Goal: Task Accomplishment & Management: Manage account settings

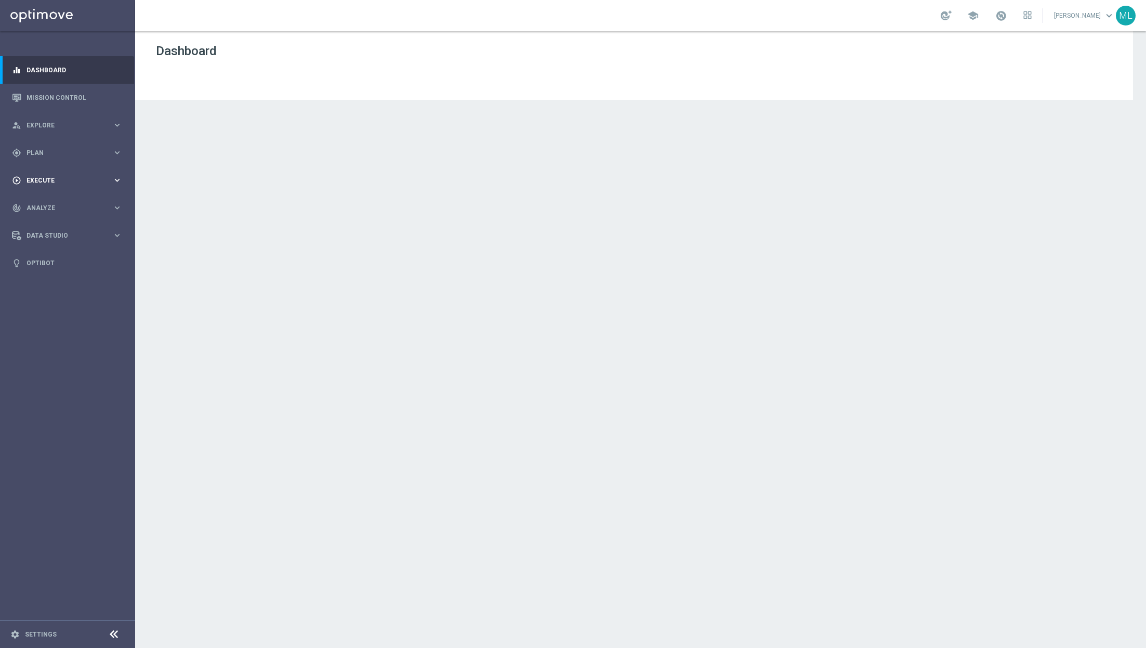
click at [115, 178] on icon "keyboard_arrow_right" at bounding box center [117, 180] width 10 height 10
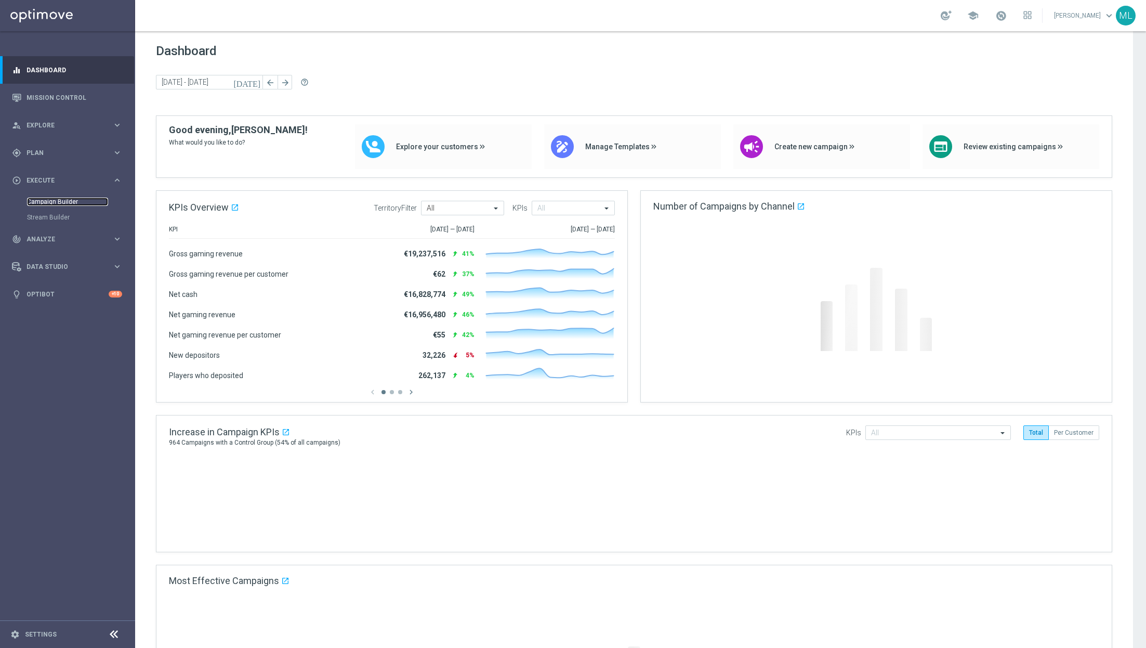
click at [54, 202] on link "Campaign Builder" at bounding box center [67, 202] width 81 height 8
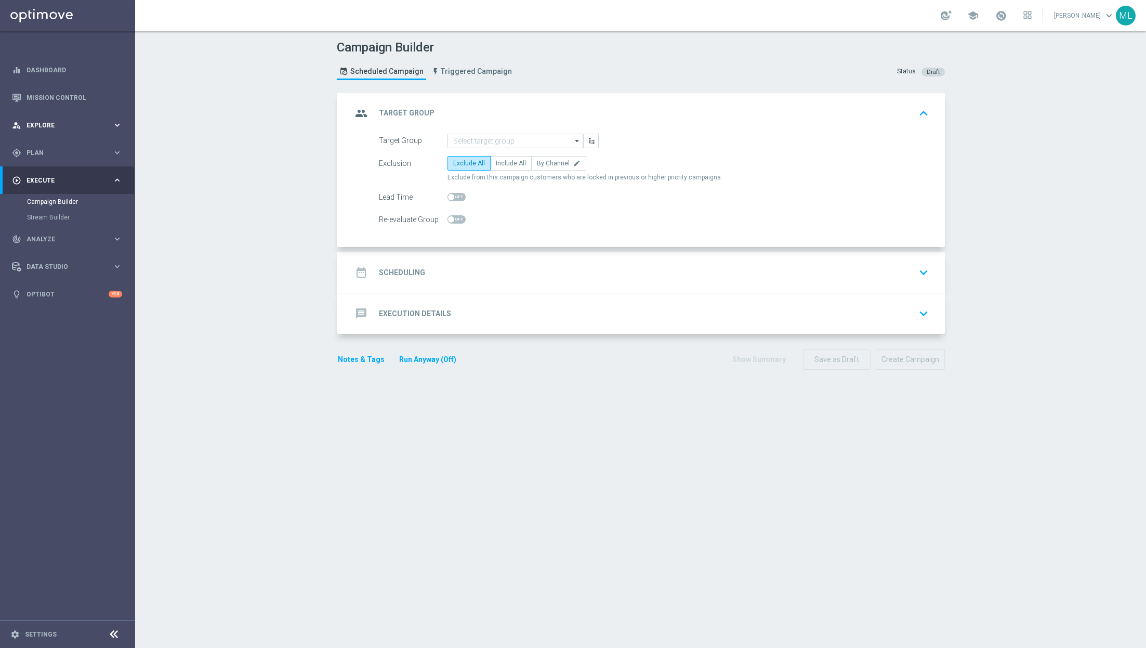
click at [119, 128] on icon "keyboard_arrow_right" at bounding box center [117, 125] width 10 height 10
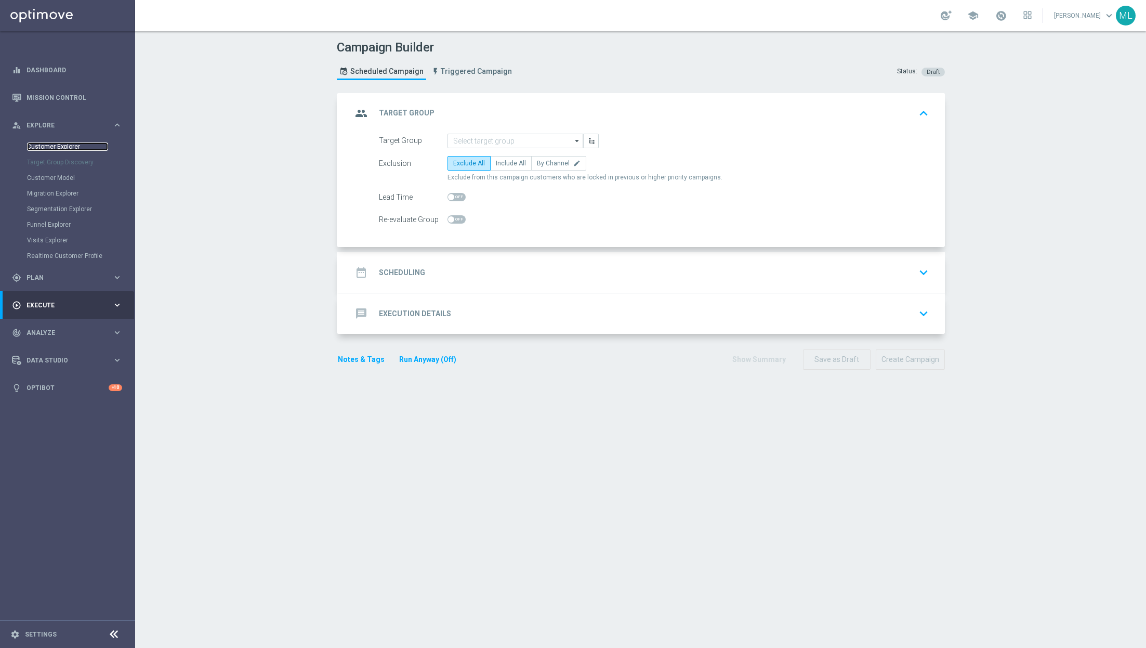
click at [58, 145] on link "Customer Explorer" at bounding box center [67, 146] width 81 height 8
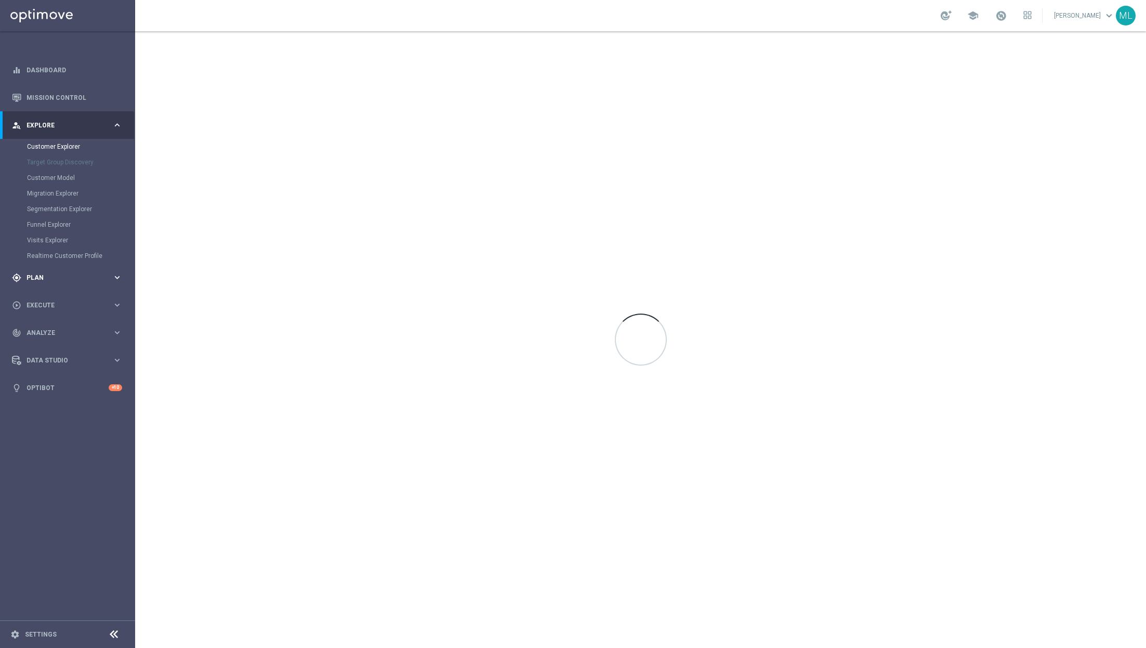
click at [117, 287] on div "gps_fixed Plan keyboard_arrow_right" at bounding box center [67, 278] width 134 height 28
click at [45, 171] on link "Target Groups" at bounding box center [67, 174] width 81 height 8
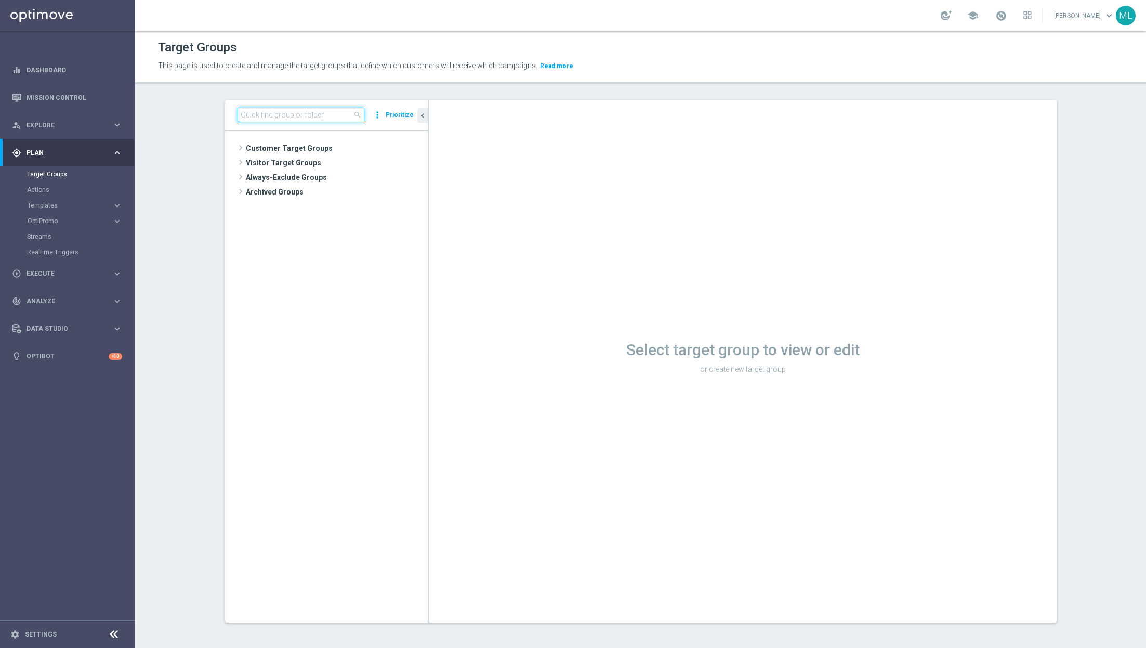
click at [313, 115] on input at bounding box center [301, 115] width 127 height 15
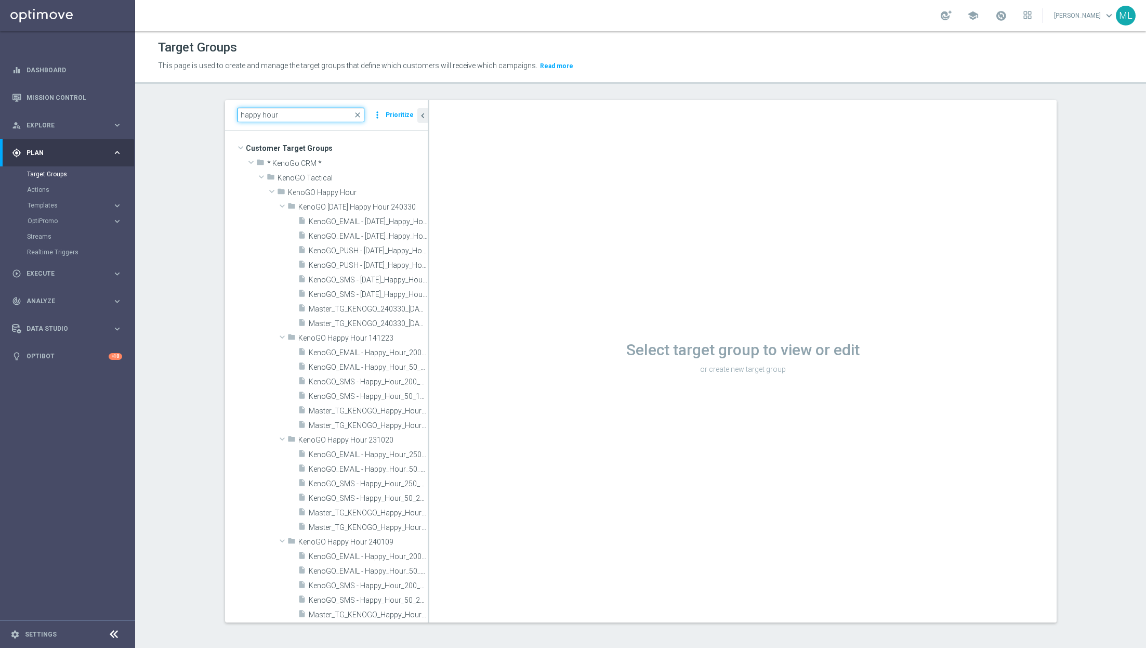
click at [239, 114] on input "happy hour" at bounding box center [301, 115] width 127 height 15
click at [293, 117] on input "happy hour" at bounding box center [301, 115] width 127 height 15
type input "happy hour 2508"
click at [395, 193] on icon "create_new_folder" at bounding box center [396, 192] width 8 height 8
type input "KenoGO Happy Hour 250819"
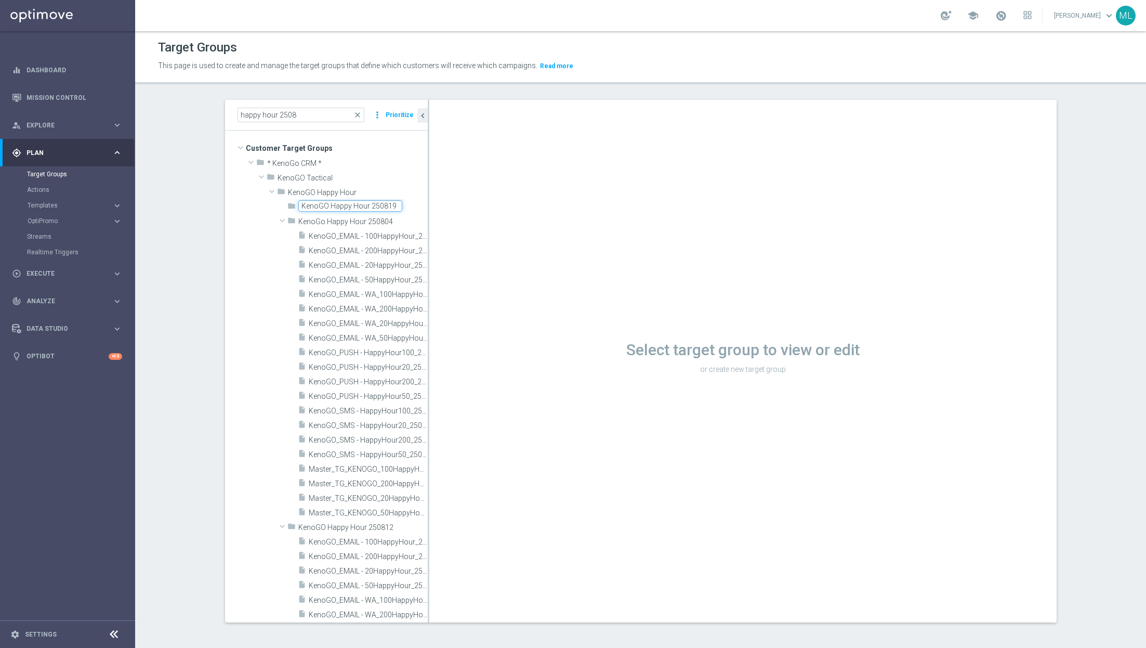
click at [245, 215] on div "folder KenoGO Happy Hour 250819 library_add create_new_folder mode_edit more_ve…" at bounding box center [326, 512] width 203 height 626
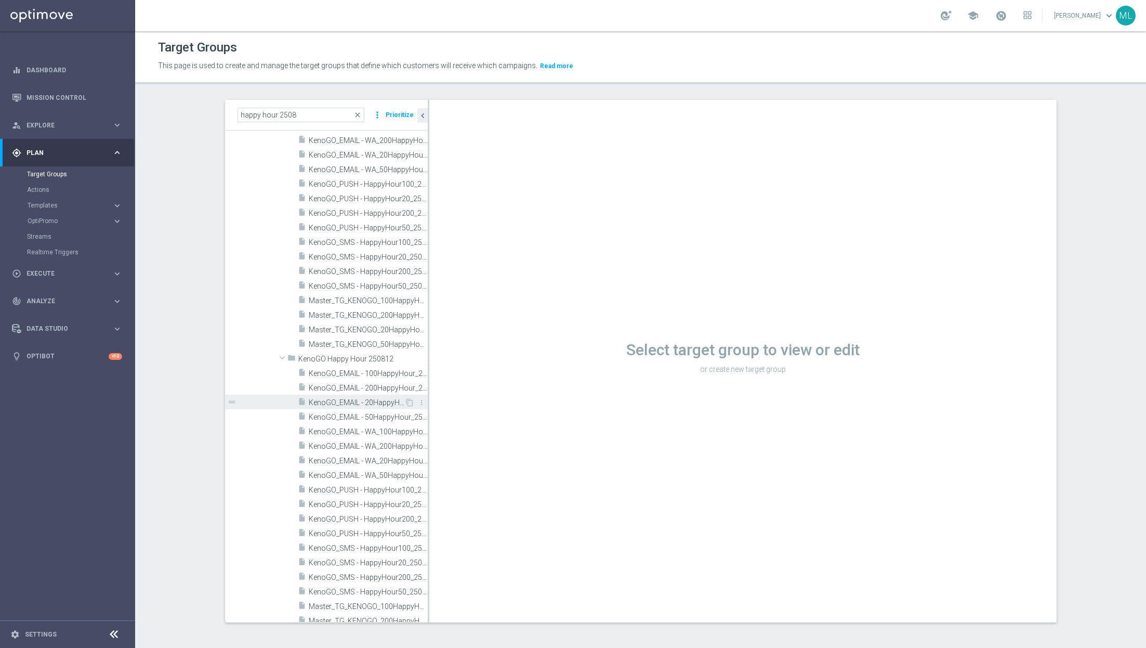
scroll to position [204, 0]
click at [411, 569] on icon "content_copy" at bounding box center [410, 570] width 8 height 8
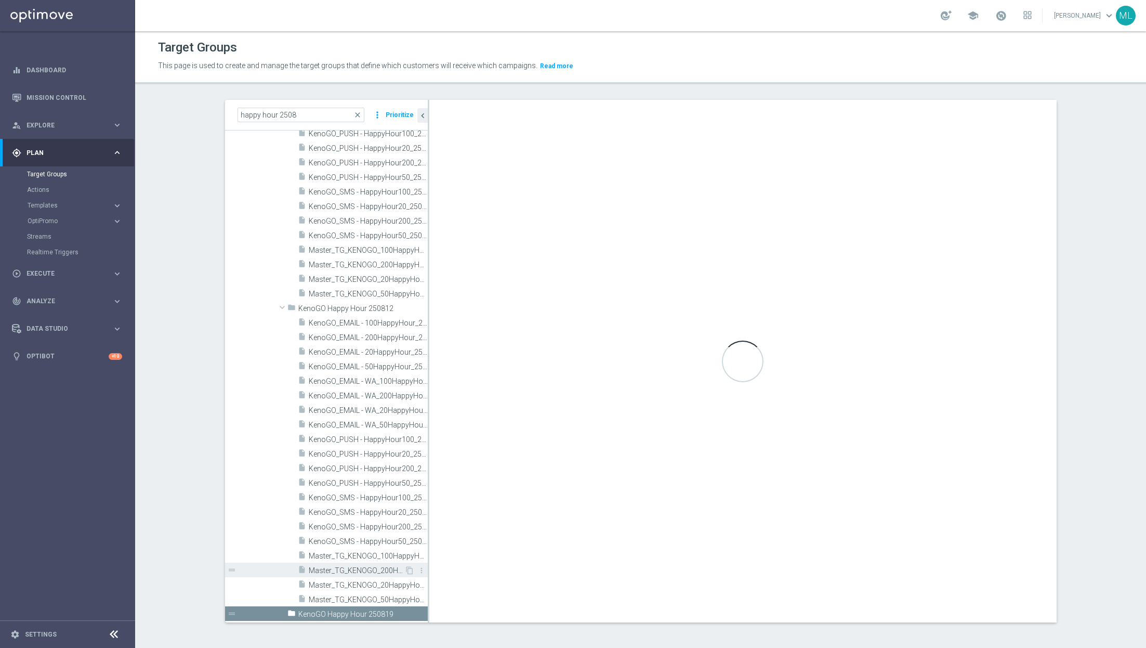
click at [353, 569] on span "Master_TG_KENOGO_200HappyHour_250812" at bounding box center [357, 570] width 96 height 9
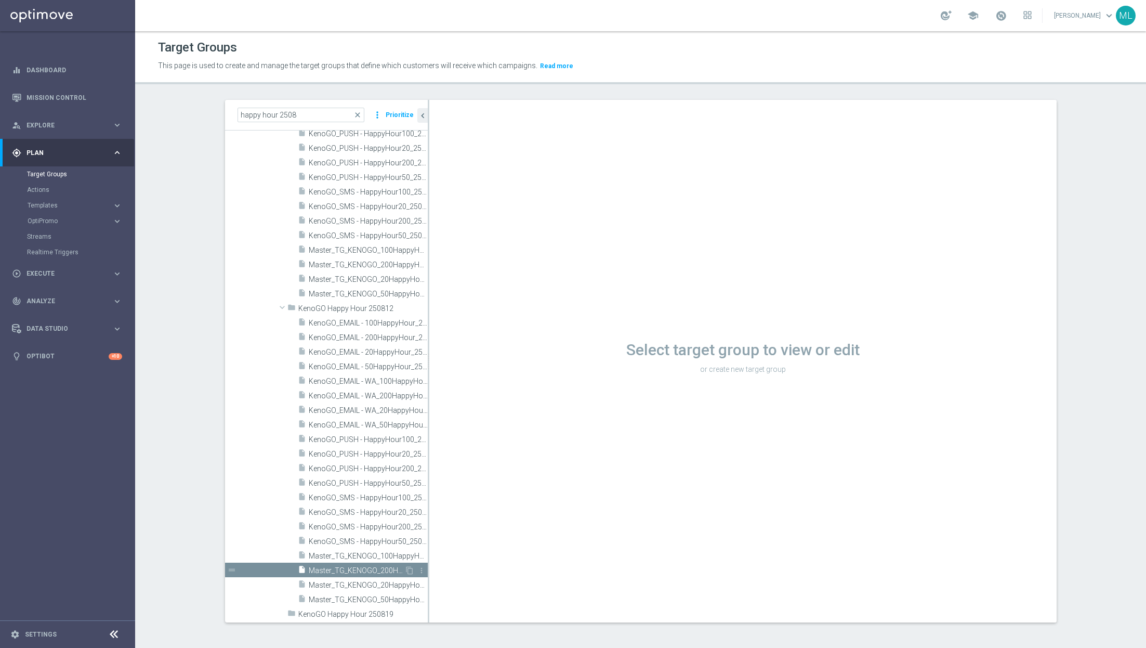
click at [353, 569] on span "Master_TG_KENOGO_200HappyHour_250812" at bounding box center [357, 570] width 96 height 9
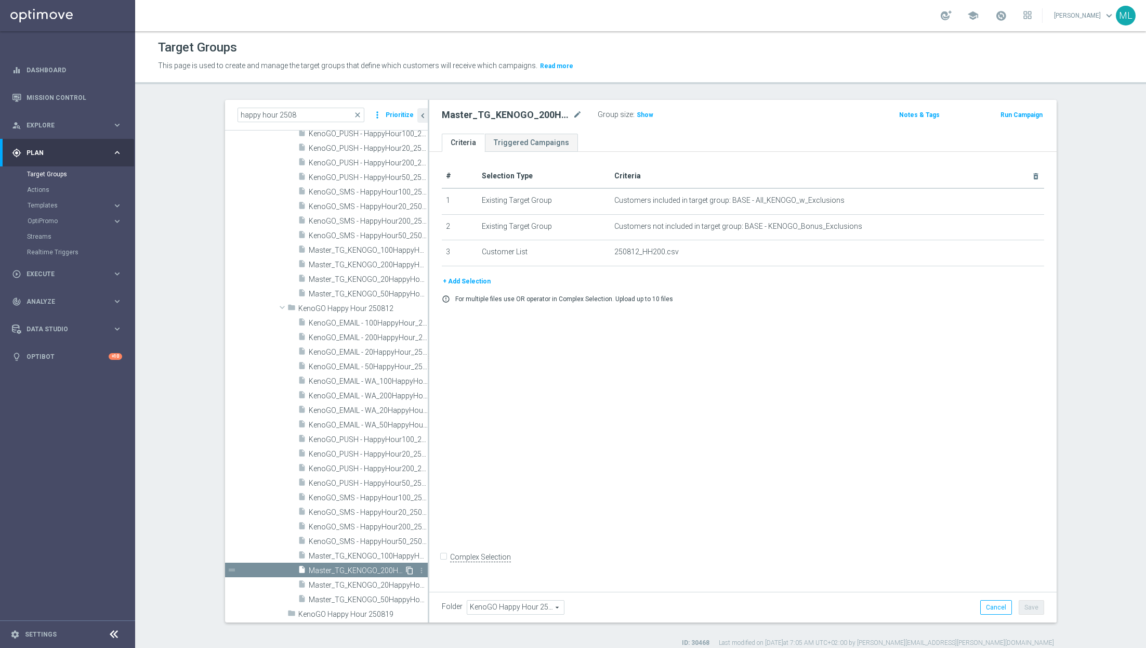
click at [412, 566] on icon "content_copy" at bounding box center [410, 570] width 8 height 8
click at [261, 111] on input "happy hour 2508" at bounding box center [301, 115] width 127 height 15
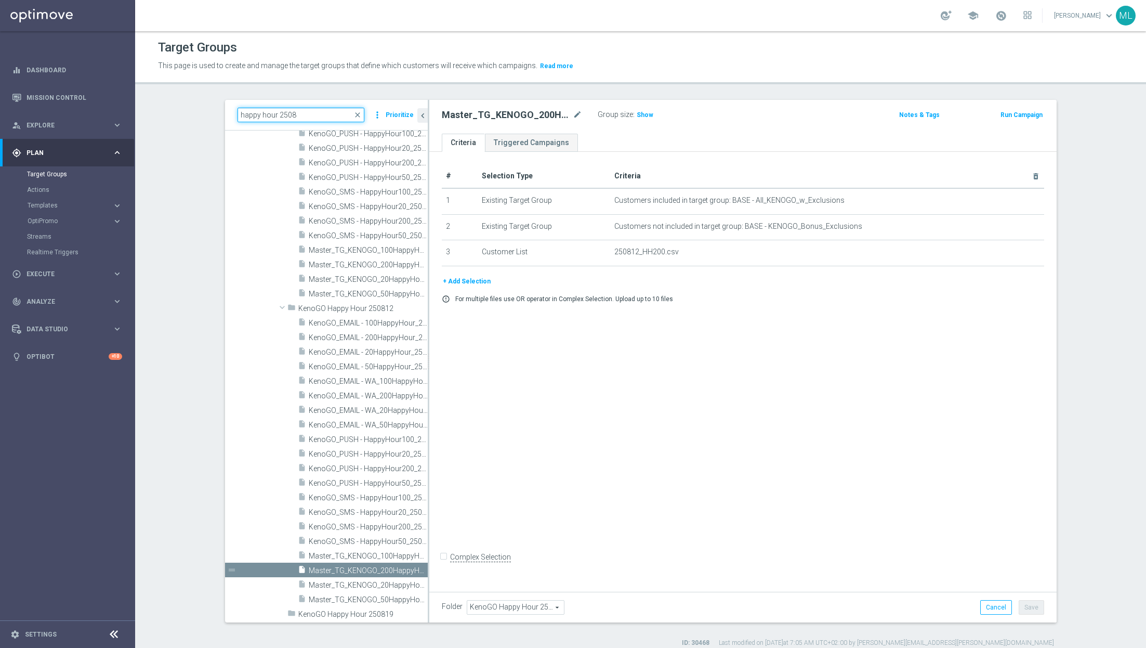
click at [261, 111] on input "happy hour 2508" at bounding box center [301, 115] width 127 height 15
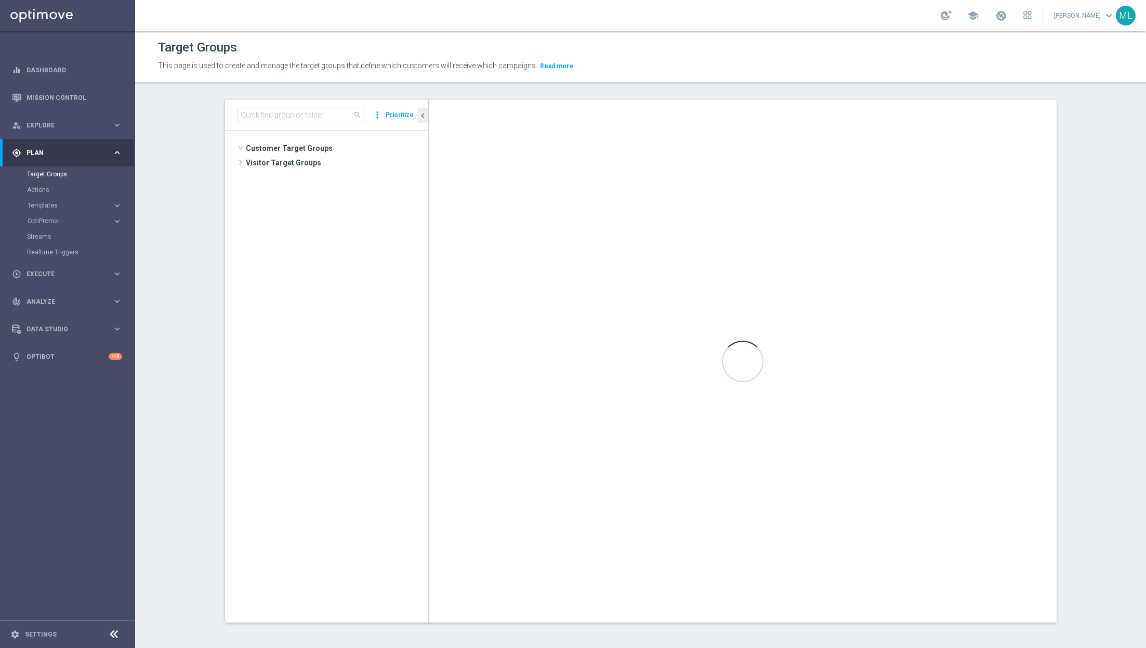
scroll to position [1106, 0]
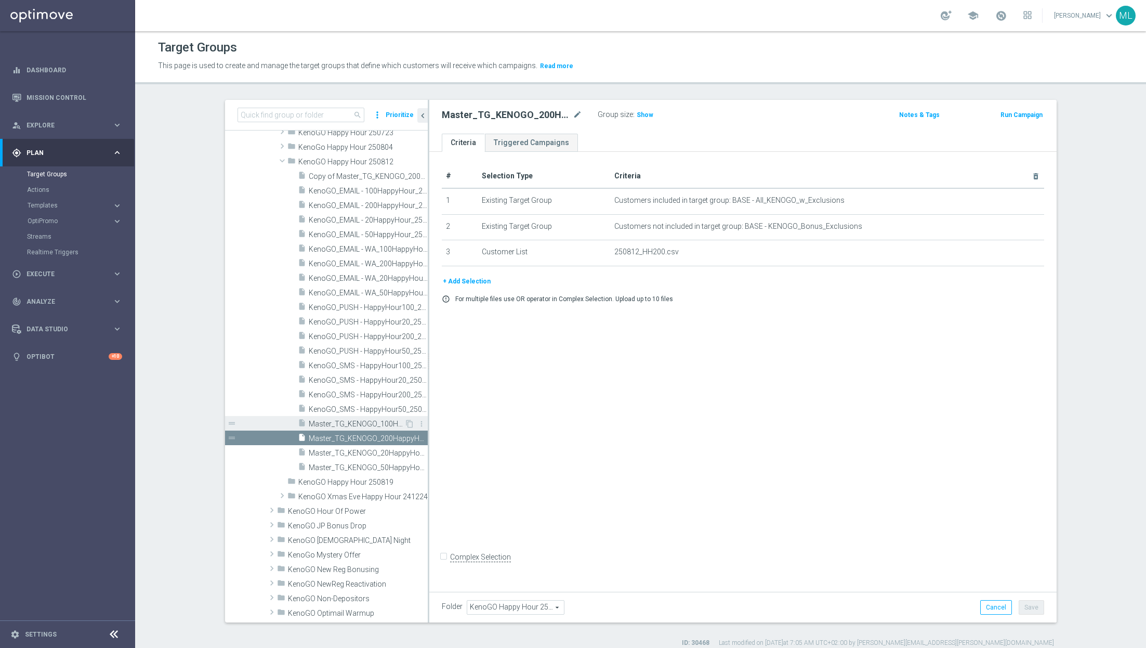
click at [380, 423] on span "Master_TG_KENOGO_100HappyHour_250812" at bounding box center [357, 424] width 96 height 9
click at [407, 422] on icon "content_copy" at bounding box center [410, 424] width 8 height 8
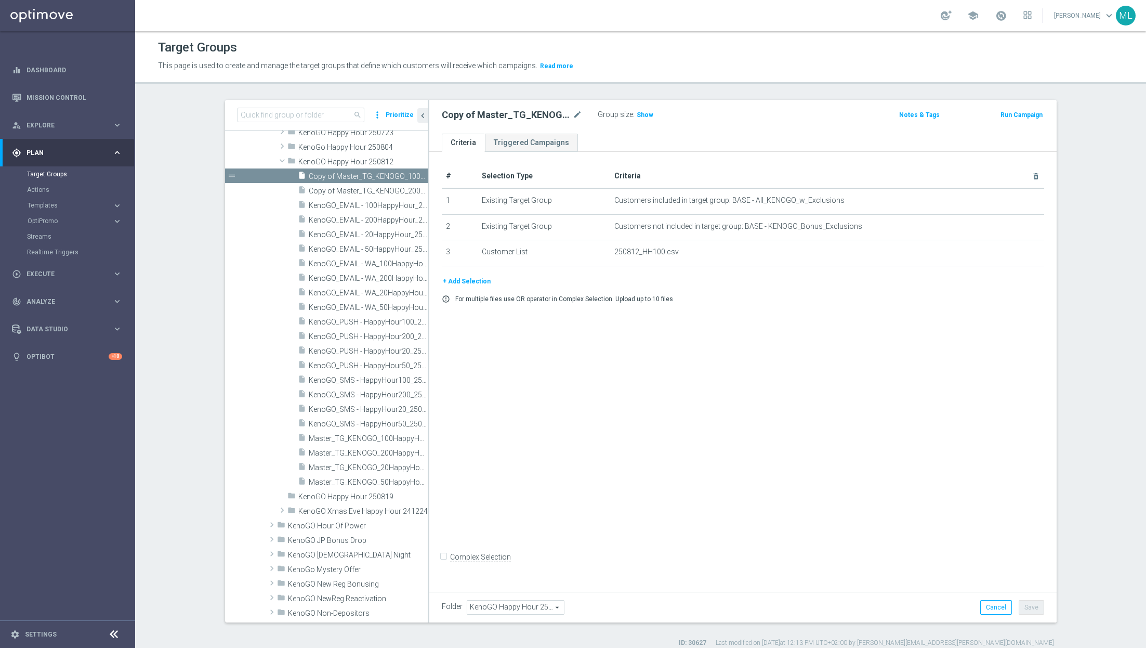
scroll to position [1106, 0]
click at [383, 481] on span "Master_TG_KENOGO_50HappyHour_250812" at bounding box center [357, 482] width 96 height 9
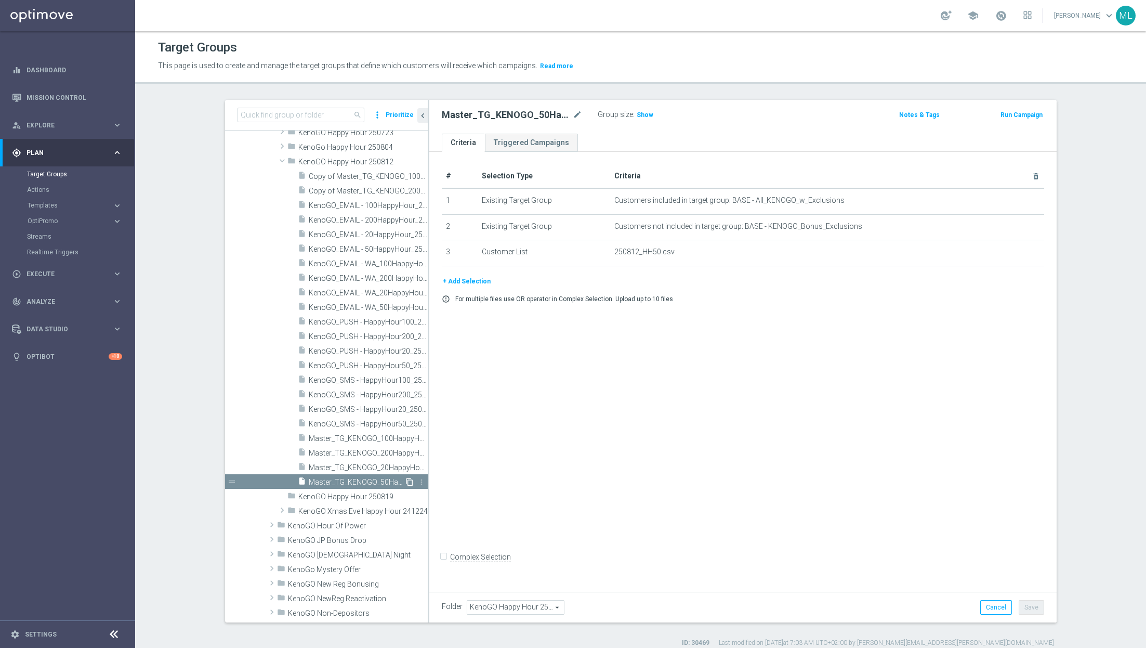
click at [408, 482] on icon "content_copy" at bounding box center [410, 482] width 8 height 8
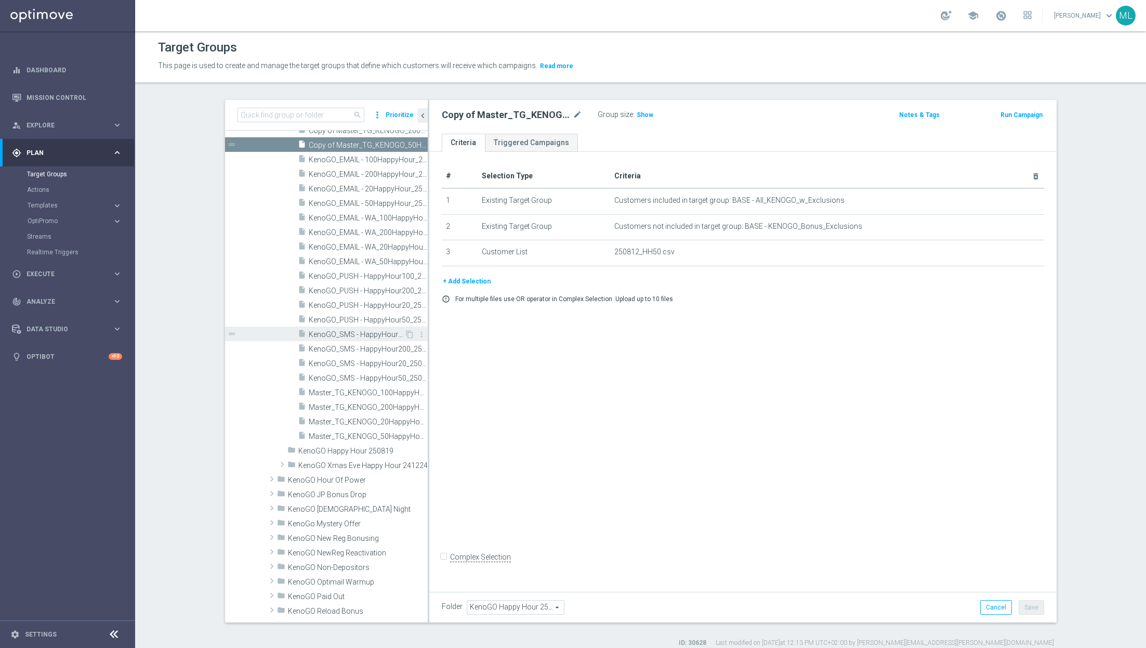
scroll to position [1092, 0]
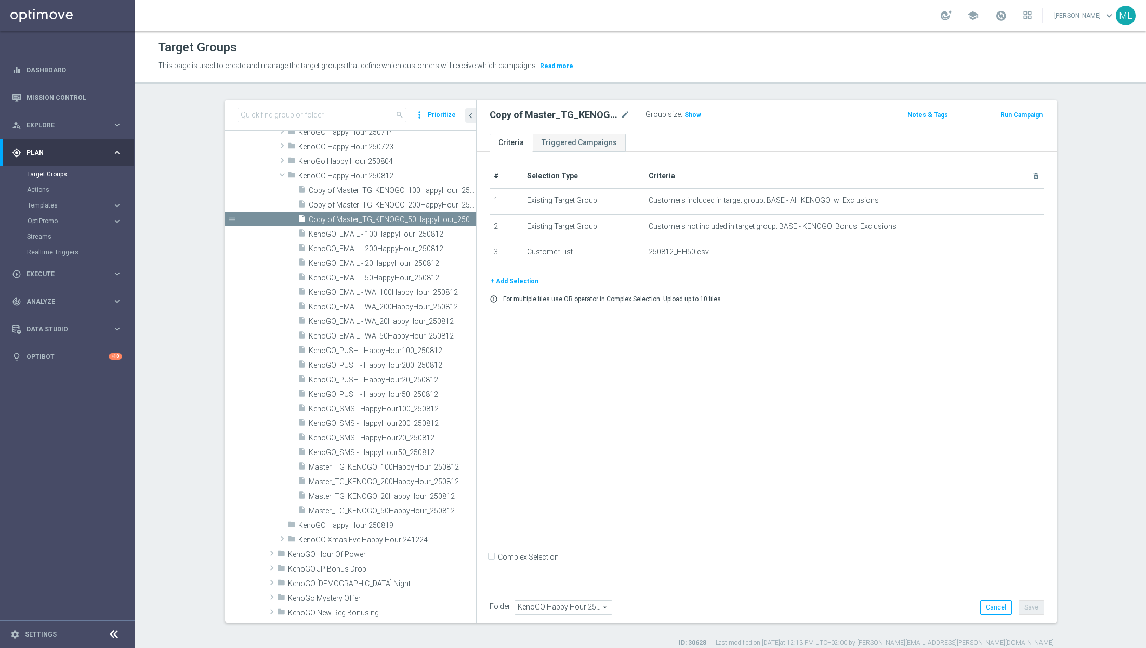
drag, startPoint x: 428, startPoint y: 274, endPoint x: 476, endPoint y: 284, distance: 48.8
click at [476, 284] on as-split "search more_vert Prioritize Customer Target Groups library_add create_new_folder" at bounding box center [641, 361] width 832 height 522
click at [405, 495] on span "Master_TG_KENOGO_20HappyHour_250812" at bounding box center [380, 496] width 143 height 9
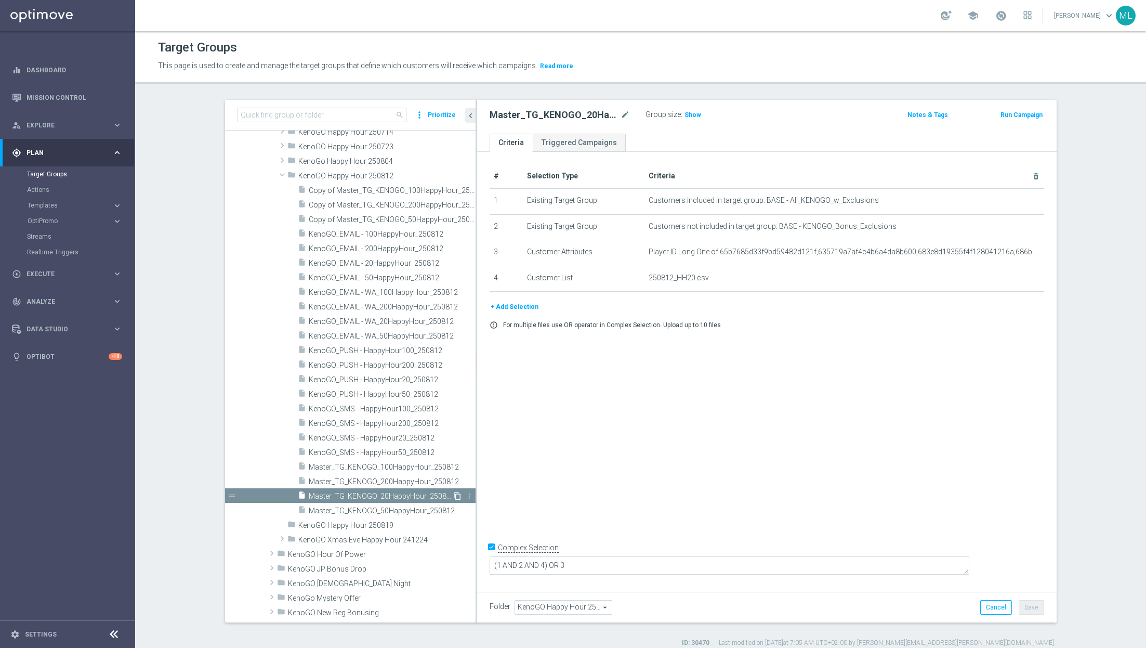
click at [455, 493] on icon "content_copy" at bounding box center [457, 496] width 8 height 8
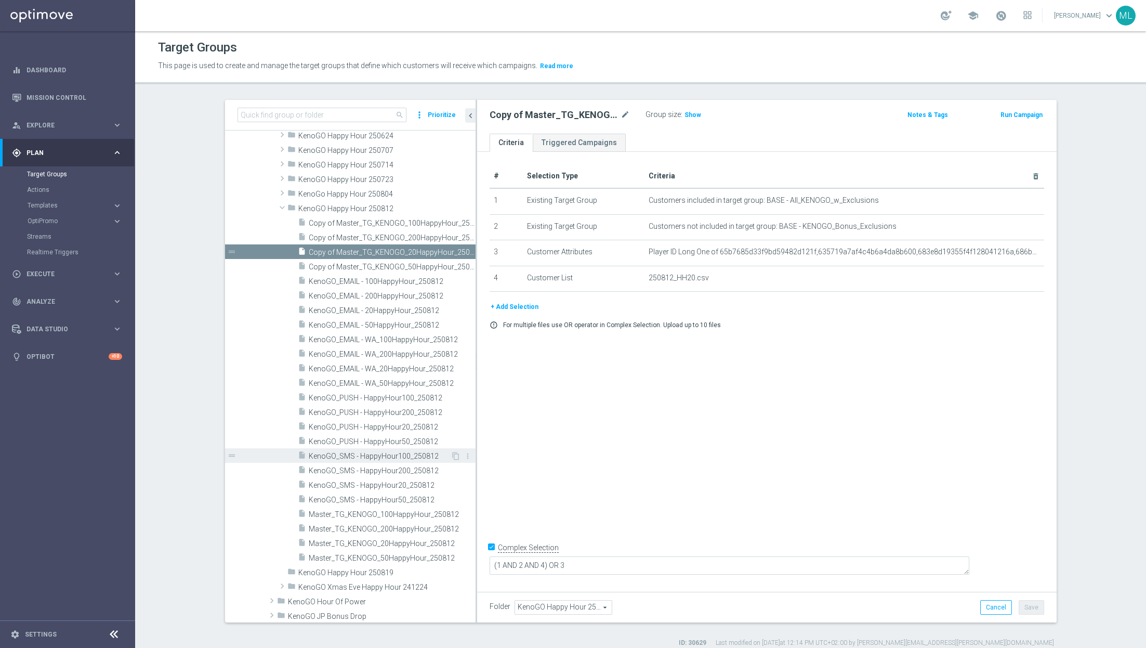
scroll to position [1056, 0]
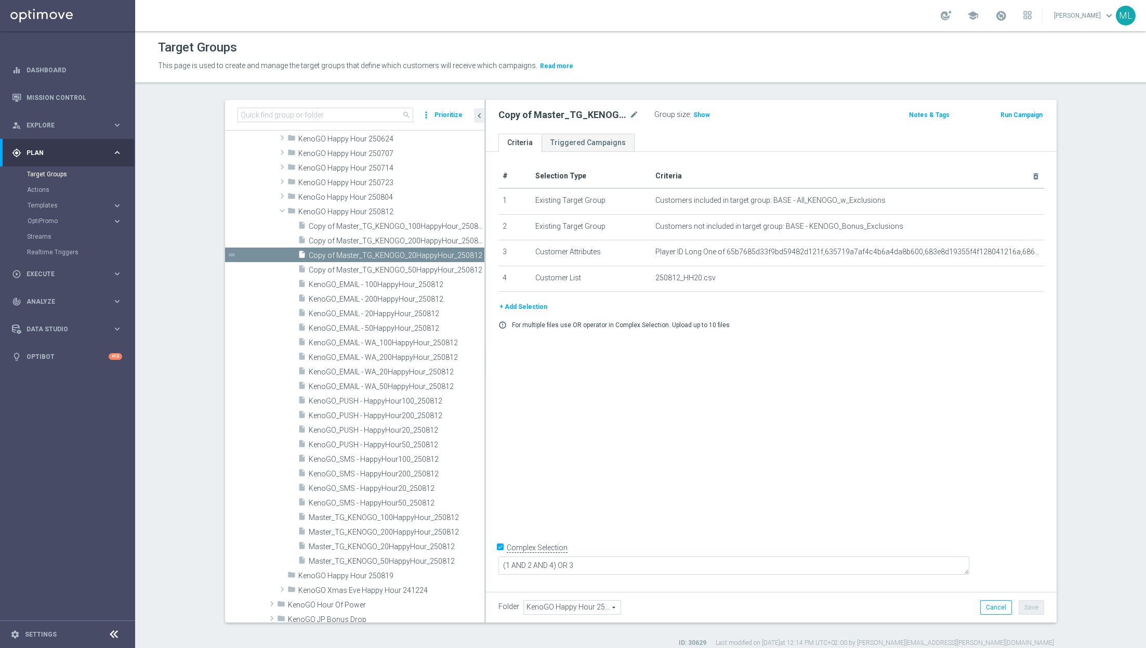
drag, startPoint x: 476, startPoint y: 482, endPoint x: 487, endPoint y: 485, distance: 11.2
click at [486, 485] on div at bounding box center [486, 361] width 2 height 522
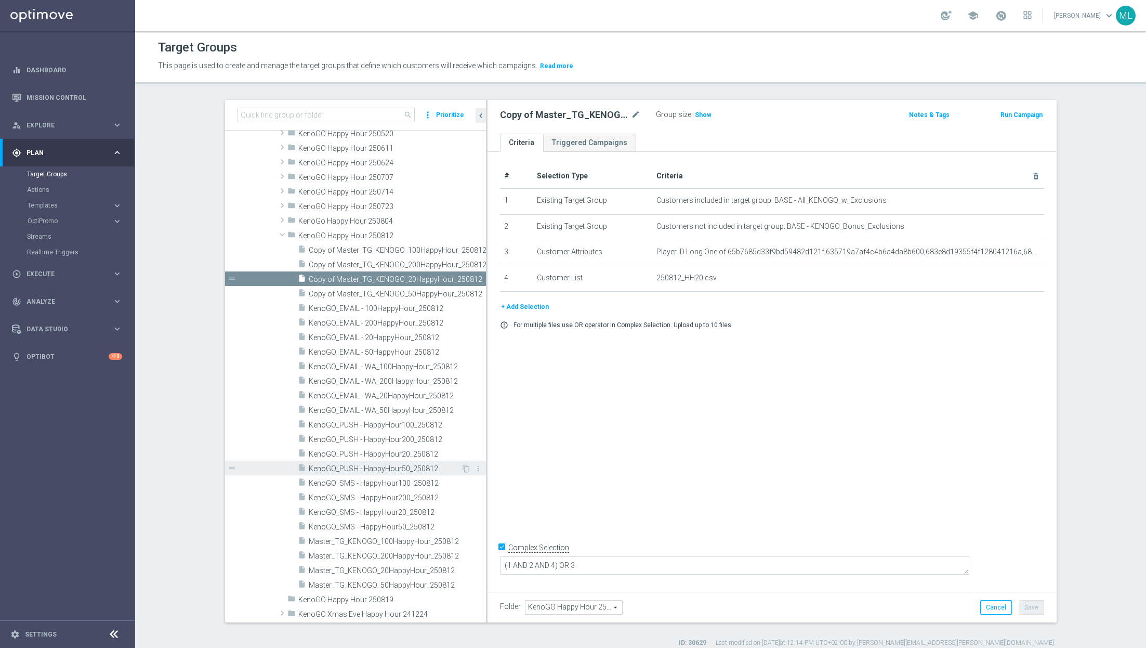
scroll to position [1037, 0]
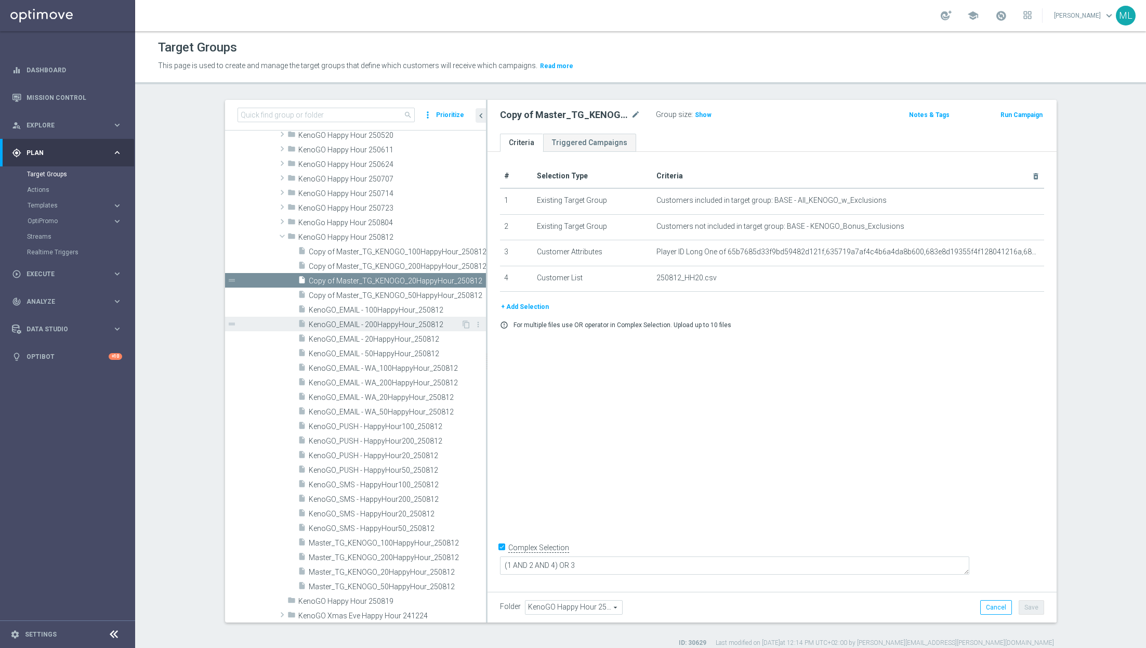
click at [396, 326] on span "KenoGO_EMAIL - 200HappyHour_250812" at bounding box center [385, 324] width 153 height 9
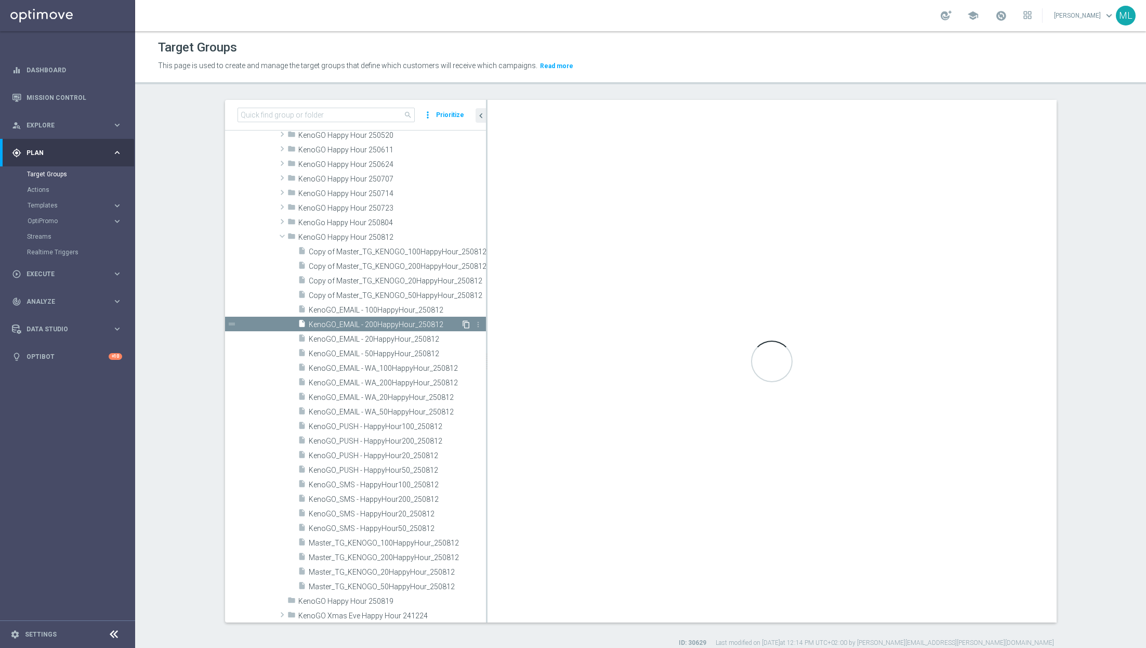
checkbox input "false"
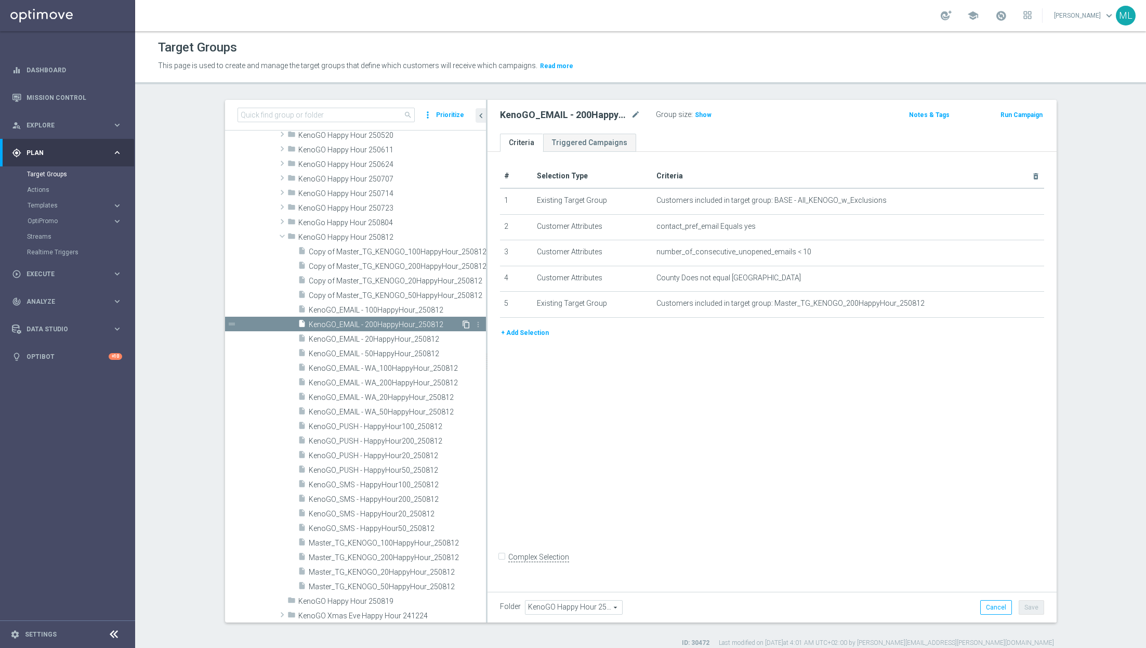
click at [467, 323] on icon "content_copy" at bounding box center [466, 324] width 8 height 8
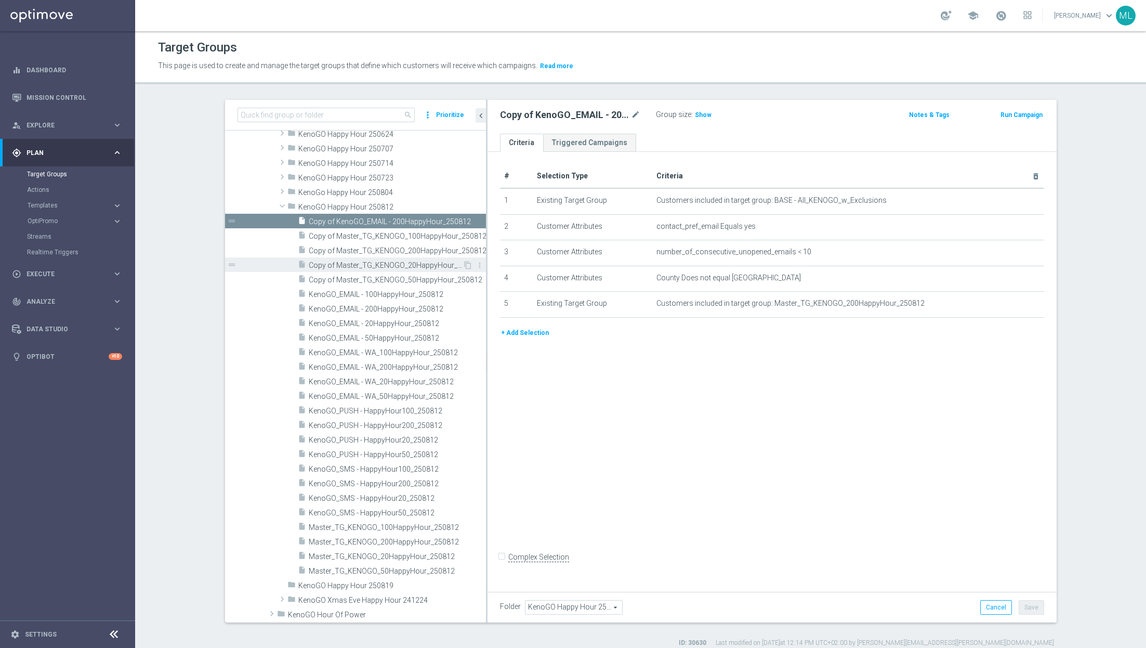
scroll to position [1072, 0]
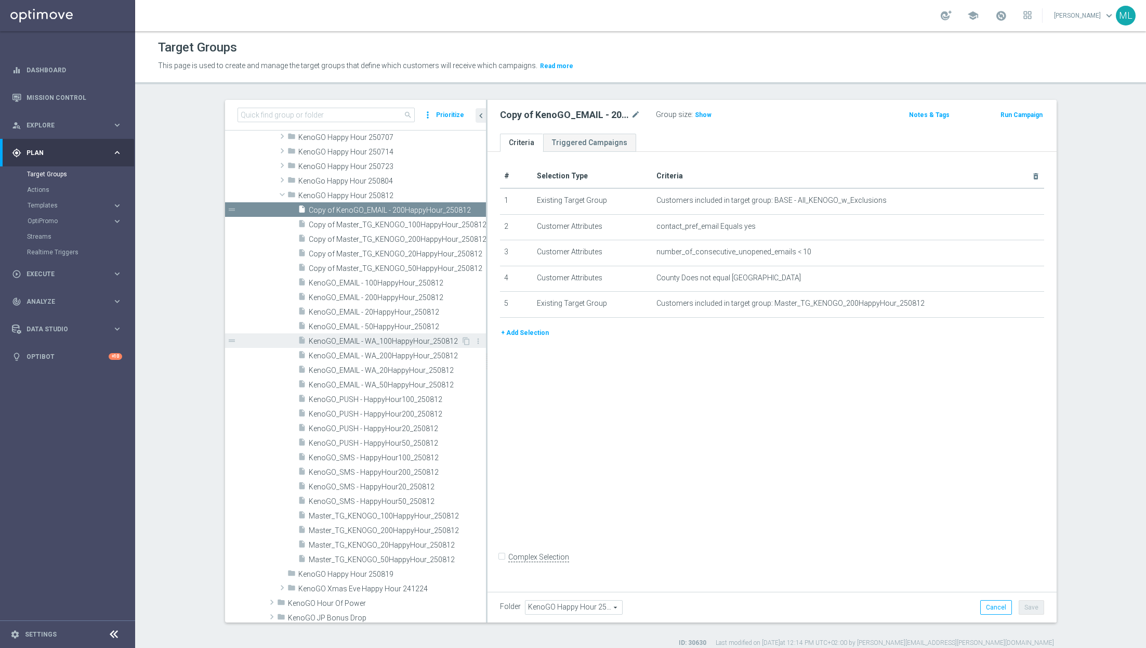
click at [418, 342] on span "KenoGO_EMAIL - WA_100HappyHour_250812" at bounding box center [385, 341] width 153 height 9
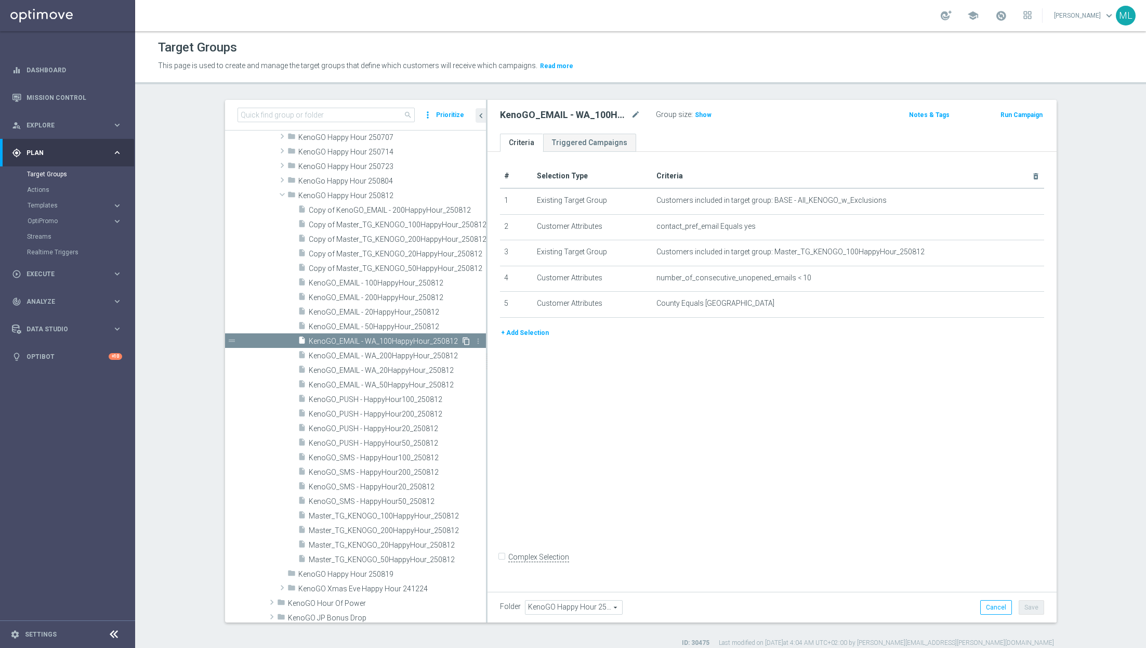
click at [467, 341] on icon "content_copy" at bounding box center [466, 341] width 8 height 8
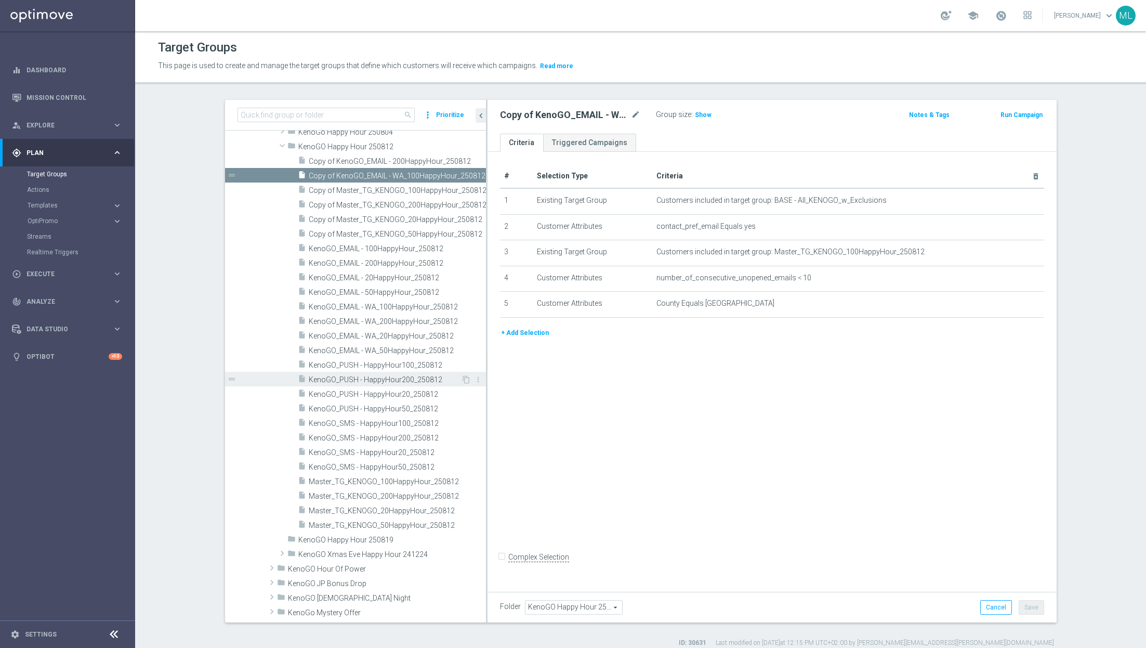
scroll to position [1119, 0]
click at [481, 178] on icon "more_vert" at bounding box center [480, 177] width 8 height 8
click at [501, 207] on span "Delete" at bounding box center [507, 207] width 22 height 7
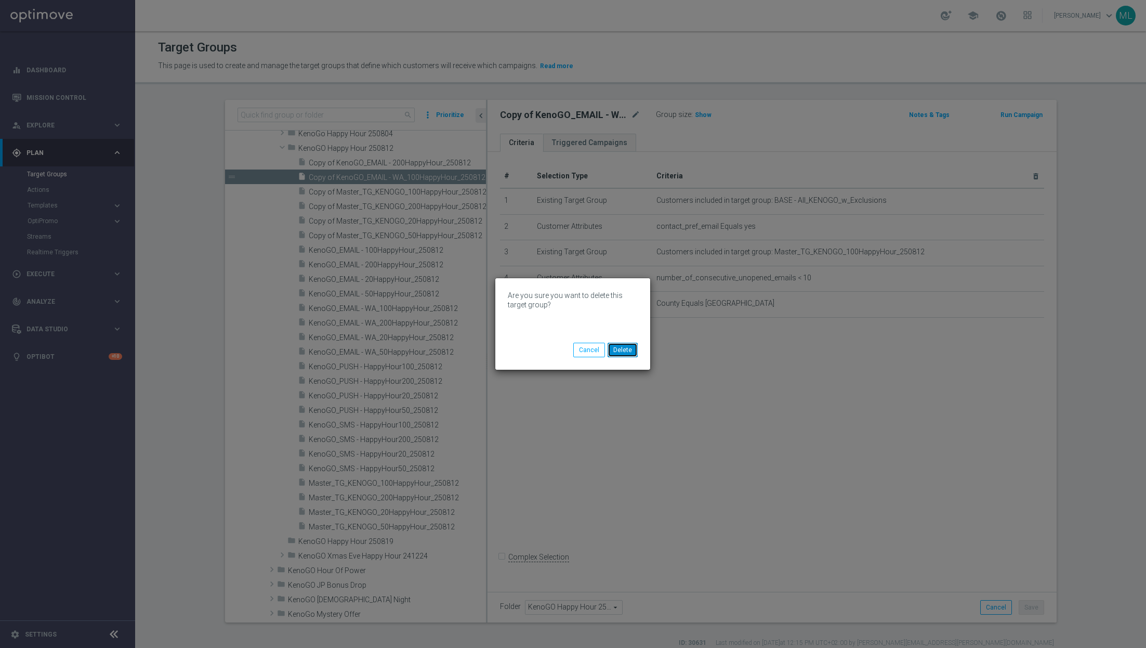
click at [632, 350] on button "Delete" at bounding box center [623, 350] width 30 height 15
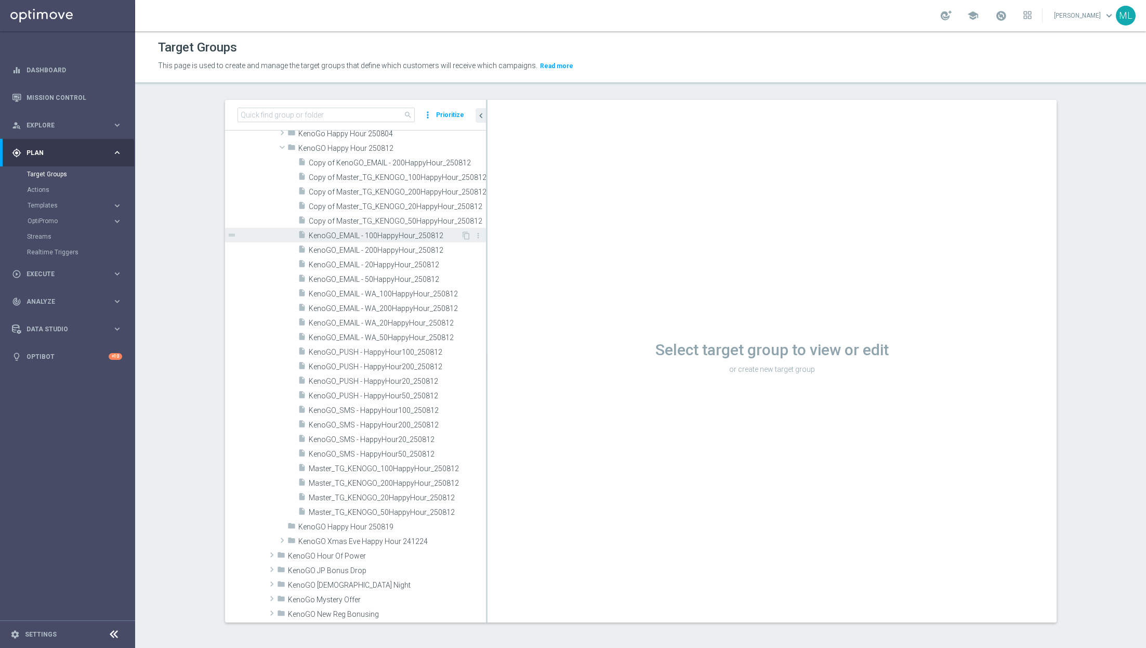
click at [408, 237] on span "KenoGO_EMAIL - 100HappyHour_250812" at bounding box center [385, 235] width 153 height 9
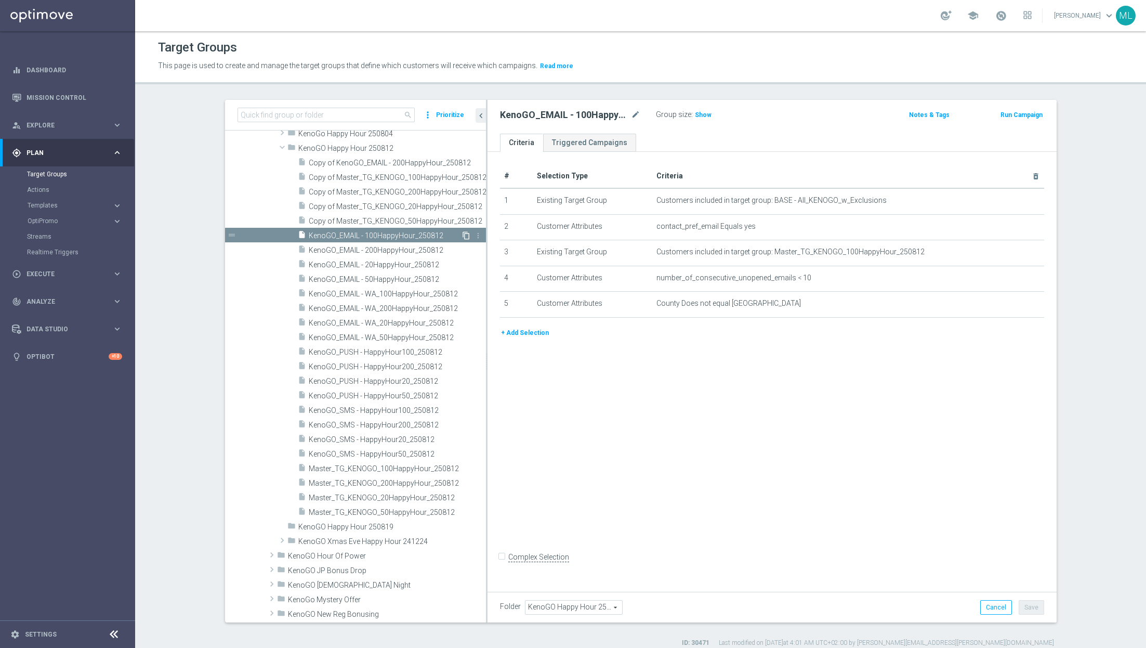
click at [467, 233] on icon "content_copy" at bounding box center [466, 235] width 8 height 8
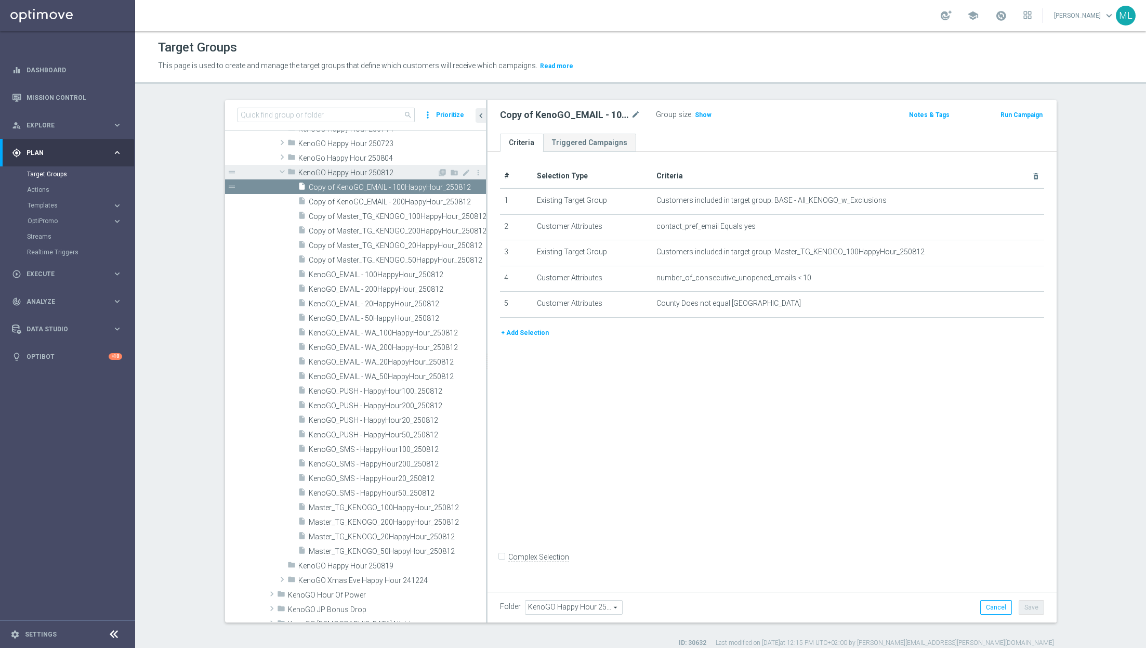
scroll to position [1088, 0]
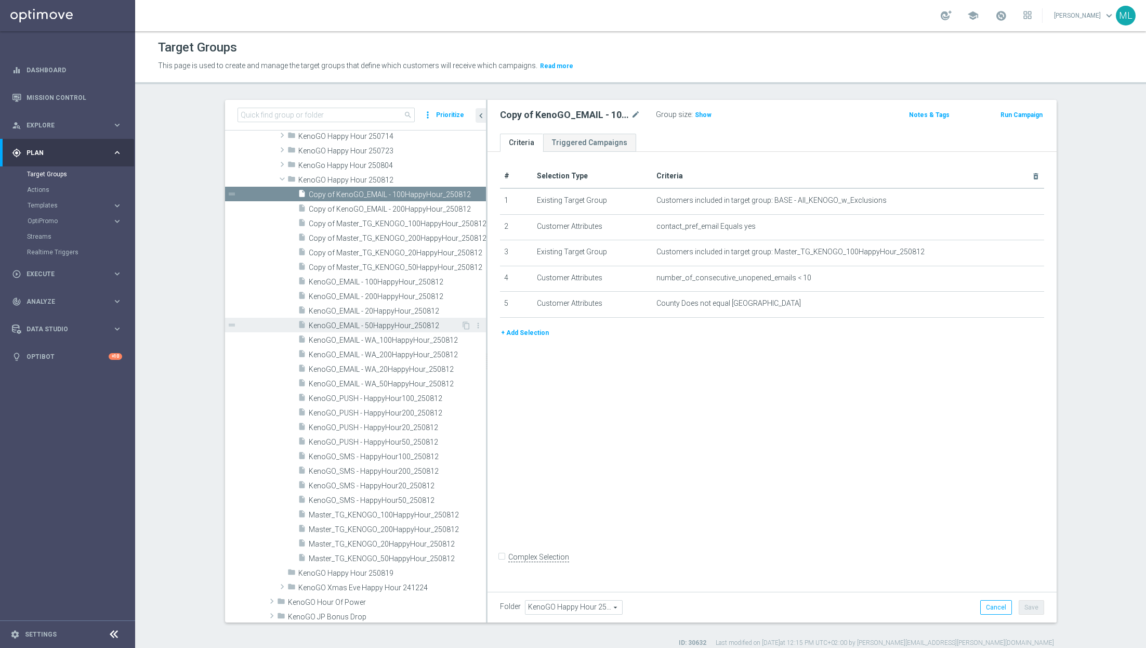
click at [412, 323] on span "KenoGO_EMAIL - 50HappyHour_250812" at bounding box center [385, 325] width 153 height 9
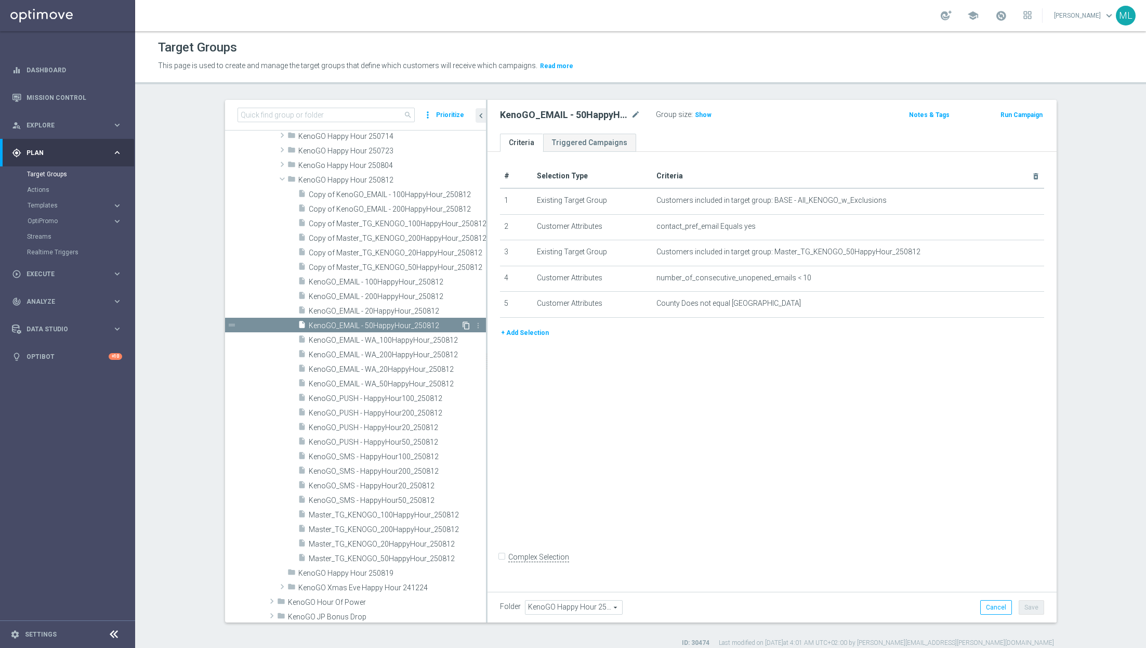
click at [467, 324] on icon "content_copy" at bounding box center [466, 325] width 8 height 8
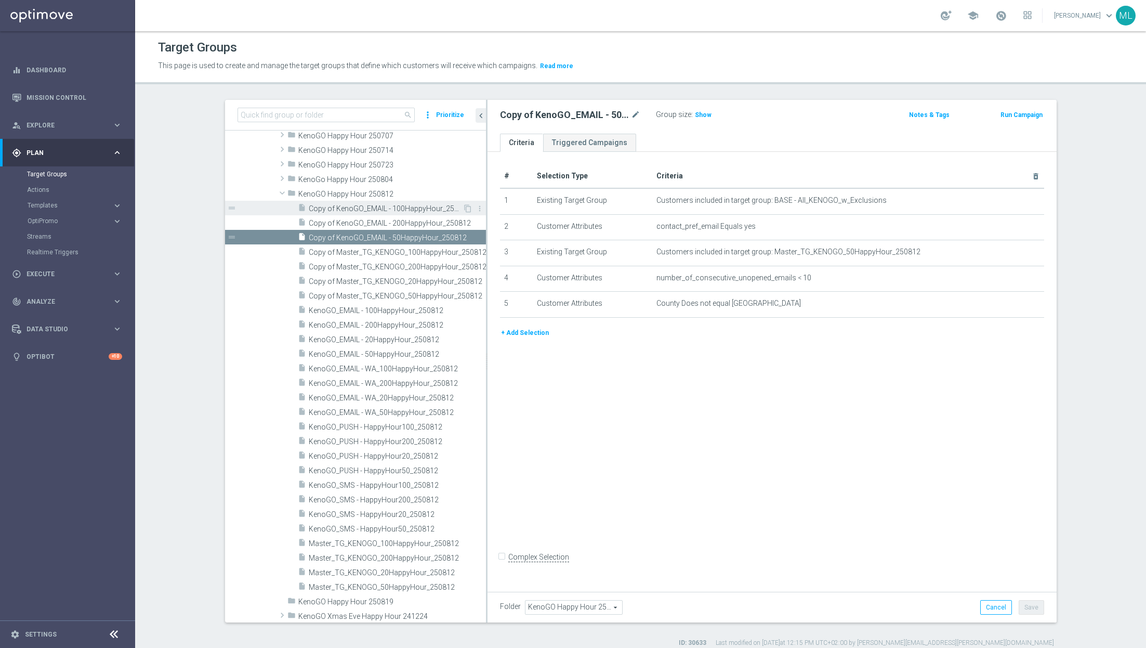
scroll to position [1079, 0]
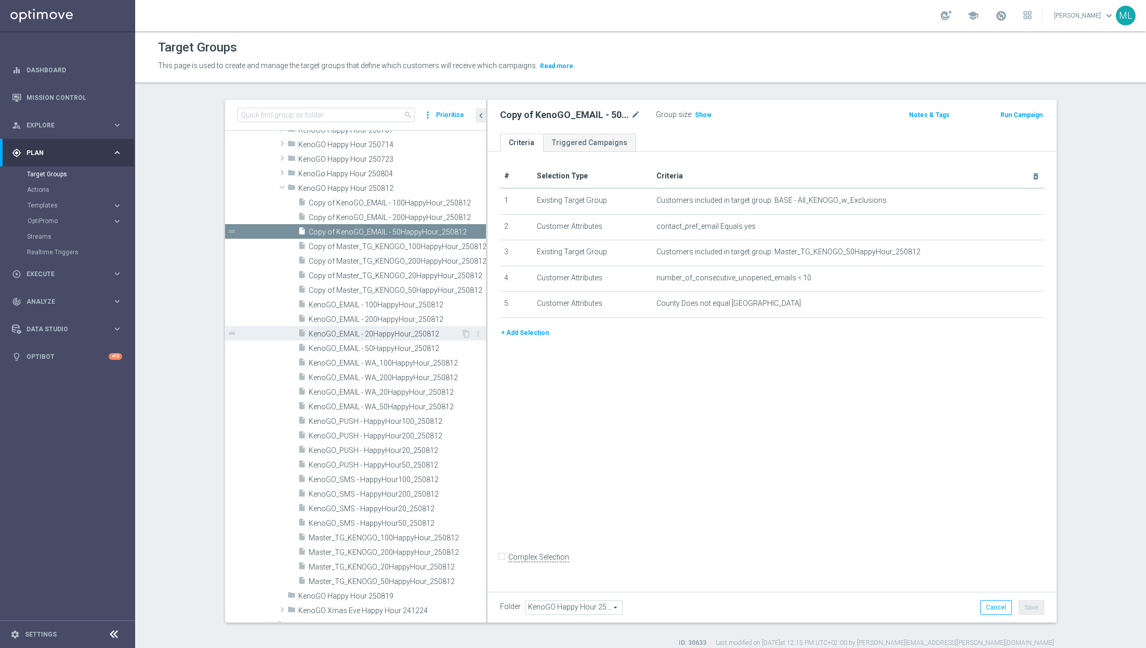
click at [390, 332] on span "KenoGO_EMAIL - 20HappyHour_250812" at bounding box center [385, 334] width 153 height 9
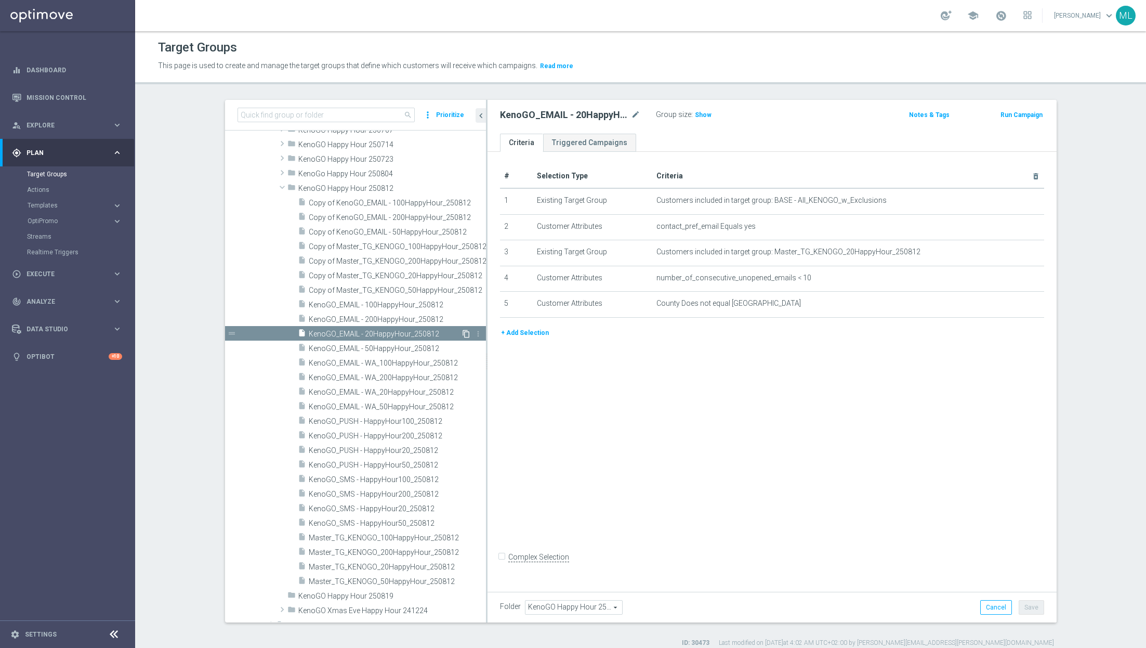
click at [468, 333] on icon "content_copy" at bounding box center [466, 334] width 8 height 8
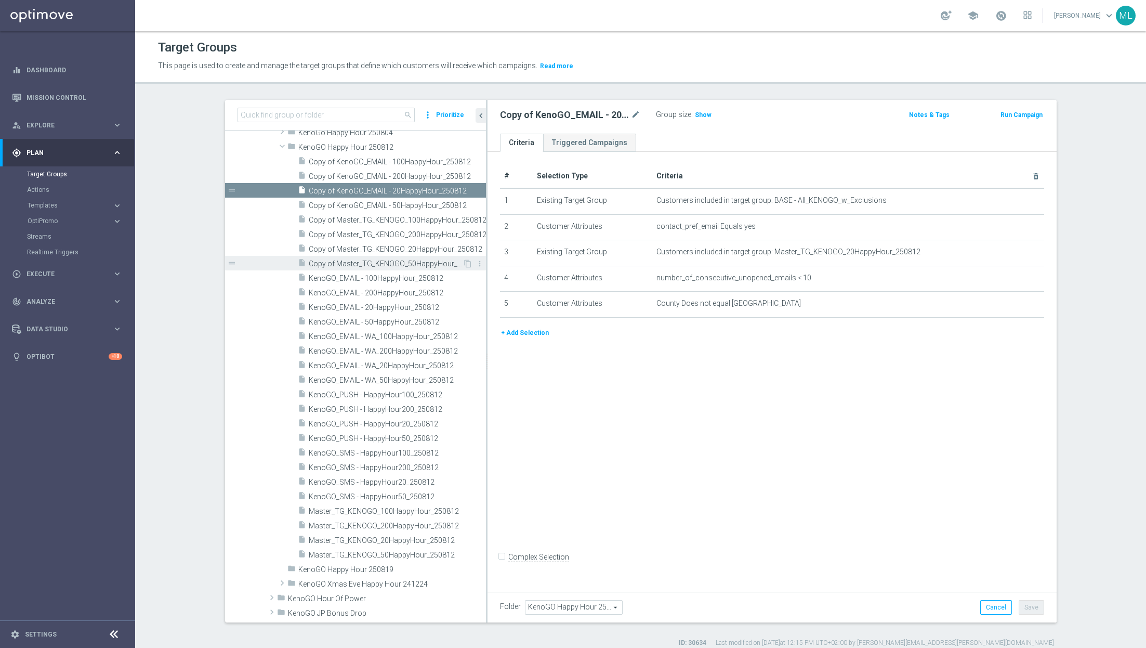
scroll to position [1126, 0]
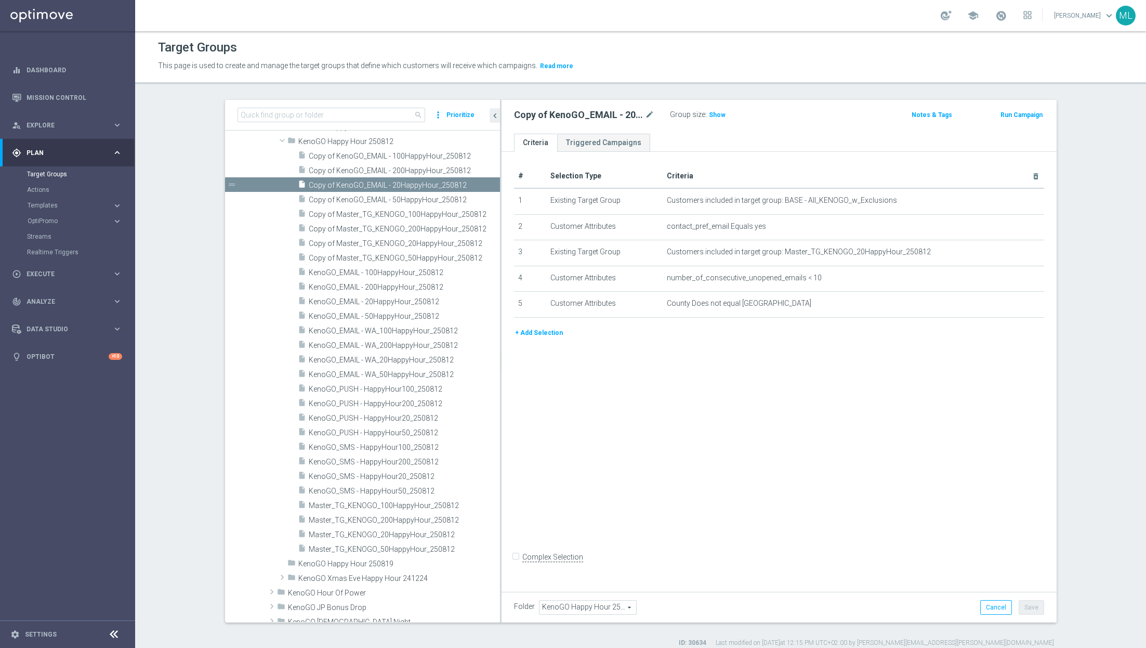
drag, startPoint x: 487, startPoint y: 382, endPoint x: 501, endPoint y: 383, distance: 14.0
click at [501, 383] on div at bounding box center [501, 361] width 2 height 522
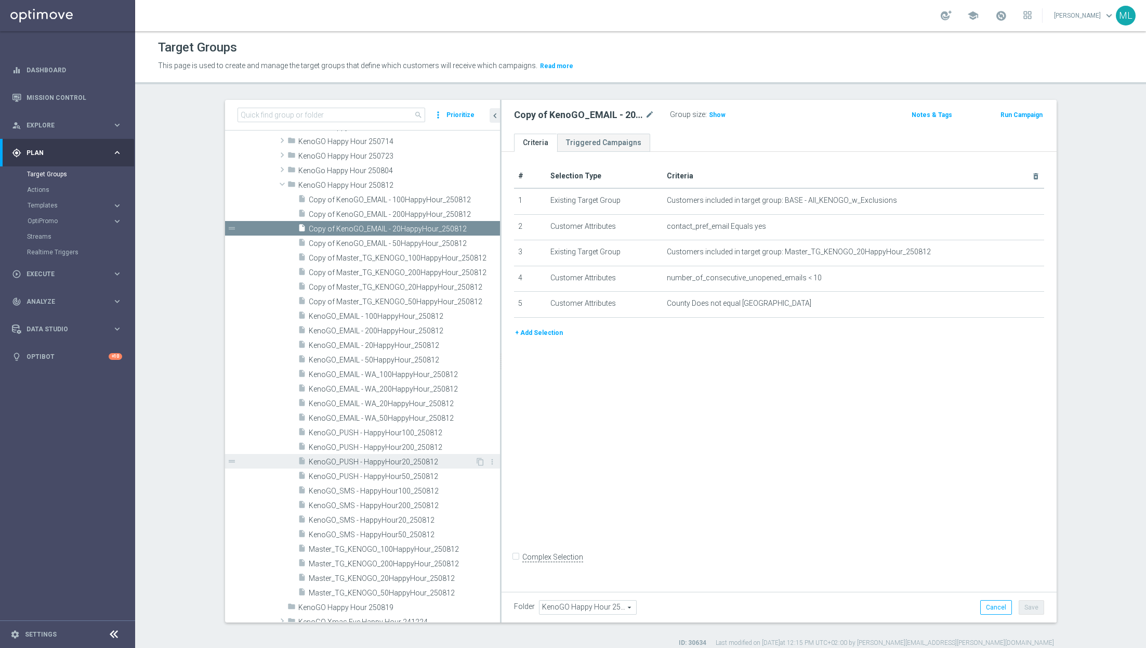
scroll to position [1082, 0]
click at [420, 387] on span "KenoGO_EMAIL - WA_200HappyHour_250812" at bounding box center [392, 389] width 167 height 9
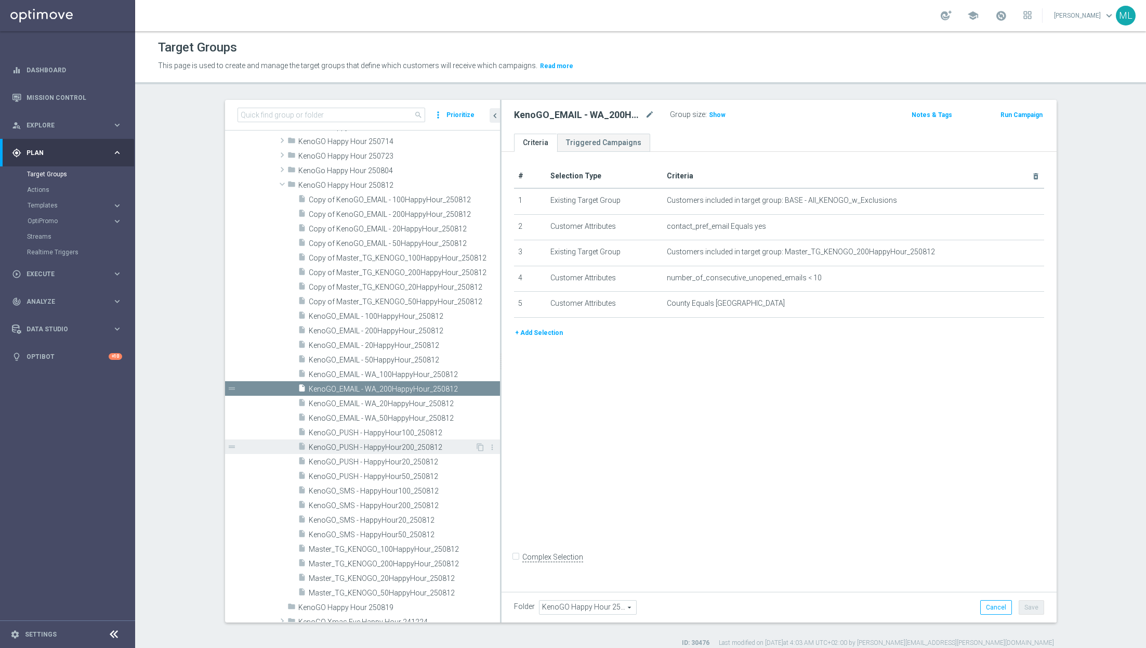
click at [419, 448] on span "KenoGO_PUSH - HappyHour200_250812" at bounding box center [392, 447] width 167 height 9
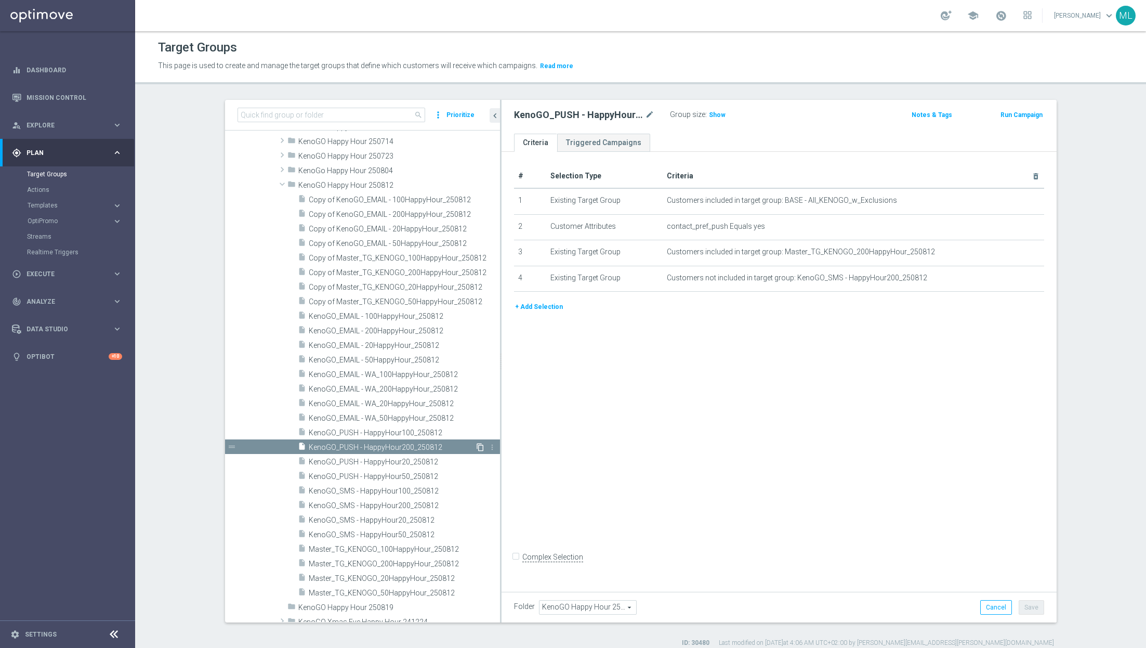
click at [479, 447] on icon "content_copy" at bounding box center [480, 447] width 8 height 8
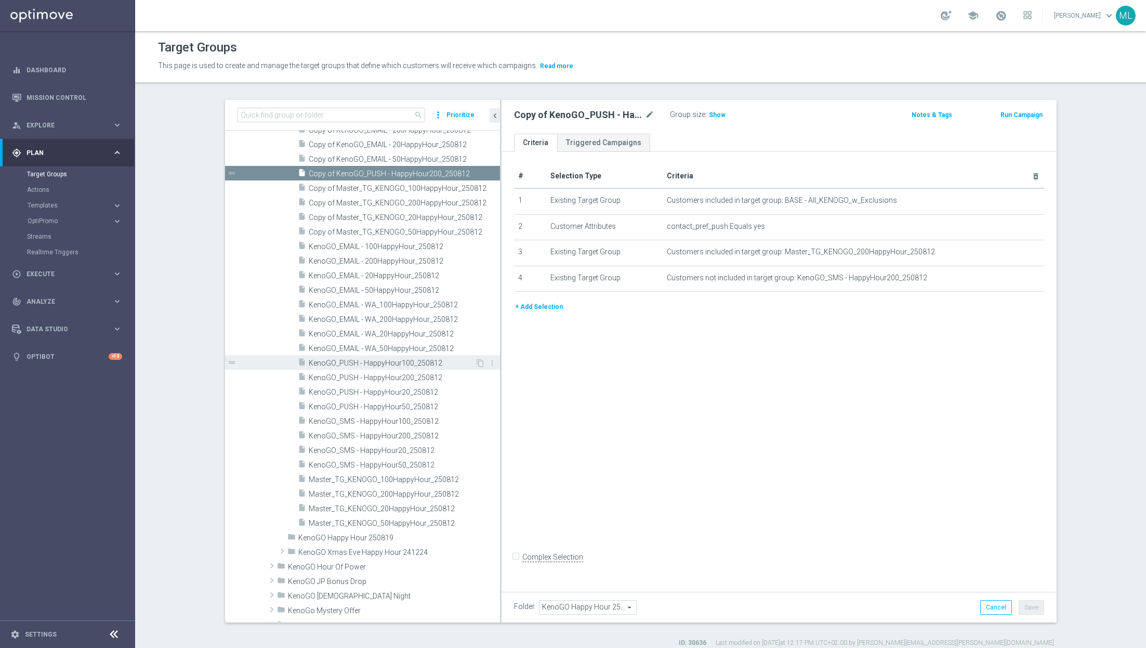
scroll to position [1156, 0]
click at [393, 364] on span "KenoGO_PUSH - HappyHour100_250812" at bounding box center [392, 367] width 167 height 9
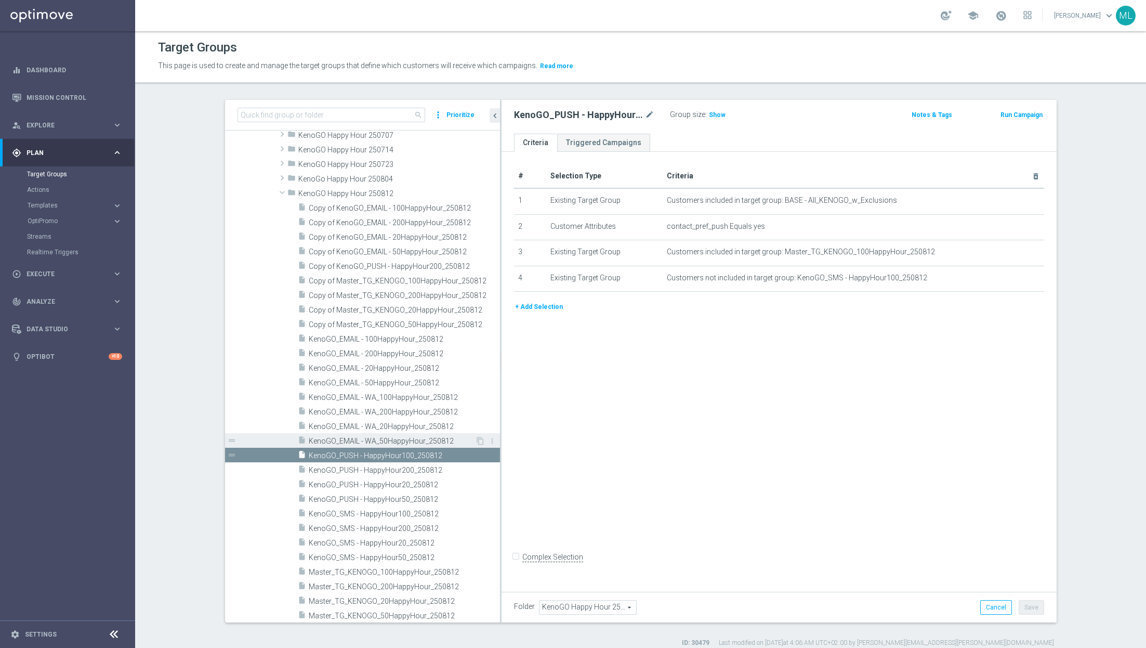
scroll to position [1105, 0]
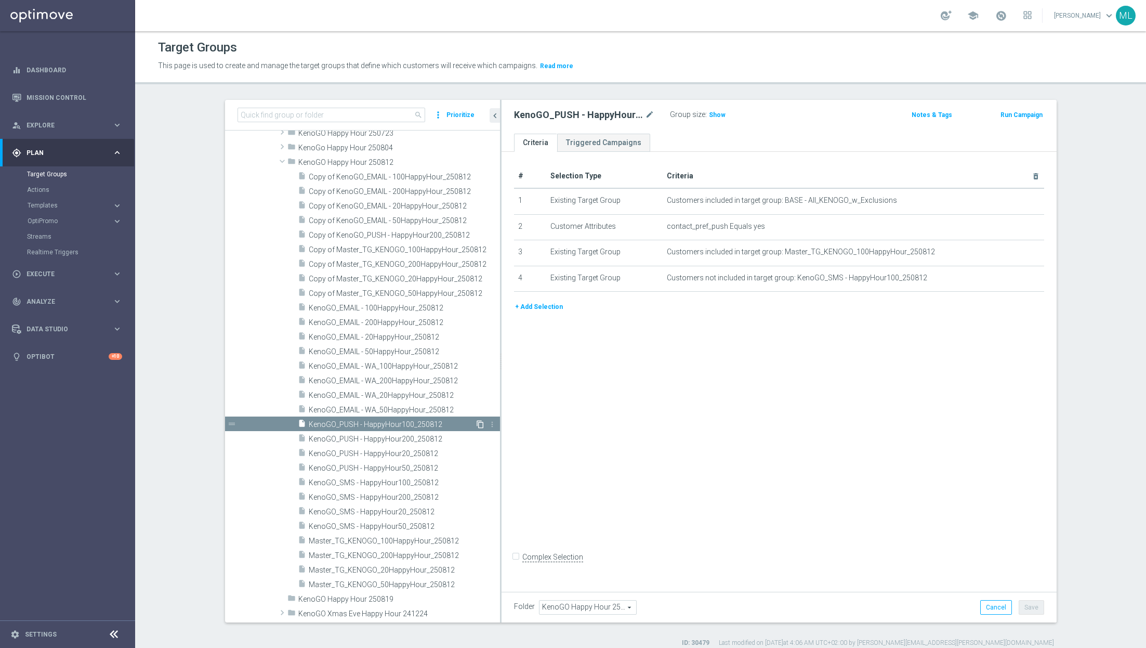
click at [482, 425] on icon "content_copy" at bounding box center [480, 424] width 8 height 8
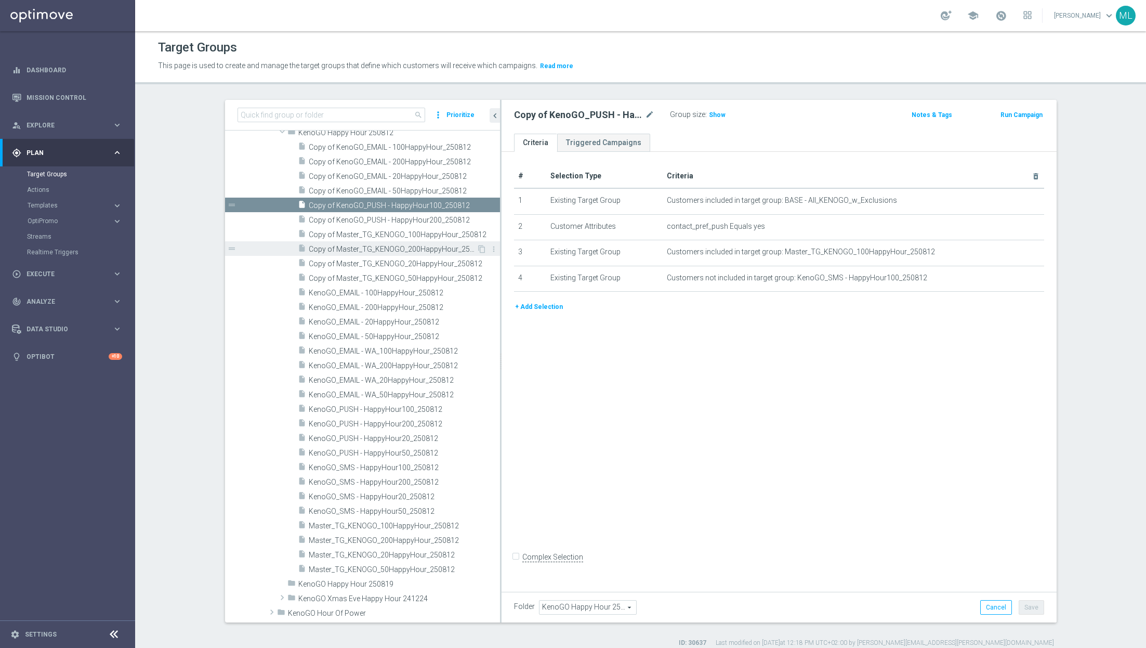
scroll to position [1118, 0]
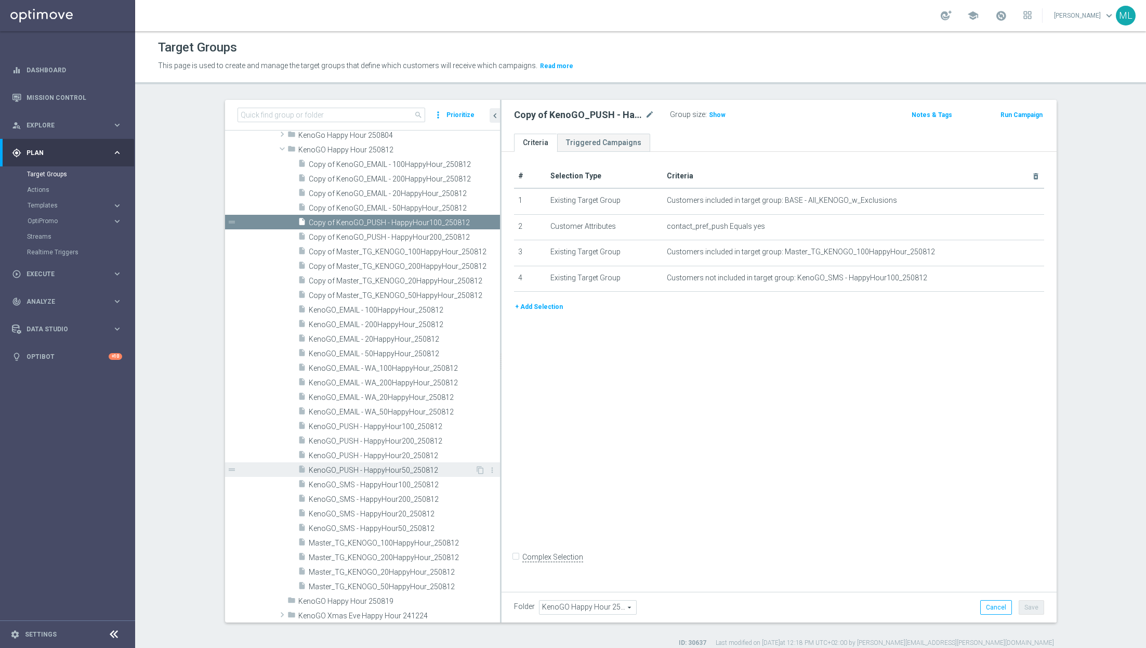
click at [426, 466] on span "KenoGO_PUSH - HappyHour50_250812" at bounding box center [392, 470] width 167 height 9
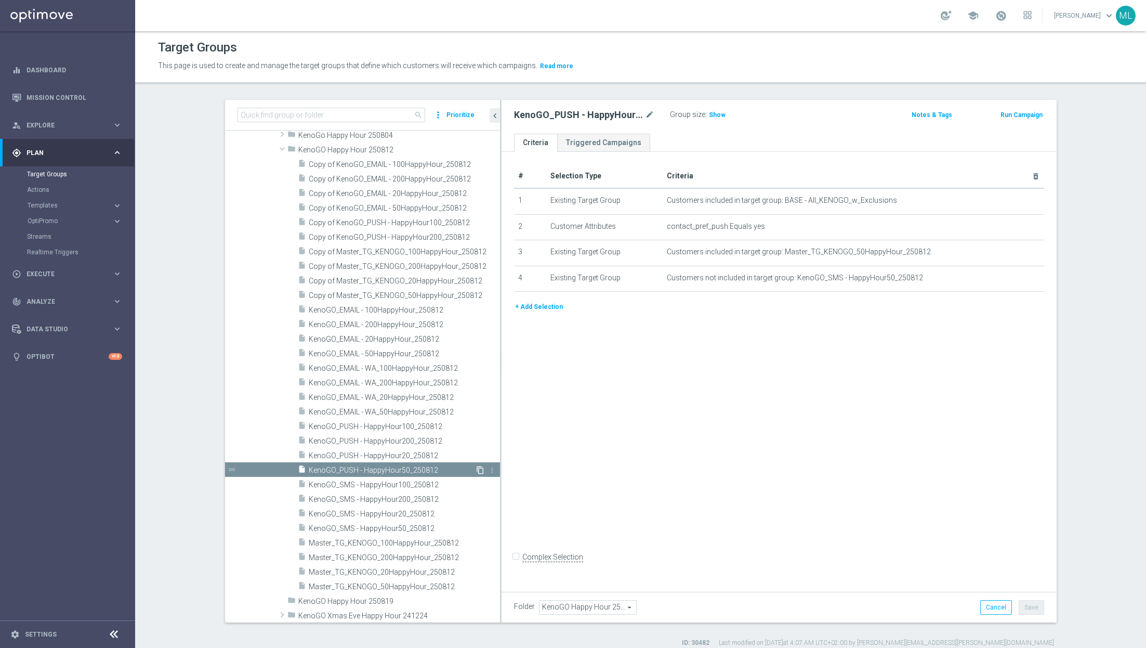
click at [479, 471] on icon "content_copy" at bounding box center [480, 470] width 8 height 8
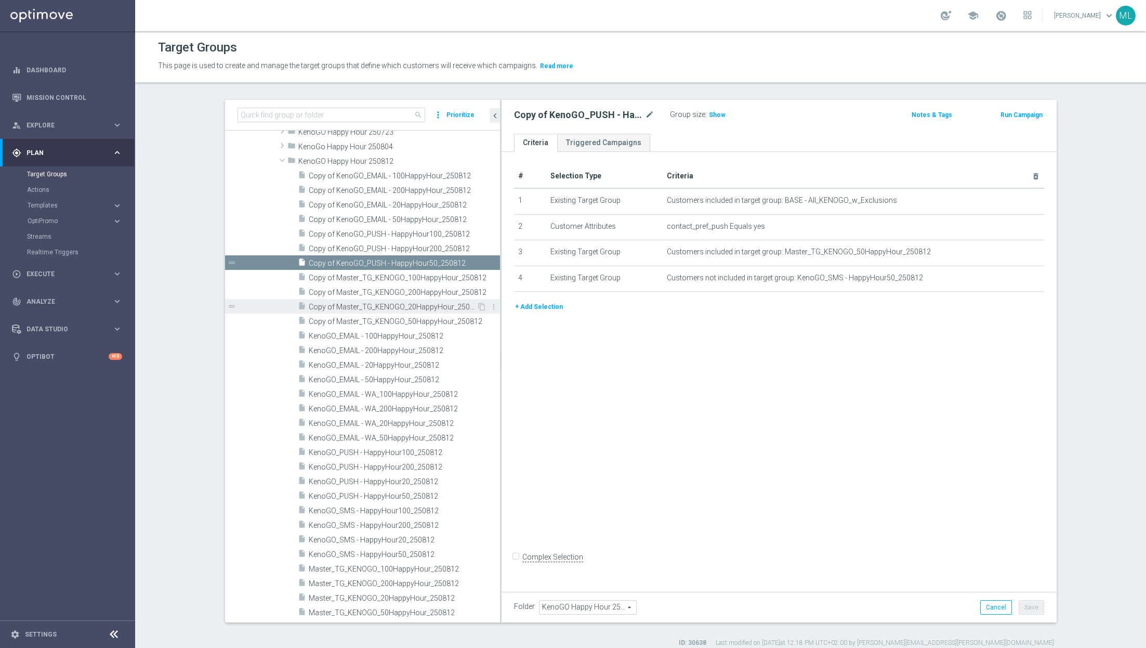
scroll to position [1114, 0]
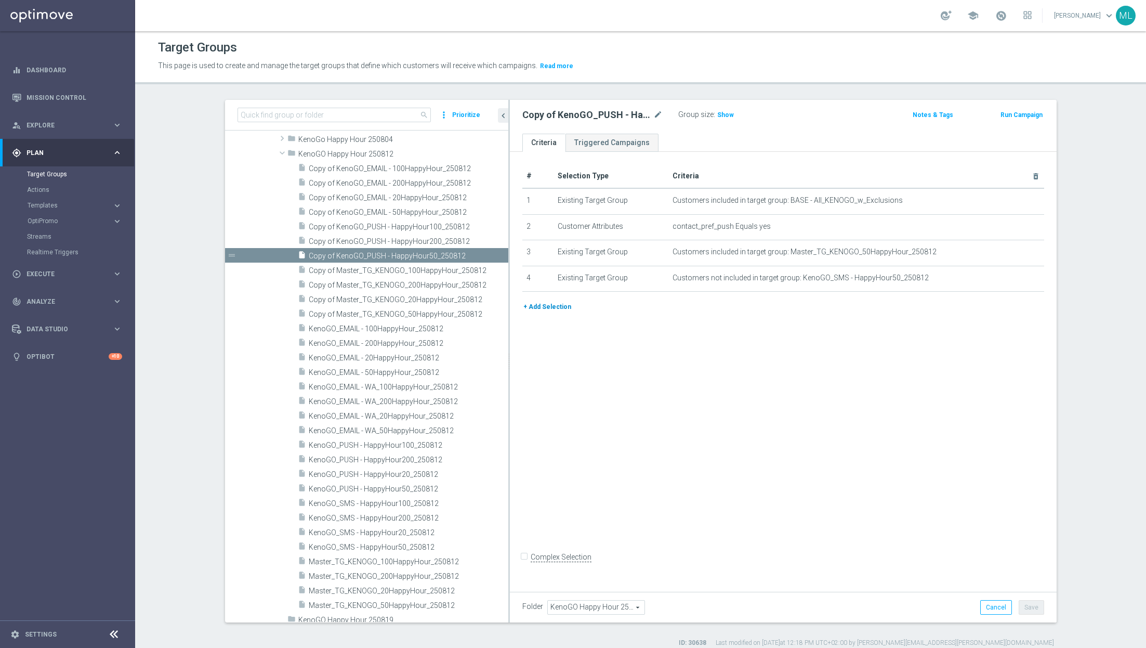
drag, startPoint x: 501, startPoint y: 291, endPoint x: 546, endPoint y: 306, distance: 47.7
click at [546, 307] on as-split "search more_vert Prioritize Customer Target Groups library_add create_new_folder" at bounding box center [641, 361] width 832 height 522
click at [414, 474] on span "KenoGO_PUSH - HappyHour20_250812" at bounding box center [396, 474] width 175 height 9
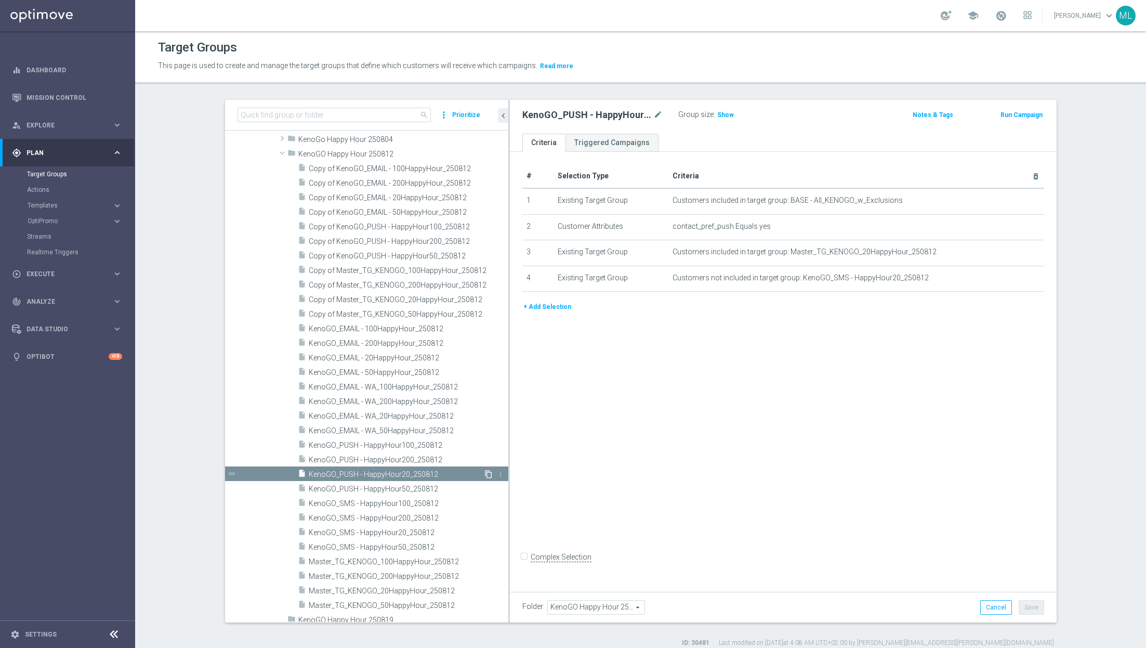
click at [486, 474] on icon "content_copy" at bounding box center [489, 474] width 8 height 8
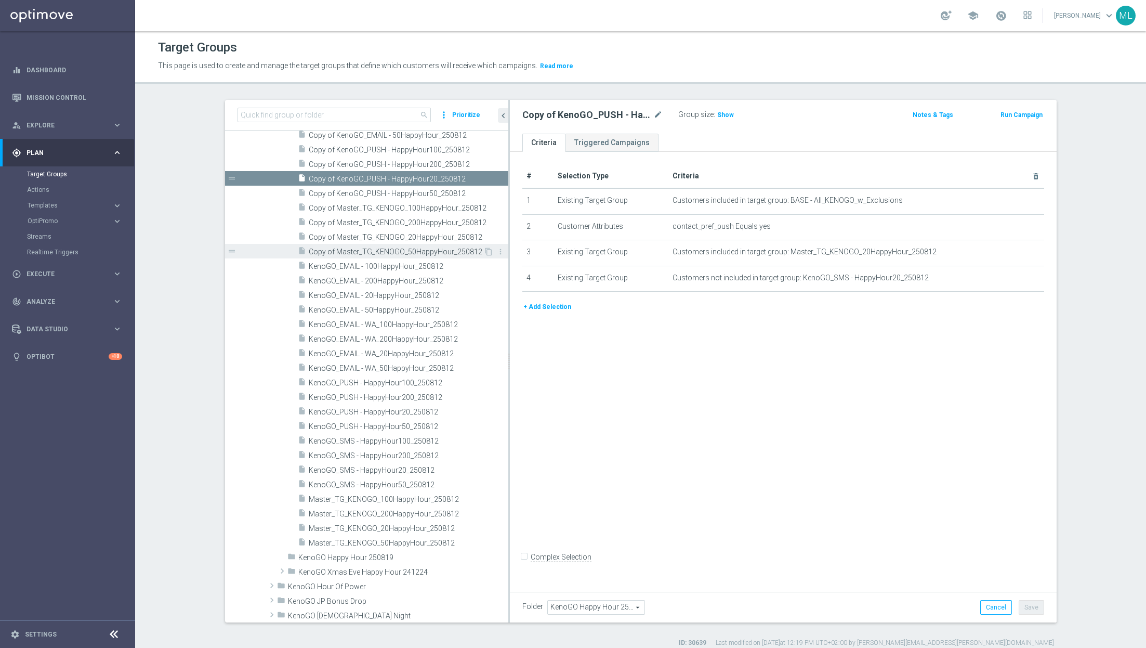
scroll to position [1186, 0]
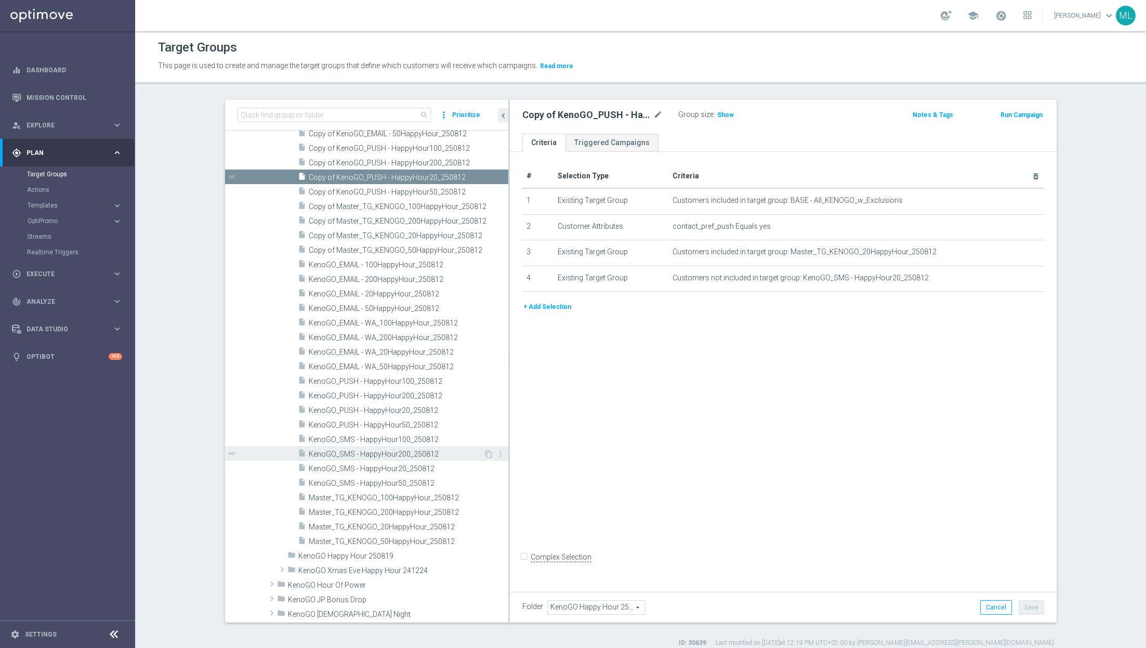
click at [433, 451] on span "KenoGO_SMS - HappyHour200_250812" at bounding box center [396, 454] width 175 height 9
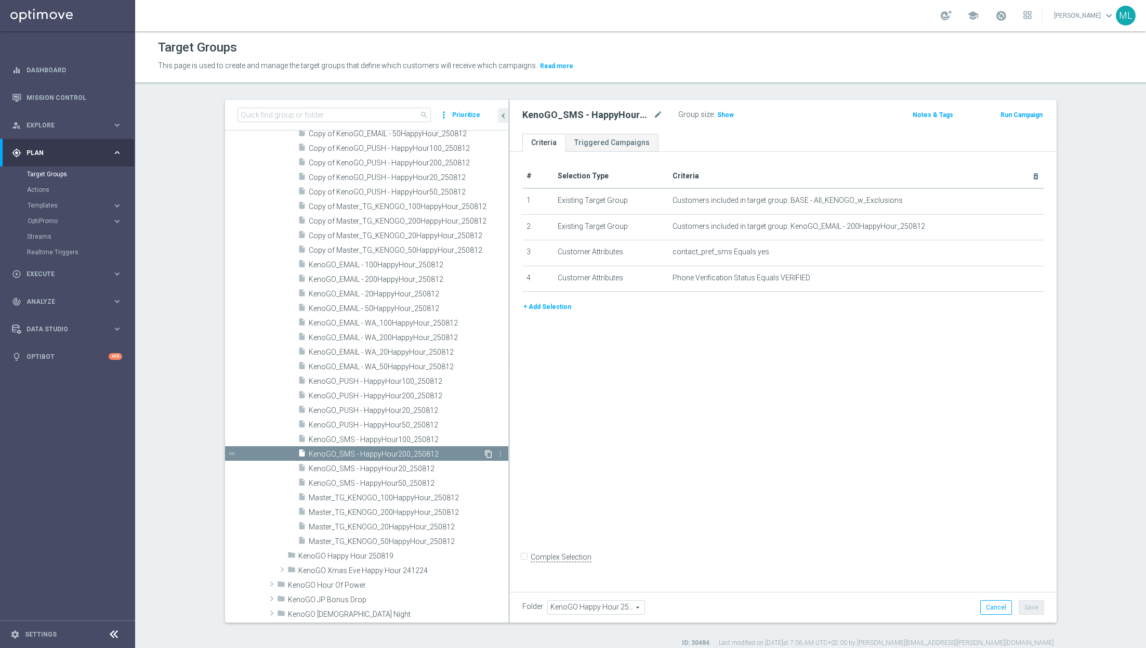
click at [488, 455] on icon "content_copy" at bounding box center [489, 454] width 8 height 8
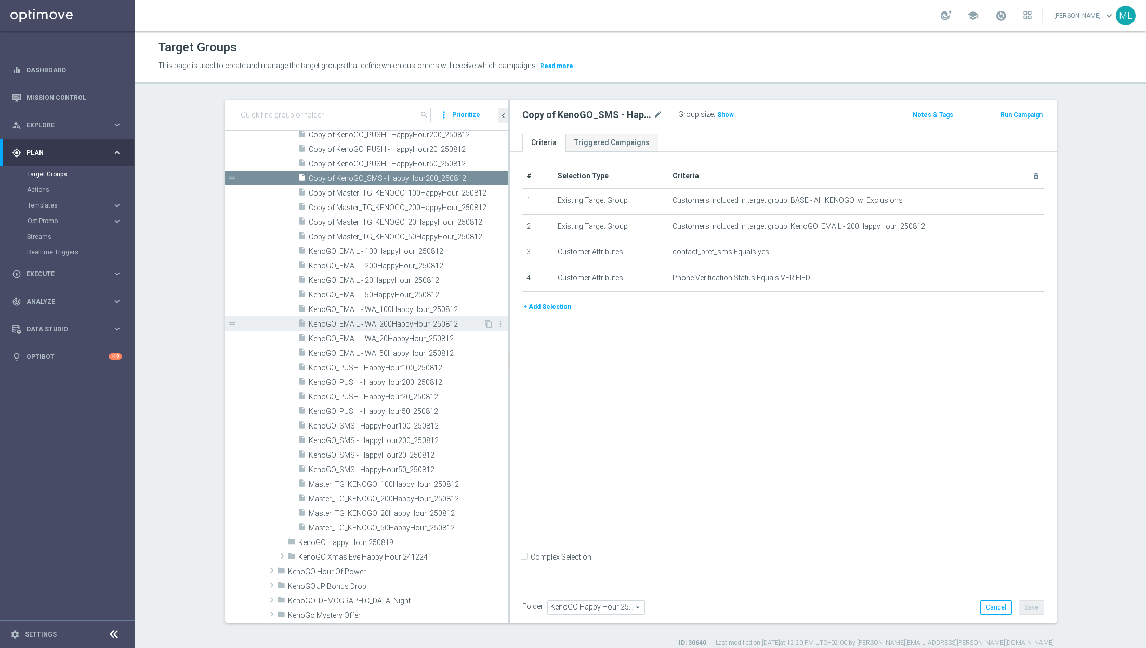
scroll to position [1190, 0]
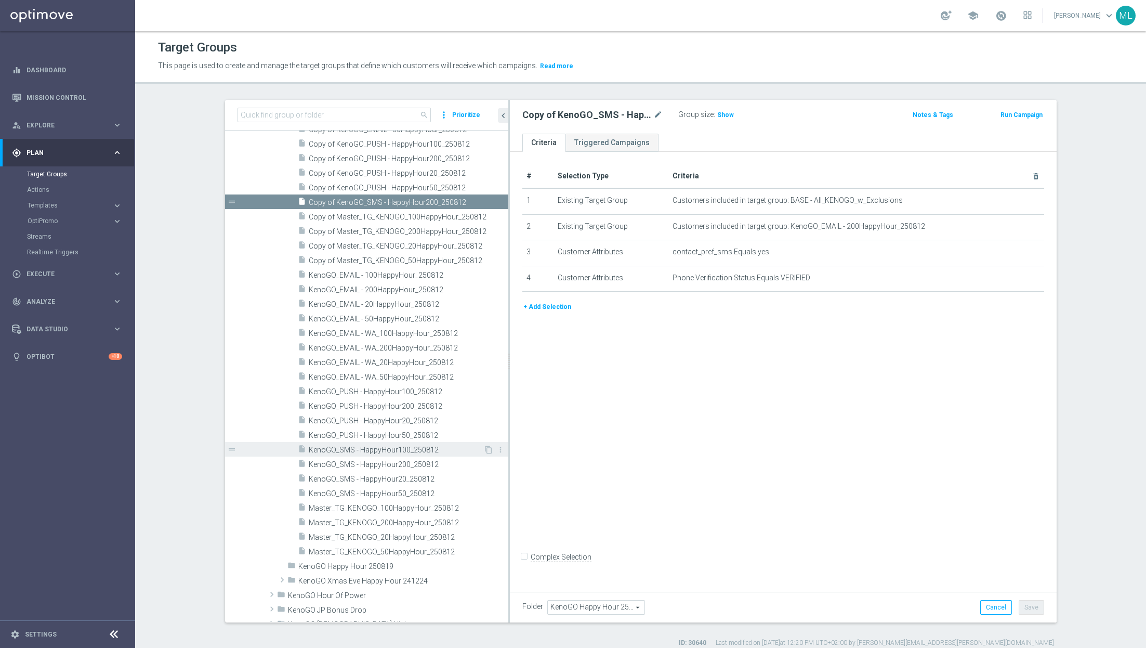
click at [436, 451] on span "KenoGO_SMS - HappyHour100_250812" at bounding box center [396, 450] width 175 height 9
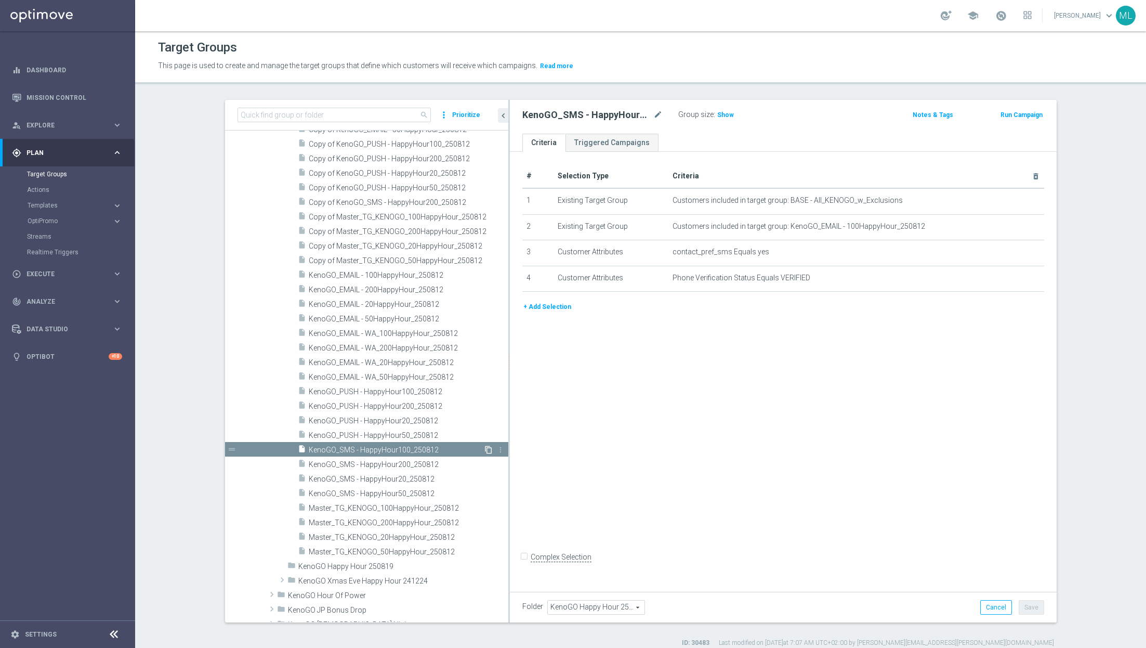
click at [488, 448] on icon "content_copy" at bounding box center [489, 450] width 8 height 8
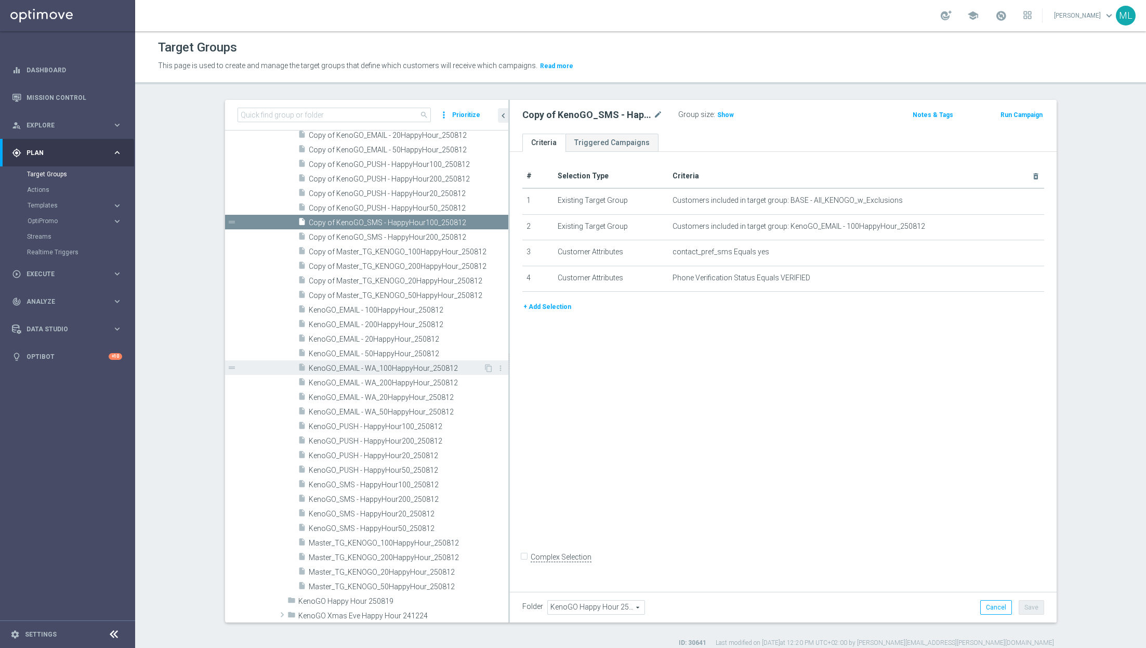
scroll to position [1167, 0]
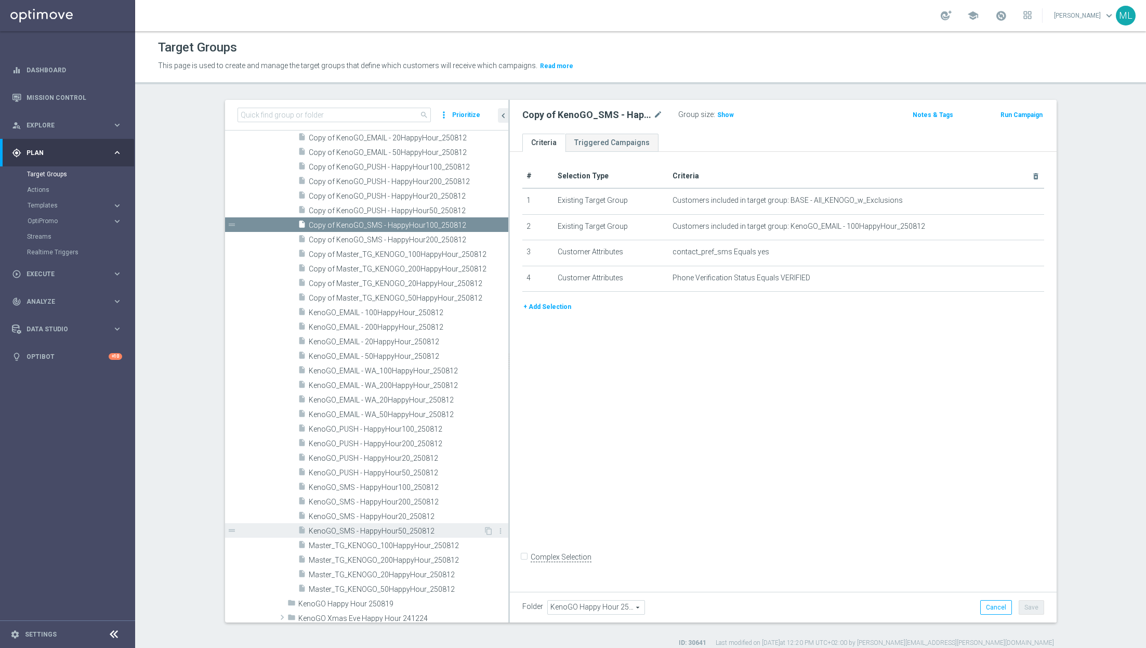
click at [423, 530] on span "KenoGO_SMS - HappyHour50_250812" at bounding box center [396, 531] width 175 height 9
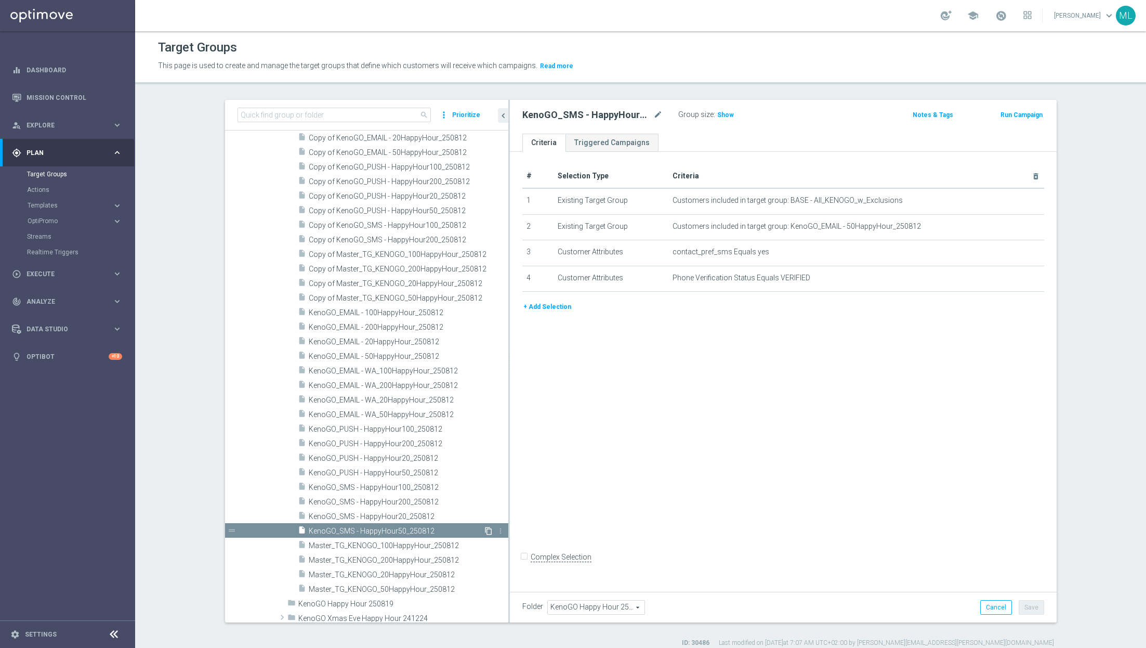
click at [488, 531] on icon "content_copy" at bounding box center [489, 531] width 8 height 8
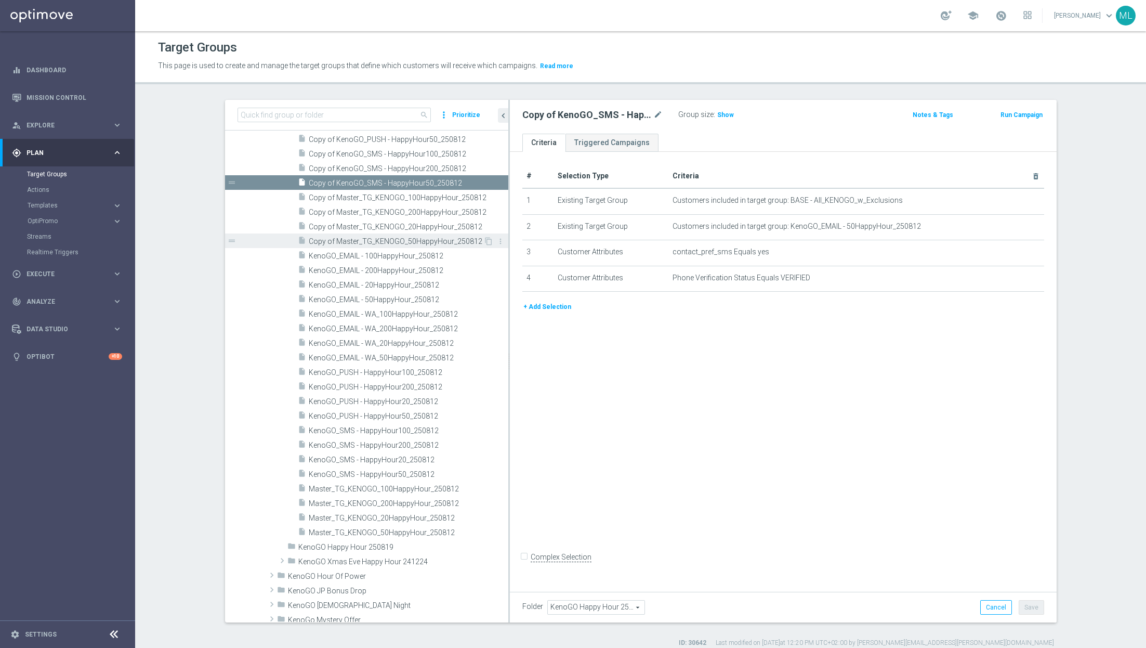
scroll to position [1233, 0]
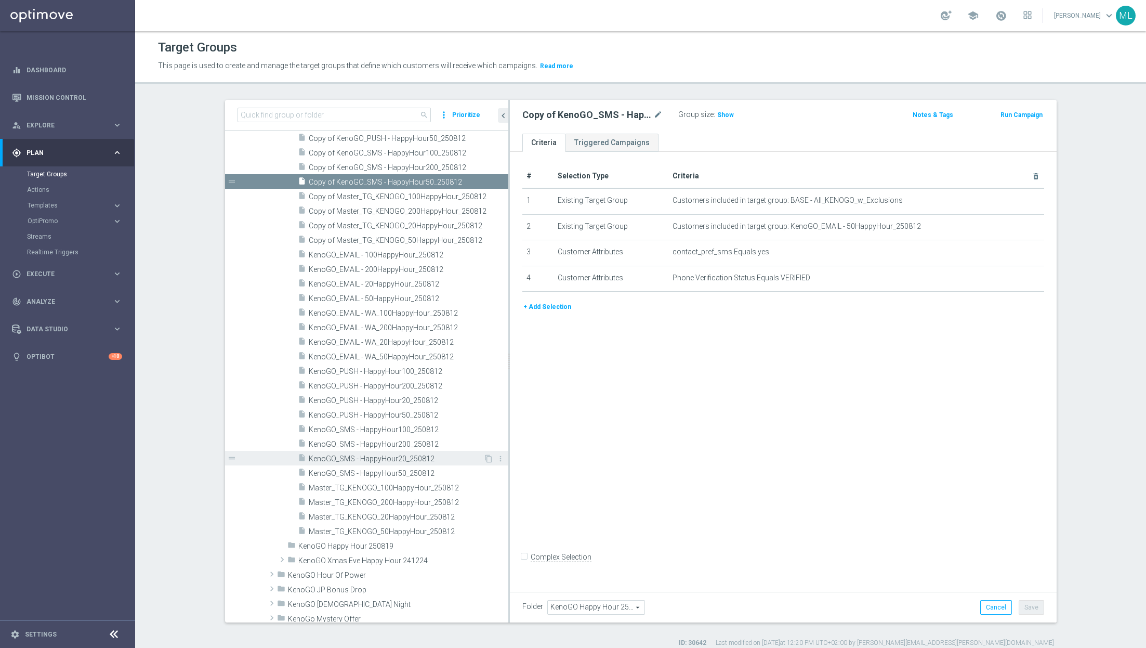
click at [407, 456] on span "KenoGO_SMS - HappyHour20_250812" at bounding box center [396, 458] width 175 height 9
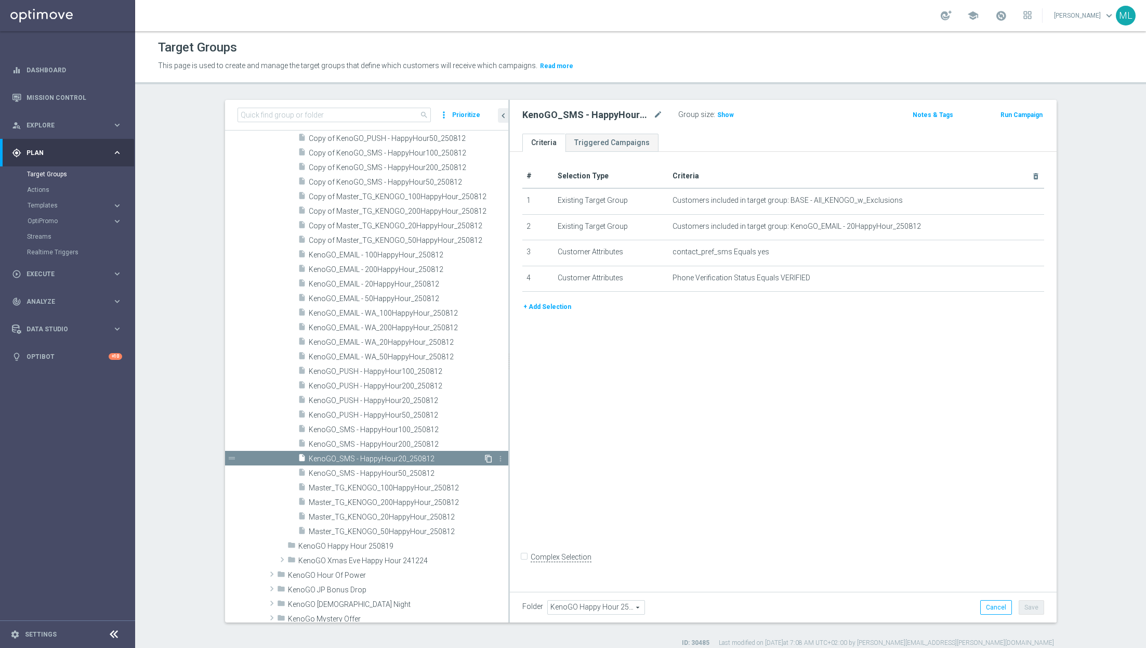
click at [488, 460] on icon "content_copy" at bounding box center [489, 458] width 8 height 8
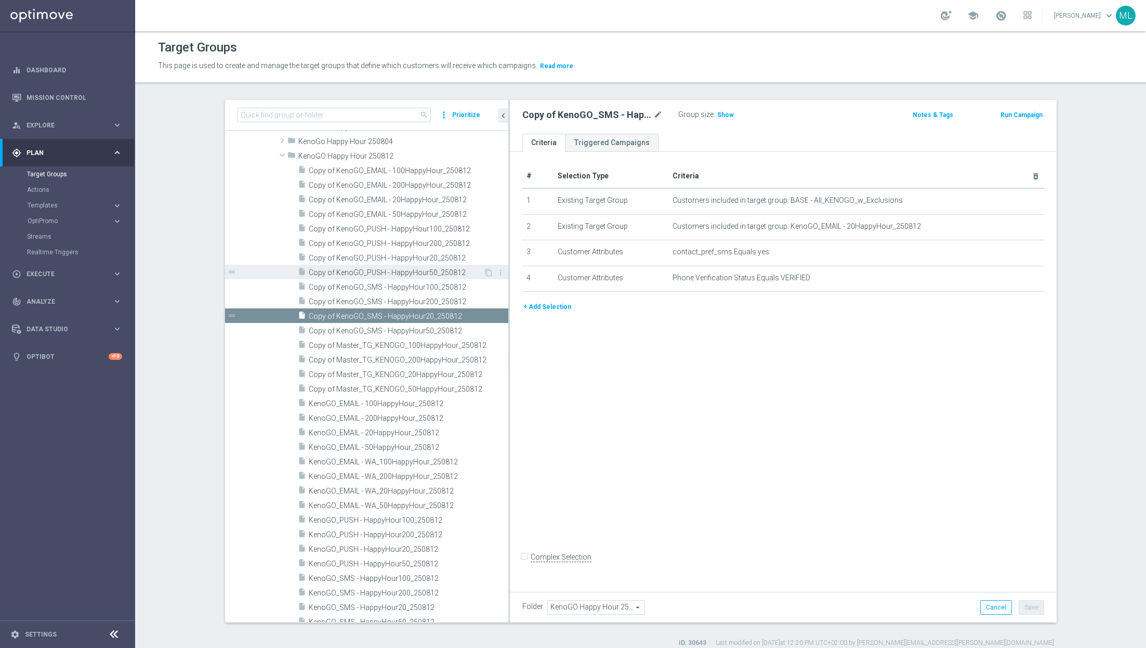
scroll to position [1107, 0]
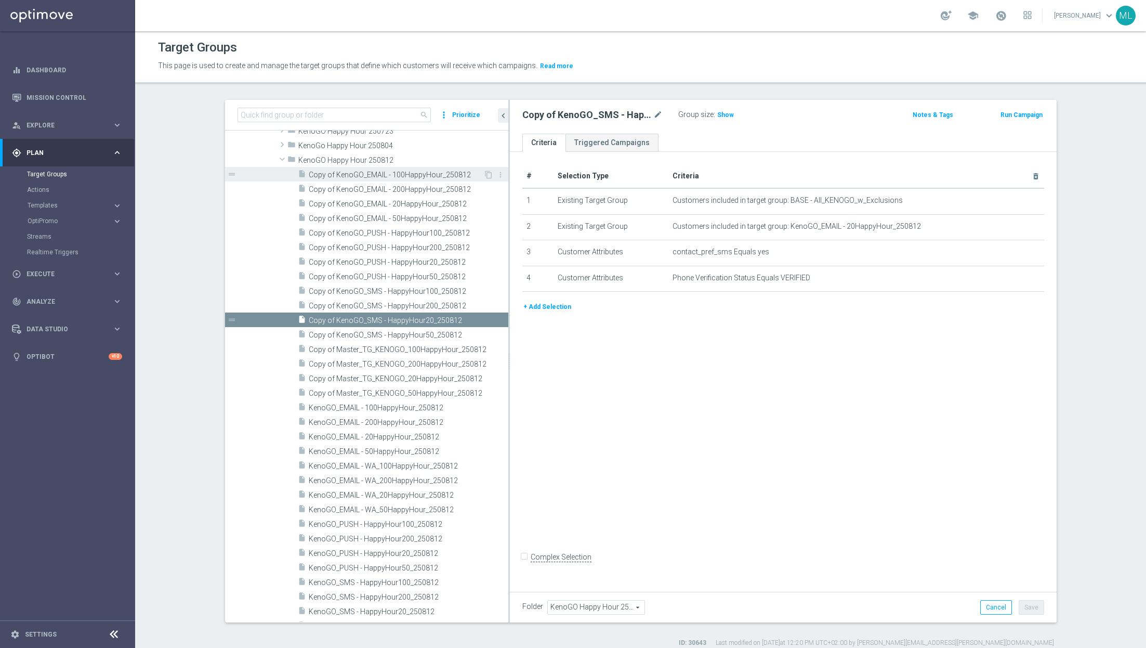
click at [346, 175] on span "Copy of KenoGO_EMAIL - 100HappyHour_250812" at bounding box center [396, 175] width 175 height 9
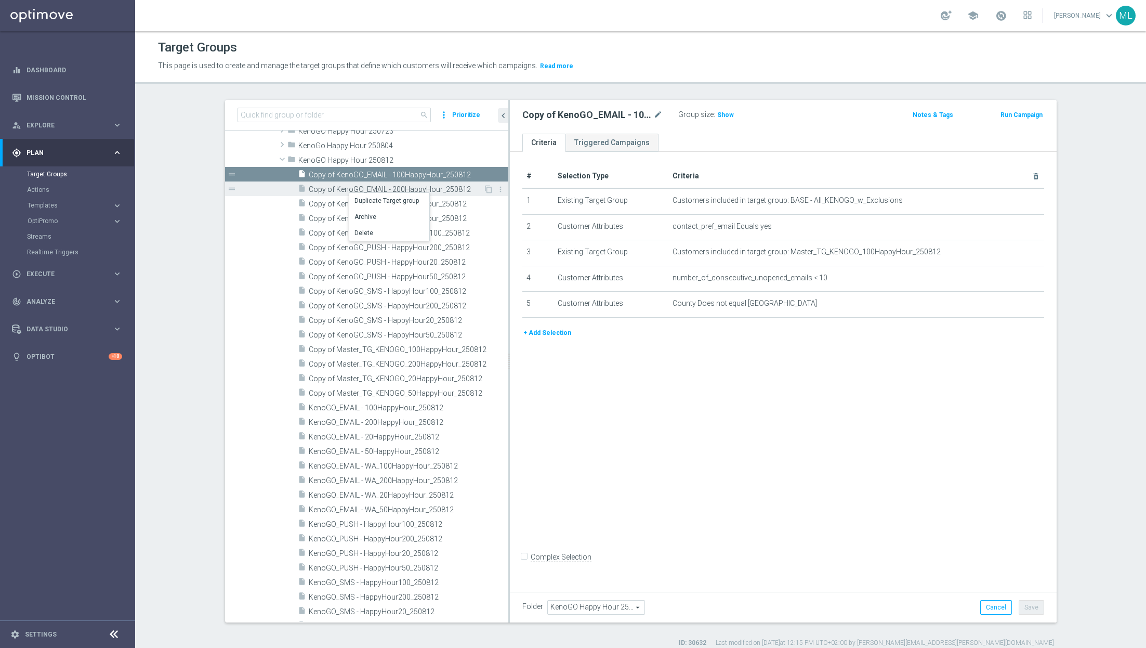
click at [323, 188] on span "Copy of KenoGO_EMAIL - 200HappyHour_250812" at bounding box center [396, 189] width 175 height 9
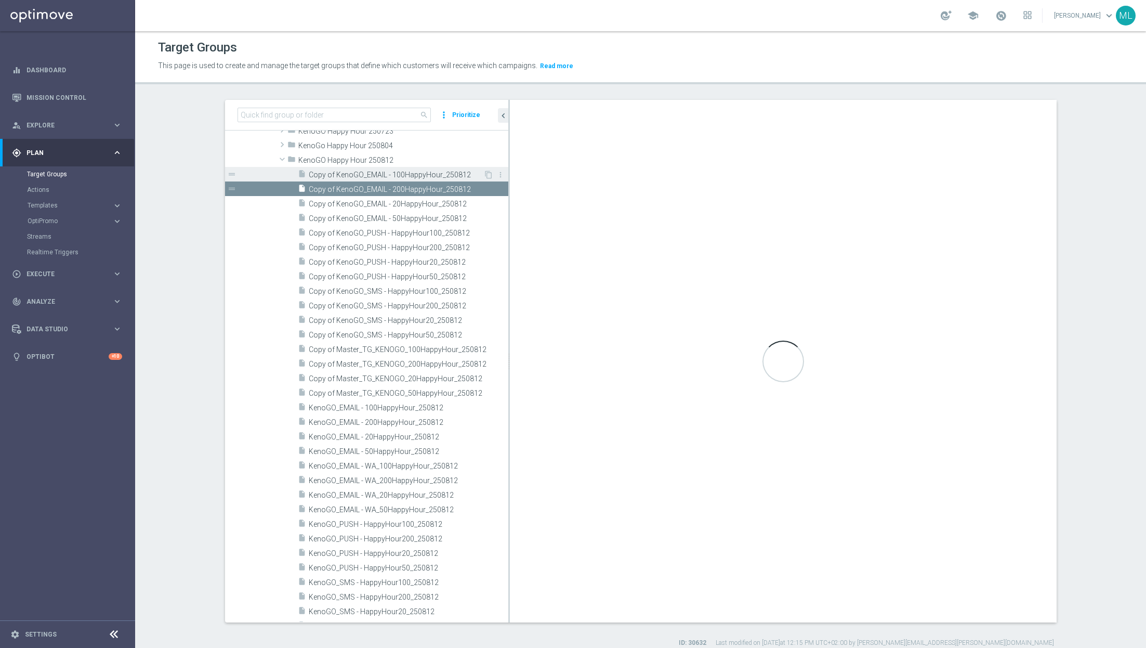
click at [326, 176] on span "Copy of KenoGO_EMAIL - 100HappyHour_250812" at bounding box center [396, 175] width 175 height 9
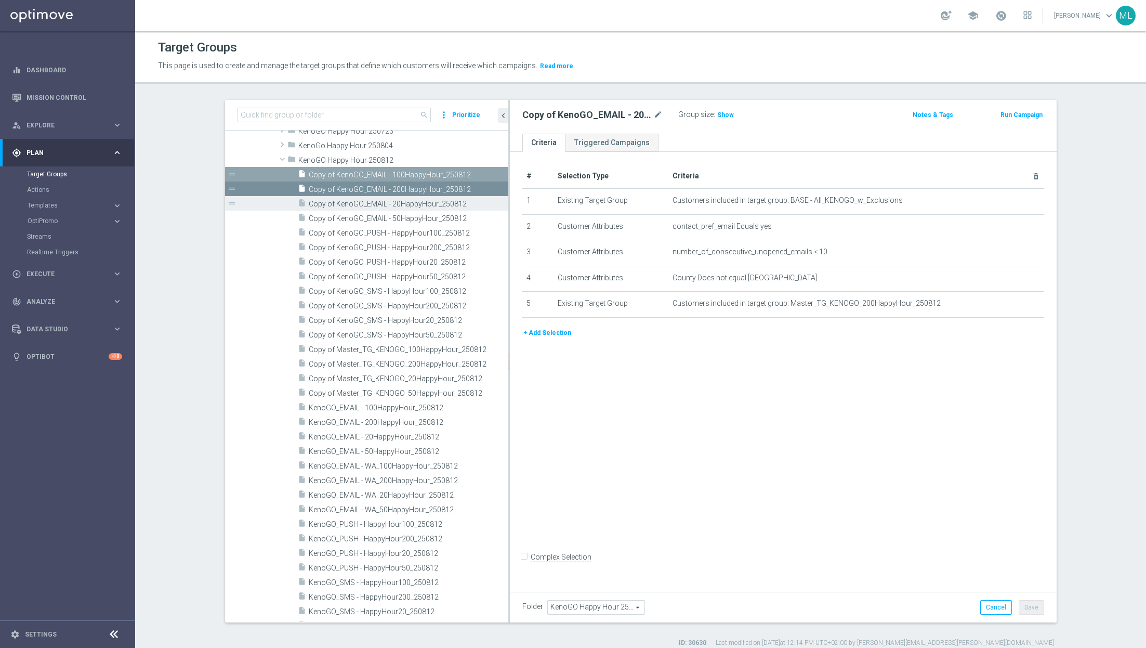
click at [335, 202] on span "Copy of KenoGO_EMAIL - 20HappyHour_250812" at bounding box center [397, 204] width 176 height 9
click at [337, 221] on span "Copy of KenoGO_EMAIL - 50HappyHour_250812" at bounding box center [397, 218] width 176 height 9
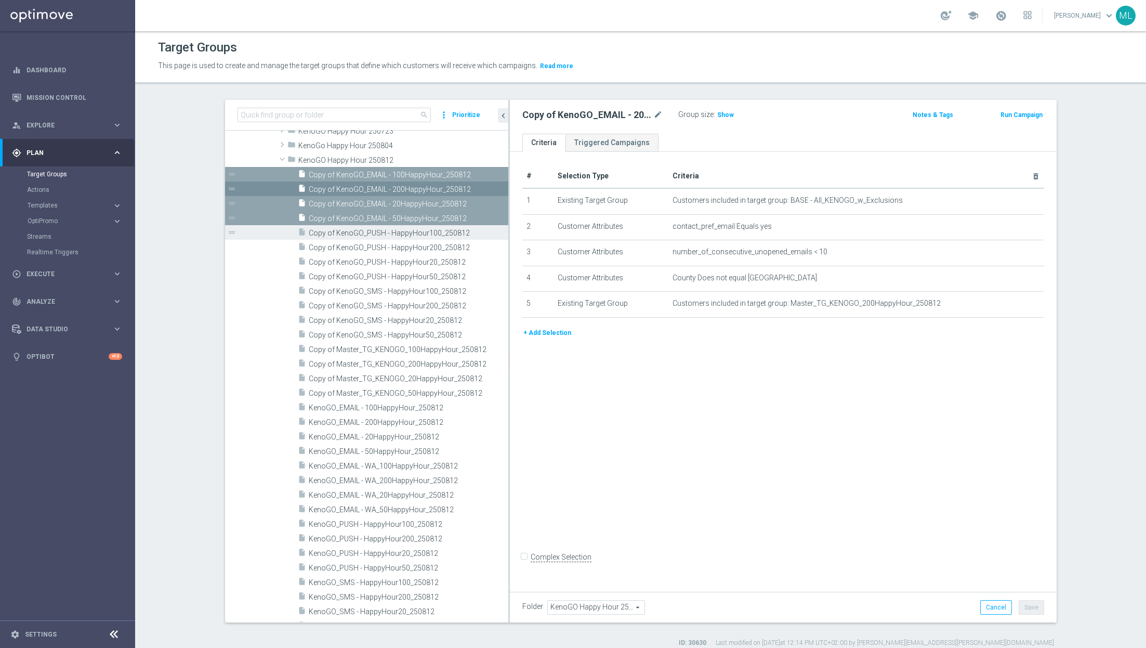
click at [341, 231] on span "Copy of KenoGO_PUSH - HappyHour100_250812" at bounding box center [397, 233] width 176 height 9
click at [343, 246] on span "Copy of KenoGO_PUSH - HappyHour200_250812" at bounding box center [397, 247] width 176 height 9
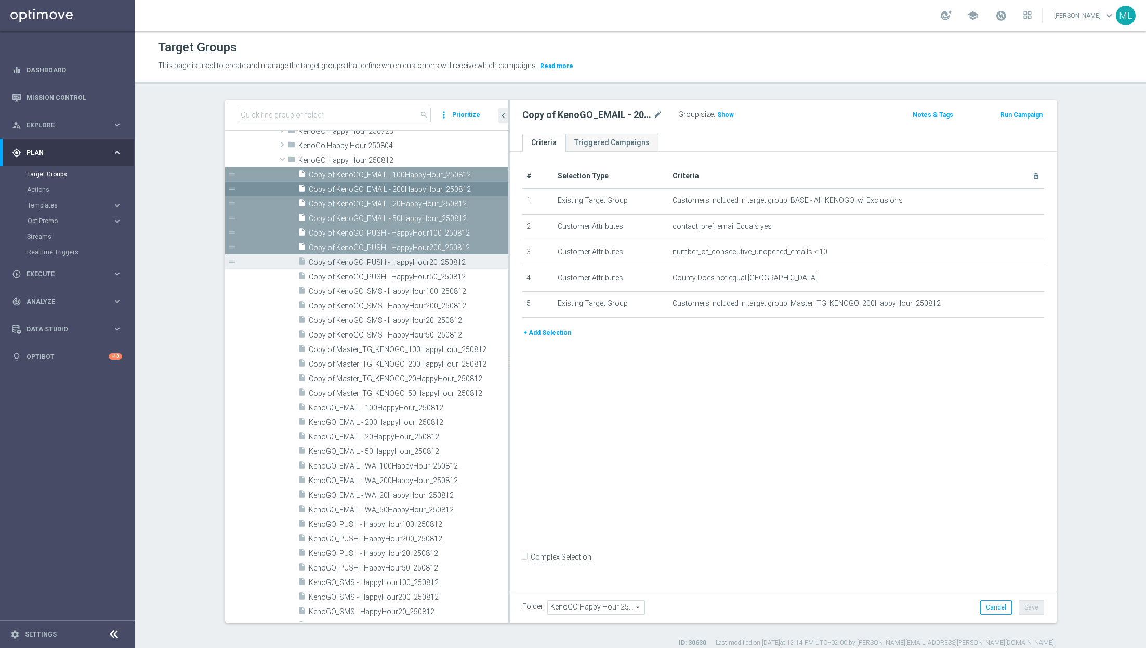
click at [344, 260] on span "Copy of KenoGO_PUSH - HappyHour20_250812" at bounding box center [397, 262] width 176 height 9
click at [348, 275] on span "Copy of KenoGO_PUSH - HappyHour50_250812" at bounding box center [397, 276] width 176 height 9
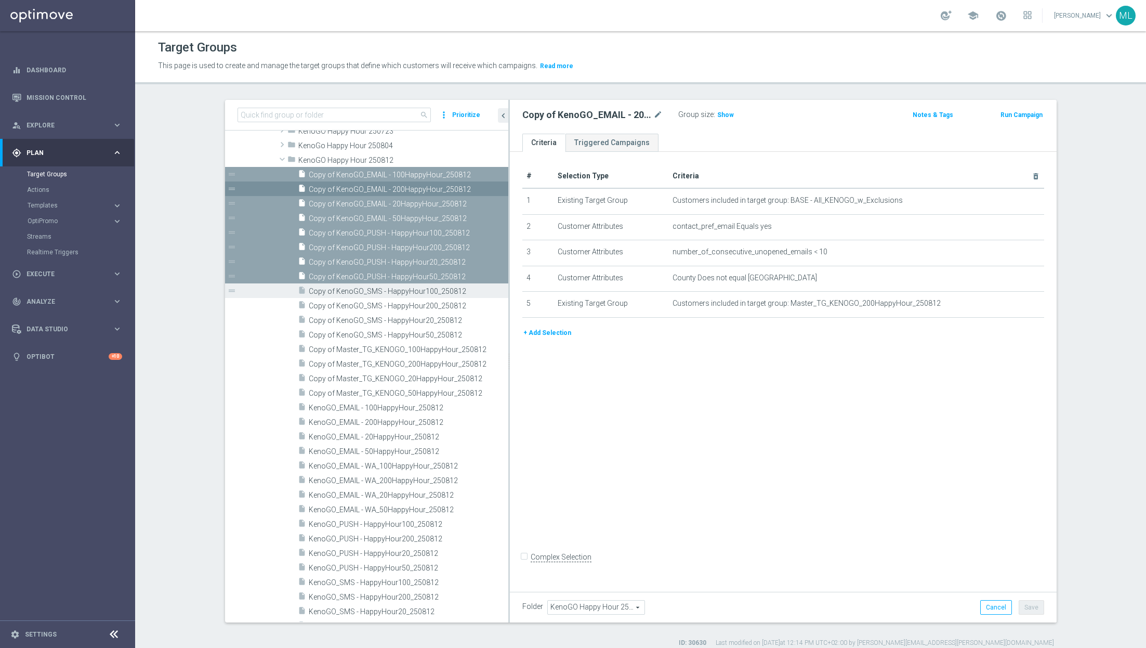
click at [349, 291] on span "Copy of KenoGO_SMS - HappyHour100_250812" at bounding box center [397, 291] width 176 height 9
click at [351, 307] on span "Copy of KenoGO_SMS - HappyHour200_250812" at bounding box center [397, 306] width 176 height 9
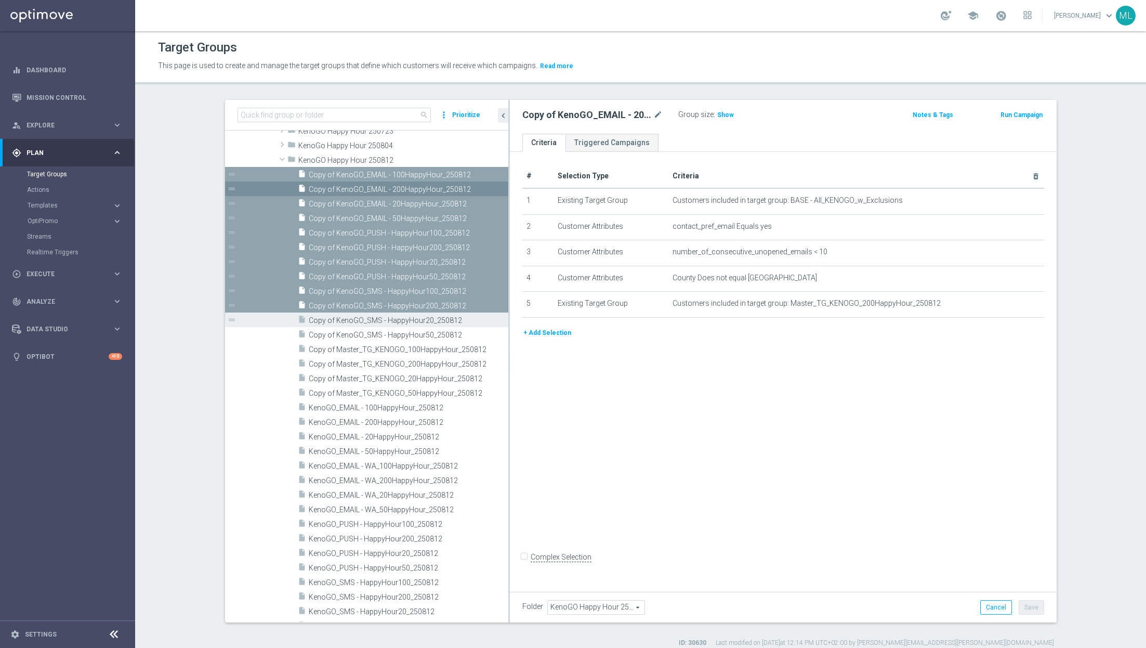
click at [354, 319] on span "Copy of KenoGO_SMS - HappyHour20_250812" at bounding box center [397, 320] width 176 height 9
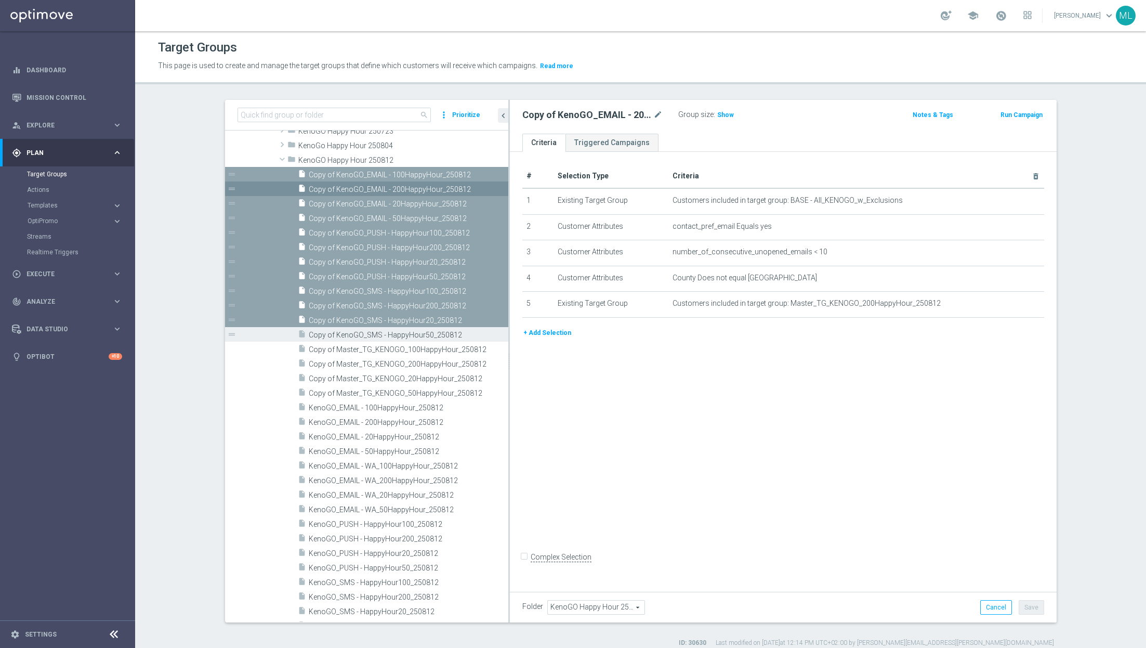
click at [355, 329] on div "insert_drive_file Copy of KenoGO_SMS - HappyHour50_250812" at bounding box center [391, 334] width 187 height 15
click at [359, 346] on span "Copy of Master_TG_KENOGO_100HappyHour_250812" at bounding box center [397, 349] width 176 height 9
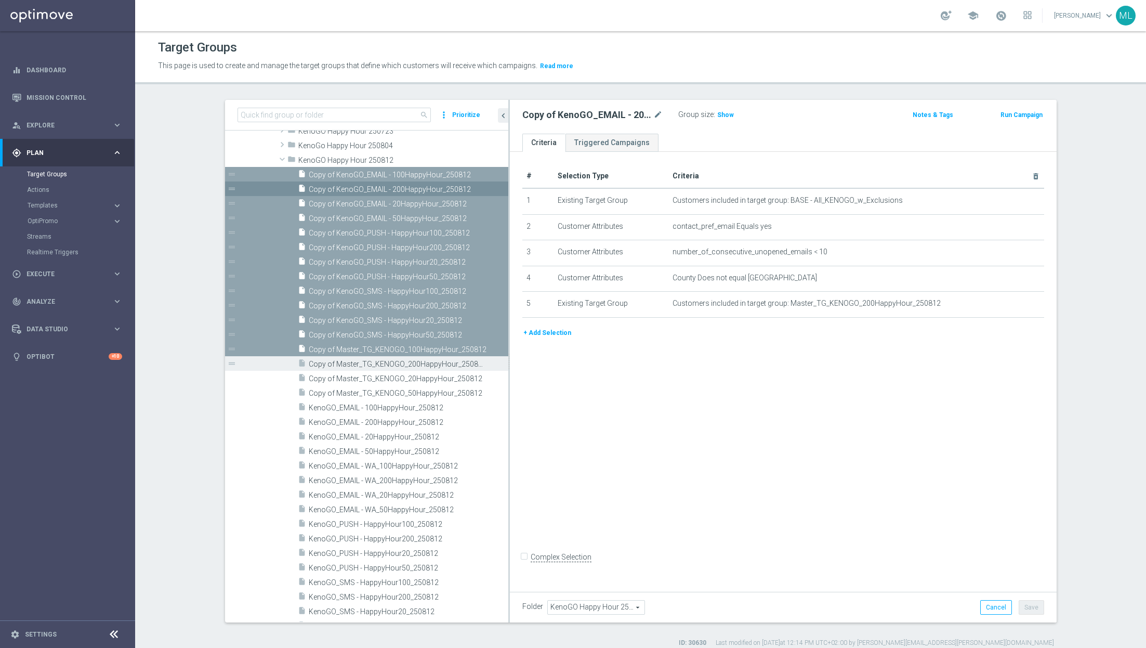
click at [360, 364] on span "Copy of Master_TG_KENOGO_200HappyHour_250812" at bounding box center [397, 364] width 176 height 9
click at [361, 378] on span "Copy of Master_TG_KENOGO_20HappyHour_250812" at bounding box center [397, 378] width 176 height 9
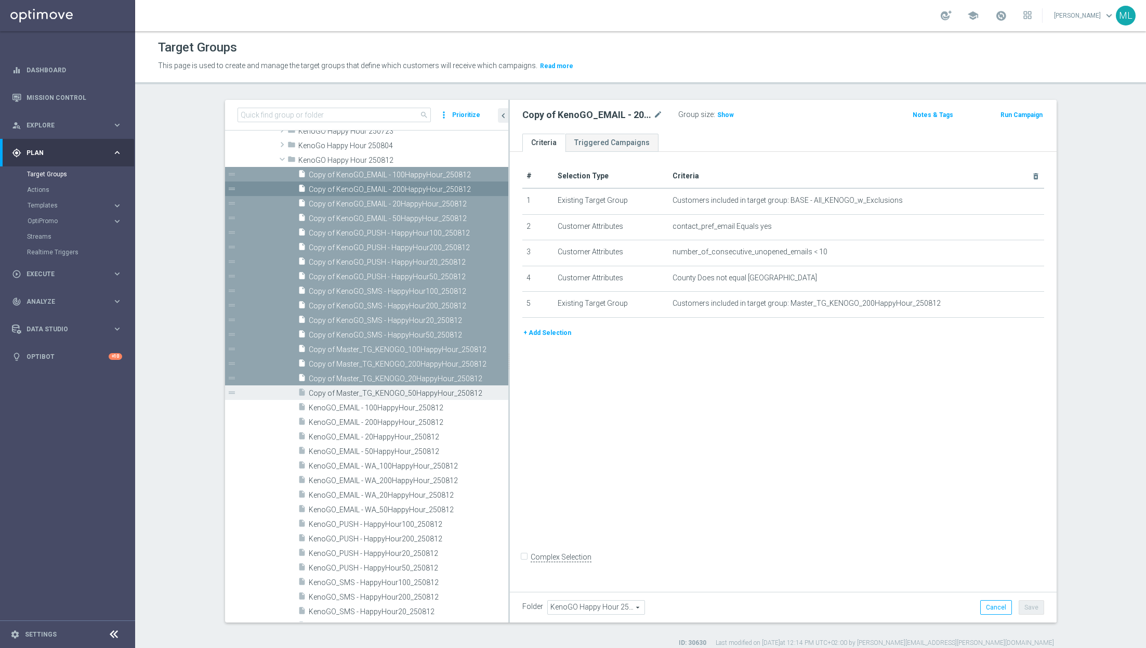
click at [363, 387] on div "insert_drive_file Copy of Master_TG_KENOGO_50HappyHour_250812" at bounding box center [391, 392] width 187 height 15
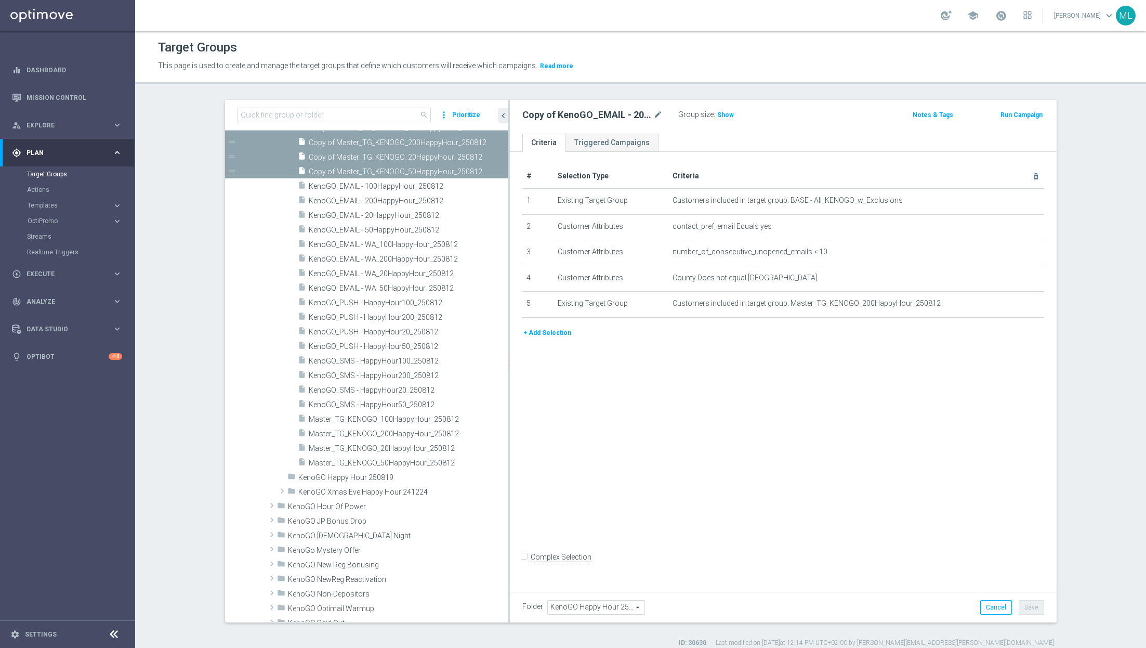
scroll to position [1312, 0]
click at [377, 475] on span "KenoGO Happy Hour 250819" at bounding box center [379, 477] width 162 height 9
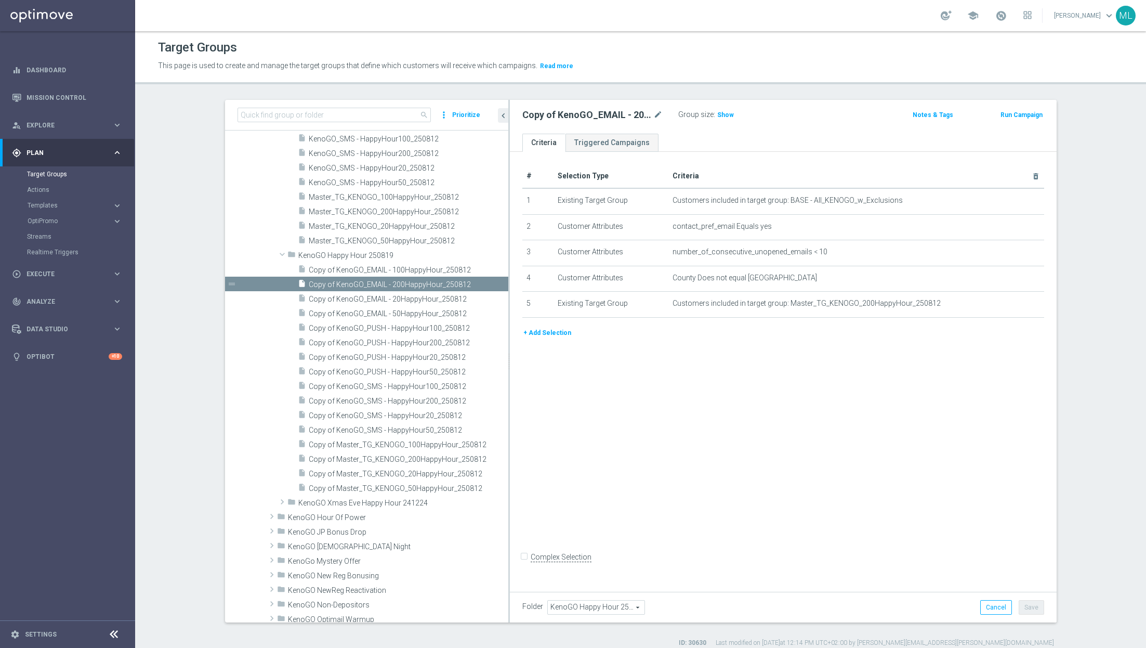
scroll to position [1160, 0]
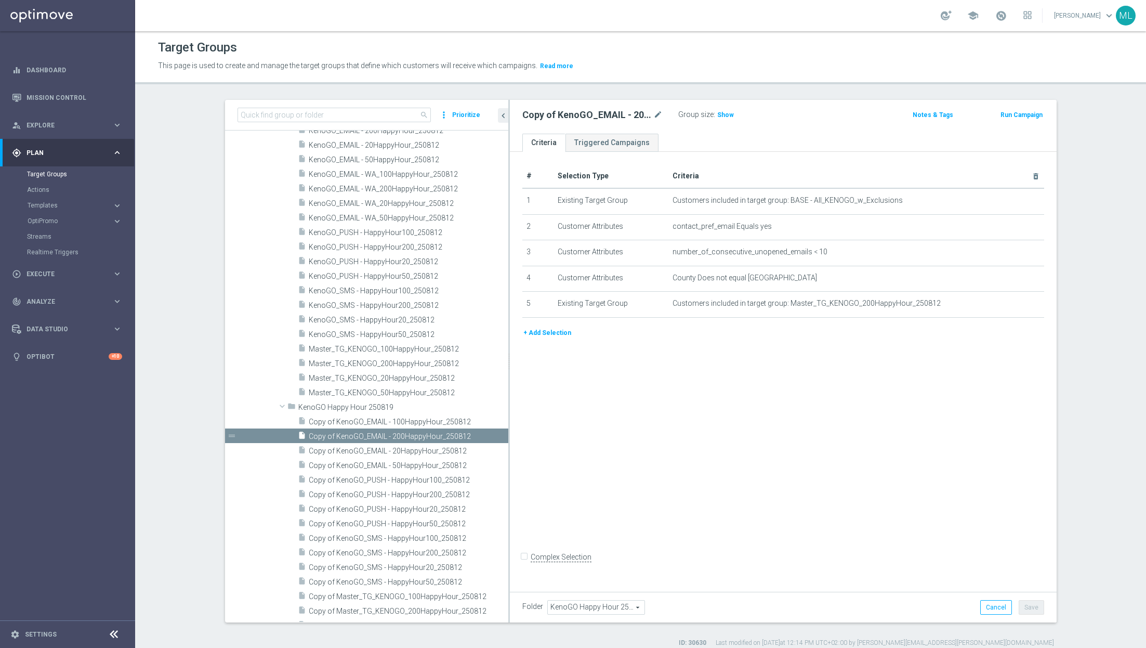
drag, startPoint x: 508, startPoint y: 408, endPoint x: 527, endPoint y: 408, distance: 18.7
click at [527, 408] on as-split "search more_vert Prioritize Customer Target Groups library_add create_new_folder" at bounding box center [641, 361] width 832 height 522
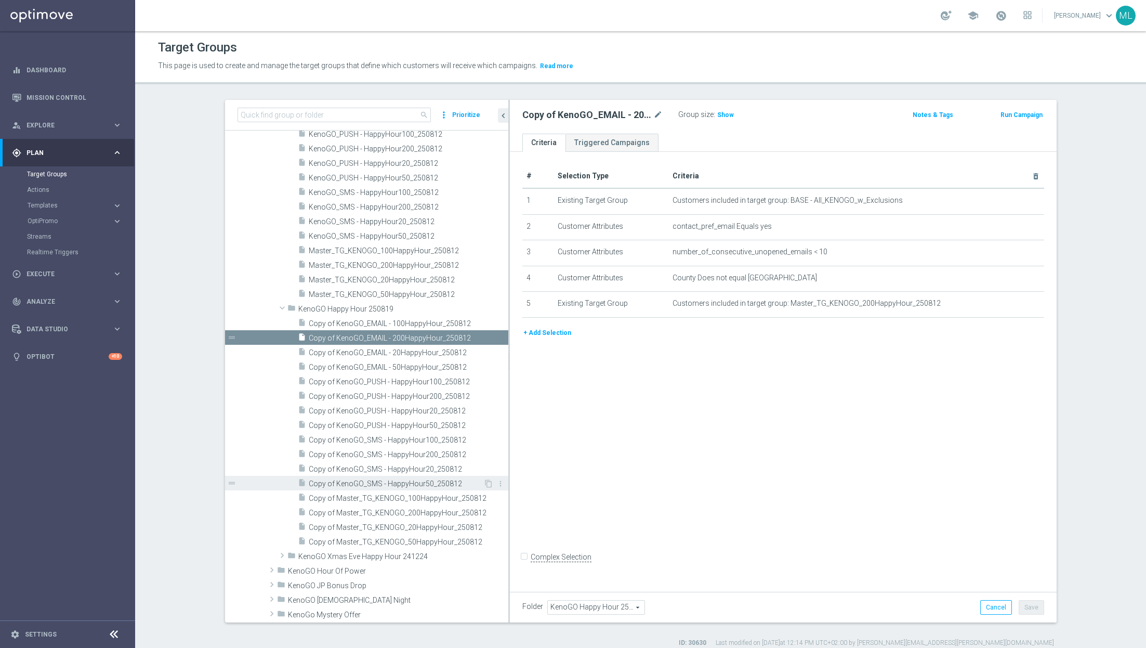
scroll to position [1255, 0]
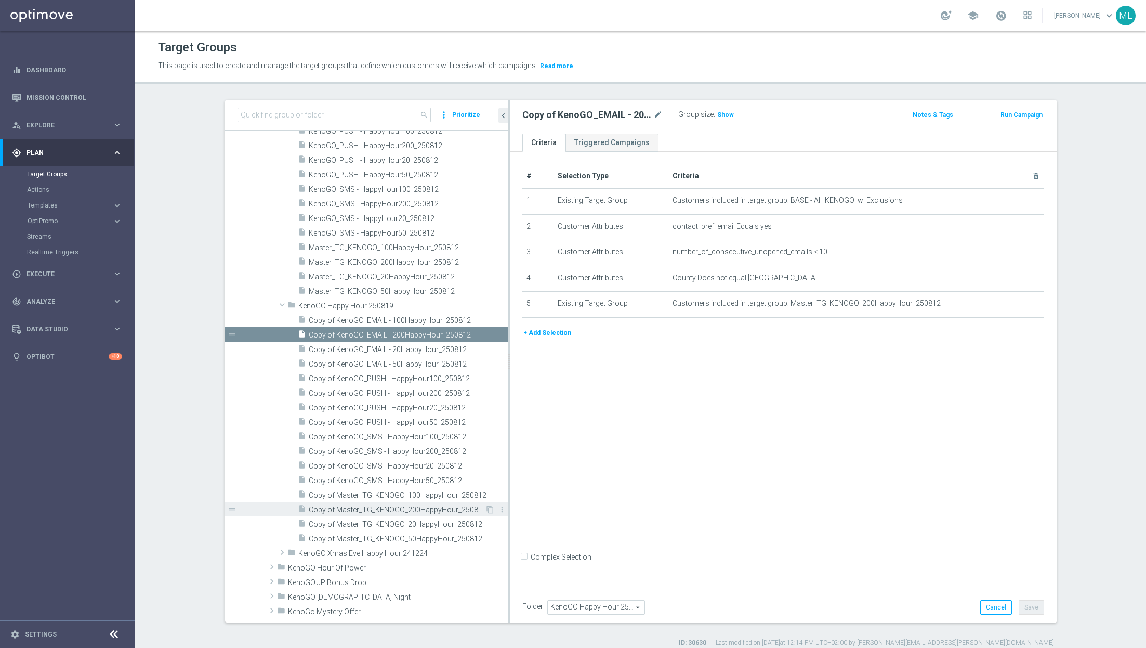
click at [406, 508] on span "Copy of Master_TG_KENOGO_200HappyHour_250812" at bounding box center [397, 509] width 176 height 9
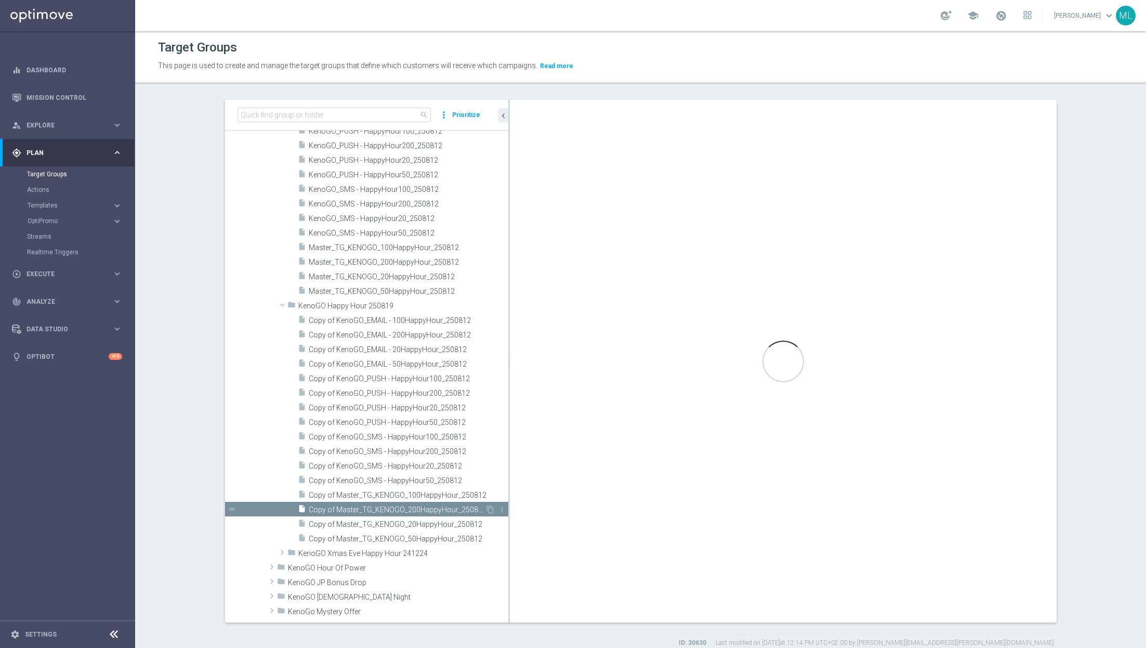
type input "KenoGO Happy Hour 250819"
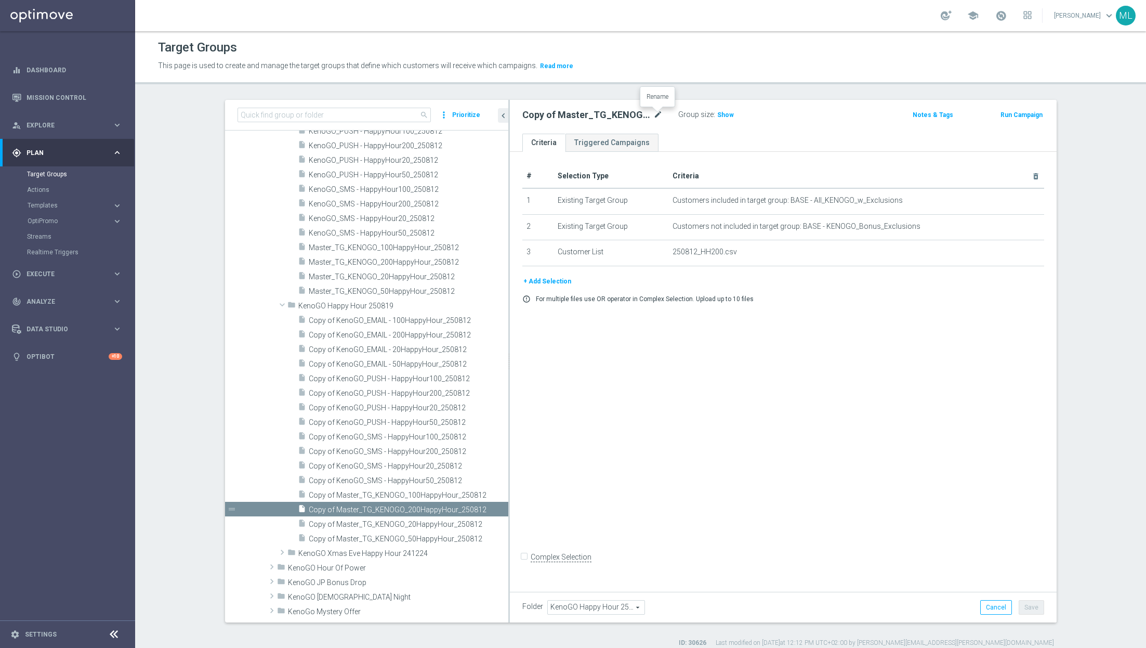
click at [659, 115] on icon "mode_edit" at bounding box center [657, 115] width 9 height 12
click at [653, 115] on input "Copy of Master_TG_KENOGO_200HappyHour_250812" at bounding box center [592, 116] width 140 height 15
click at [660, 114] on input "Copy of Master_TG_KENOGO_200HappyHour_250812" at bounding box center [592, 116] width 140 height 15
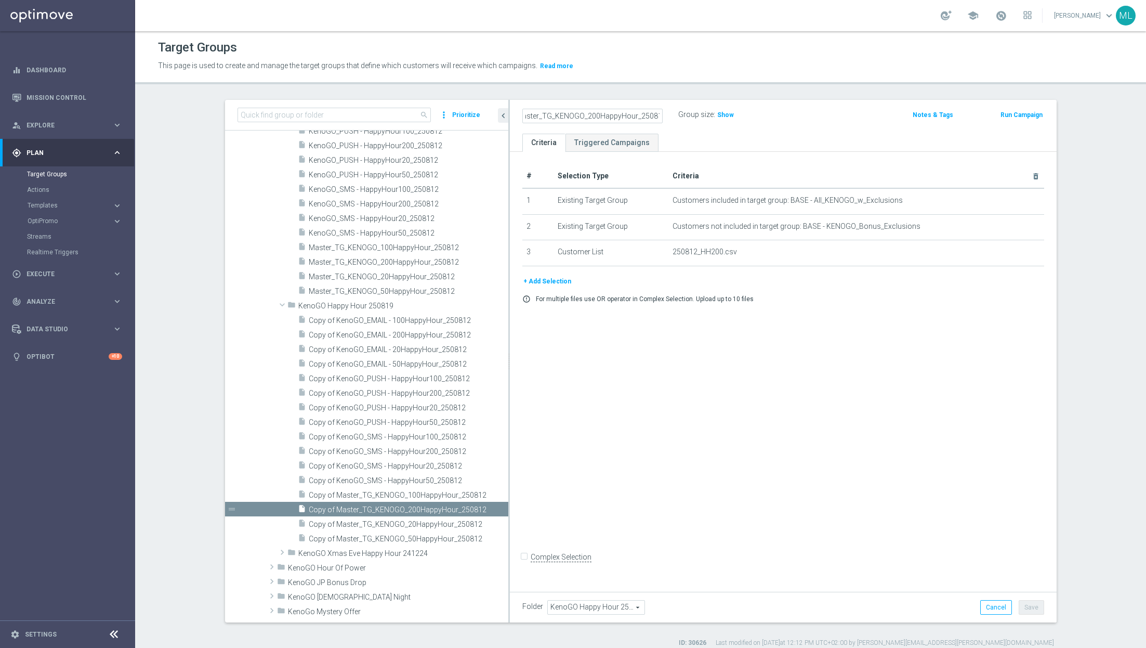
click at [576, 116] on input "Copy of Master_TG_KENOGO_200HappyHour_250819" at bounding box center [592, 116] width 140 height 15
type input "Master_TG_KENOGO_200HappyHour_250819"
click at [796, 113] on div "Master_TG_KENOGO_200HappyHour_250819 Group size : Show" at bounding box center [694, 116] width 358 height 16
click at [398, 493] on span "Copy of Master_TG_KENOGO_100HappyHour_250812" at bounding box center [397, 495] width 176 height 9
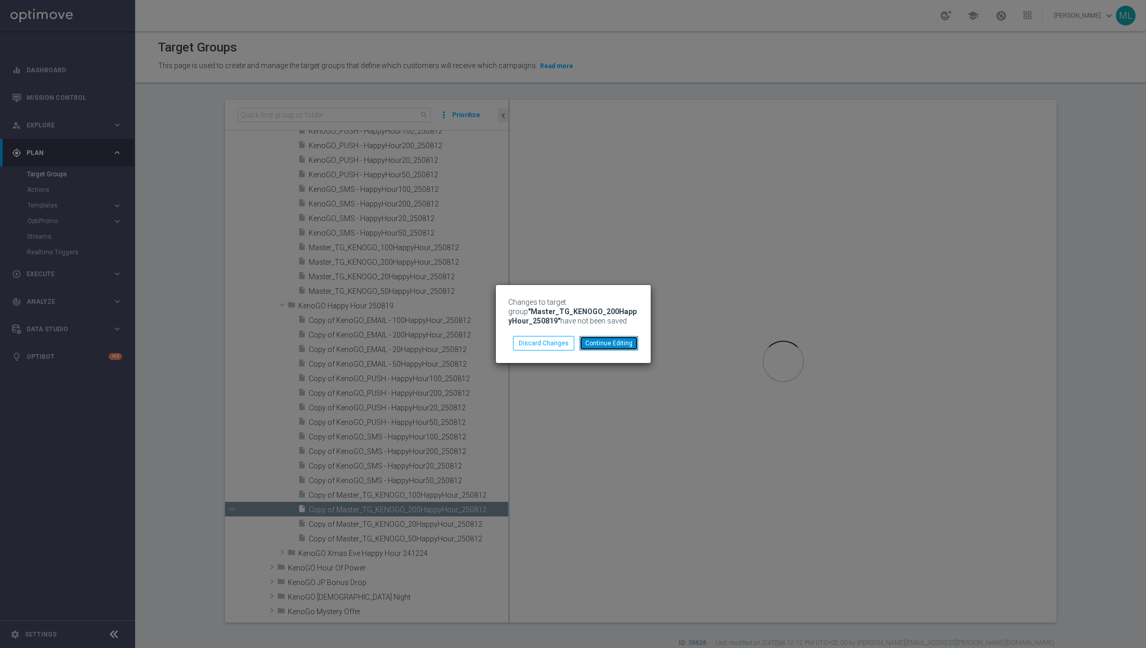
click at [604, 346] on button "Continue Editing" at bounding box center [609, 343] width 59 height 15
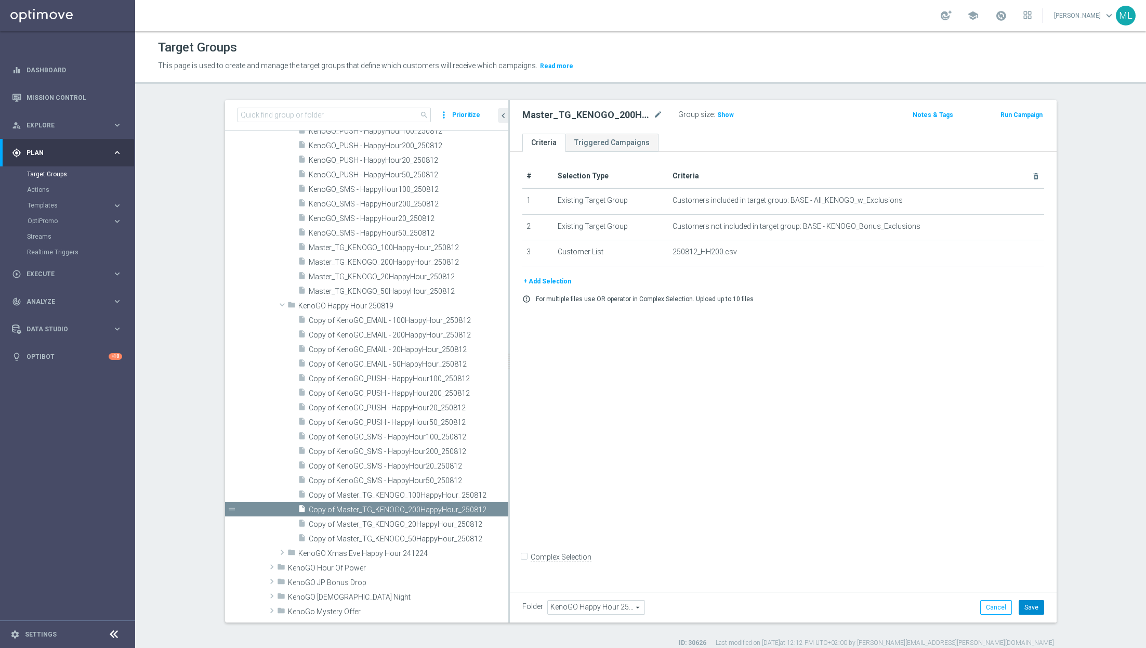
click at [1035, 606] on button "Save" at bounding box center [1031, 607] width 25 height 15
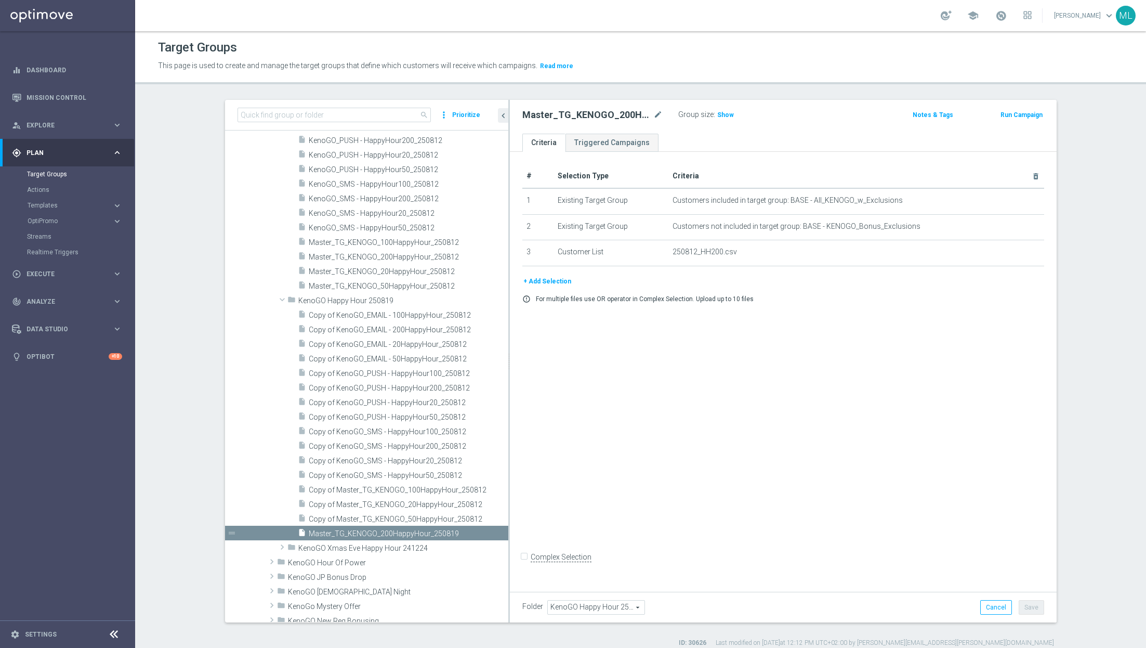
scroll to position [1349, 0]
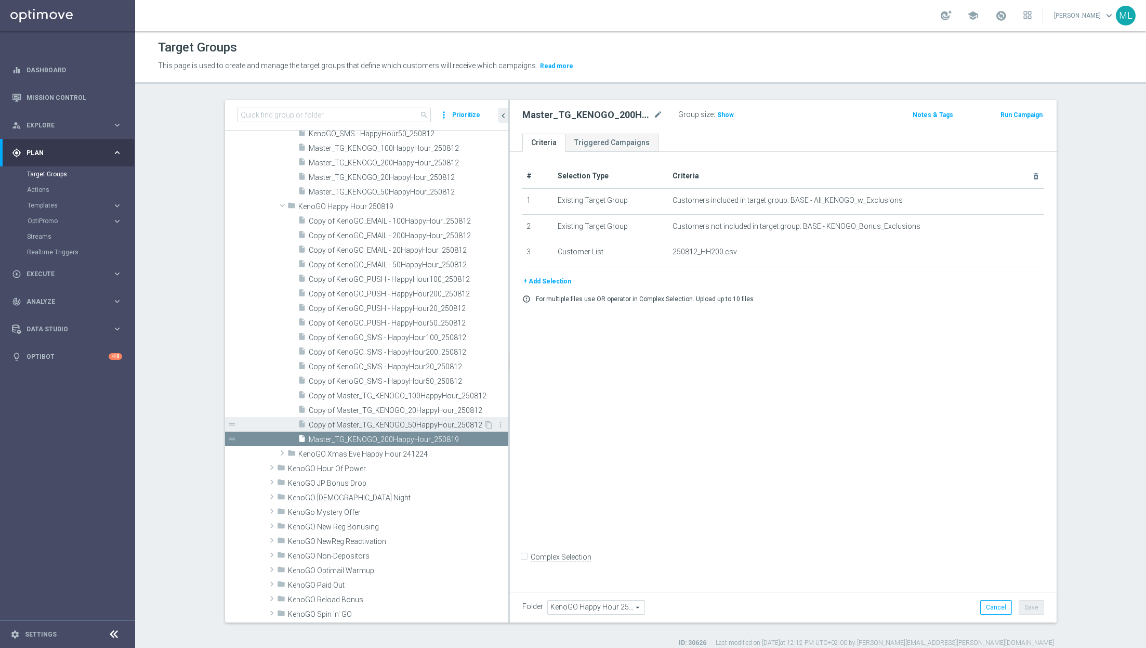
click at [420, 424] on span "Copy of Master_TG_KENOGO_50HappyHour_250812" at bounding box center [396, 425] width 175 height 9
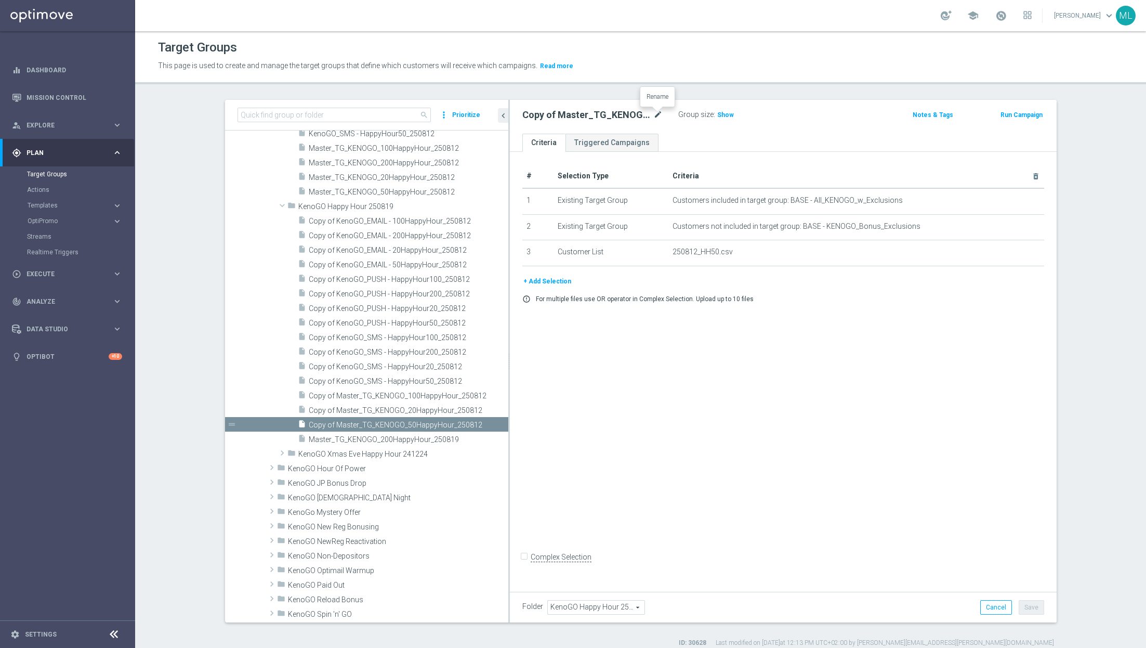
click at [656, 113] on icon "mode_edit" at bounding box center [657, 115] width 9 height 12
click at [658, 115] on input "Copy of Master_TG_KENOGO_50HappyHour_250812" at bounding box center [592, 116] width 140 height 15
click at [538, 116] on input "Copy of Master_TG_KENOGO_50HappyHour_250819" at bounding box center [592, 116] width 140 height 15
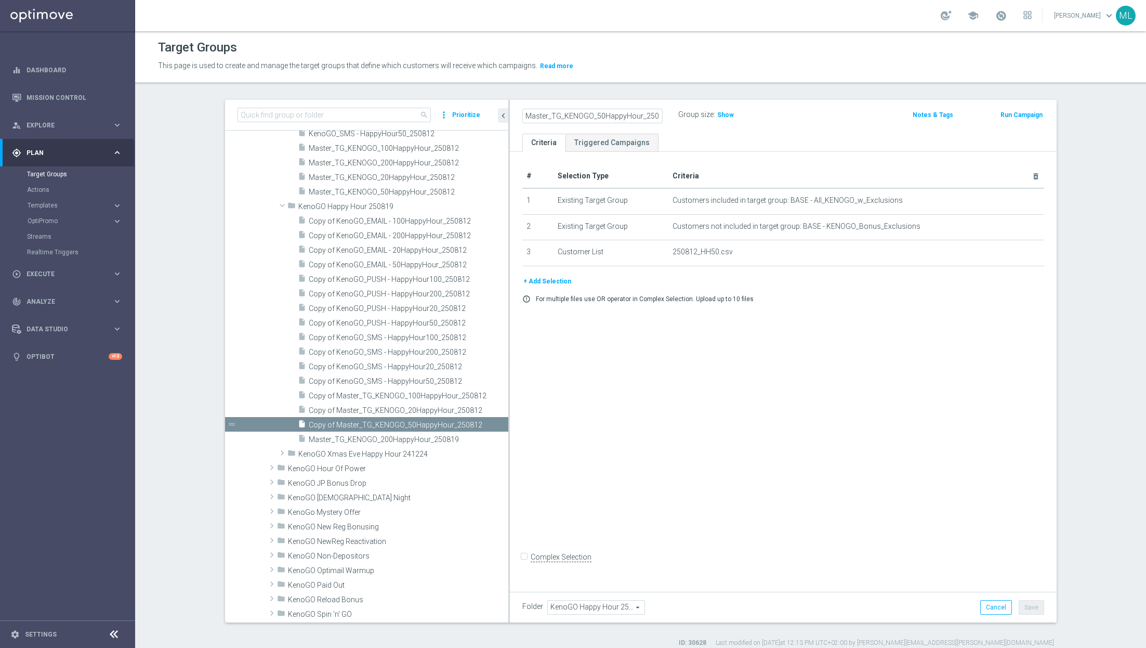
type input "Master_TG_KENOGO_50HappyHour_250819"
click at [774, 117] on div "Group size : Show" at bounding box center [730, 114] width 104 height 12
click at [656, 113] on icon "mode_edit" at bounding box center [657, 115] width 9 height 12
click at [637, 113] on input "Master_TG_KENOGO_50HappyHour_250819" at bounding box center [592, 116] width 140 height 15
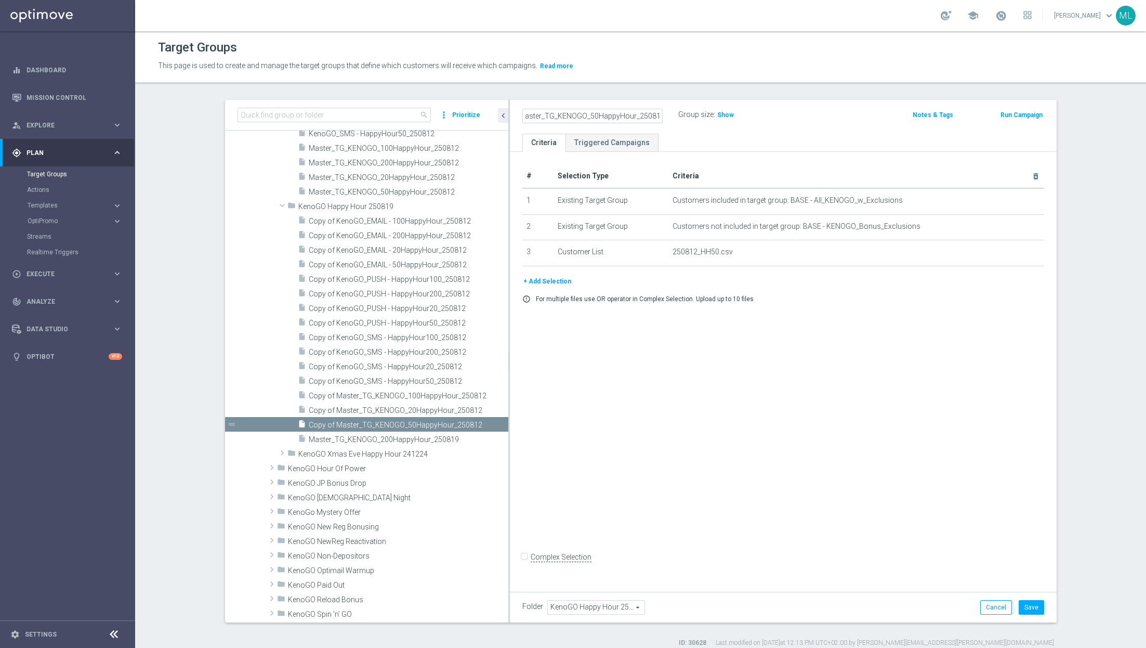
click at [820, 137] on ul "Criteria Triggered Campaigns" at bounding box center [783, 143] width 547 height 18
click at [1037, 608] on button "Save" at bounding box center [1031, 607] width 25 height 15
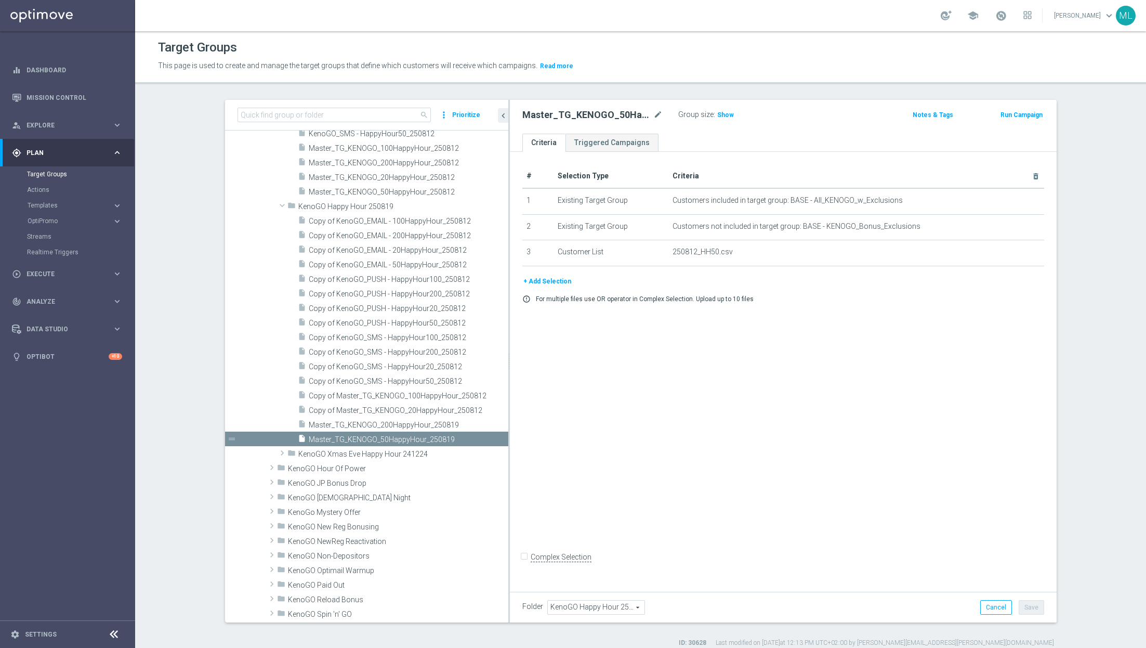
scroll to position [1349, 0]
click at [394, 408] on span "Copy of Master_TG_KENOGO_20HappyHour_250812" at bounding box center [396, 410] width 175 height 9
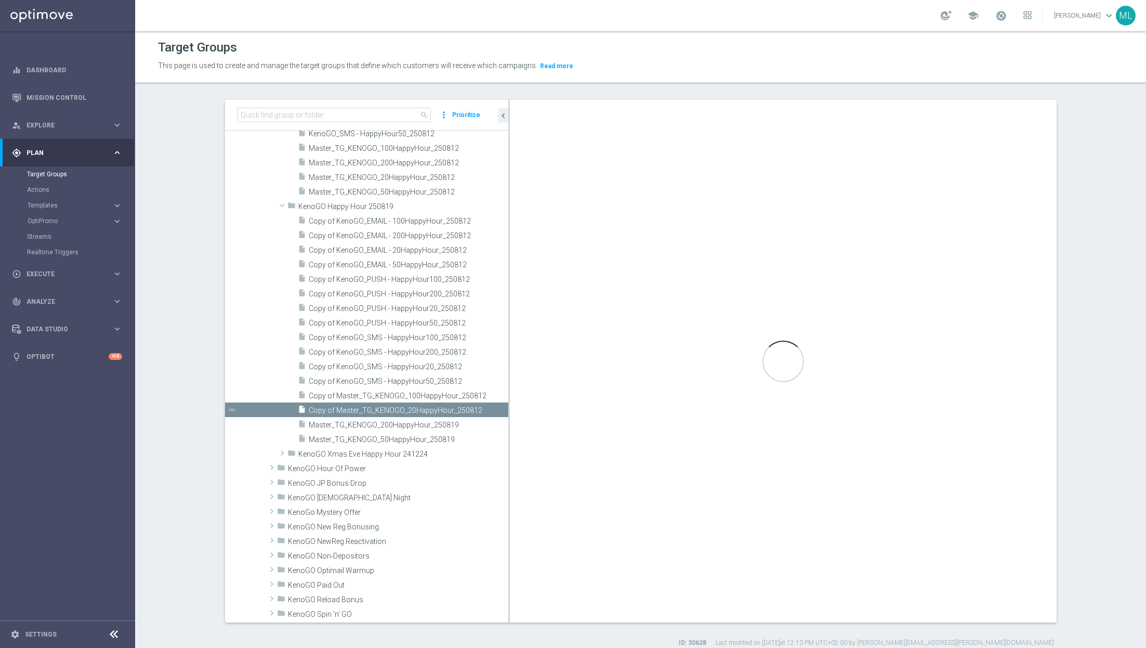
checkbox input "true"
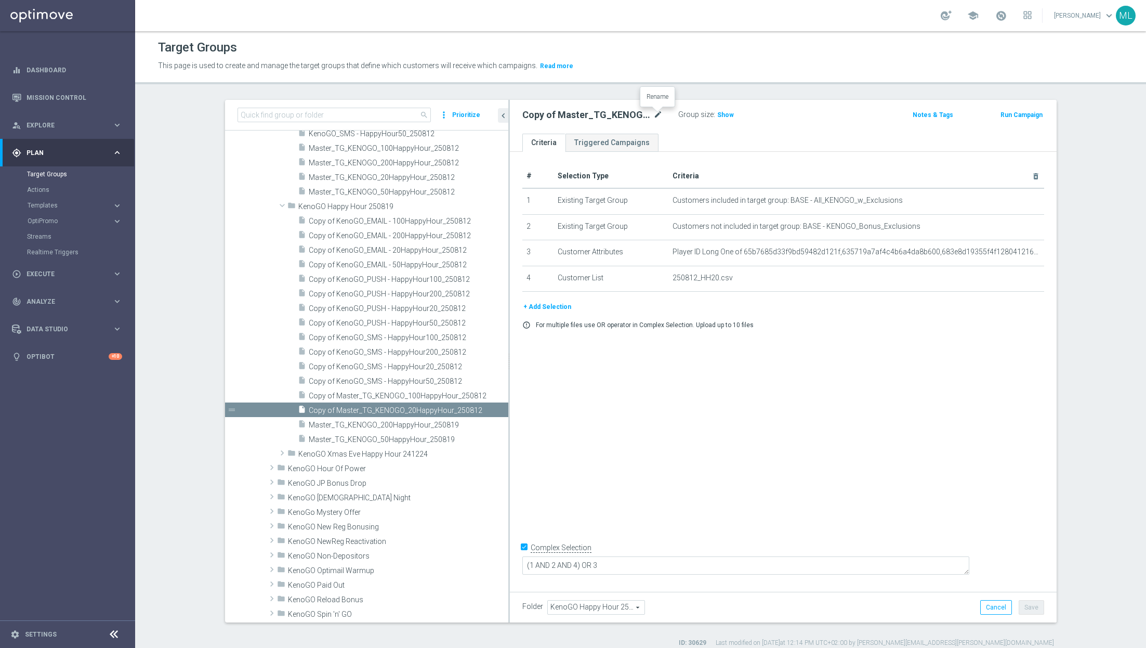
click at [656, 116] on icon "mode_edit" at bounding box center [657, 115] width 9 height 12
click at [657, 116] on input "Copy of Master_TG_KENOGO_20HappyHour_250812" at bounding box center [592, 116] width 140 height 15
type input "Master_TG_KENOGO_20HappyHour_250819"
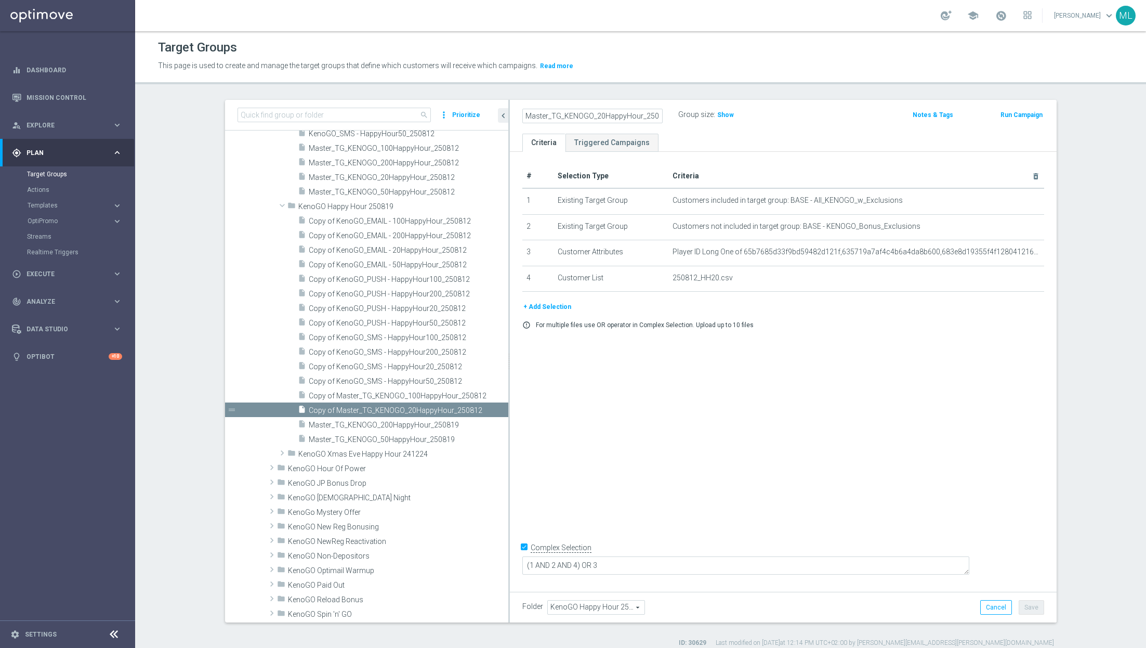
click at [817, 125] on div "Master_TG_KENOGO_20HappyHour_250819 Group size : Show Notes & Tags Run Campaign" at bounding box center [783, 117] width 547 height 34
click at [1032, 607] on button "Save" at bounding box center [1031, 607] width 25 height 15
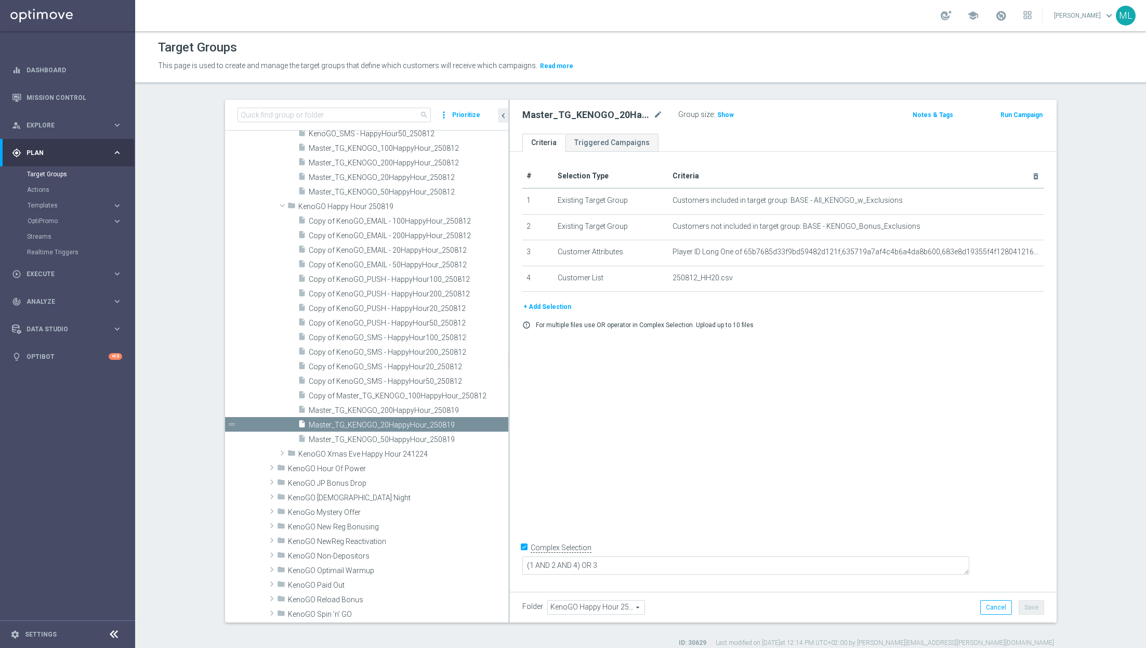
scroll to position [1336, 0]
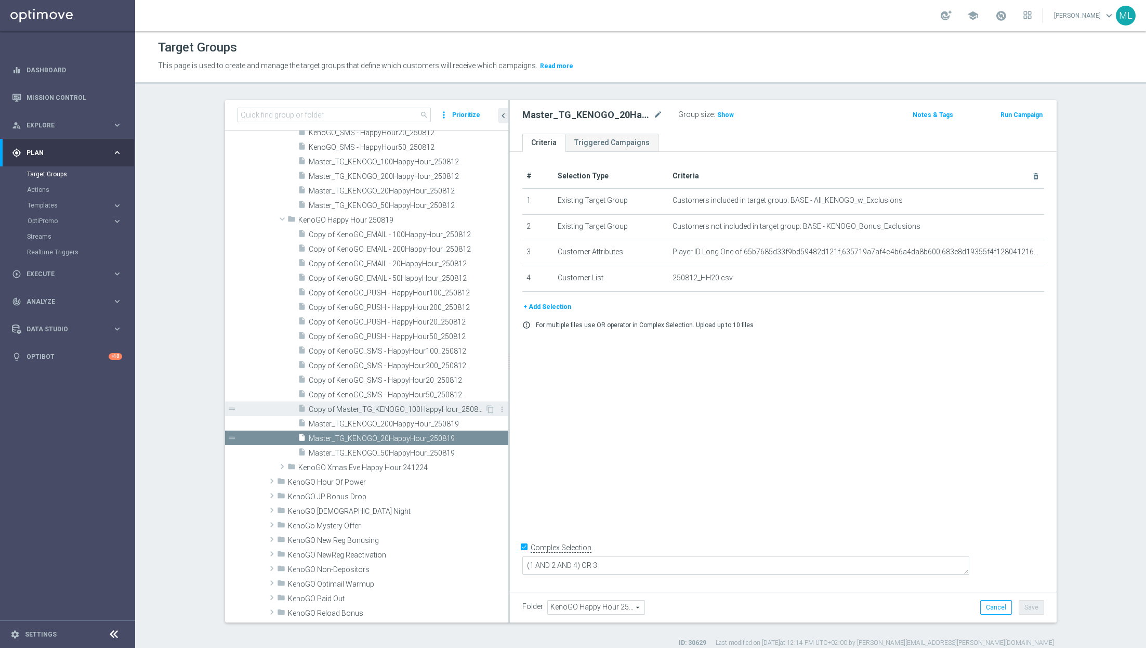
click at [343, 410] on span "Copy of Master_TG_KENOGO_100HappyHour_250812" at bounding box center [397, 409] width 176 height 9
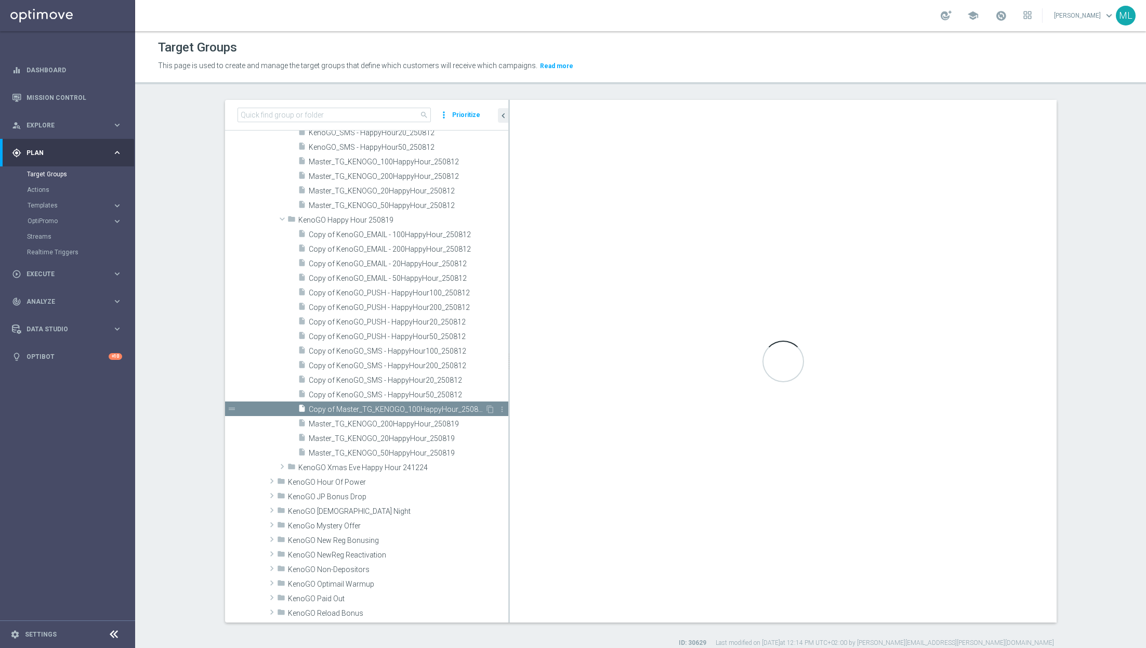
checkbox input "false"
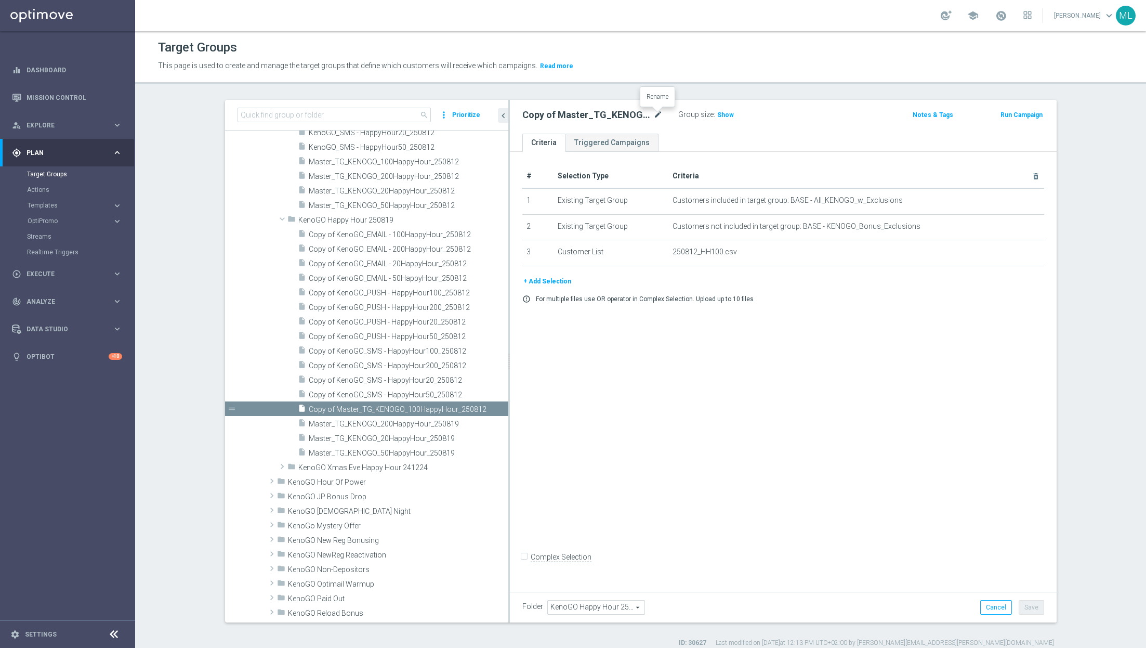
click at [660, 113] on icon "mode_edit" at bounding box center [657, 115] width 9 height 12
click at [652, 115] on input "Copy of Master_TG_KENOGO_100HappyHour_250812" at bounding box center [592, 116] width 140 height 15
click at [659, 115] on input "Copy of Master_TG_KENOGO_100HappyHour_250812" at bounding box center [592, 116] width 140 height 15
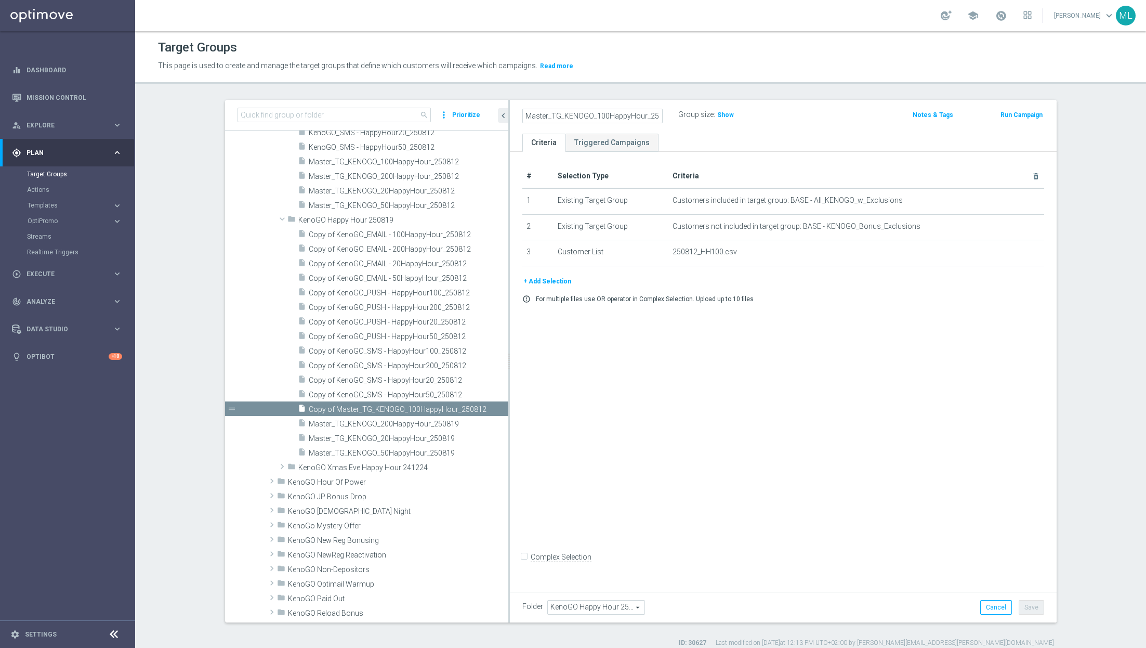
type input "Master_TG_KENOGO_100HappyHour_250819"
click at [839, 112] on div "Master_TG_KENOGO_100HappyHour_250819 Group size : Show" at bounding box center [694, 116] width 358 height 16
click at [1032, 604] on button "Save" at bounding box center [1031, 607] width 25 height 15
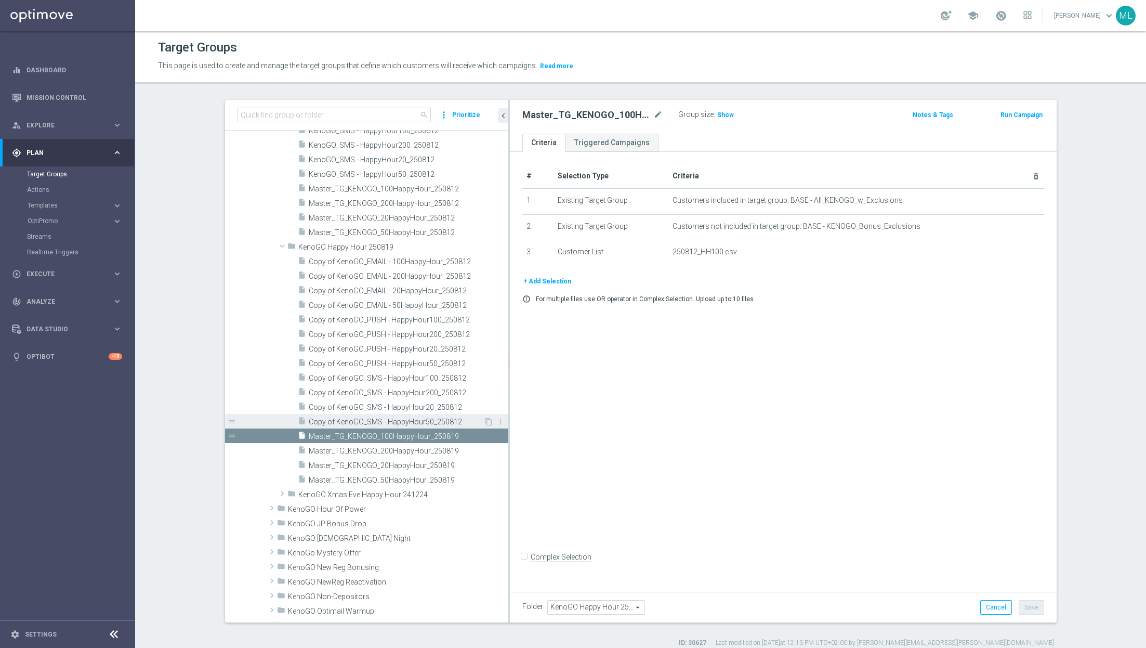
click at [371, 424] on span "Copy of KenoGO_SMS - HappyHour50_250812" at bounding box center [396, 421] width 175 height 9
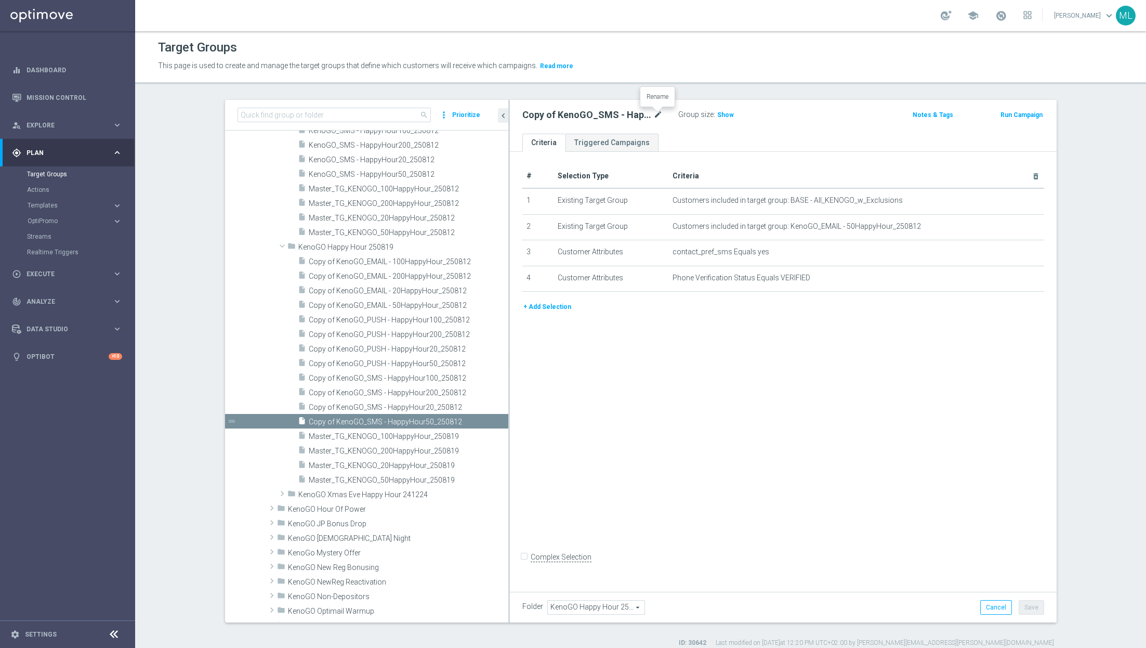
click at [657, 112] on icon "mode_edit" at bounding box center [657, 115] width 9 height 12
click at [653, 114] on input "Copy of KenoGO_SMS - HappyHour50_250812" at bounding box center [592, 116] width 140 height 15
click at [659, 115] on input "Copy of KenoGO_SMS - HappyHour50_250812" at bounding box center [592, 116] width 140 height 15
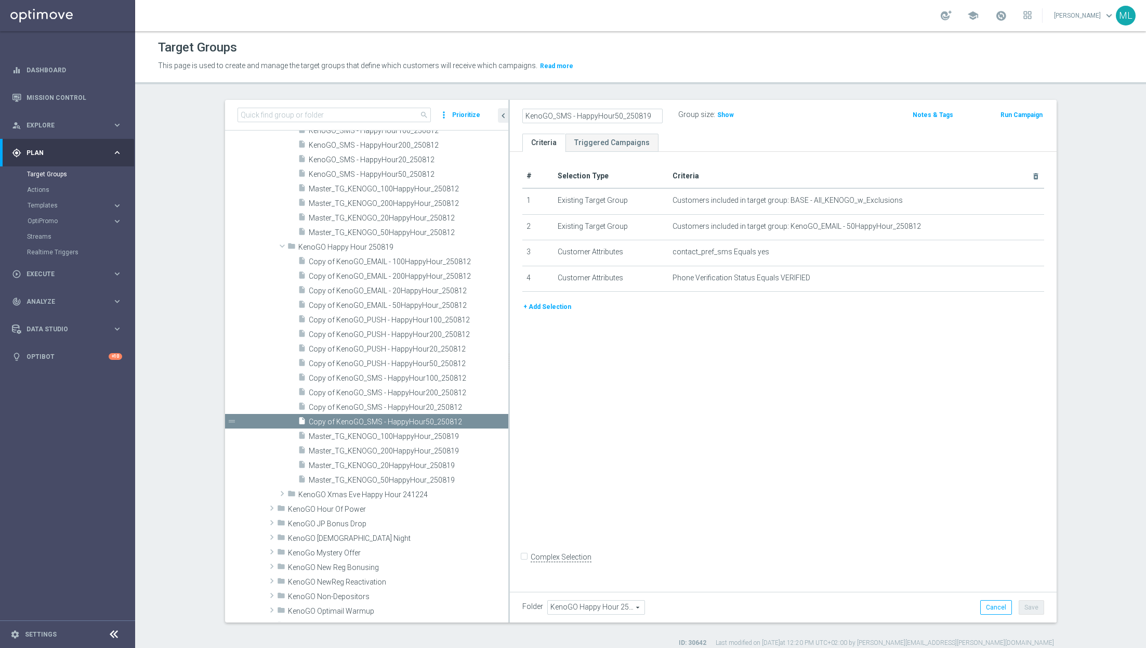
type input "KenoGO_SMS - HappyHour50_250819"
click at [821, 104] on div "KenoGO_SMS - HappyHour50_250819 Group size : Show Notes & Tags Run Campaign" at bounding box center [783, 117] width 547 height 34
click at [1031, 604] on button "Save" at bounding box center [1031, 607] width 25 height 15
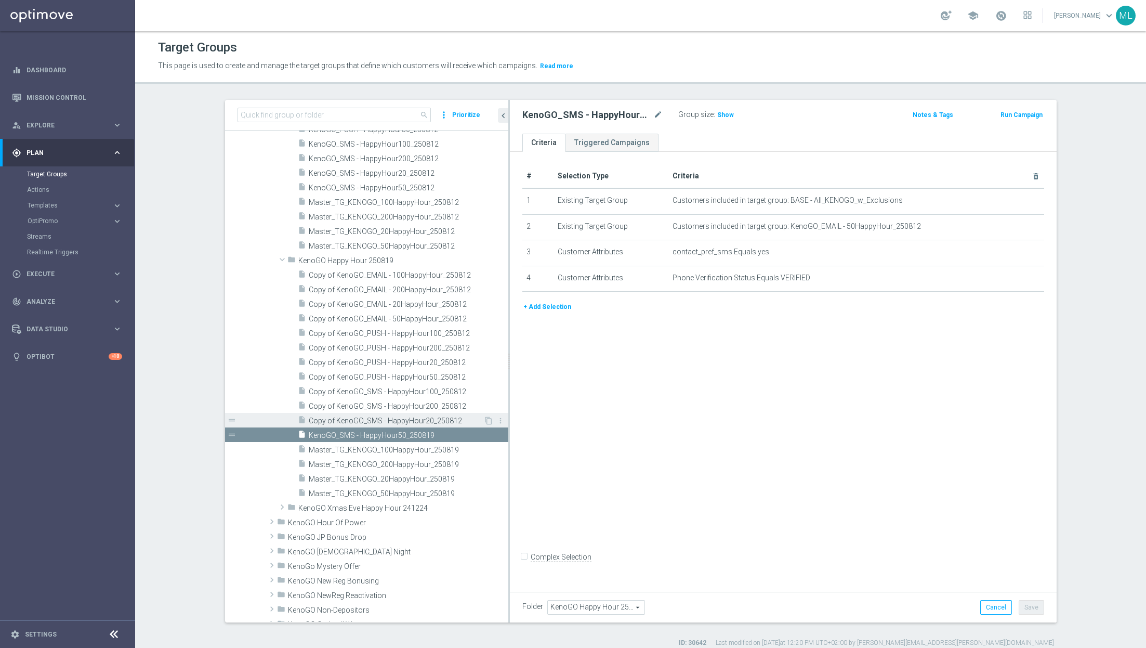
click at [357, 414] on div "insert_drive_file Copy of KenoGO_SMS - HappyHour20_250812" at bounding box center [391, 420] width 186 height 15
click at [658, 110] on icon "mode_edit" at bounding box center [657, 115] width 9 height 12
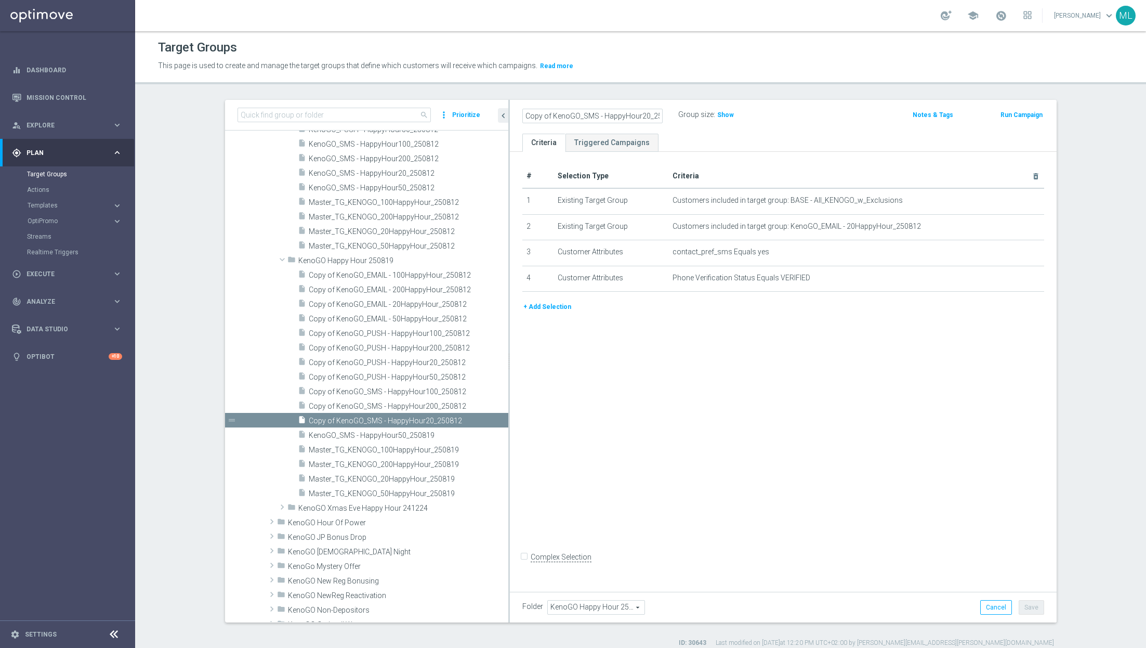
scroll to position [0, 13]
click at [657, 116] on input "Copy of KenoGO_SMS - HappyHour20_250812" at bounding box center [592, 116] width 140 height 15
click at [660, 116] on input "Copy of KenoGO_SMS - HappyHour20_250812" at bounding box center [592, 116] width 140 height 15
type input "KenoGO_SMS - HappyHour20_250819"
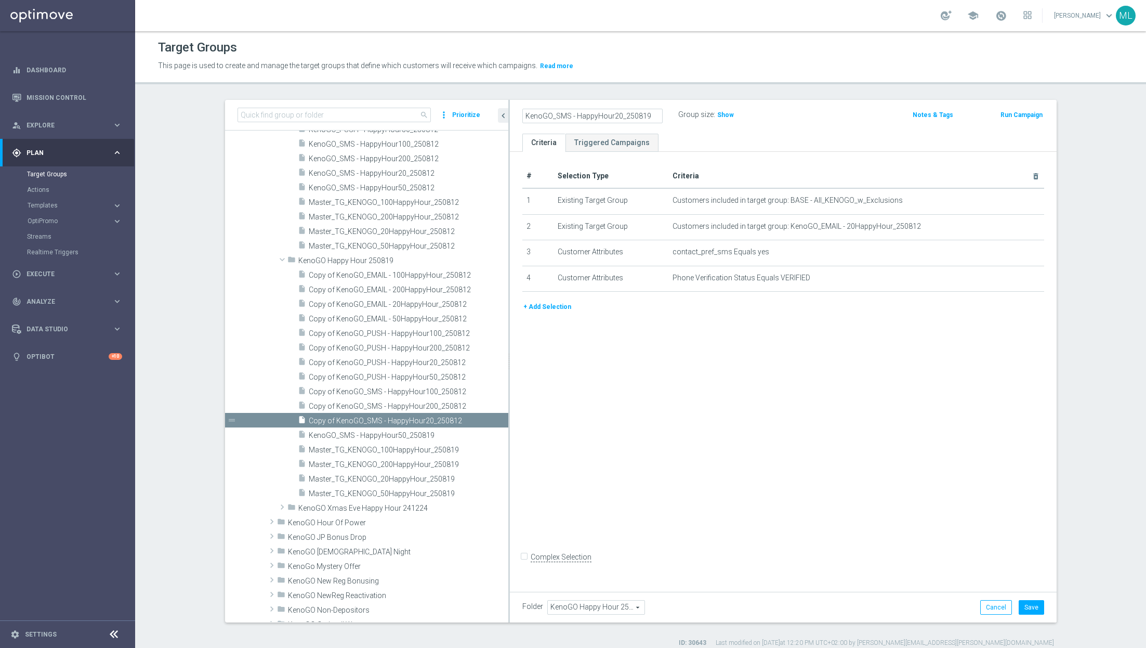
click at [853, 116] on div "KenoGO_SMS - HappyHour20_250819 Group size : Show" at bounding box center [694, 116] width 358 height 16
click at [1037, 610] on button "Save" at bounding box center [1031, 607] width 25 height 15
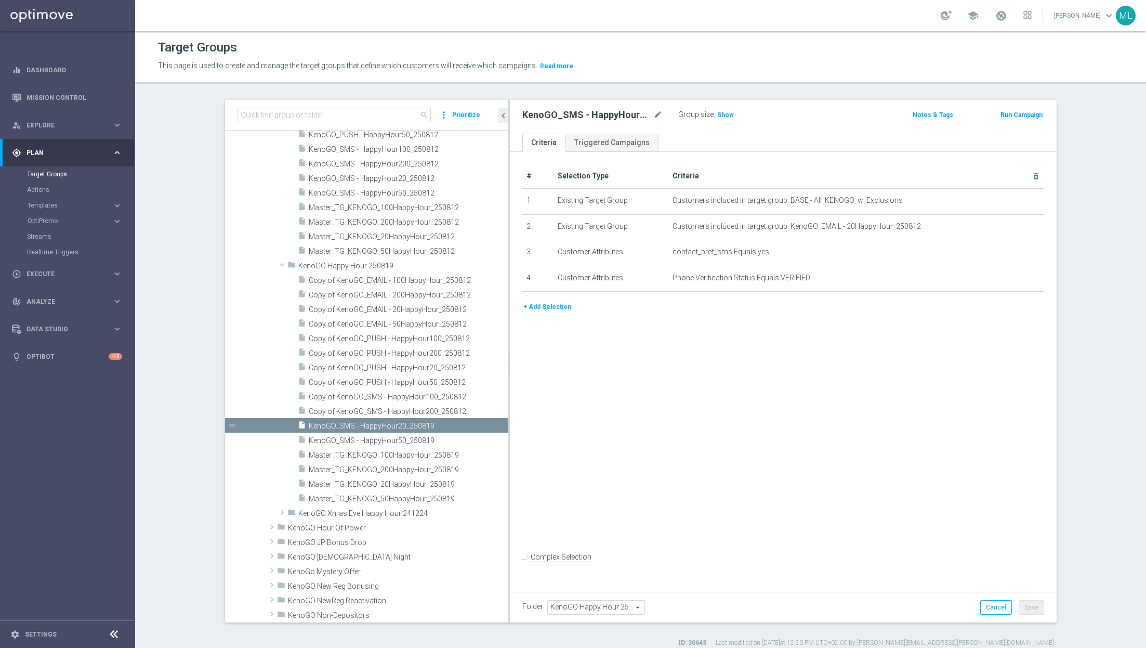
scroll to position [1282, 0]
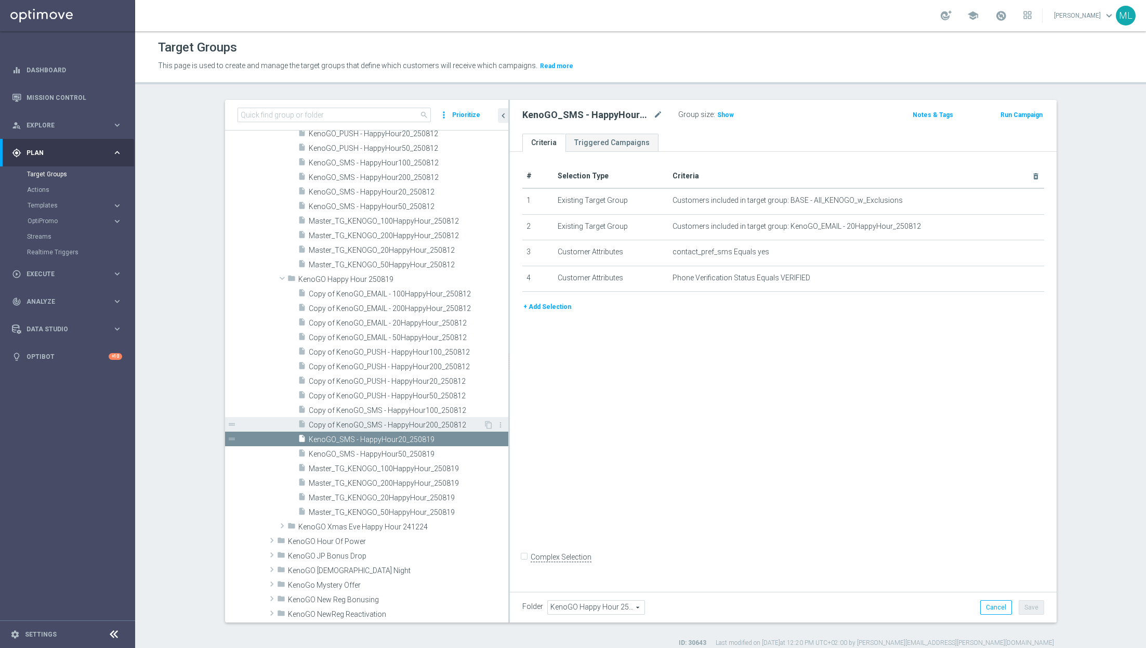
click at [366, 417] on div "insert_drive_file Copy of KenoGO_SMS - HappyHour200_250812" at bounding box center [391, 424] width 186 height 15
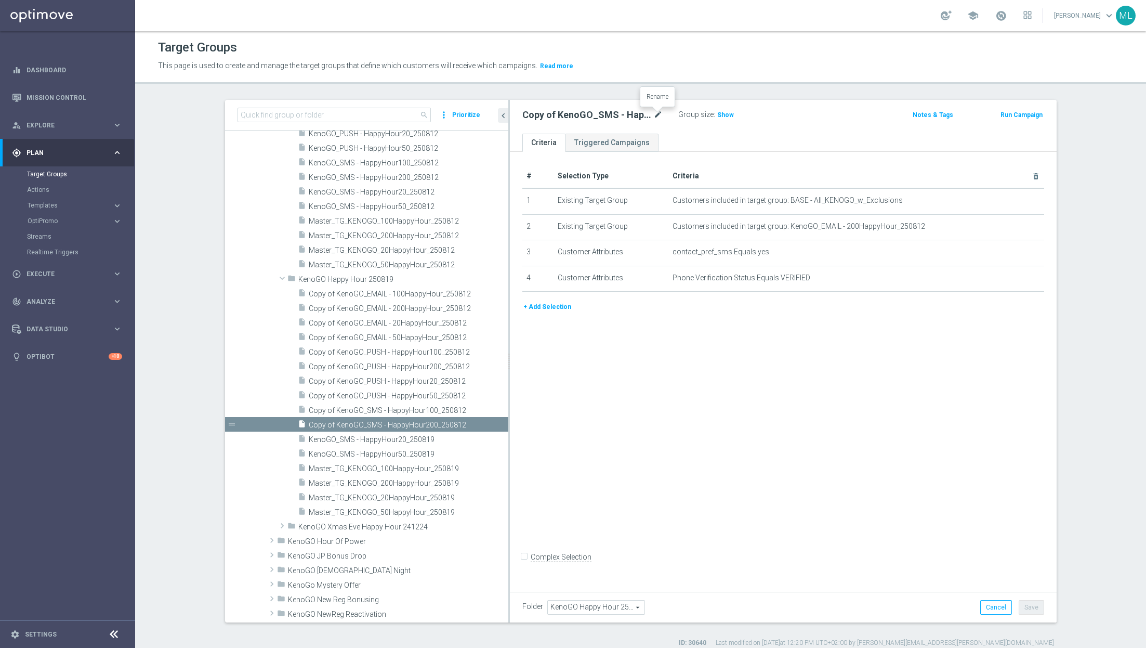
click at [657, 112] on icon "mode_edit" at bounding box center [657, 115] width 9 height 12
click at [657, 112] on input "Copy of KenoGO_SMS - HappyHour200_250812" at bounding box center [592, 116] width 140 height 15
type input "KenoGO_SMS - HappyHour200_250819"
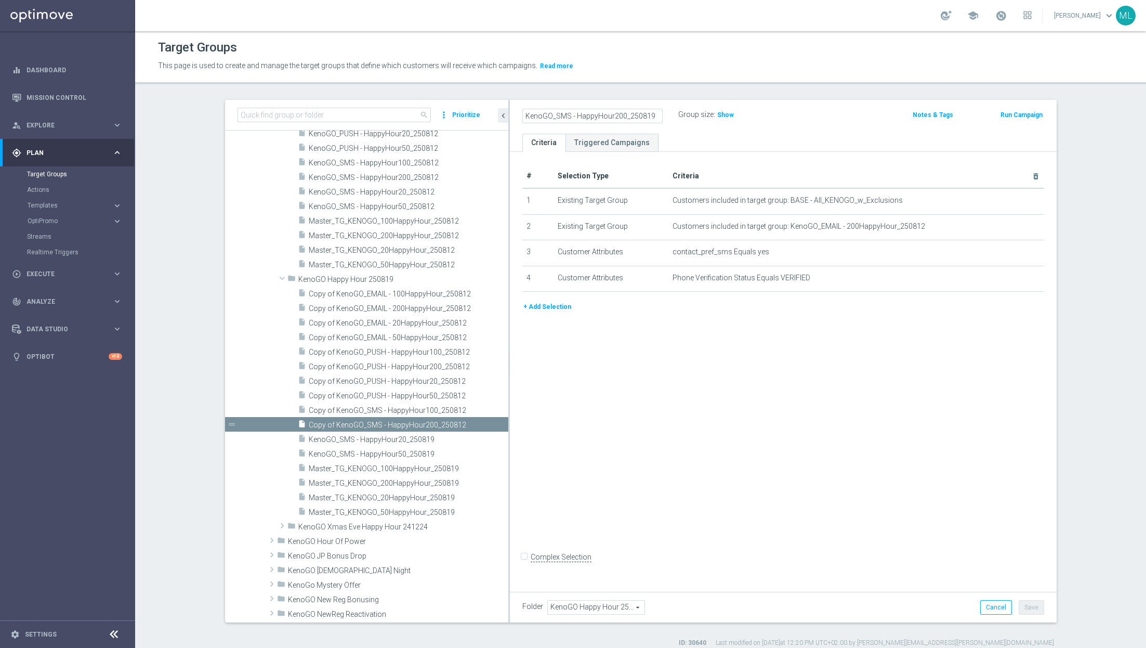
click at [809, 111] on div "KenoGO_SMS - HappyHour200_250819 Group size : Show" at bounding box center [694, 116] width 358 height 16
click at [1032, 606] on button "Save" at bounding box center [1031, 607] width 25 height 15
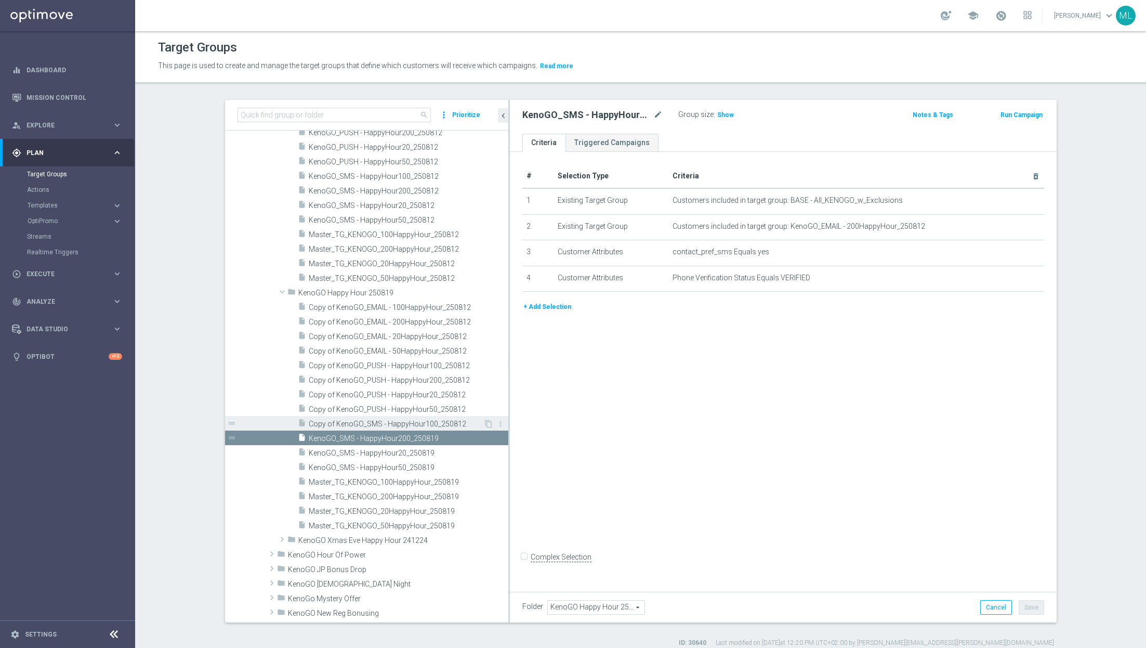
click at [333, 420] on span "Copy of KenoGO_SMS - HappyHour100_250812" at bounding box center [396, 424] width 175 height 9
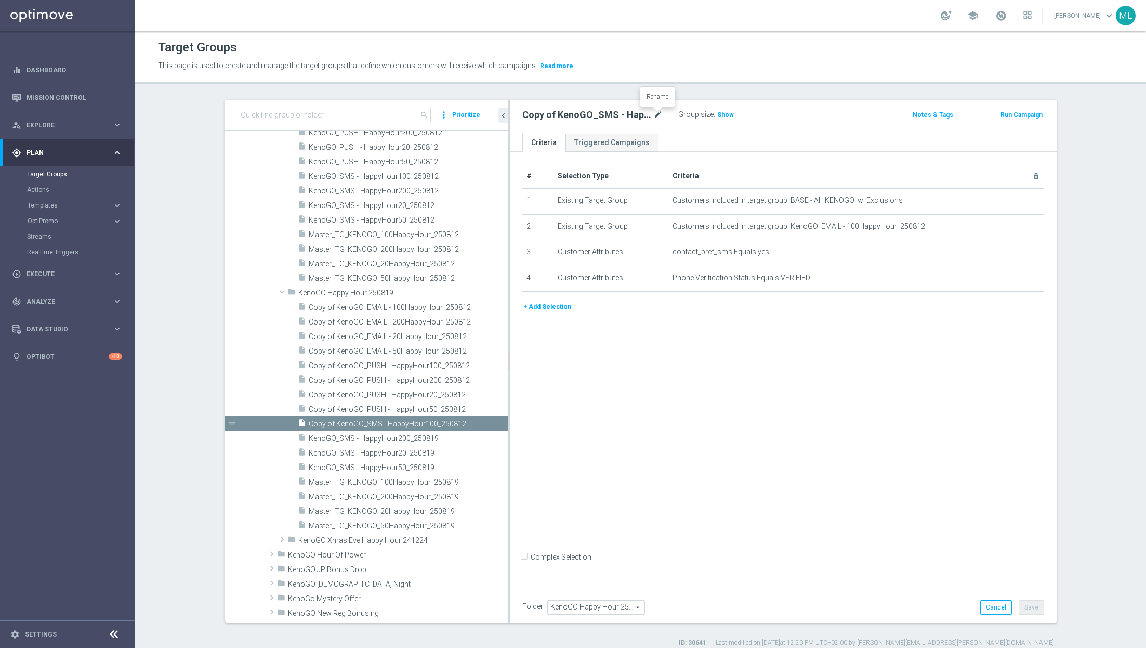
click at [660, 115] on icon "mode_edit" at bounding box center [657, 115] width 9 height 12
click at [659, 115] on input "Copy of KenoGO_SMS - HappyHour100_250812" at bounding box center [592, 116] width 140 height 15
type input "KenoGO_SMS - HappyHour100_250819"
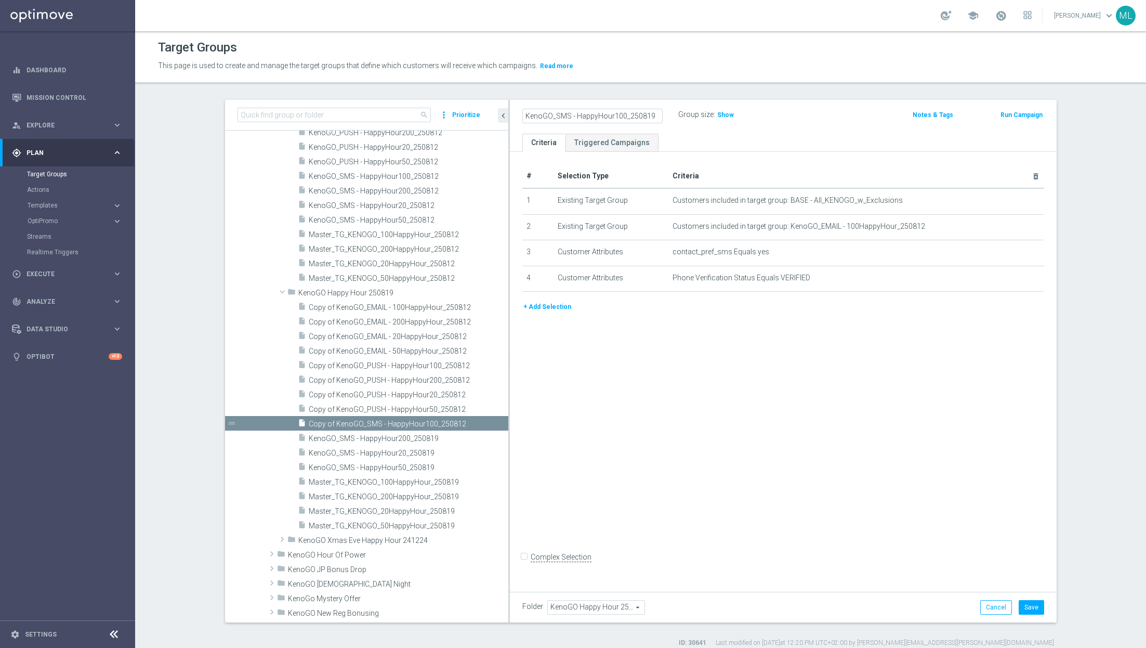
click at [819, 108] on div "KenoGO_SMS - HappyHour100_250819 Group size : Show" at bounding box center [694, 116] width 358 height 16
click at [1032, 607] on button "Save" at bounding box center [1031, 607] width 25 height 15
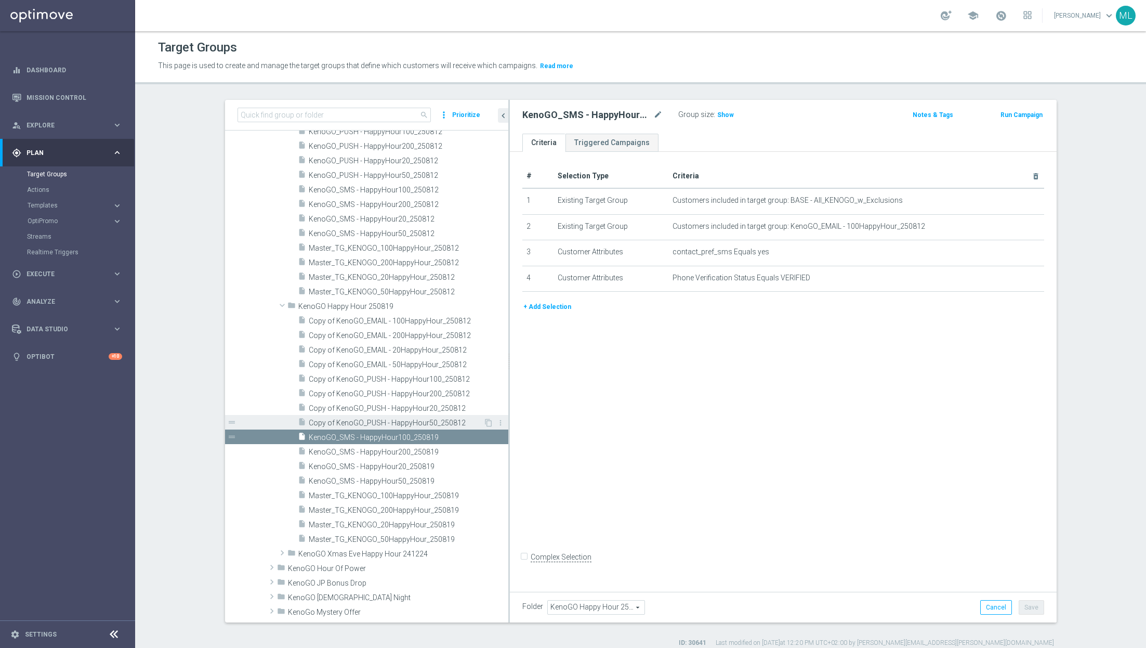
click at [377, 420] on span "Copy of KenoGO_PUSH - HappyHour50_250812" at bounding box center [396, 423] width 175 height 9
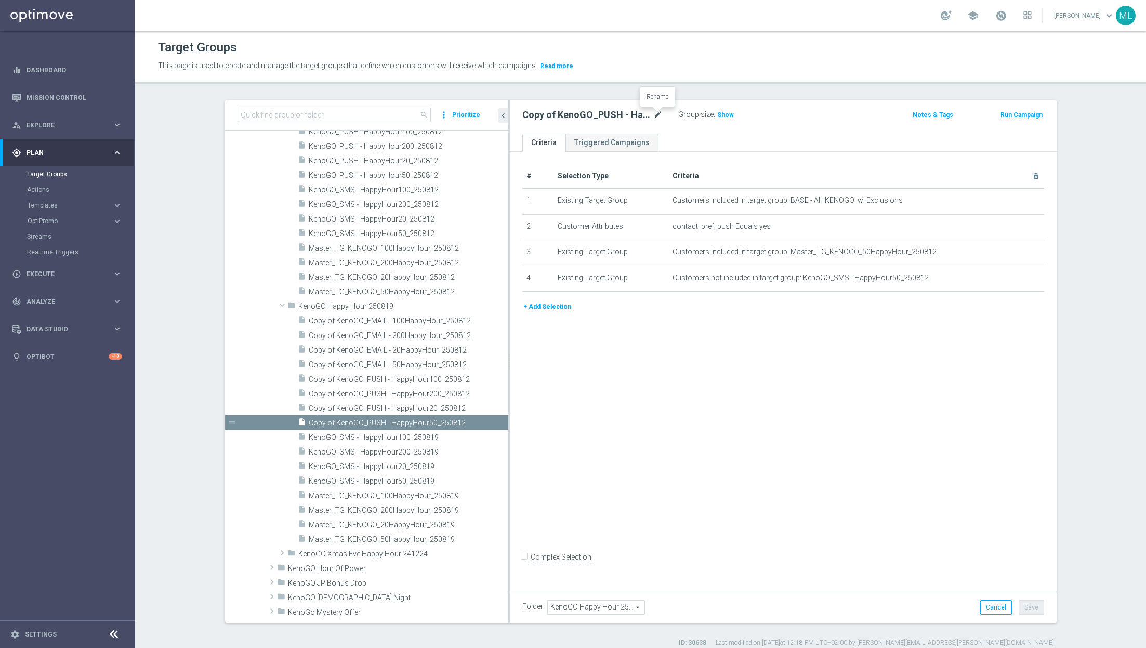
click at [659, 113] on icon "mode_edit" at bounding box center [657, 115] width 9 height 12
click at [657, 115] on input "Copy of KenoGO_PUSH - HappyHour50_250812" at bounding box center [592, 116] width 140 height 15
type input "KenoGO_PUSH - HappyHour50_250819"
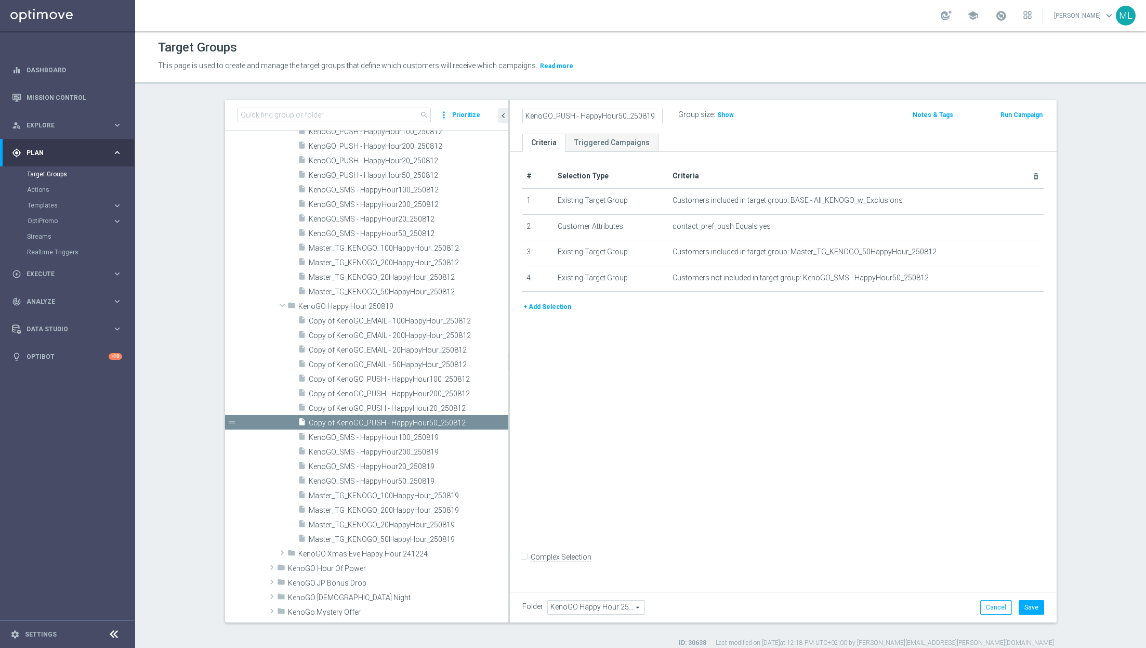
click at [788, 120] on div "KenoGO_PUSH - HappyHour50_250819 Group size : Show" at bounding box center [694, 116] width 358 height 16
click at [1038, 608] on button "Save" at bounding box center [1031, 607] width 25 height 15
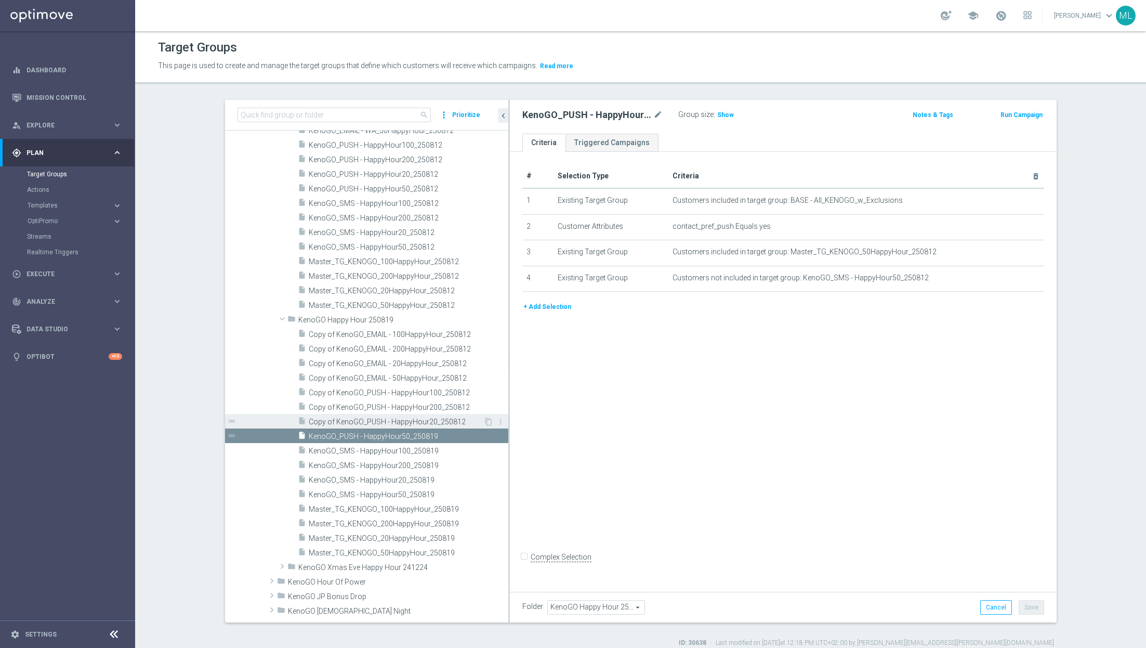
click at [375, 415] on div "insert_drive_file Copy of KenoGO_PUSH - HappyHour20_250812" at bounding box center [391, 421] width 186 height 15
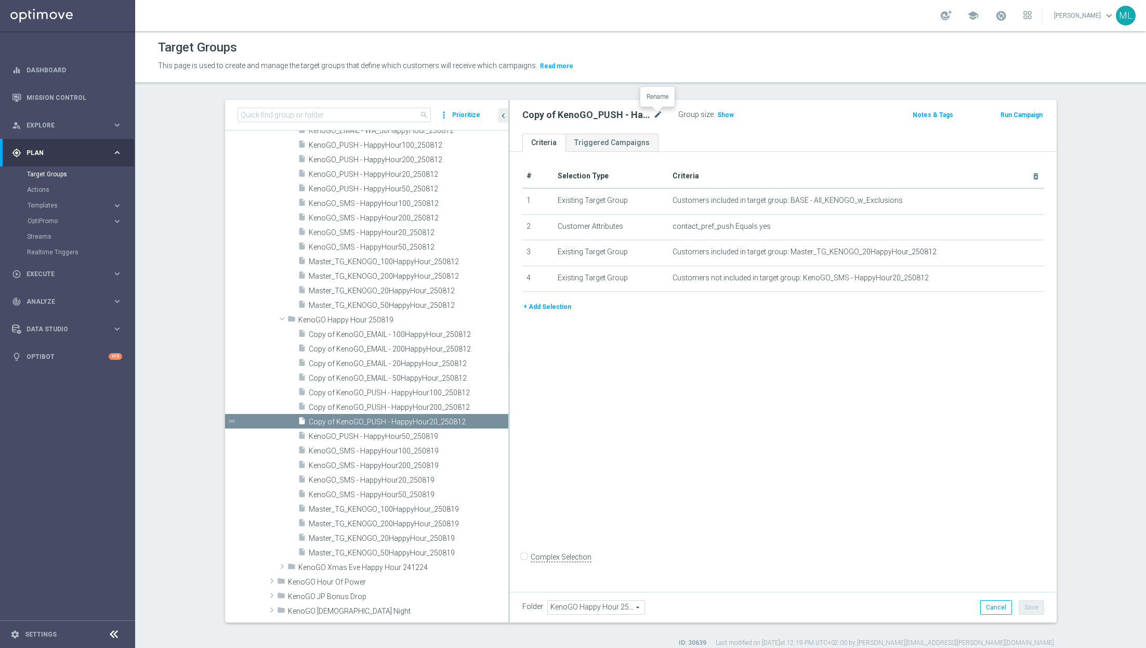
click at [656, 112] on icon "mode_edit" at bounding box center [657, 115] width 9 height 12
click at [652, 116] on input "Copy of KenoGO_PUSH - HappyHour20_250812" at bounding box center [592, 116] width 140 height 15
type input "KenoGO_PUSH - HappyHour20_250819"
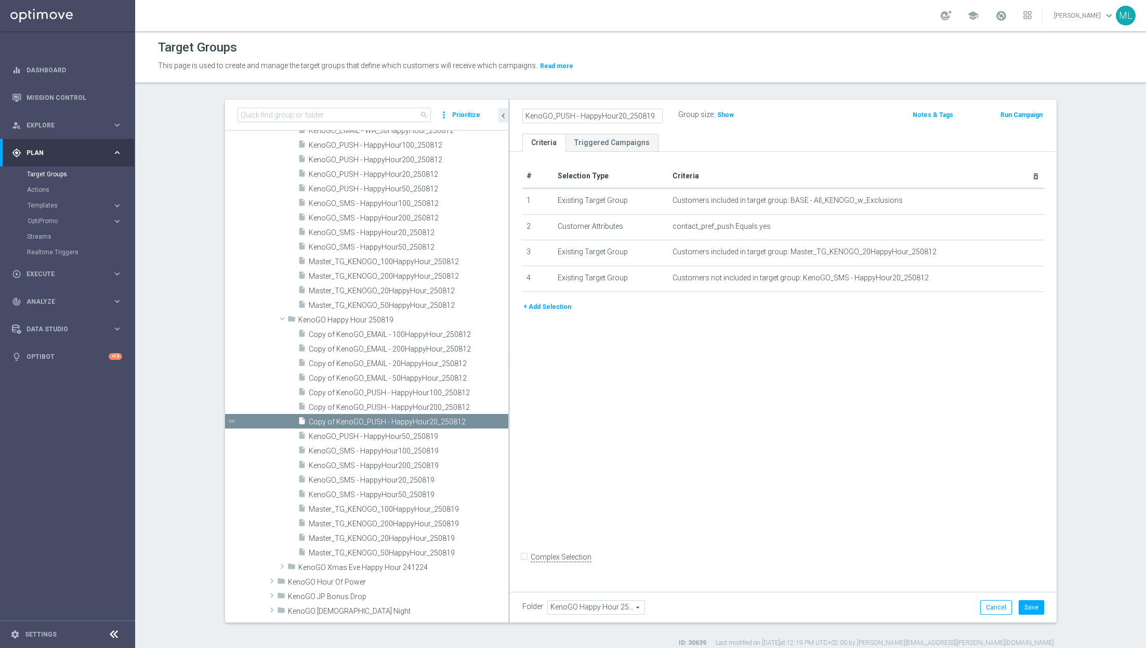
click at [802, 109] on div "KenoGO_PUSH - HappyHour20_250819 Group size : Show" at bounding box center [694, 116] width 358 height 16
click at [1031, 610] on button "Save" at bounding box center [1031, 607] width 25 height 15
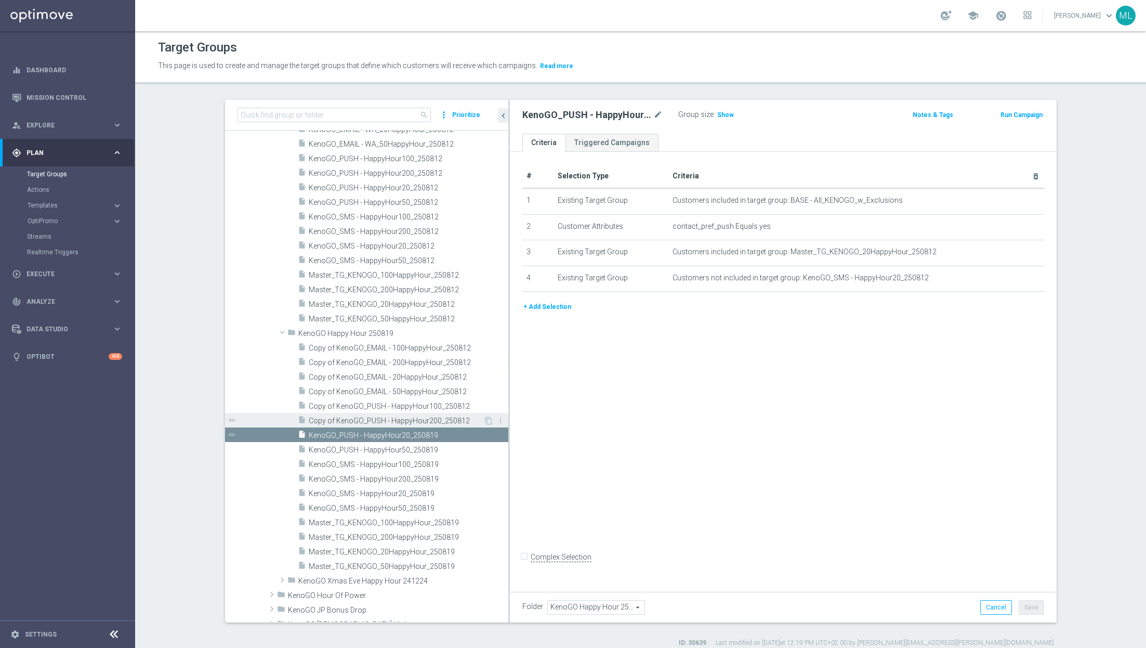
click at [374, 416] on span "Copy of KenoGO_PUSH - HappyHour200_250812" at bounding box center [396, 420] width 175 height 9
click at [658, 111] on icon "mode_edit" at bounding box center [657, 115] width 9 height 12
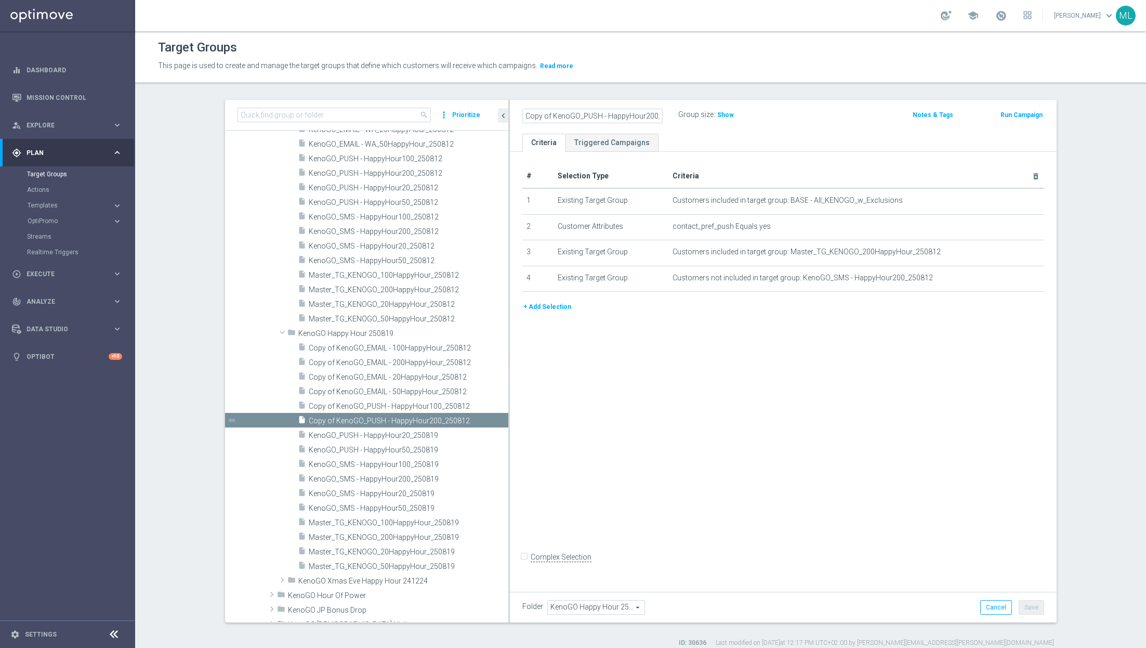
scroll to position [0, 21]
click at [655, 117] on input "Copy of KenoGO_PUSH - HappyHour200_250812" at bounding box center [592, 116] width 140 height 15
type input "KenoGO_PUSH - HappyHour200_250819"
click at [814, 121] on div "KenoGO_PUSH - HappyHour200_250819 Group size : Show" at bounding box center [694, 116] width 358 height 16
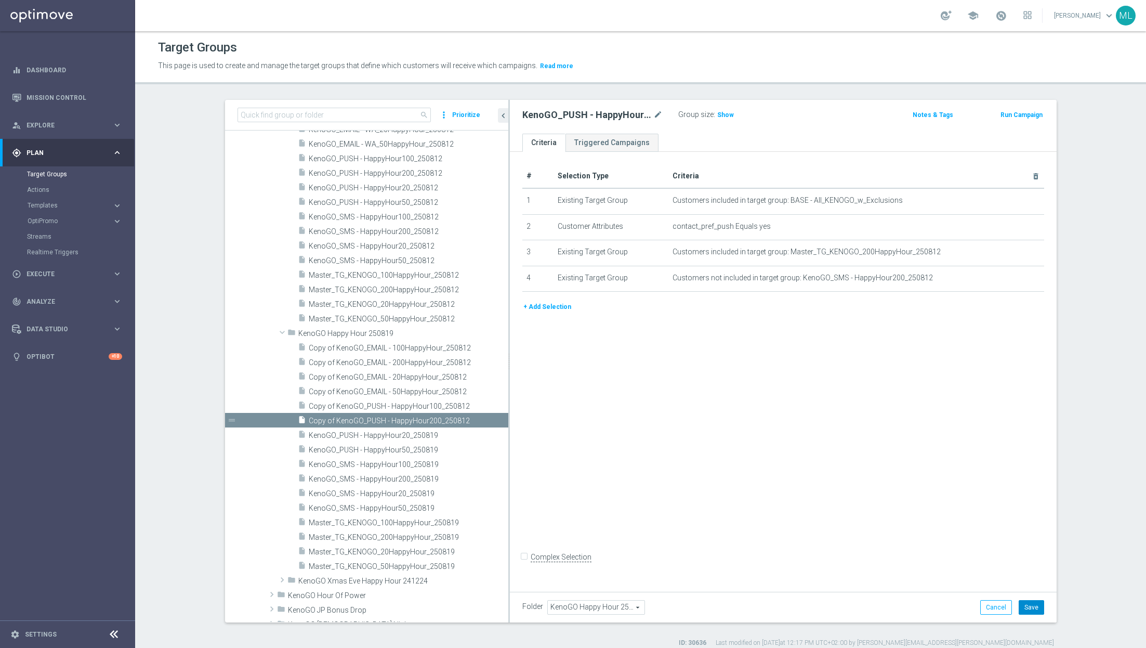
click at [1035, 606] on button "Save" at bounding box center [1031, 607] width 25 height 15
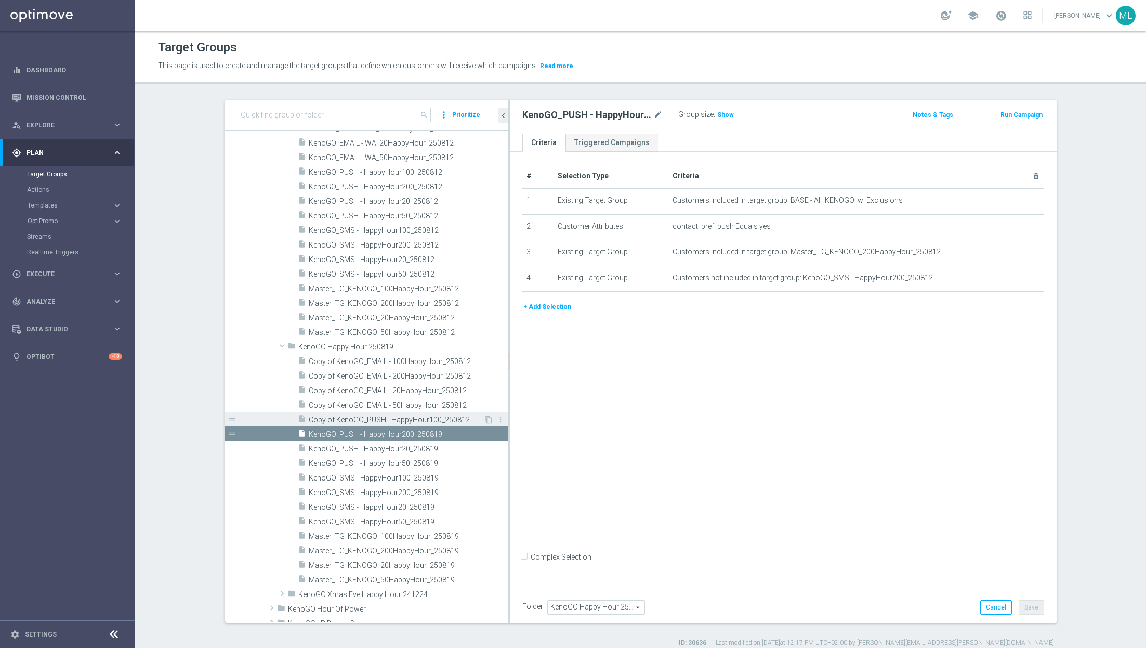
click at [394, 420] on span "Copy of KenoGO_PUSH - HappyHour100_250812" at bounding box center [396, 419] width 175 height 9
click at [660, 110] on icon "mode_edit" at bounding box center [657, 115] width 9 height 12
click at [646, 115] on input "Copy of KenoGO_PUSH - HappyHour100_250812" at bounding box center [592, 116] width 140 height 15
click at [659, 114] on input "Copy of KenoGO_PUSH - HappyHour100_250812" at bounding box center [592, 116] width 140 height 15
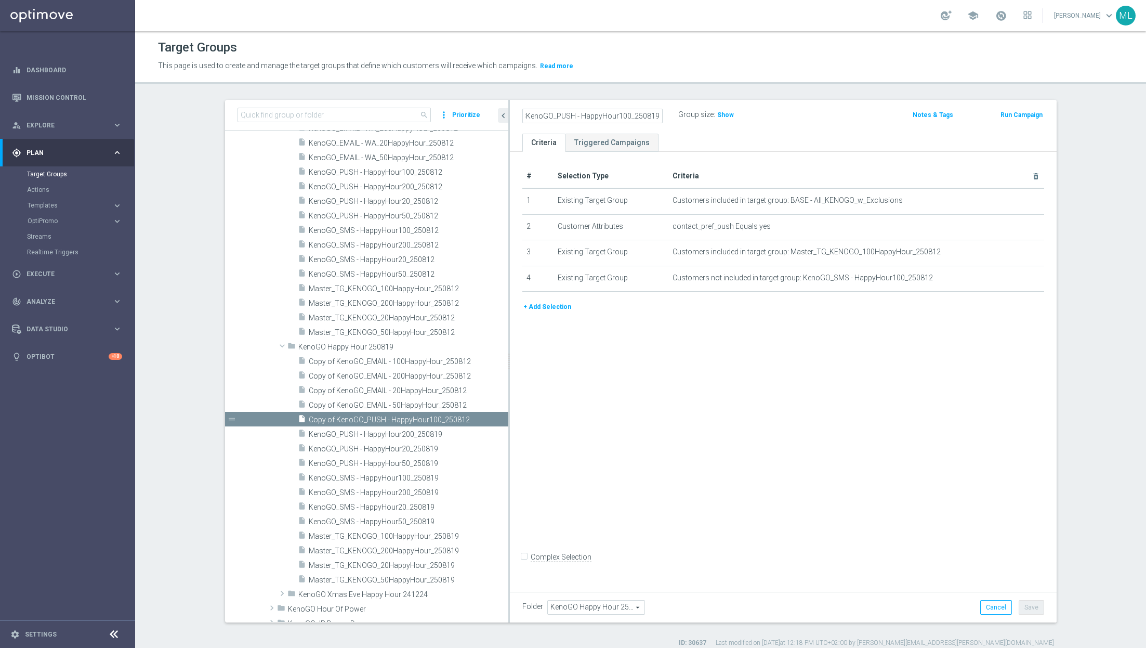
scroll to position [0, 0]
type input "KenoGO_PUSH - HappyHour100_250819"
click at [820, 113] on div "KenoGO_PUSH - HappyHour100_250819 Group size : Show" at bounding box center [694, 116] width 358 height 16
click at [1035, 607] on button "Save" at bounding box center [1031, 607] width 25 height 15
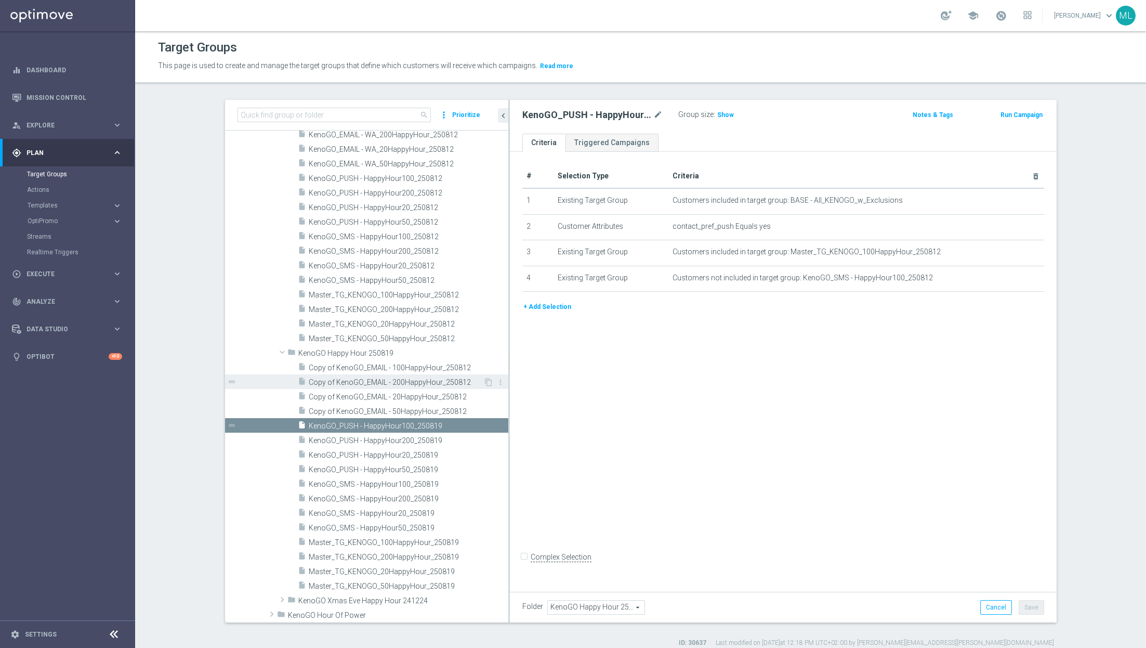
scroll to position [1200, 0]
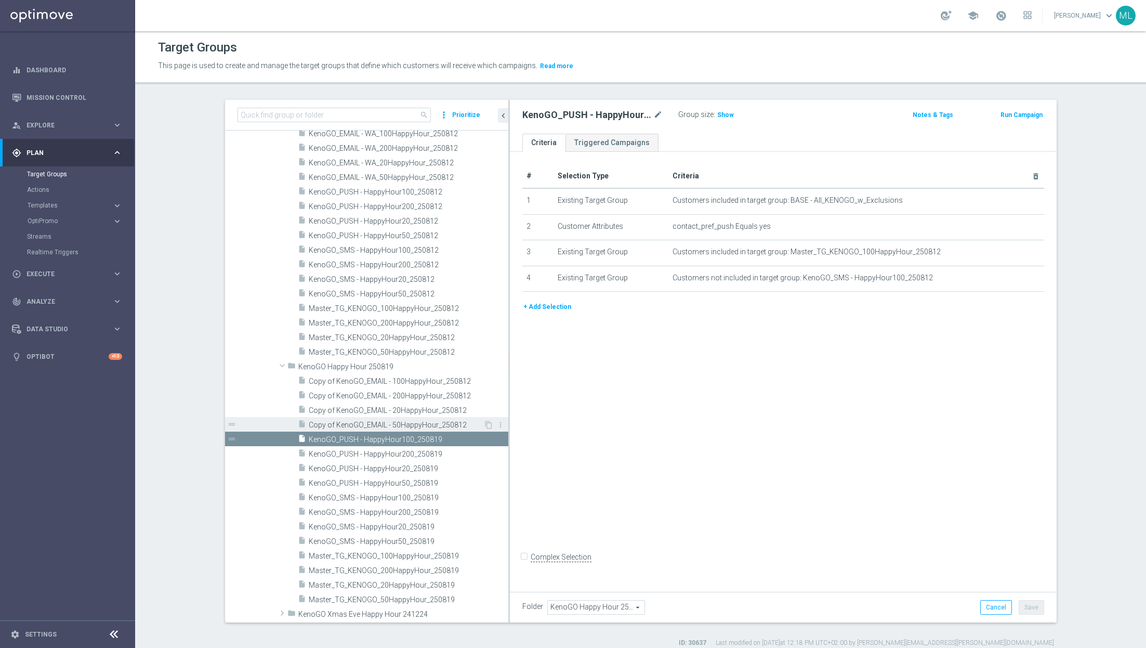
click at [368, 421] on span "Copy of KenoGO_EMAIL - 50HappyHour_250812" at bounding box center [396, 425] width 175 height 9
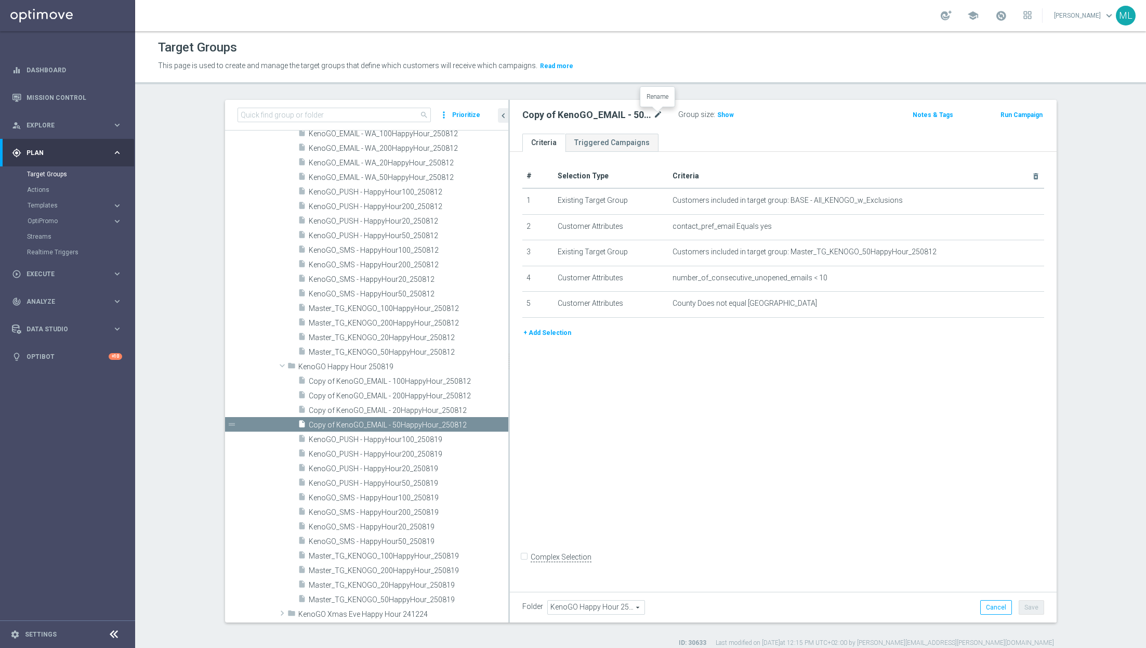
click at [660, 115] on icon "mode_edit" at bounding box center [657, 115] width 9 height 12
click at [660, 115] on input "Copy of KenoGO_EMAIL - 50HappyHour_250812" at bounding box center [592, 116] width 140 height 15
type input "KenoGO_EMAIL - 50HappyHour_250819"
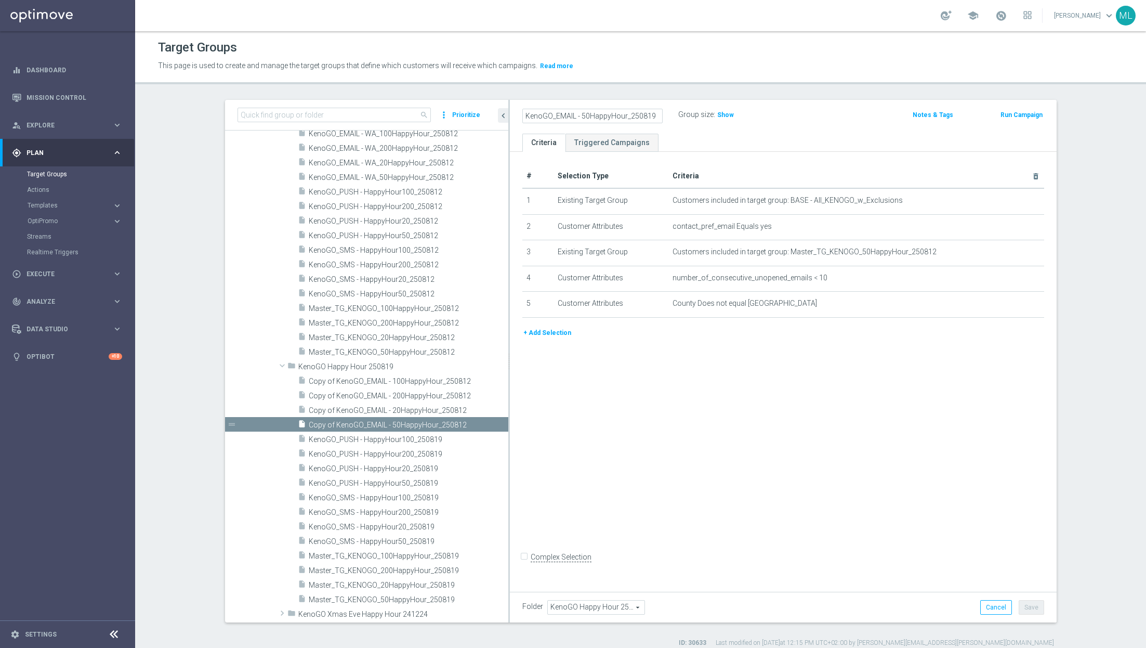
click at [817, 111] on div "KenoGO_EMAIL - 50HappyHour_250819 Group size : Show" at bounding box center [694, 116] width 358 height 16
click at [1031, 610] on button "Save" at bounding box center [1031, 607] width 25 height 15
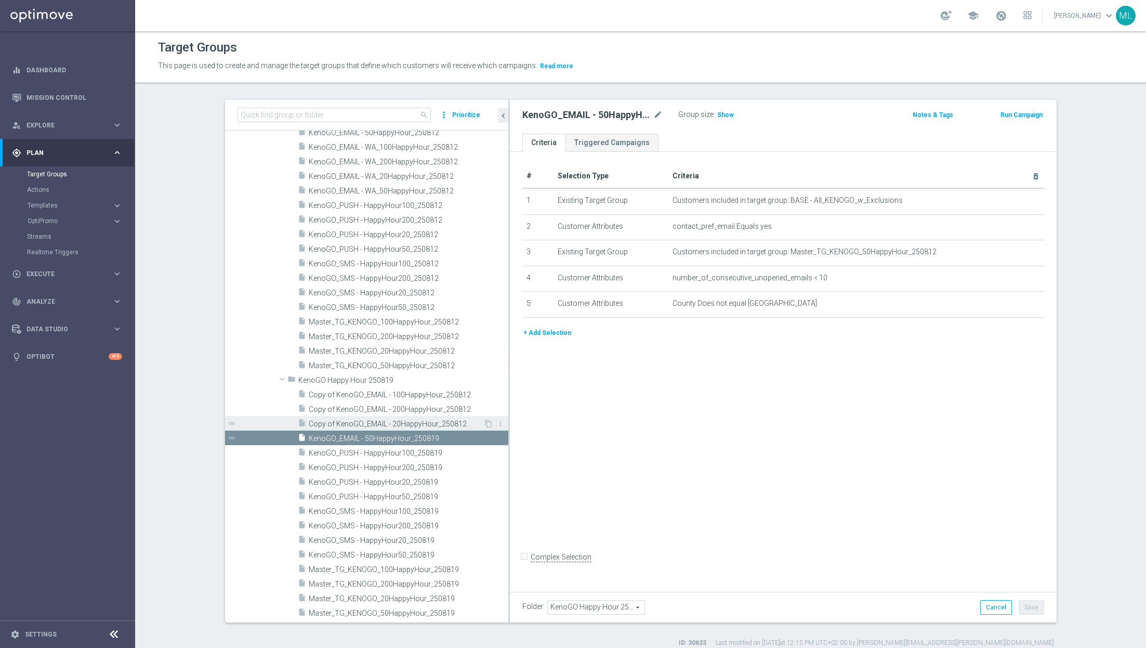
click at [367, 423] on span "Copy of KenoGO_EMAIL - 20HappyHour_250812" at bounding box center [396, 424] width 175 height 9
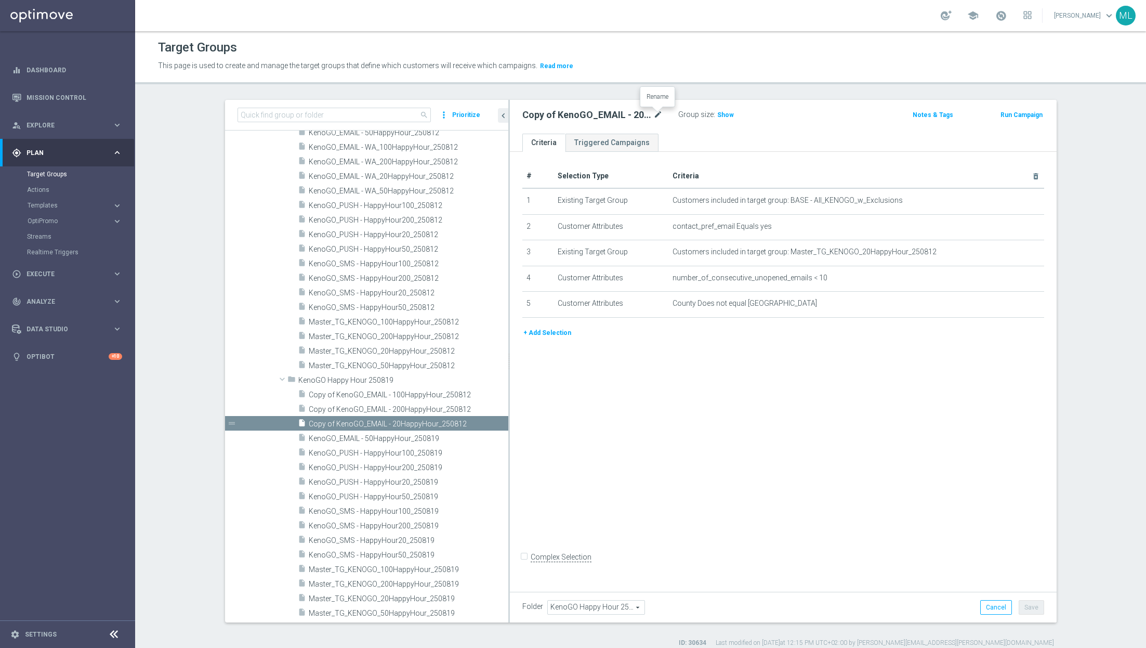
click at [659, 115] on icon "mode_edit" at bounding box center [657, 115] width 9 height 12
click at [659, 115] on input "Copy of KenoGO_EMAIL - 20HappyHour_250812" at bounding box center [592, 116] width 140 height 15
type input "KenoGO_EMAIL - 20HappyHour_250819"
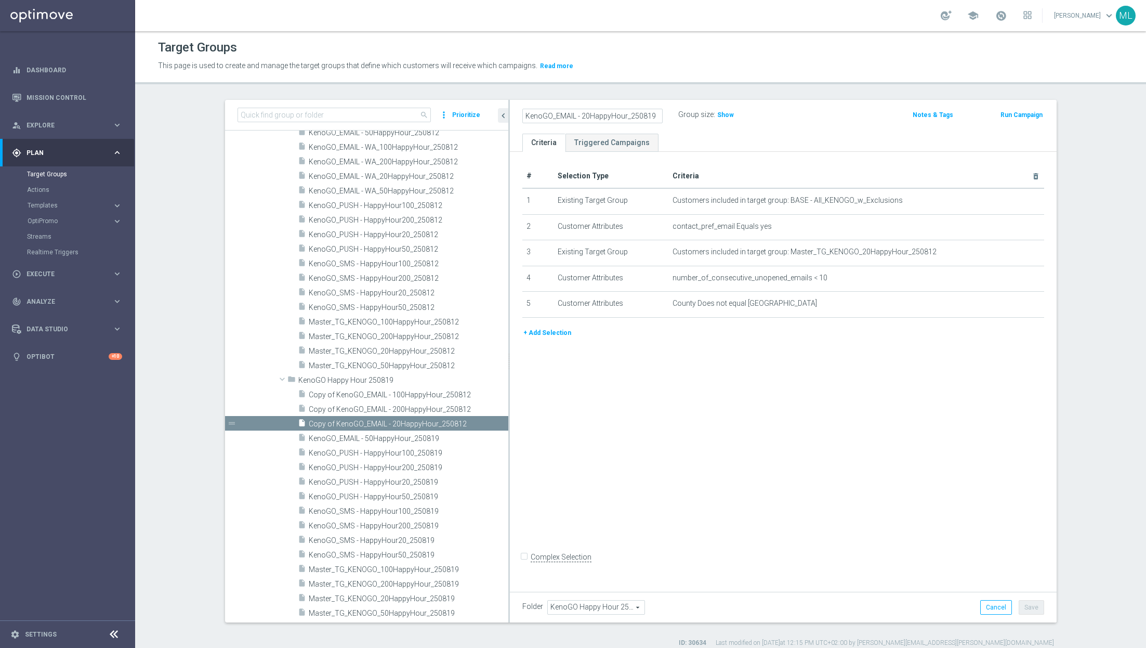
click at [816, 119] on div "KenoGO_EMAIL - 20HappyHour_250819 Group size : Show" at bounding box center [694, 116] width 358 height 16
click at [1032, 607] on button "Save" at bounding box center [1031, 607] width 25 height 15
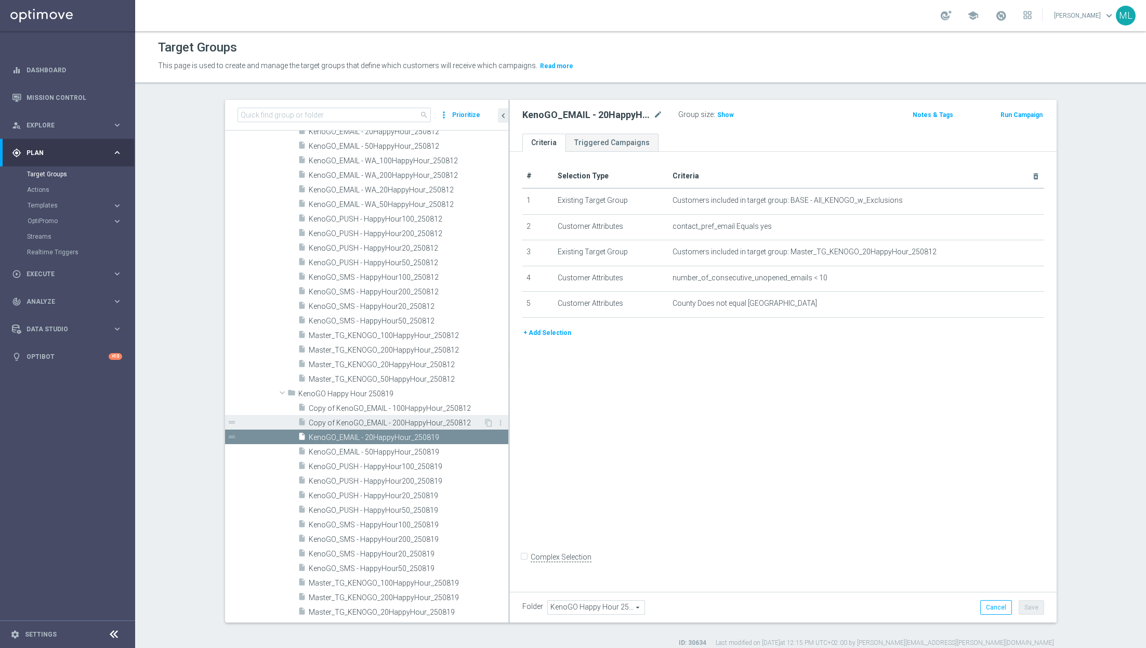
click at [357, 419] on span "Copy of KenoGO_EMAIL - 200HappyHour_250812" at bounding box center [396, 423] width 175 height 9
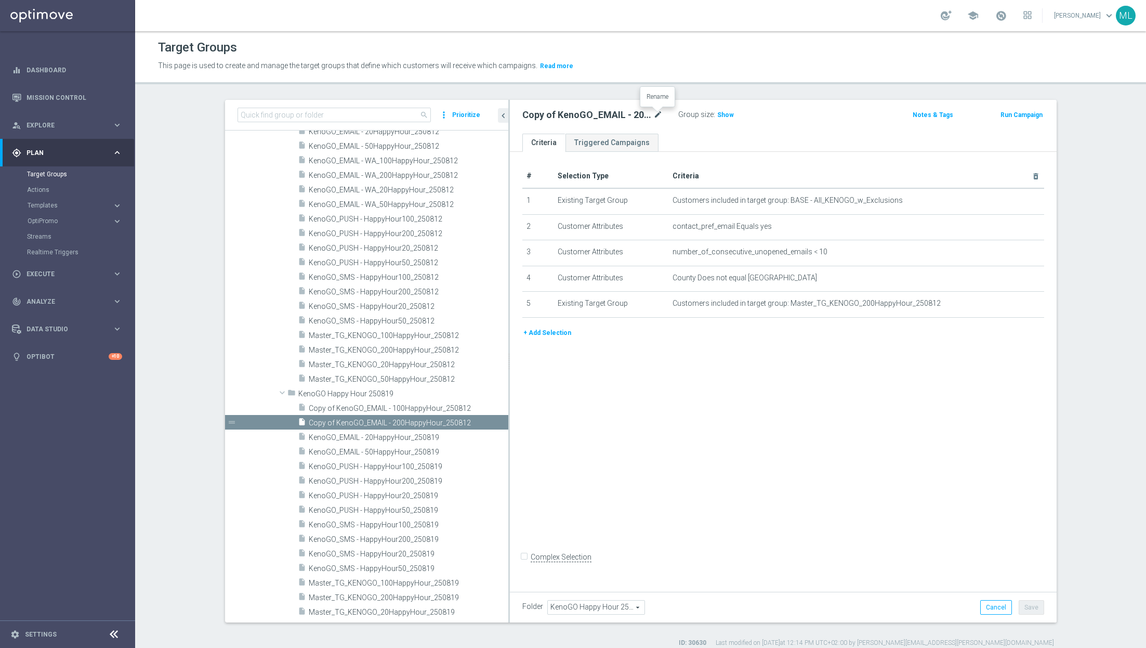
click at [656, 114] on icon "mode_edit" at bounding box center [657, 115] width 9 height 12
click at [658, 116] on input "Copy of KenoGO_EMAIL - 200HappyHour_250812" at bounding box center [592, 116] width 140 height 15
type input "KenoGO_EMAIL - 200HappyHour_250819"
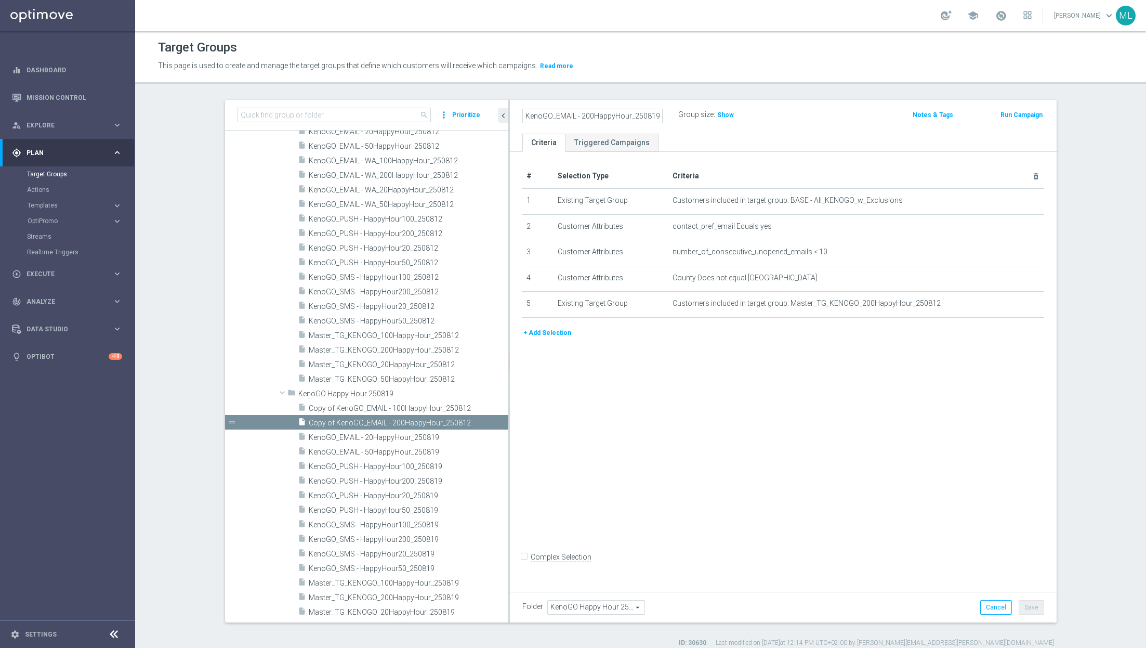
click at [811, 103] on div "KenoGO_EMAIL - 200HappyHour_250819 Group size : Show Notes & Tags Run Campaign" at bounding box center [783, 117] width 547 height 34
click at [1034, 610] on button "Save" at bounding box center [1031, 607] width 25 height 15
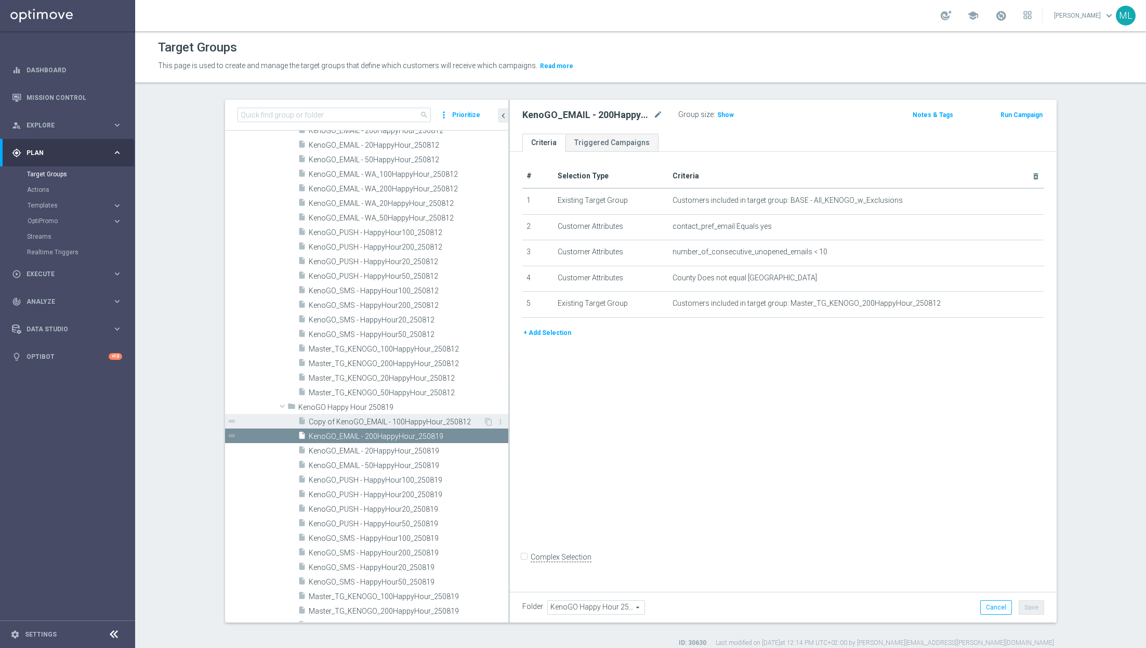
click at [385, 422] on span "Copy of KenoGO_EMAIL - 100HappyHour_250812" at bounding box center [396, 421] width 175 height 9
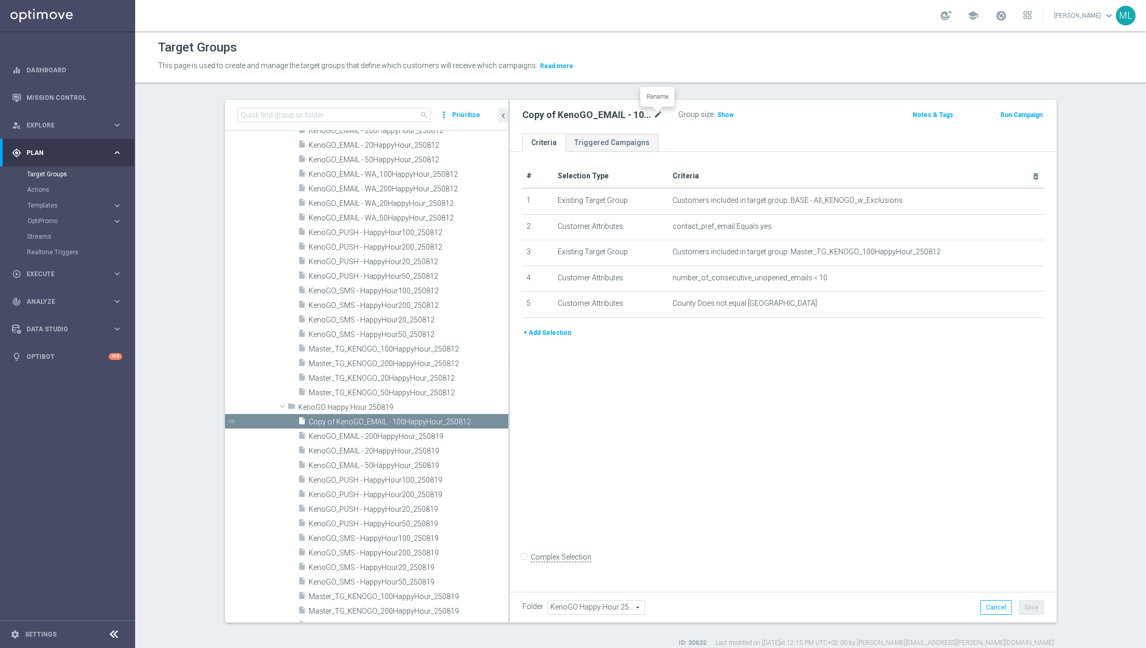
click at [660, 111] on icon "mode_edit" at bounding box center [657, 115] width 9 height 12
click at [659, 116] on input "Copy of KenoGO_EMAIL - 100HappyHour_250812" at bounding box center [592, 116] width 140 height 15
type input "KenoGO_EMAIL - 100HappyHour_250819"
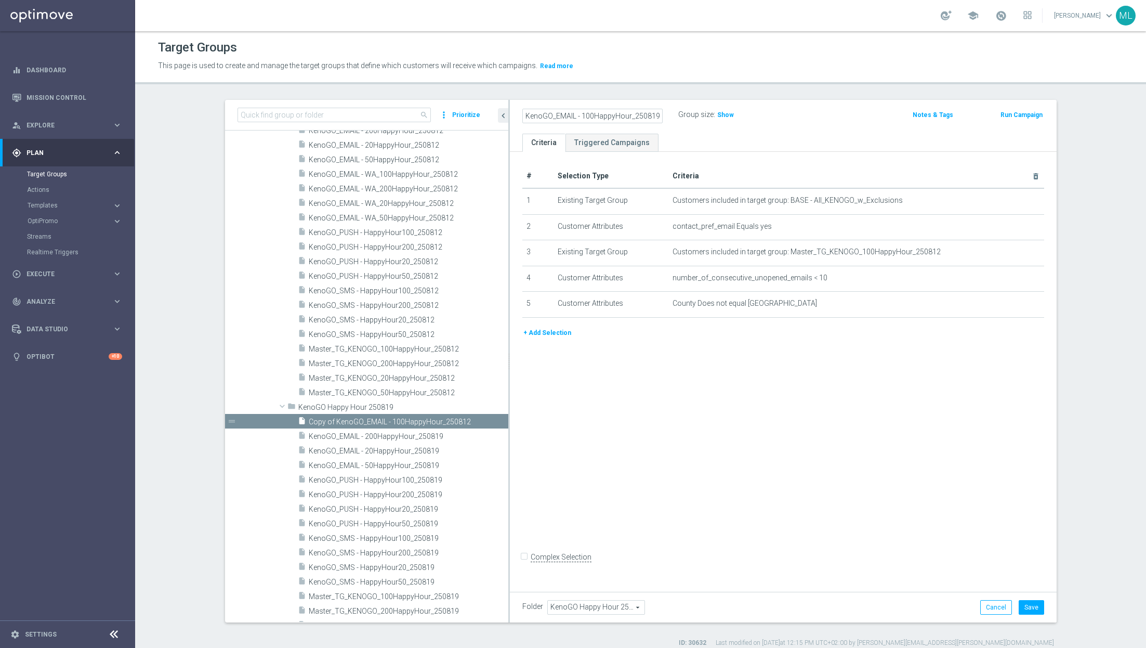
click at [833, 113] on div "KenoGO_EMAIL - 100HappyHour_250819 Group size : Show" at bounding box center [694, 116] width 358 height 16
click at [1035, 608] on button "Save" at bounding box center [1031, 607] width 25 height 15
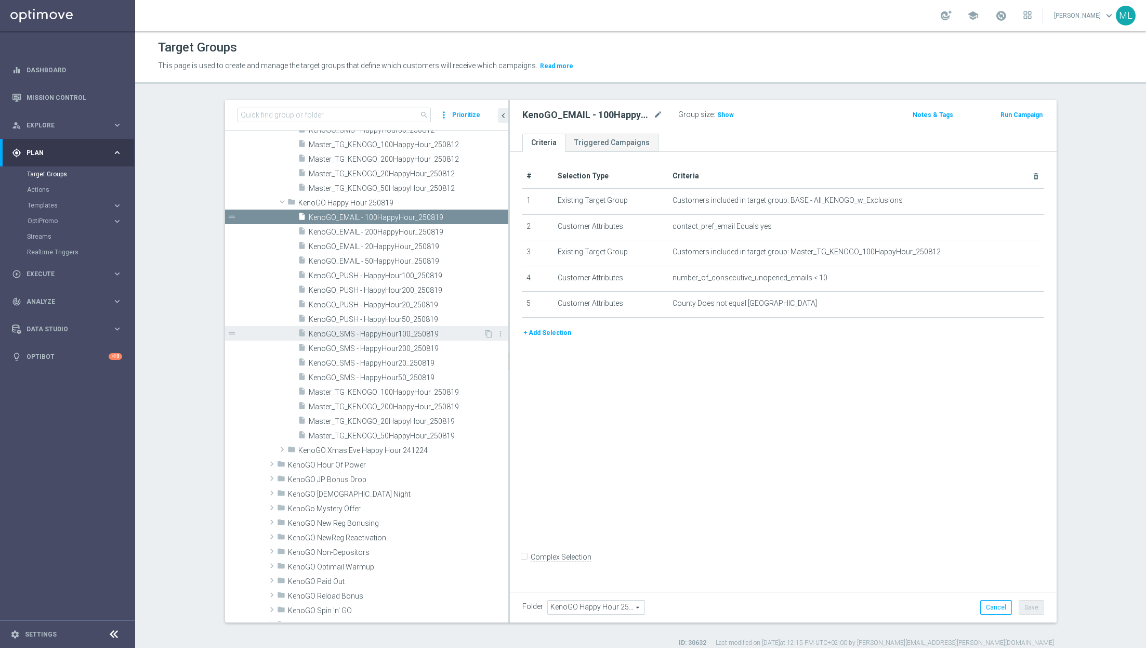
scroll to position [1349, 0]
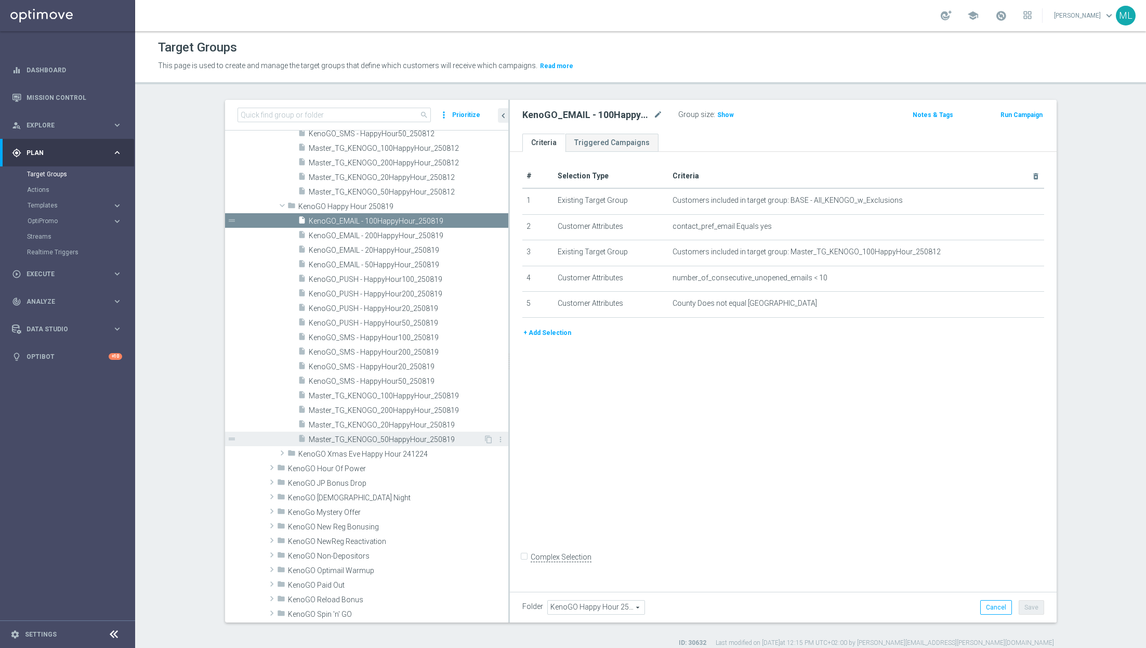
click at [396, 437] on span "Master_TG_KENOGO_50HappyHour_250819" at bounding box center [396, 439] width 175 height 9
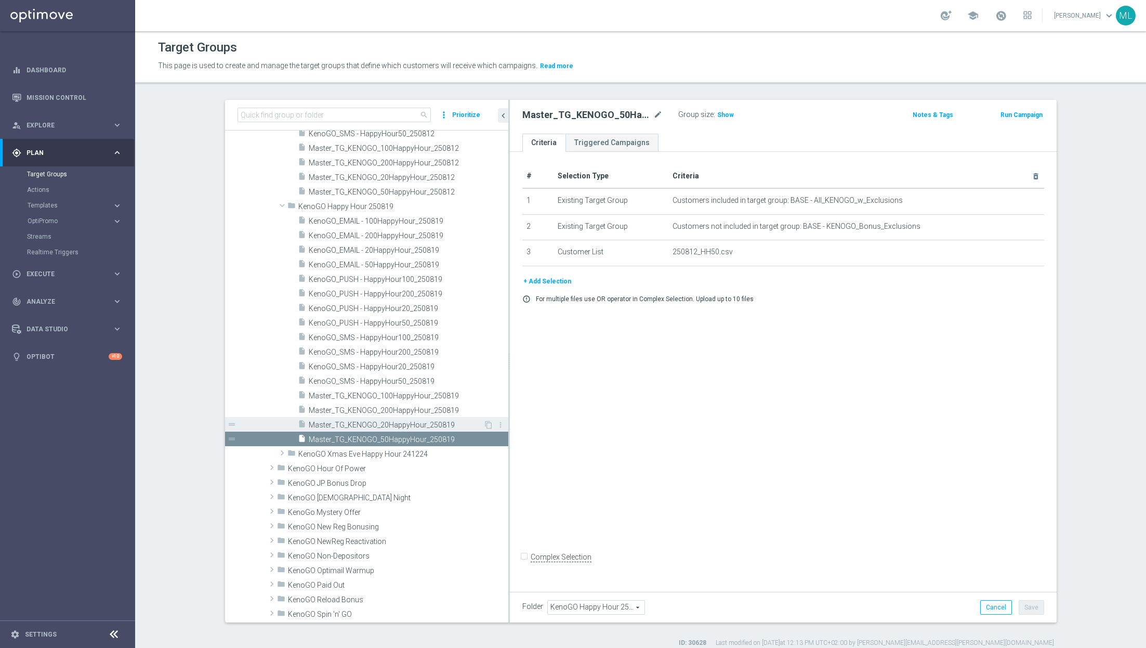
click at [407, 422] on span "Master_TG_KENOGO_20HappyHour_250819" at bounding box center [396, 425] width 175 height 9
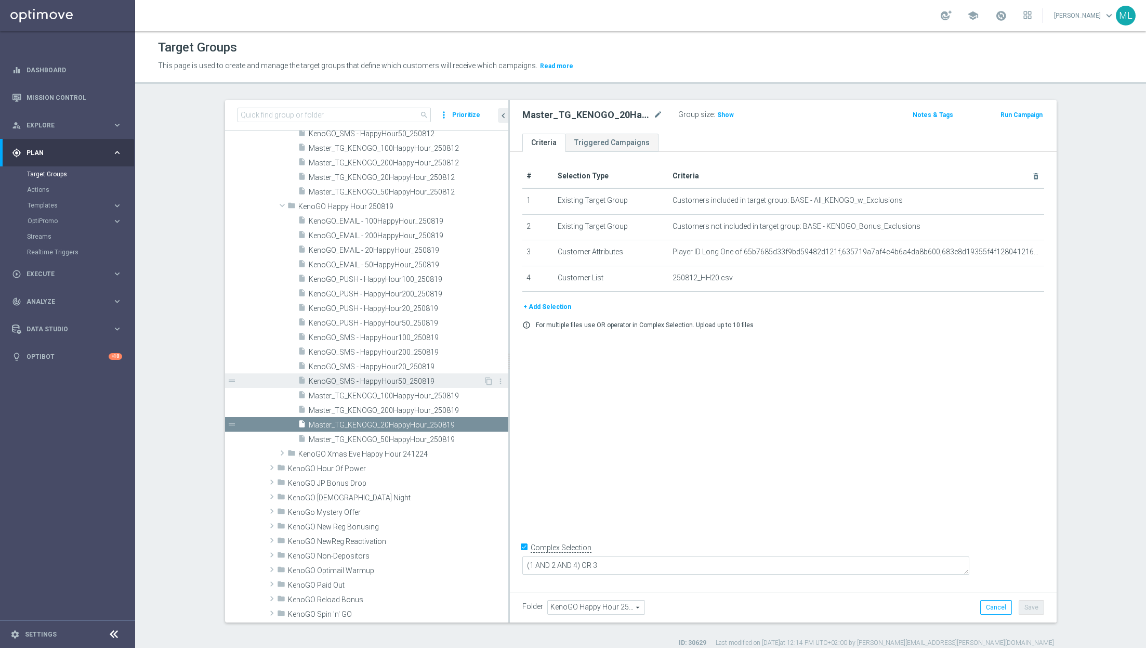
click at [349, 382] on span "KenoGO_SMS - HappyHour50_250819" at bounding box center [396, 381] width 175 height 9
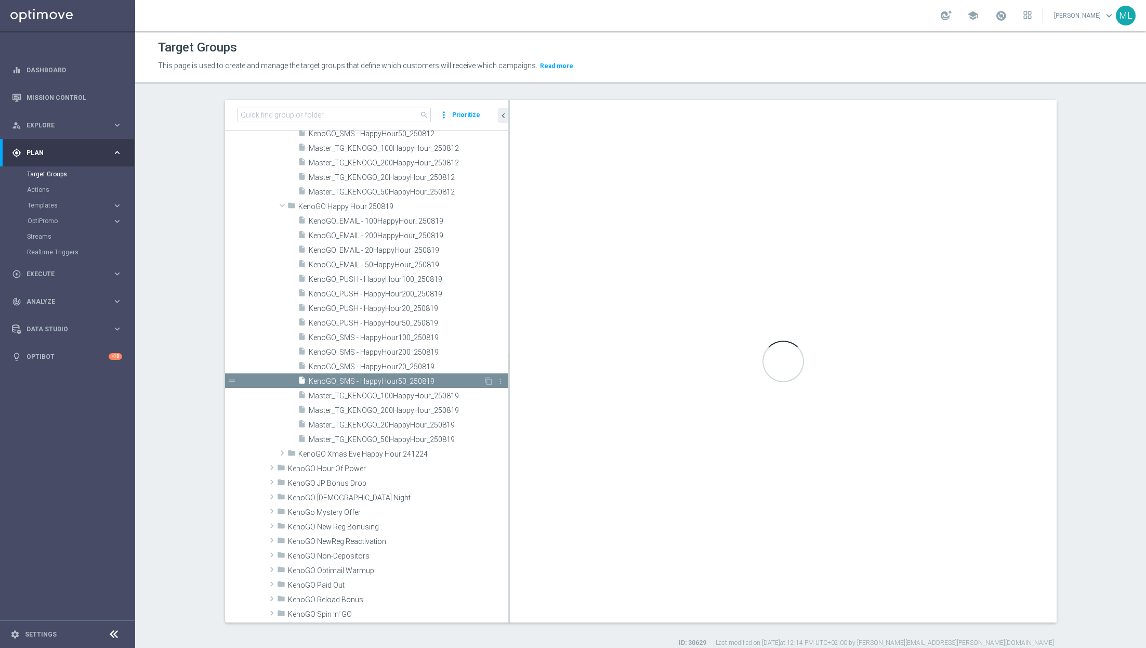
checkbox input "false"
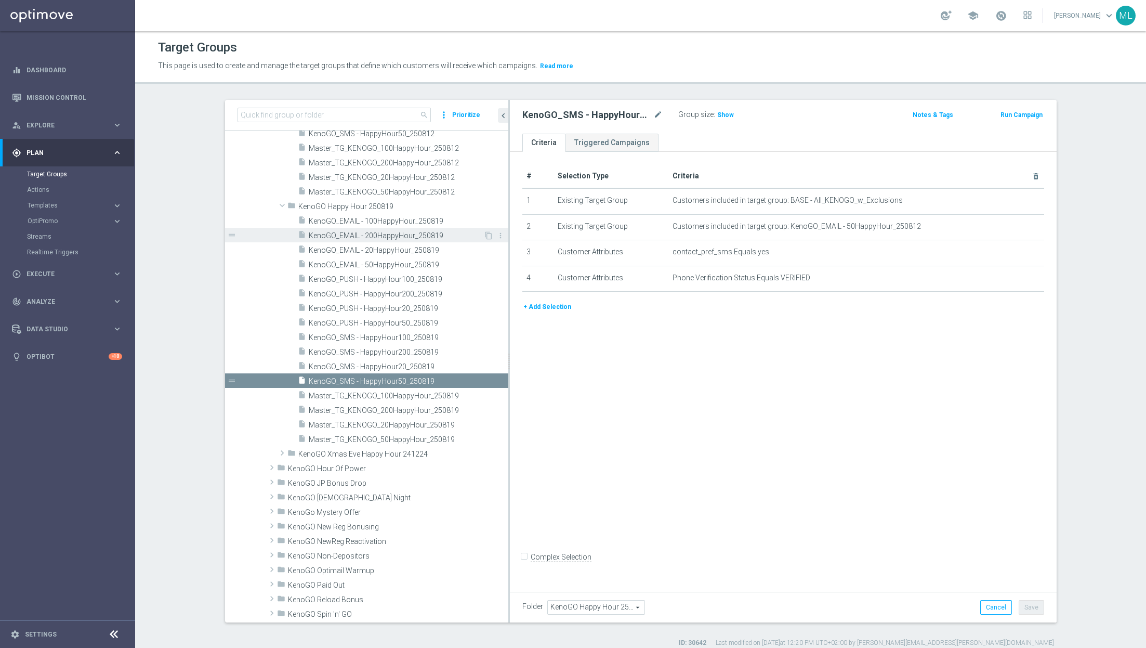
click at [387, 239] on span "KenoGO_EMAIL - 200HappyHour_250819" at bounding box center [396, 235] width 175 height 9
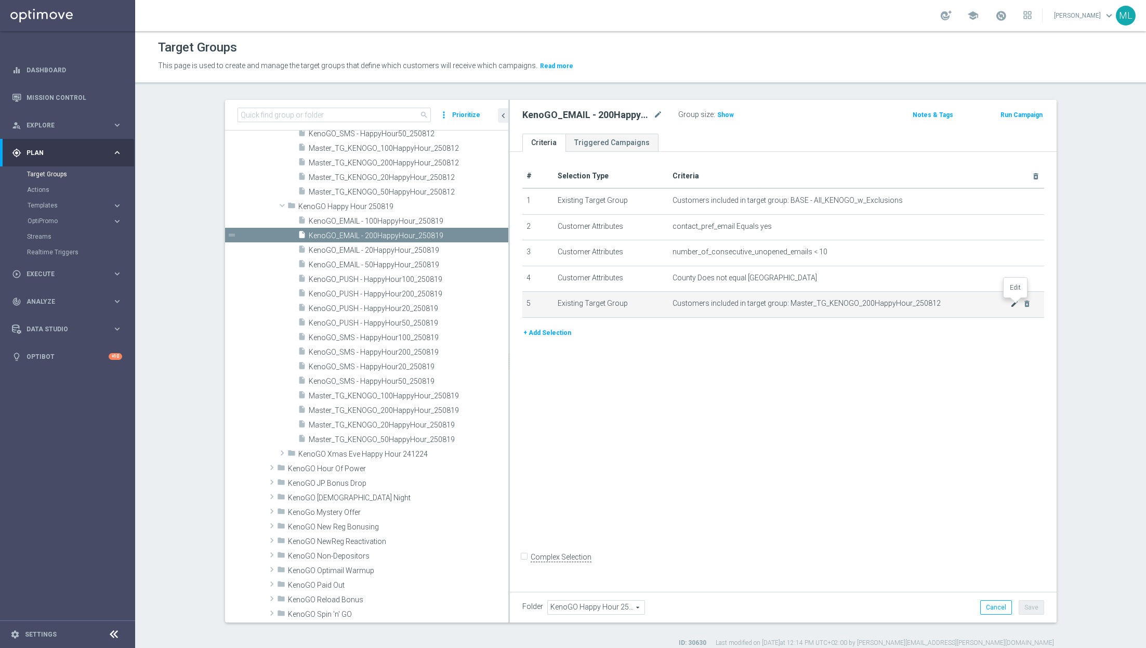
click at [1013, 304] on icon "mode_edit" at bounding box center [1015, 303] width 8 height 8
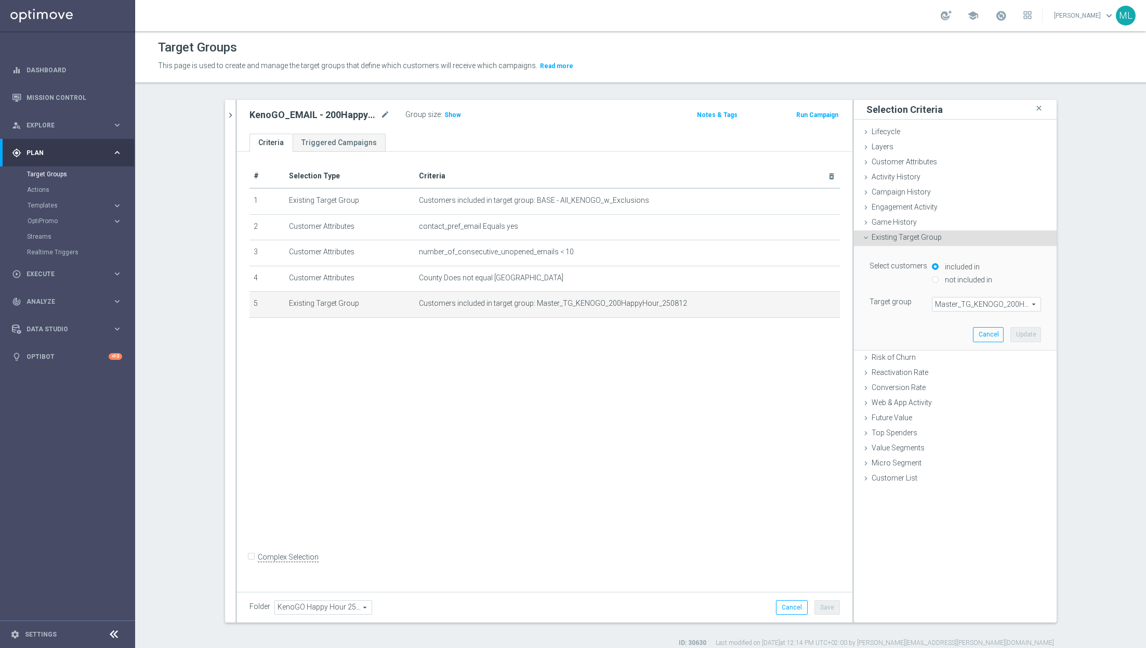
click at [1029, 305] on span "Master_TG_KENOGO_200HappyHour_250812" at bounding box center [987, 304] width 108 height 14
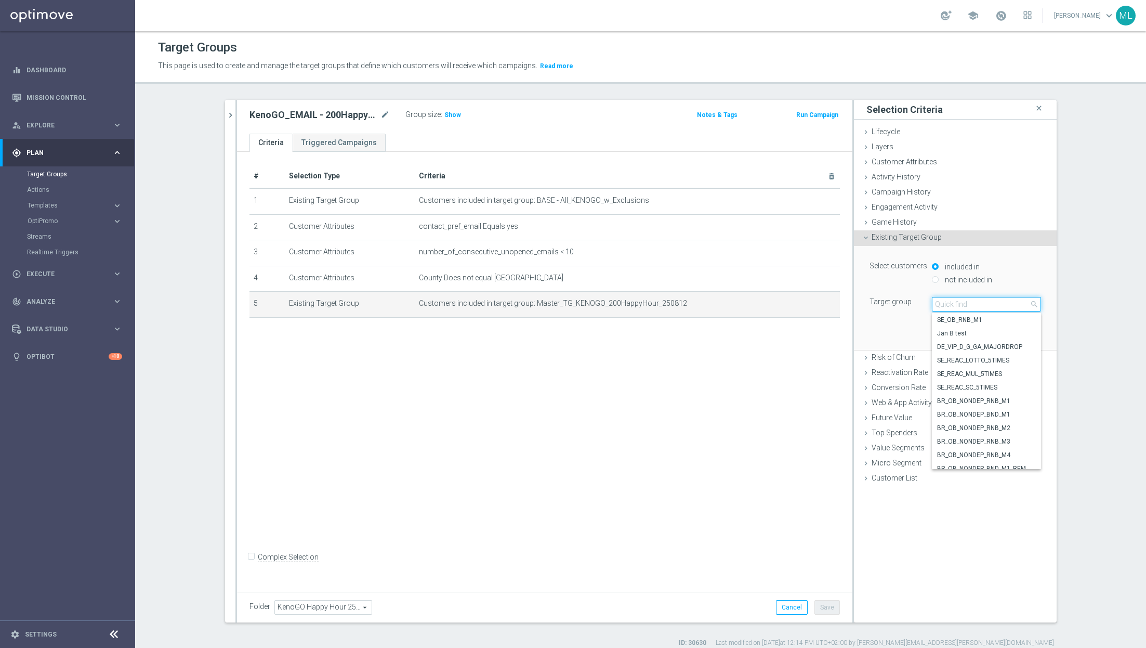
click at [988, 303] on input "search" at bounding box center [986, 304] width 109 height 15
type input "250819"
click at [1009, 320] on span "Master_TG_KENOGO_200HappyHour_250819" at bounding box center [986, 320] width 99 height 8
type input "Master_TG_KENOGO_200HappyHour_250819"
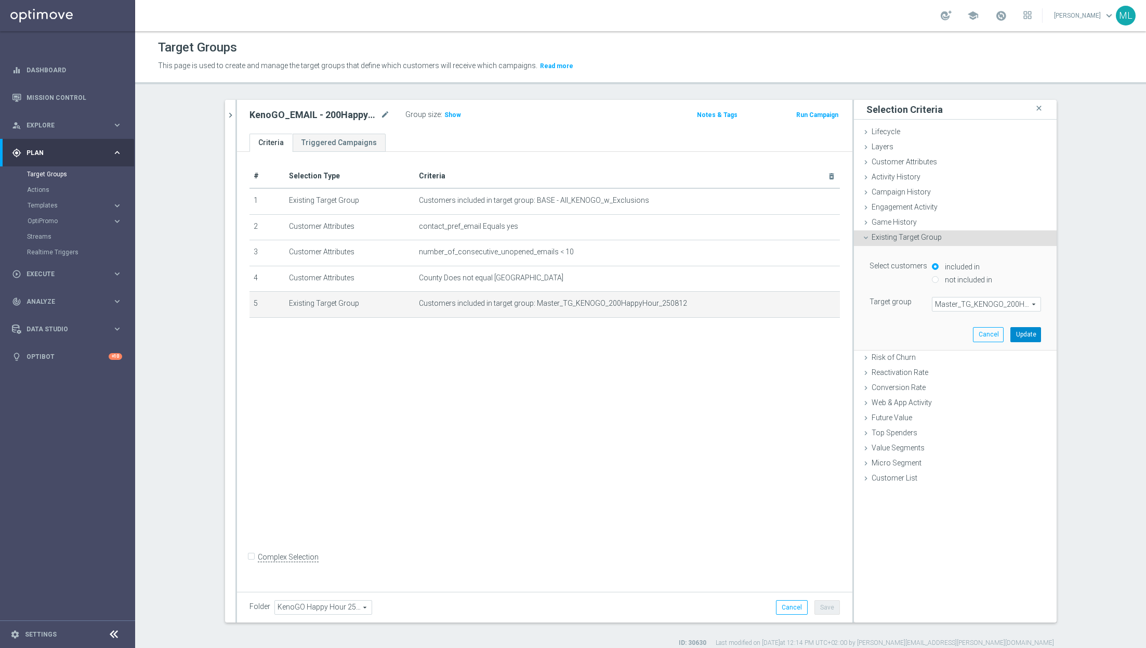
click at [1031, 332] on button "Update" at bounding box center [1026, 334] width 31 height 15
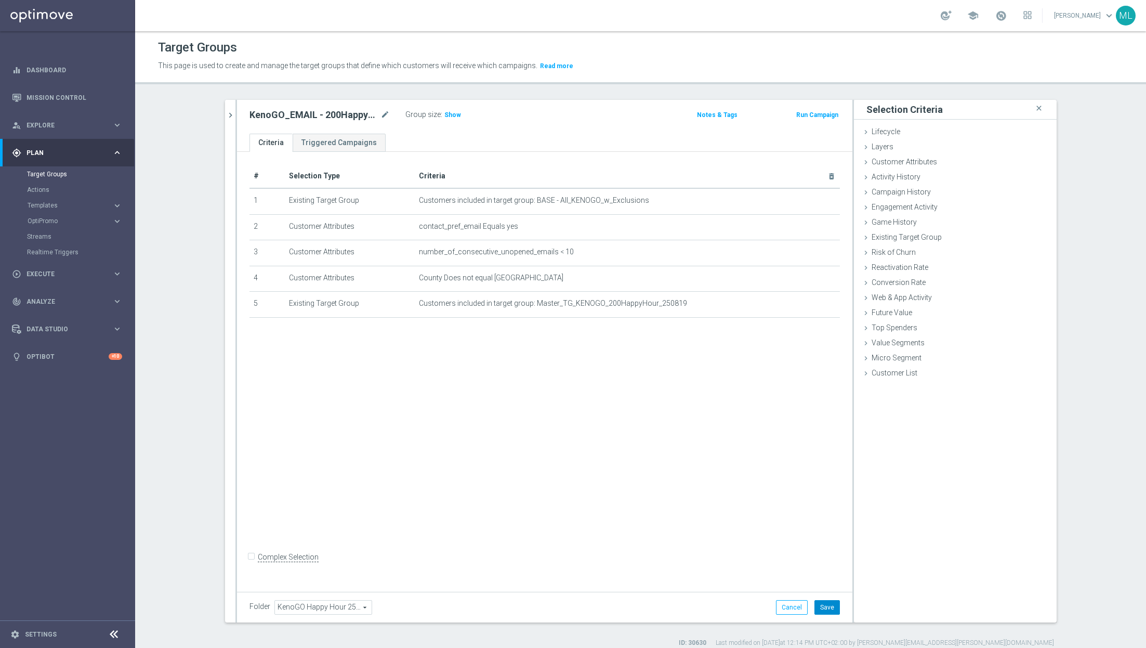
click at [828, 606] on button "Save" at bounding box center [827, 607] width 25 height 15
click at [233, 124] on button "chevron_right" at bounding box center [230, 115] width 10 height 31
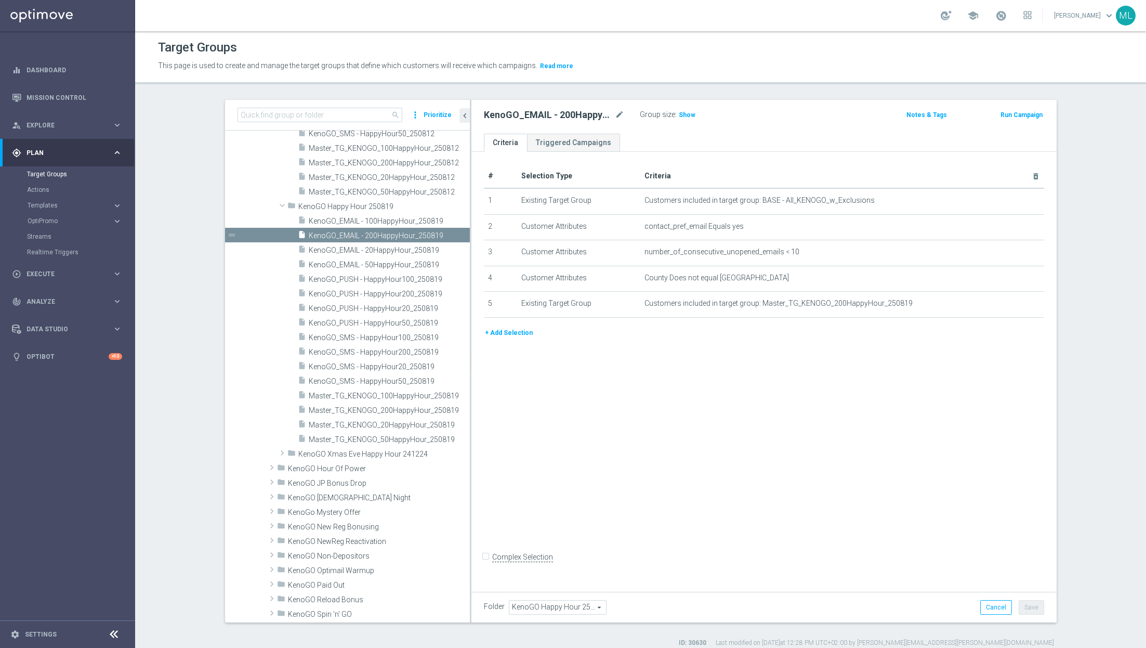
drag, startPoint x: 428, startPoint y: 235, endPoint x: 470, endPoint y: 244, distance: 43.1
click at [470, 244] on div at bounding box center [471, 361] width 2 height 522
click at [386, 219] on span "KenoGO_EMAIL - 100HappyHour_250819" at bounding box center [377, 221] width 136 height 9
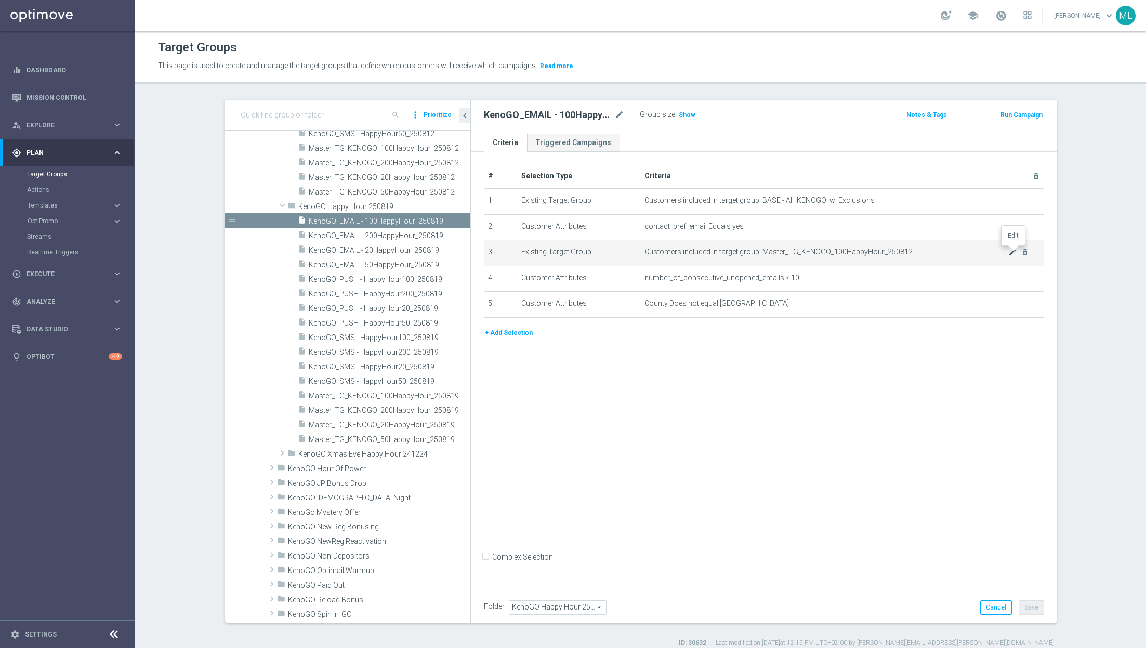
click at [1010, 253] on icon "mode_edit" at bounding box center [1013, 252] width 8 height 8
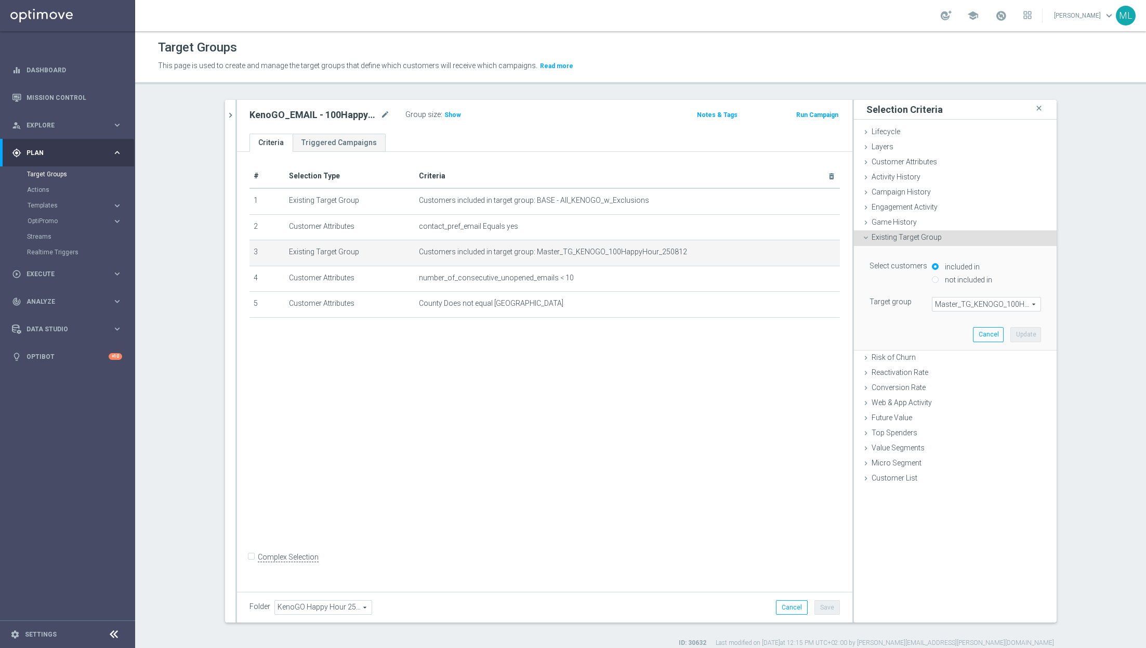
click at [981, 307] on span "Master_TG_KENOGO_100HappyHour_250812" at bounding box center [987, 304] width 108 height 14
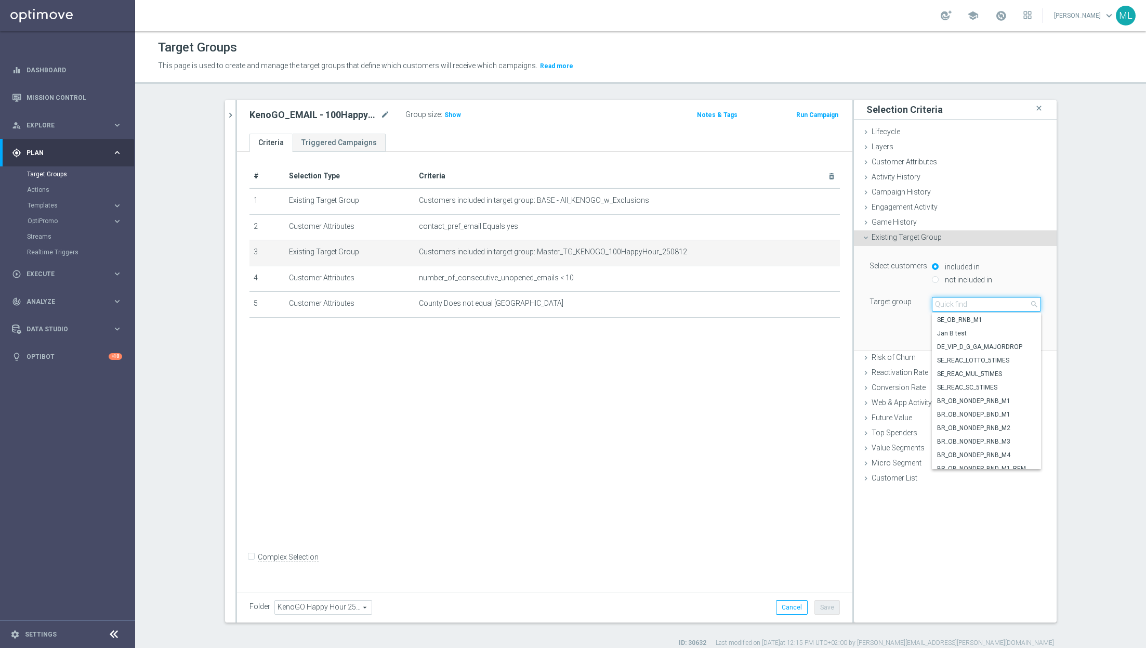
click at [965, 305] on input "search" at bounding box center [986, 304] width 109 height 15
type input "250819"
click at [1015, 332] on span "Master_TG_KENOGO_100HappyHour_250819" at bounding box center [986, 333] width 99 height 8
type input "Master_TG_KENOGO_100HappyHour_250819"
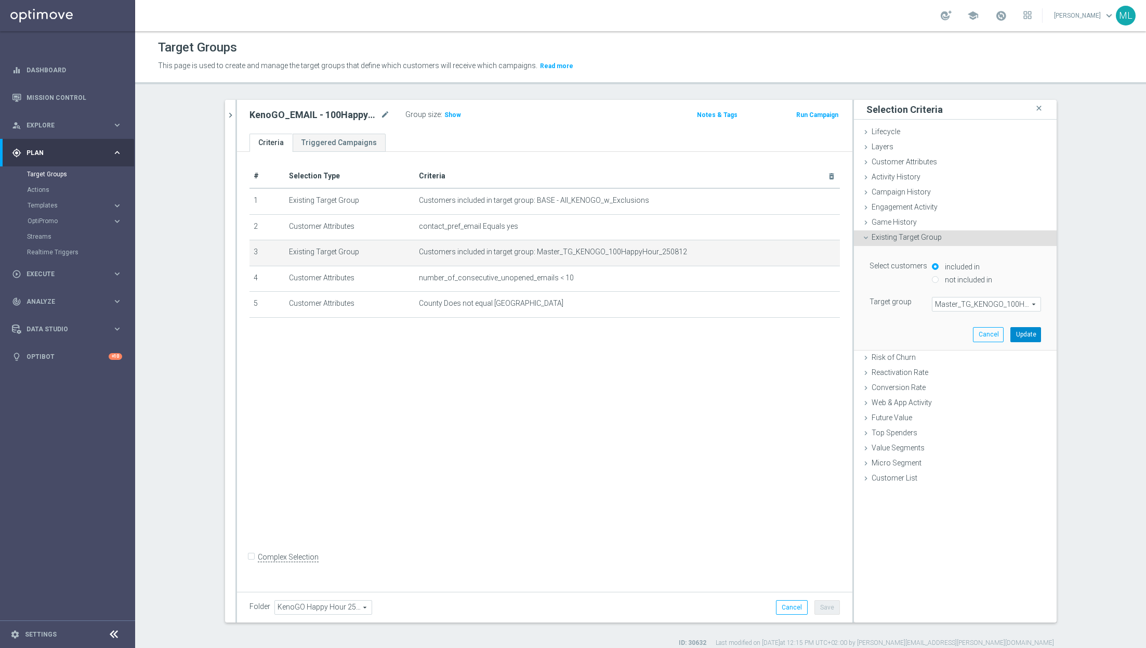
click at [1026, 333] on button "Update" at bounding box center [1026, 334] width 31 height 15
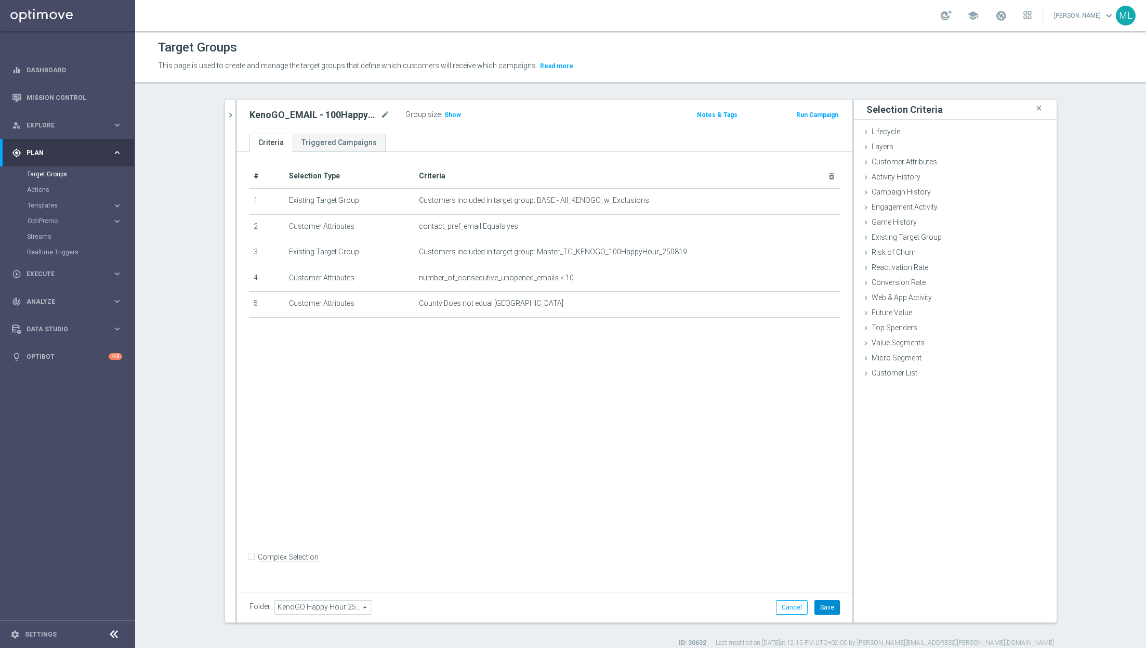
click at [830, 608] on button "Save" at bounding box center [827, 607] width 25 height 15
click at [230, 116] on icon "chevron_right" at bounding box center [231, 115] width 10 height 10
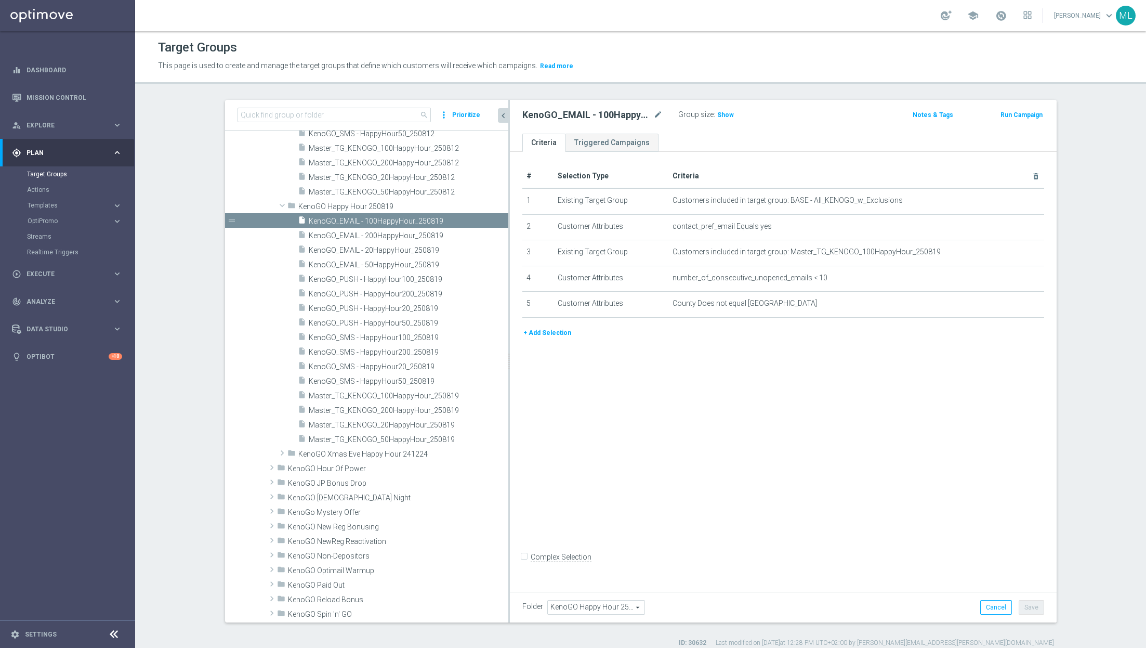
drag, startPoint x: 428, startPoint y: 225, endPoint x: 512, endPoint y: 244, distance: 86.0
click at [512, 244] on as-split "search more_vert Prioritize Customer Target Groups library_add create_new_folder" at bounding box center [641, 361] width 832 height 522
click at [401, 260] on span "KenoGO_EMAIL - 50HappyHour_250819" at bounding box center [396, 264] width 175 height 9
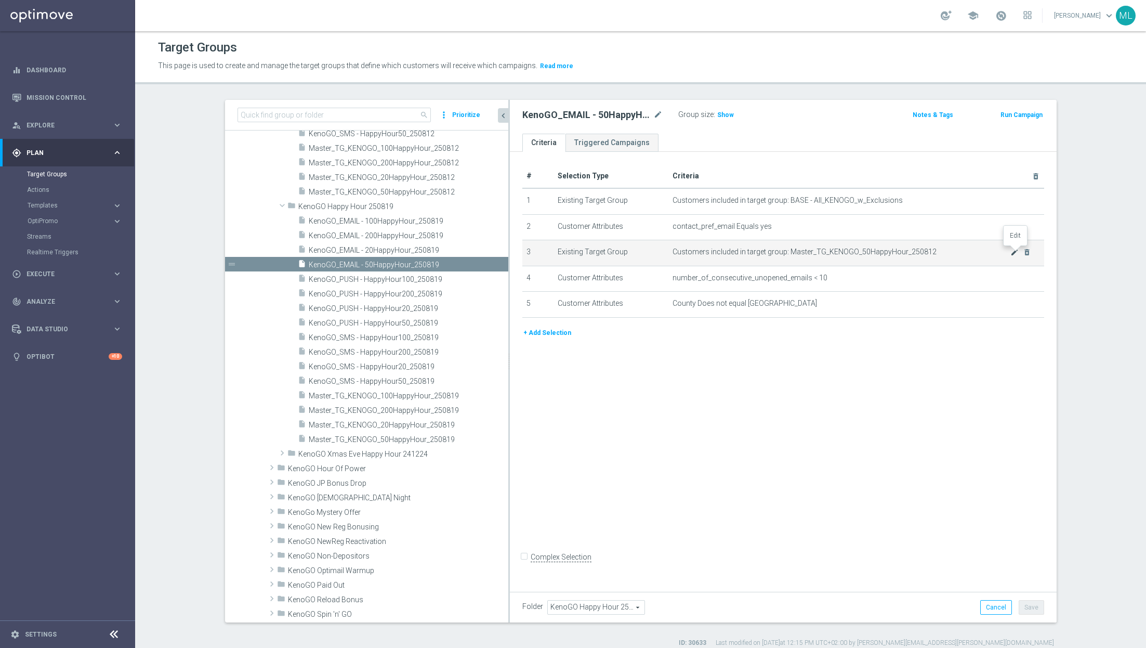
click at [1014, 251] on icon "mode_edit" at bounding box center [1015, 252] width 8 height 8
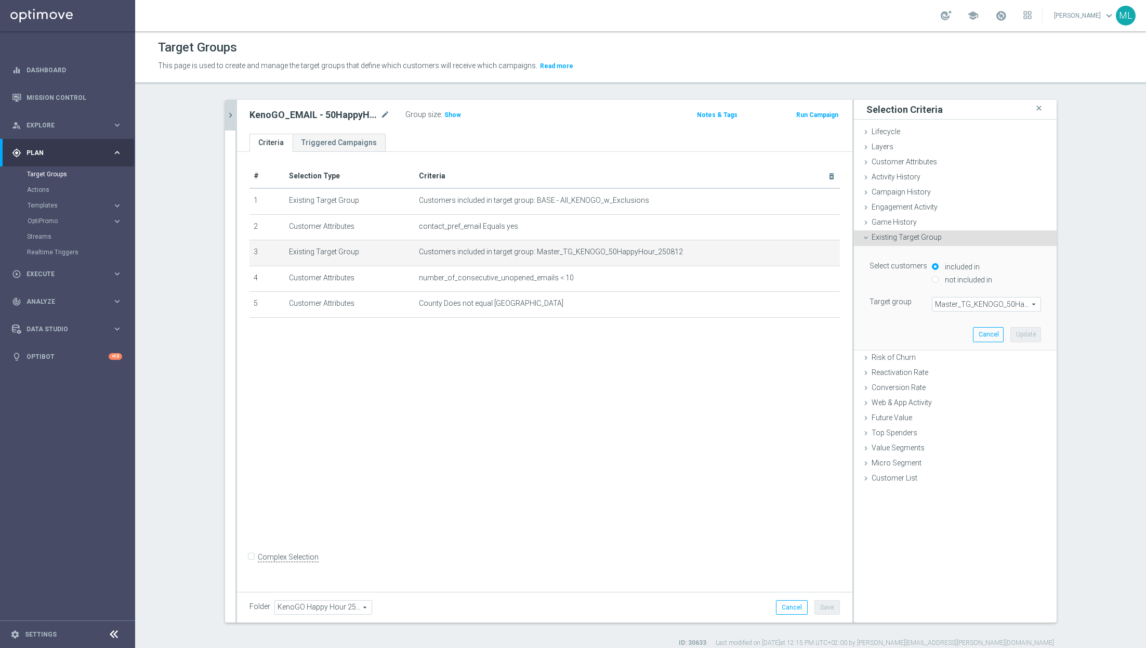
click at [970, 307] on span "Master_TG_KENOGO_50HappyHour_250812" at bounding box center [987, 304] width 108 height 14
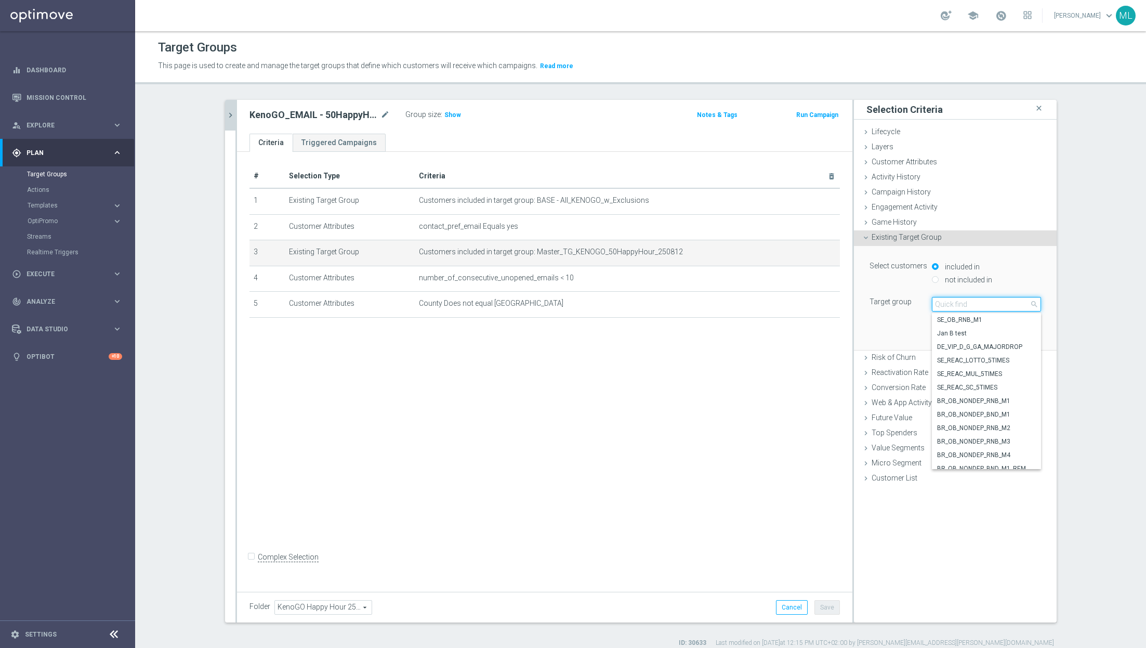
click at [955, 306] on input "search" at bounding box center [986, 304] width 109 height 15
type input "250819"
click at [990, 346] on span "Master_TG_KENOGO_50HappyHour_250819" at bounding box center [986, 347] width 99 height 8
type input "Master_TG_KENOGO_50HappyHour_250819"
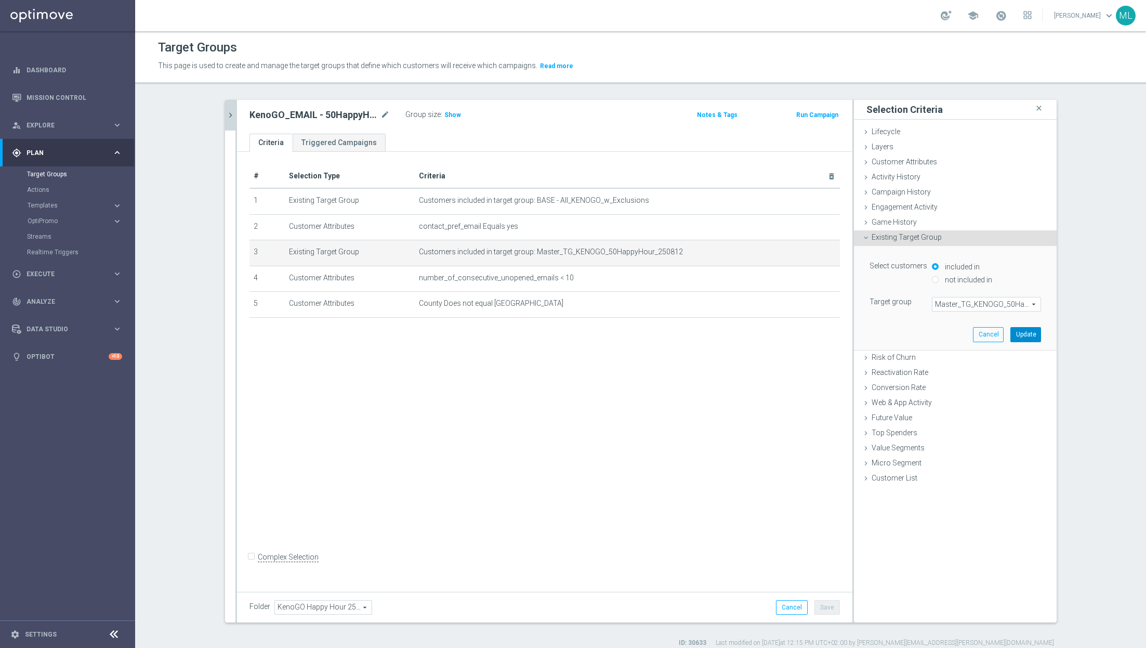
click at [1029, 332] on button "Update" at bounding box center [1026, 334] width 31 height 15
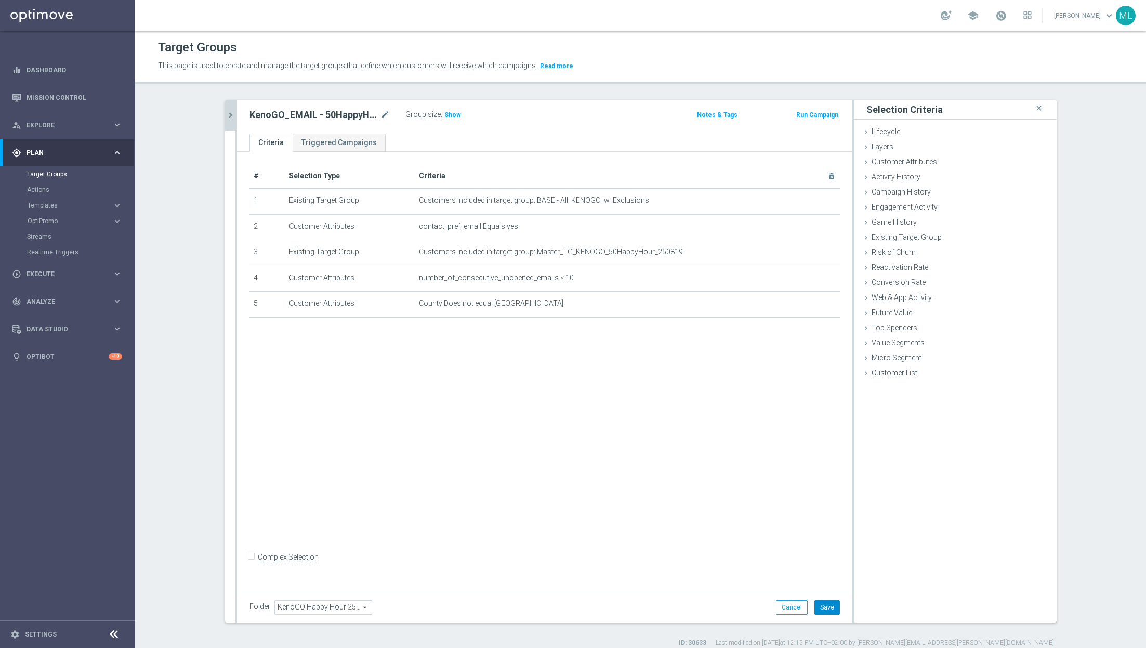
click at [827, 607] on button "Save" at bounding box center [827, 607] width 25 height 15
click at [230, 125] on button "chevron_right" at bounding box center [230, 115] width 10 height 31
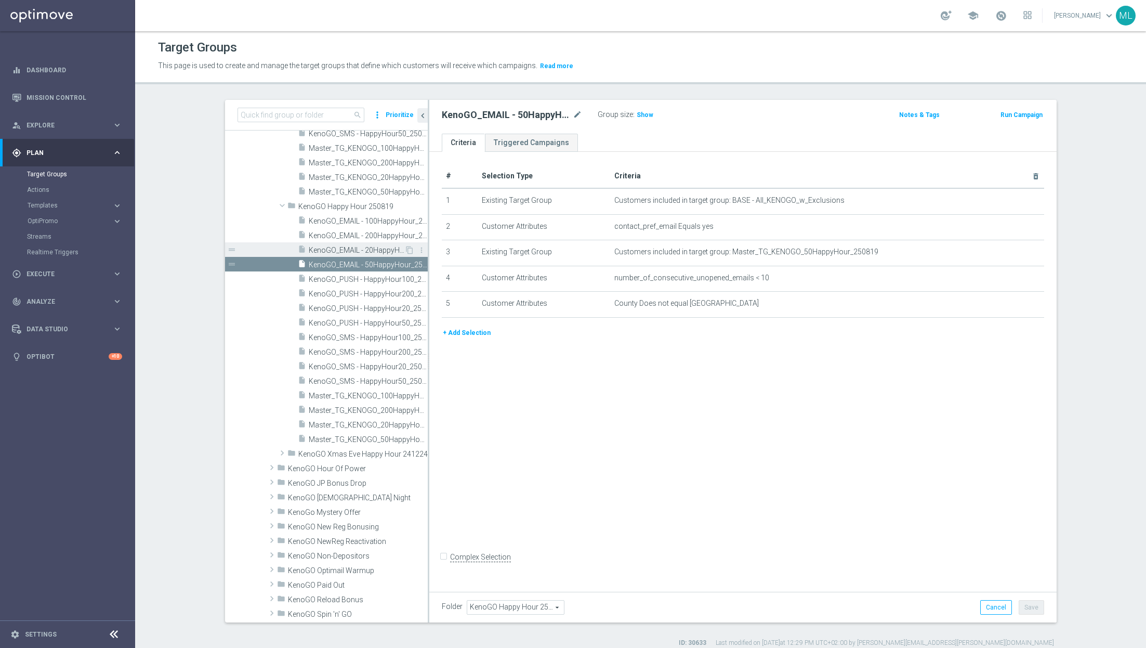
click at [365, 250] on span "KenoGO_EMAIL - 20HappyHour_250819" at bounding box center [357, 250] width 96 height 9
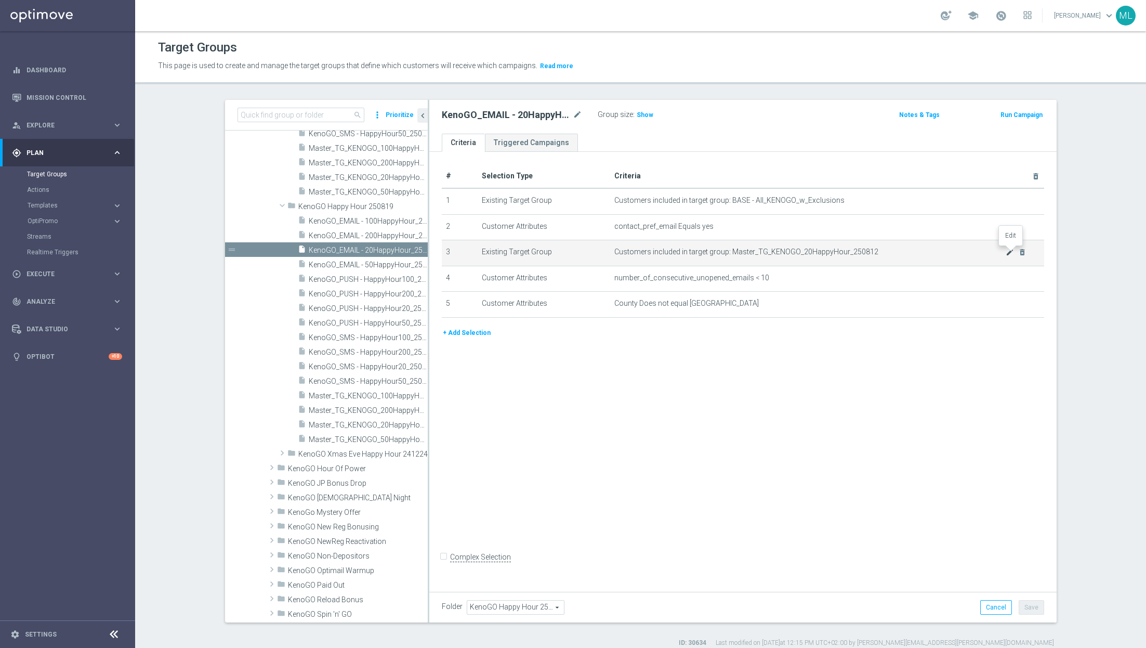
click at [1010, 250] on icon "mode_edit" at bounding box center [1010, 252] width 8 height 8
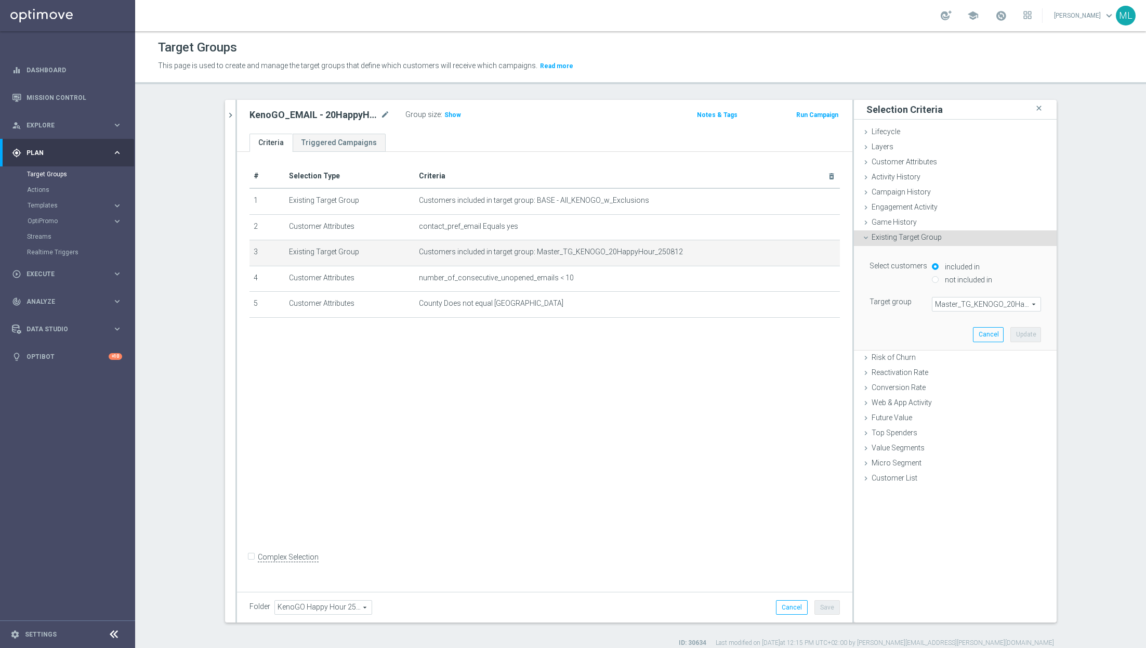
click at [954, 300] on span "Master_TG_KENOGO_20HappyHour_250812" at bounding box center [987, 304] width 108 height 14
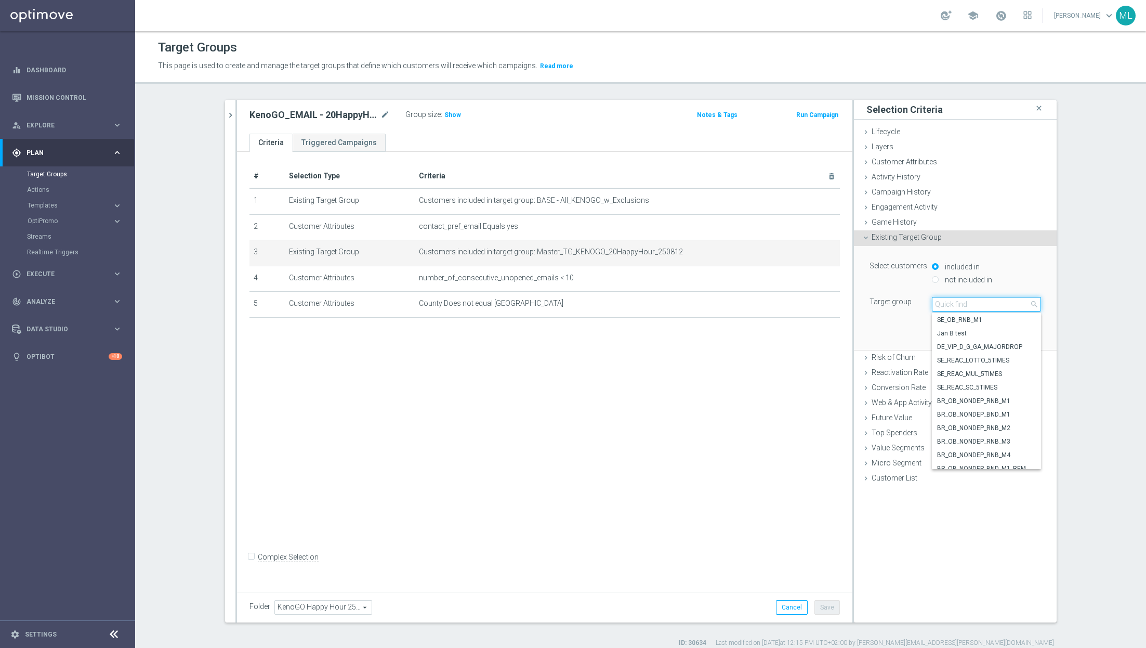
click at [942, 303] on input "search" at bounding box center [986, 304] width 109 height 15
type input "250819"
click at [980, 356] on span "Master_TG_KENOGO_20HappyHour_250819" at bounding box center [986, 360] width 99 height 8
type input "Master_TG_KENOGO_20HappyHour_250819"
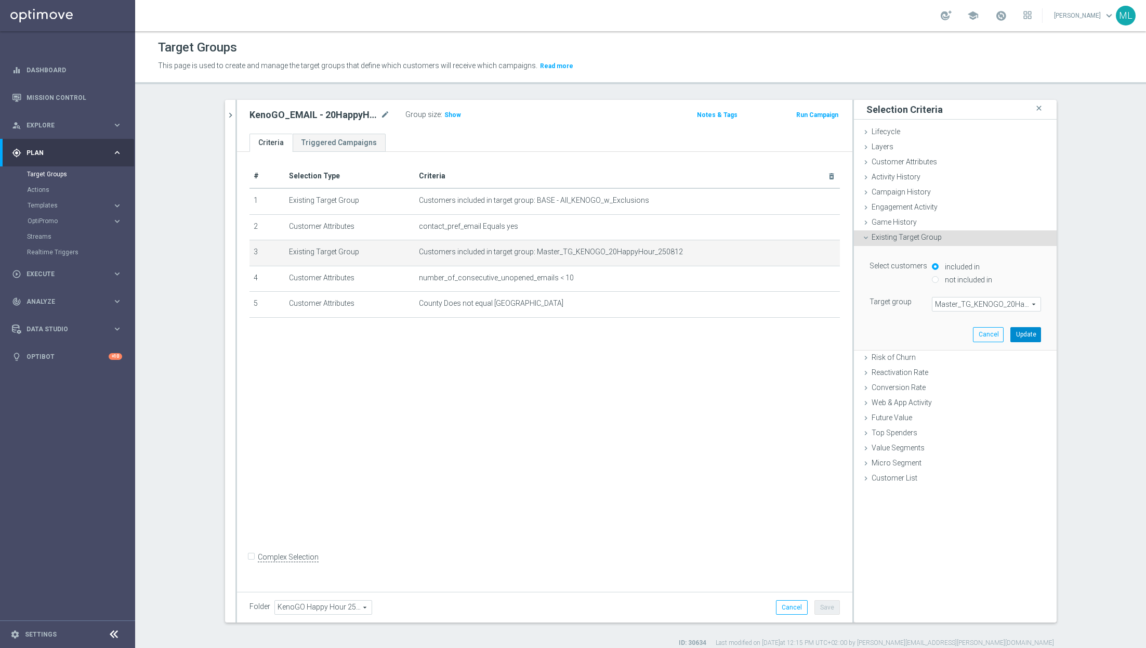
click at [1025, 327] on button "Update" at bounding box center [1026, 334] width 31 height 15
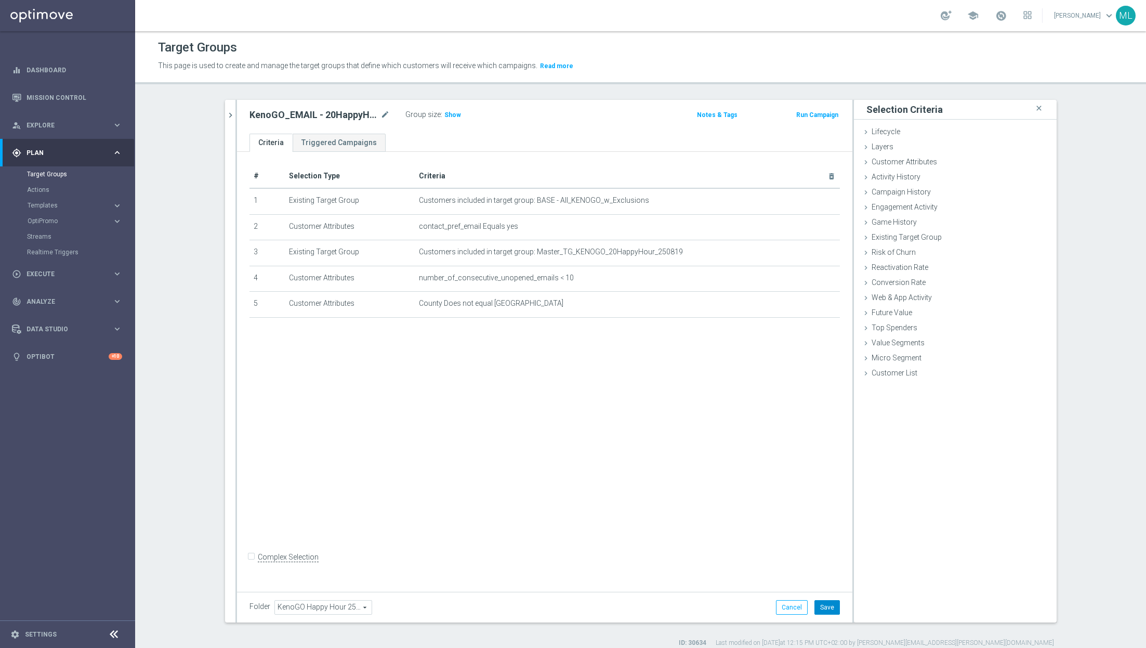
click at [834, 608] on button "Save" at bounding box center [827, 607] width 25 height 15
click at [230, 119] on icon "chevron_right" at bounding box center [231, 115] width 10 height 10
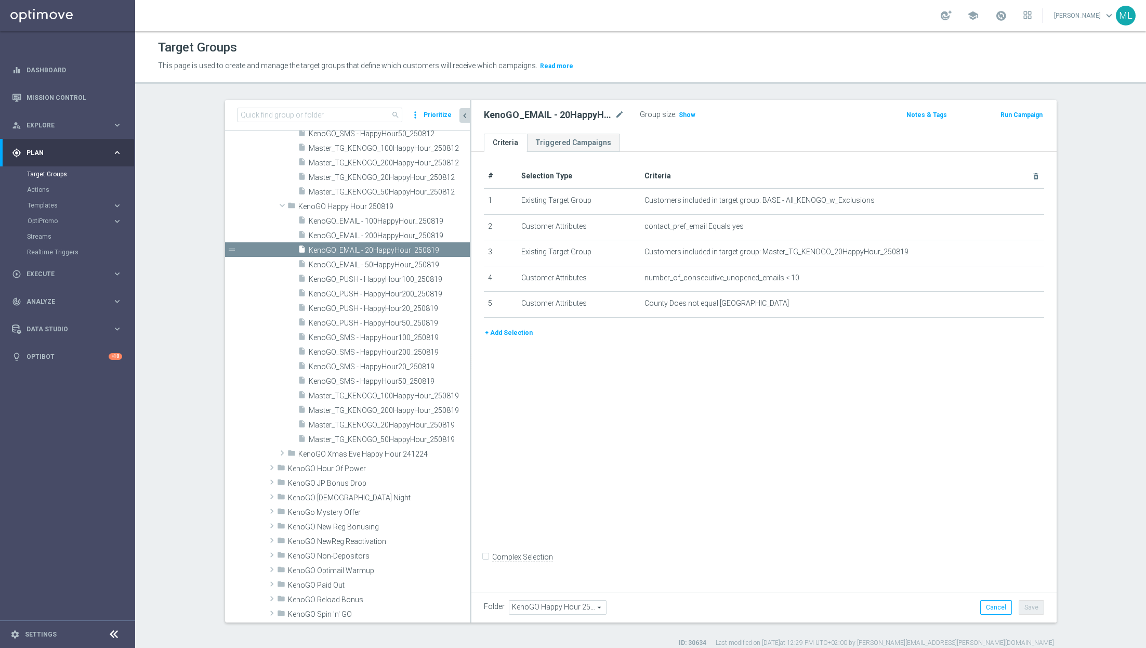
drag, startPoint x: 428, startPoint y: 314, endPoint x: 470, endPoint y: 317, distance: 42.2
click at [470, 317] on div at bounding box center [471, 361] width 2 height 522
click at [399, 294] on span "KenoGO_PUSH - HappyHour200_250819" at bounding box center [377, 294] width 136 height 9
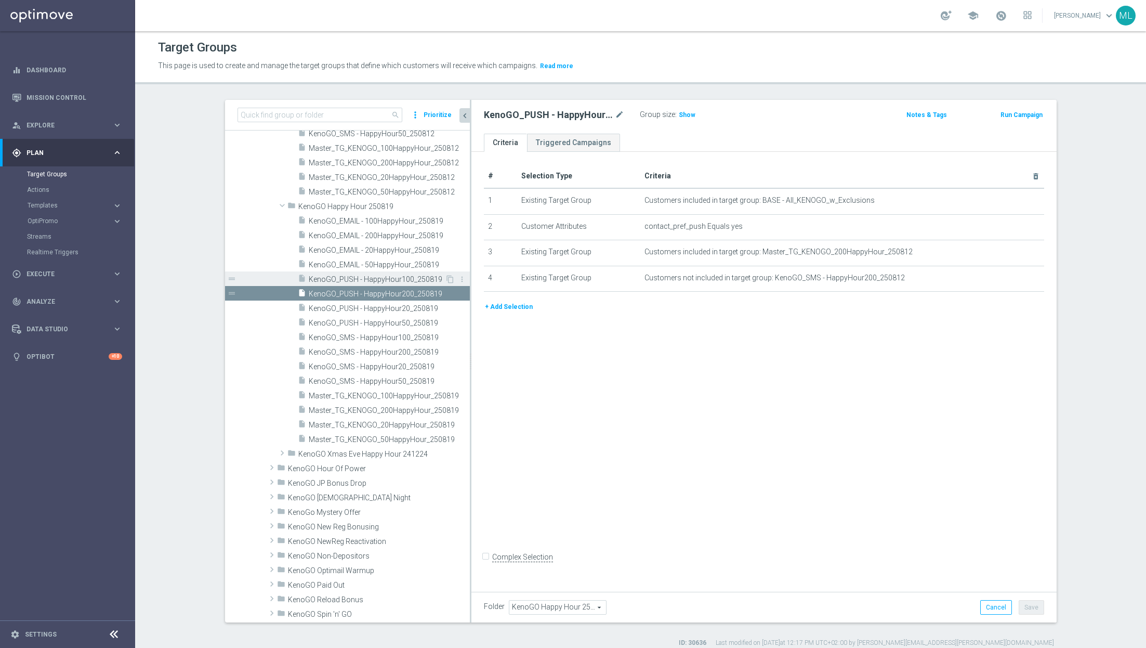
click at [367, 276] on span "KenoGO_PUSH - HappyHour100_250819" at bounding box center [377, 279] width 136 height 9
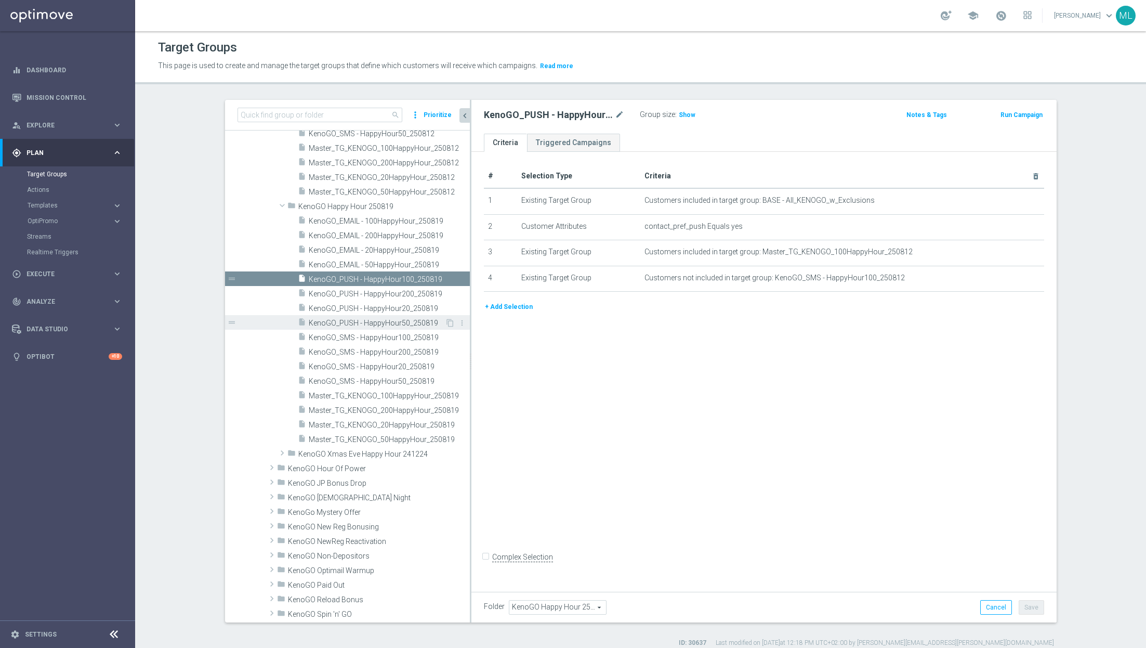
click at [371, 325] on span "KenoGO_PUSH - HappyHour50_250819" at bounding box center [377, 323] width 136 height 9
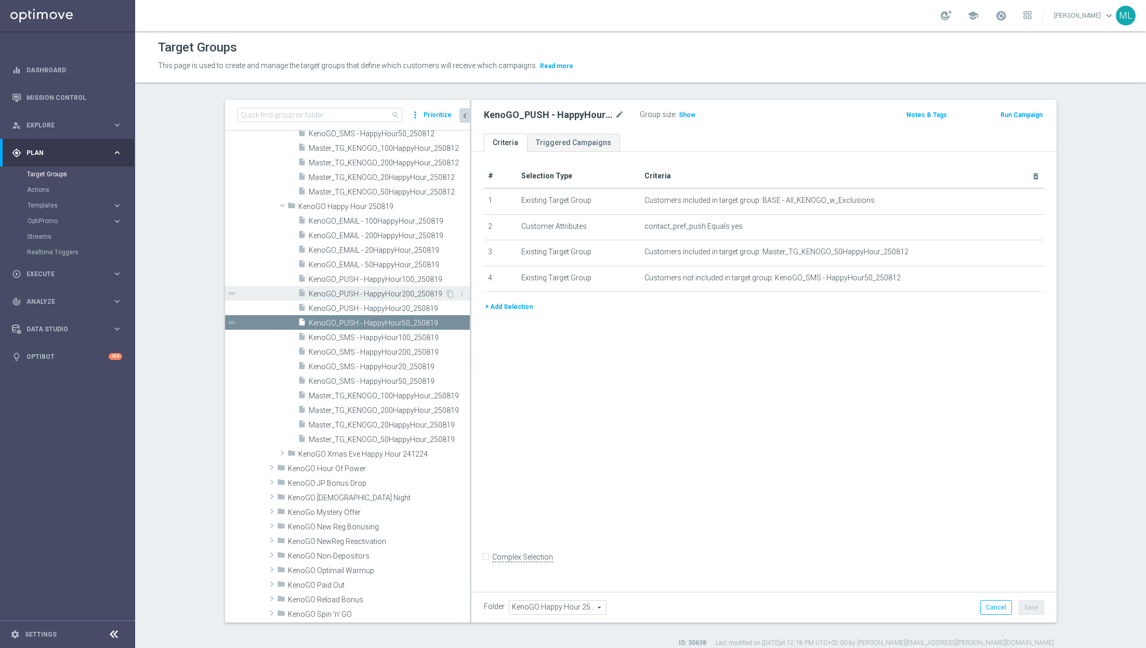
click at [387, 292] on span "KenoGO_PUSH - HappyHour200_250819" at bounding box center [377, 294] width 136 height 9
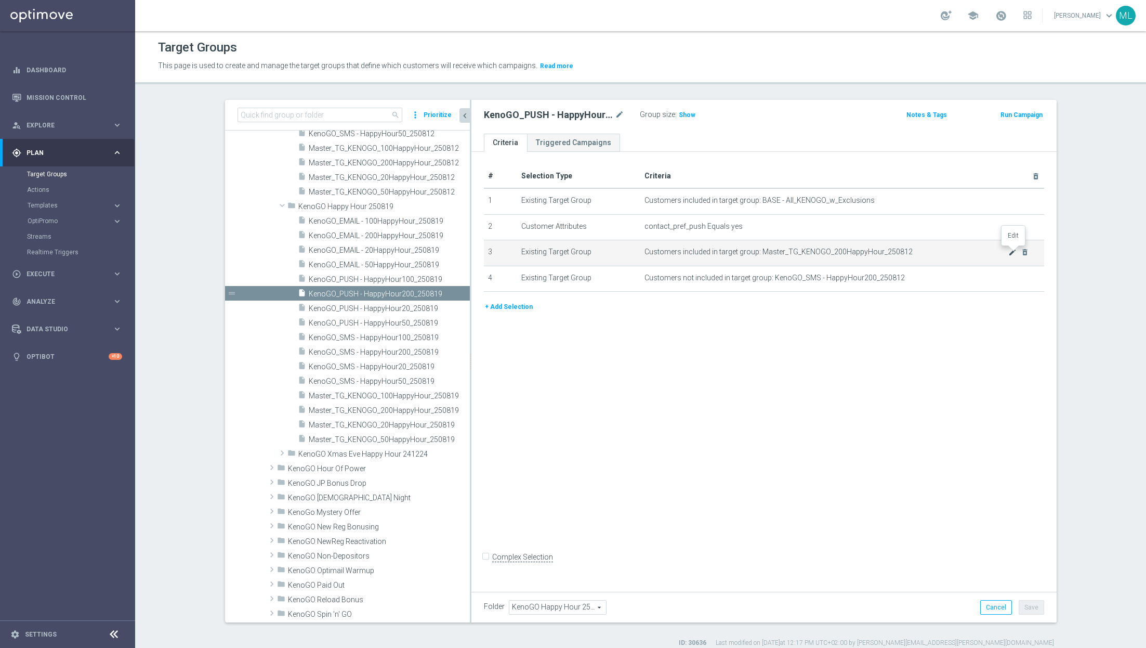
click at [1010, 251] on icon "mode_edit" at bounding box center [1013, 252] width 8 height 8
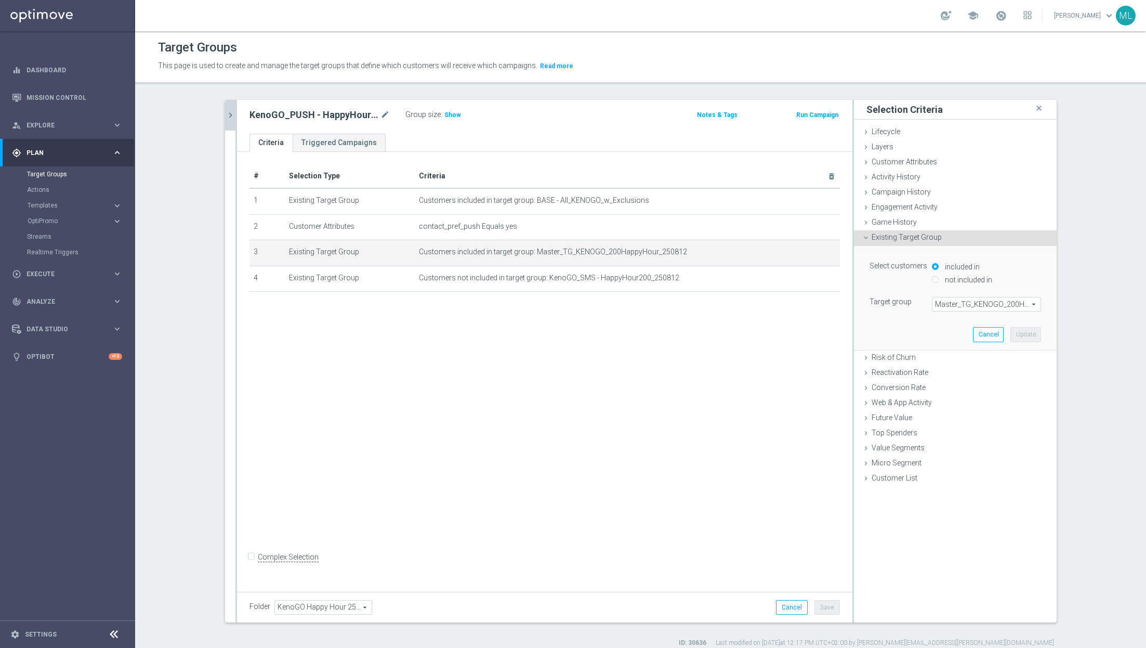
click at [990, 302] on span "Master_TG_KENOGO_200HappyHour_250812" at bounding box center [987, 304] width 108 height 14
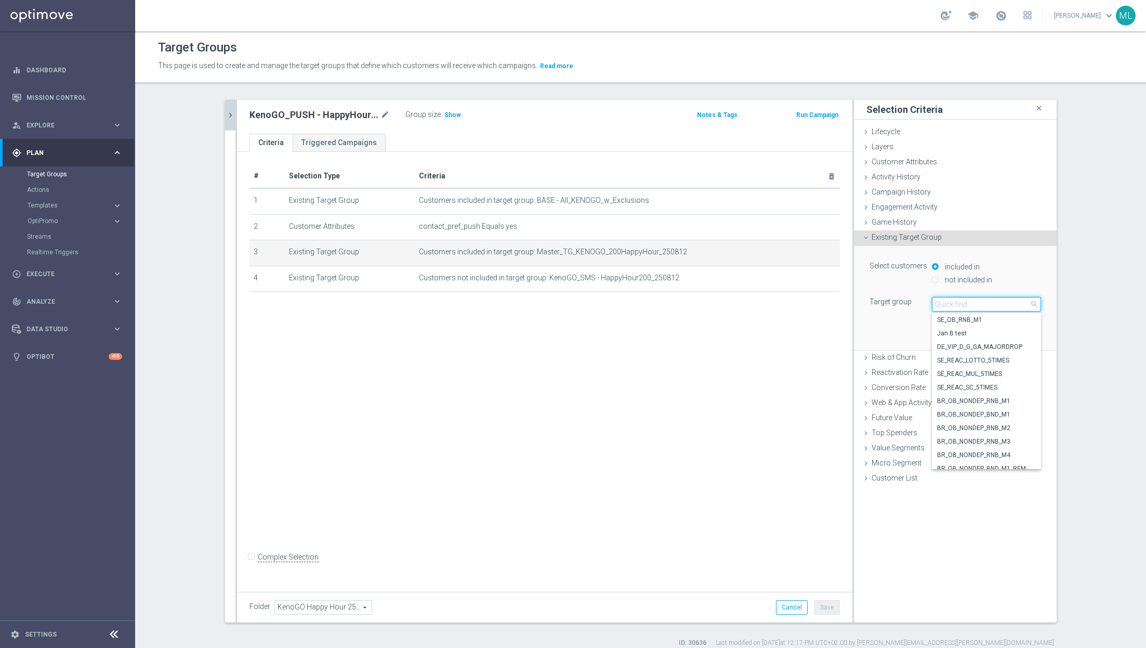
click at [964, 304] on input "search" at bounding box center [986, 304] width 109 height 15
type input "250819"
click at [973, 319] on span "Master_TG_KENOGO_200HappyHour_250819" at bounding box center [986, 320] width 99 height 8
type input "Master_TG_KENOGO_200HappyHour_250819"
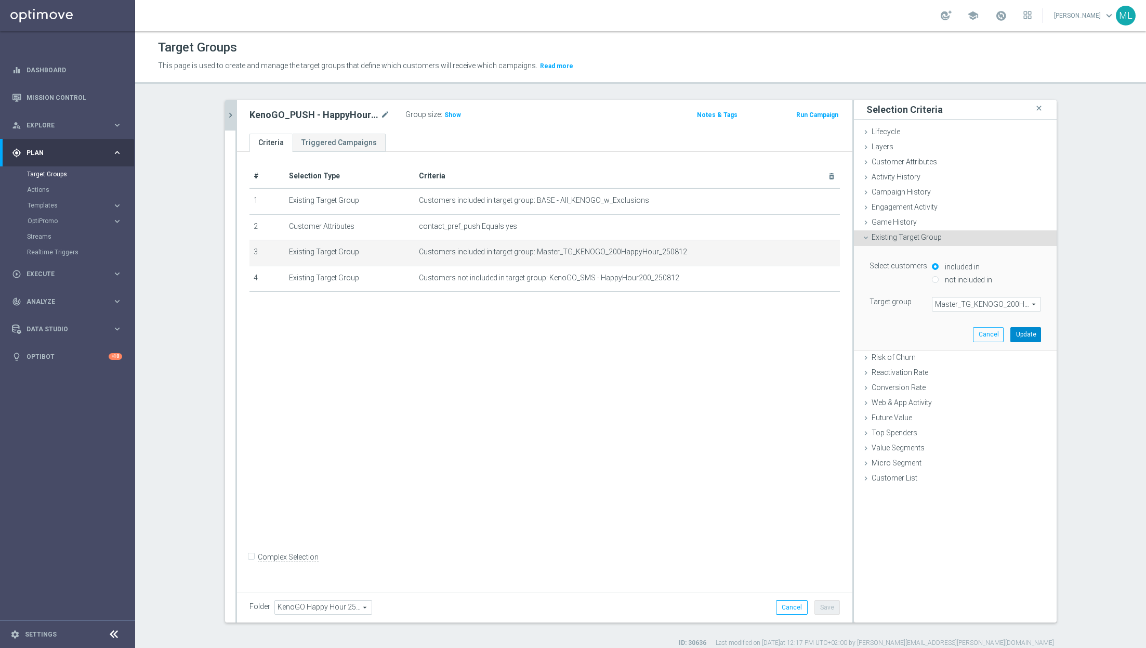
click at [1028, 337] on button "Update" at bounding box center [1026, 334] width 31 height 15
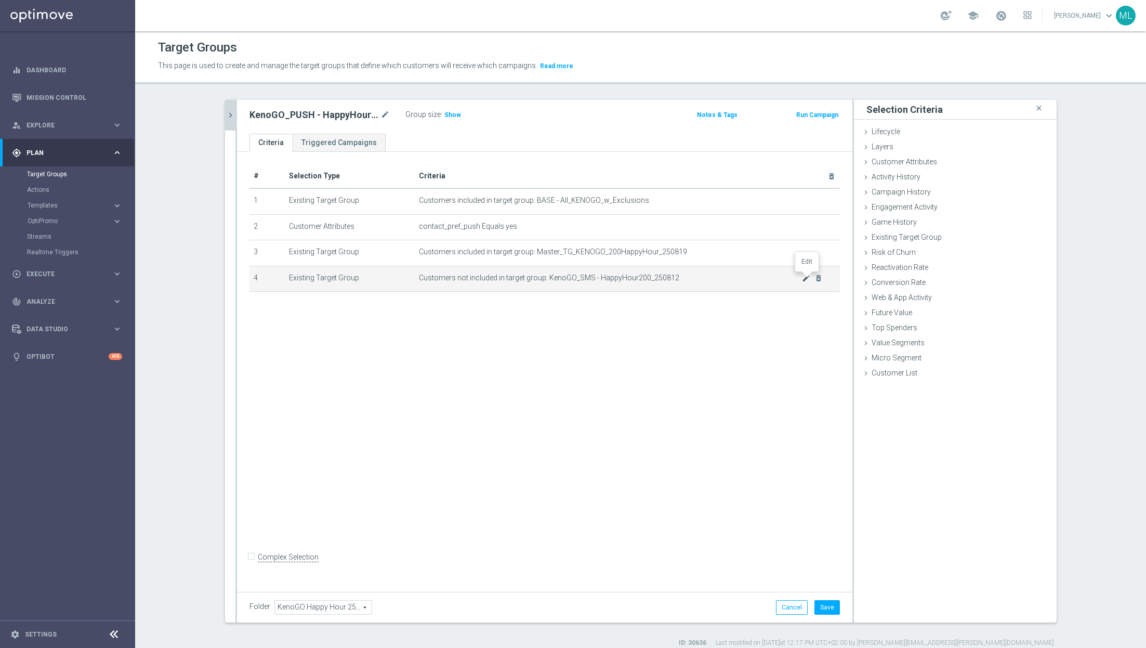
click at [804, 277] on icon "mode_edit" at bounding box center [806, 278] width 8 height 8
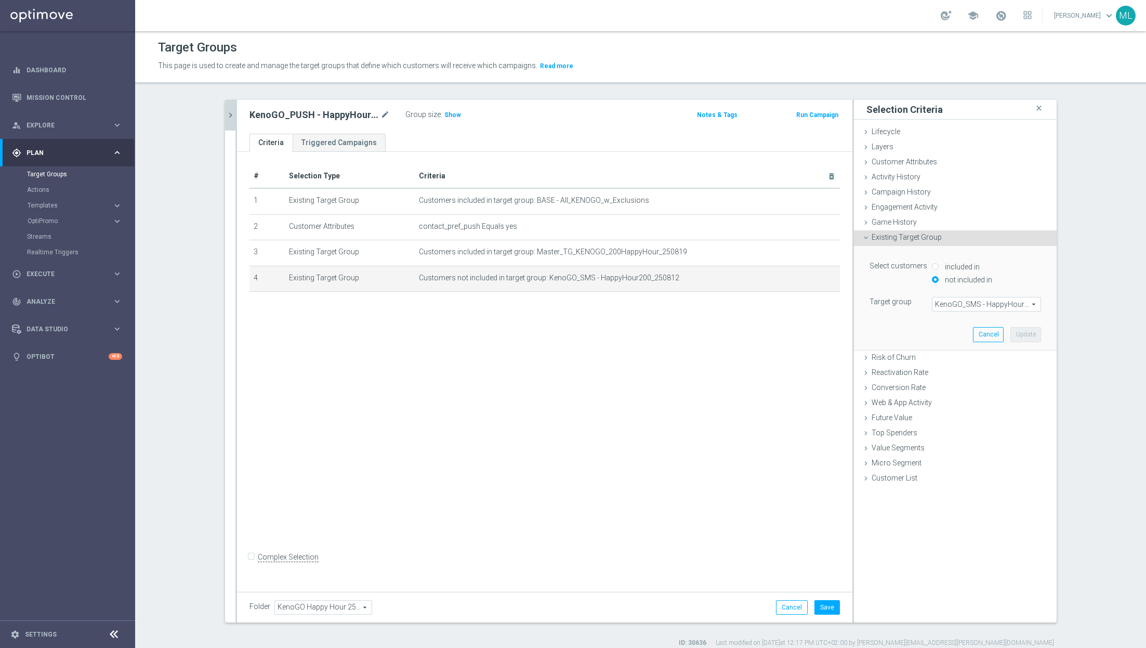
click at [961, 303] on span "KenoGO_SMS - HappyHour200_250812" at bounding box center [987, 304] width 108 height 14
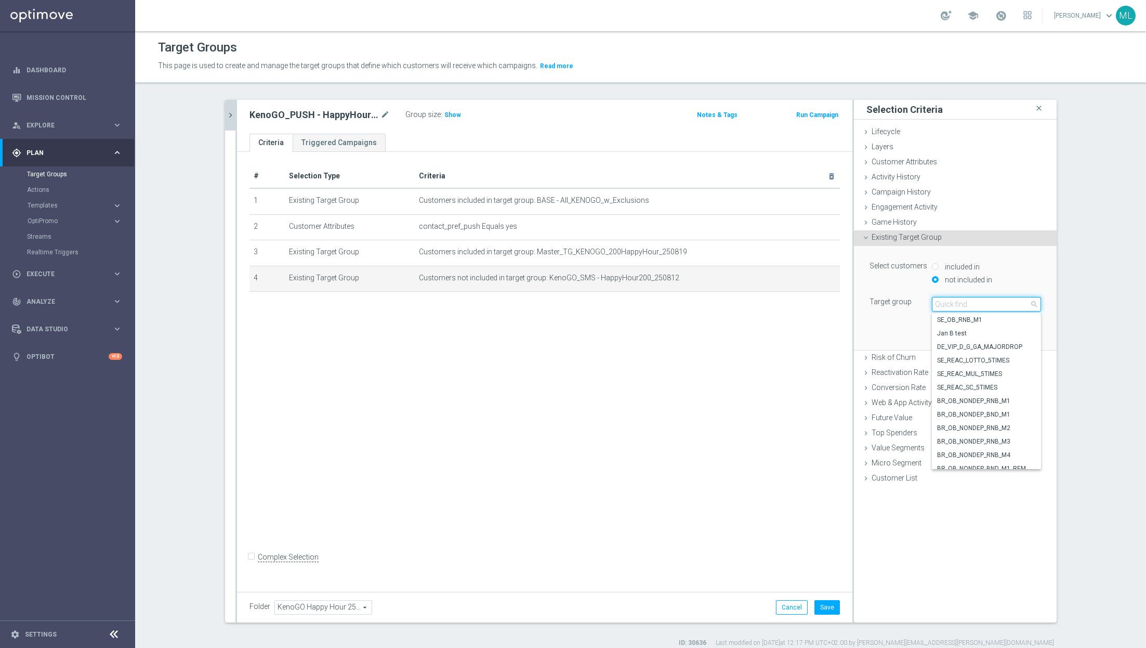
click at [949, 304] on input "search" at bounding box center [986, 304] width 109 height 15
type input "250819"
click at [1003, 421] on span "KenoGO_SMS - HappyHour200_250819" at bounding box center [986, 421] width 99 height 8
type input "KenoGO_SMS - HappyHour200_250819"
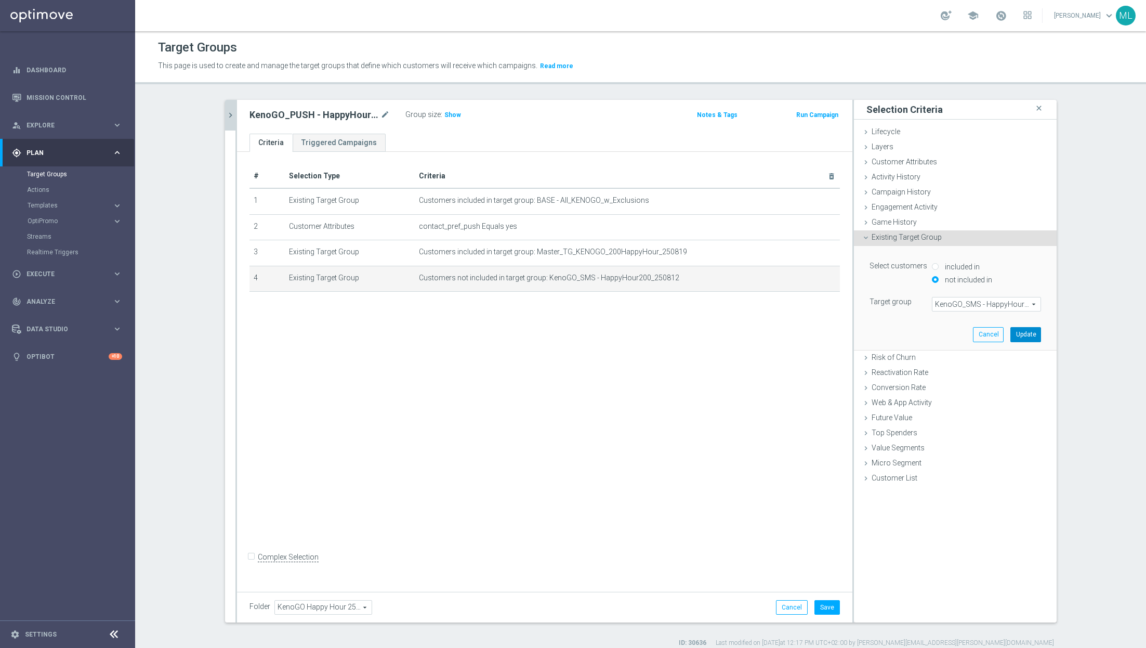
click at [1029, 334] on button "Update" at bounding box center [1026, 334] width 31 height 15
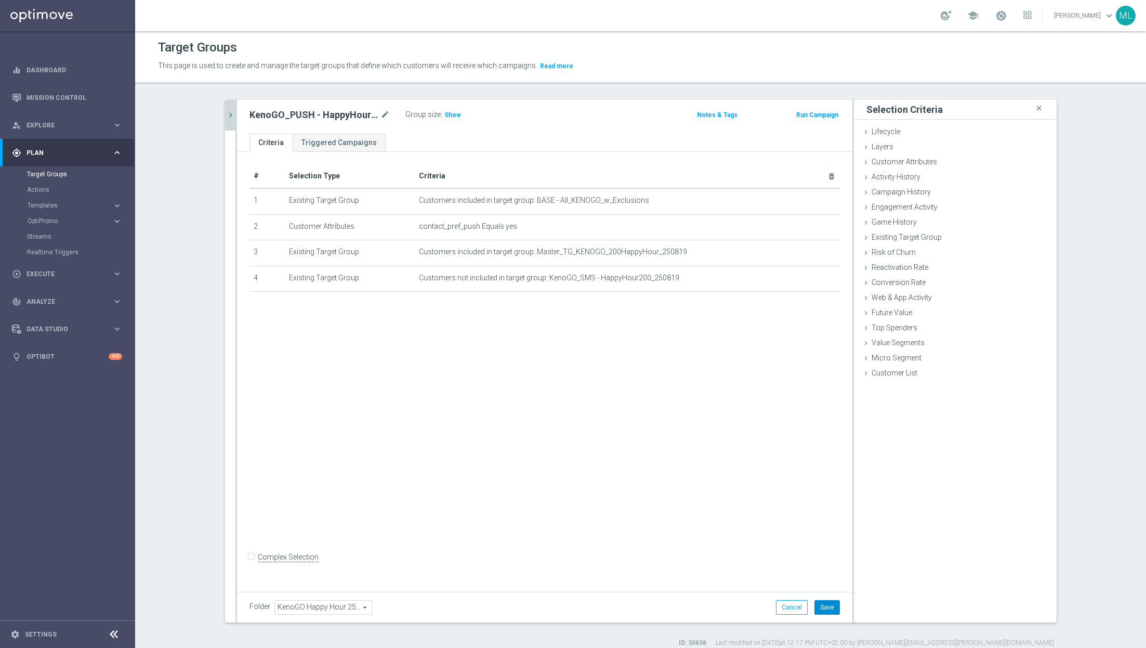
click at [834, 609] on button "Save" at bounding box center [827, 607] width 25 height 15
click at [231, 117] on icon "chevron_right" at bounding box center [231, 115] width 10 height 10
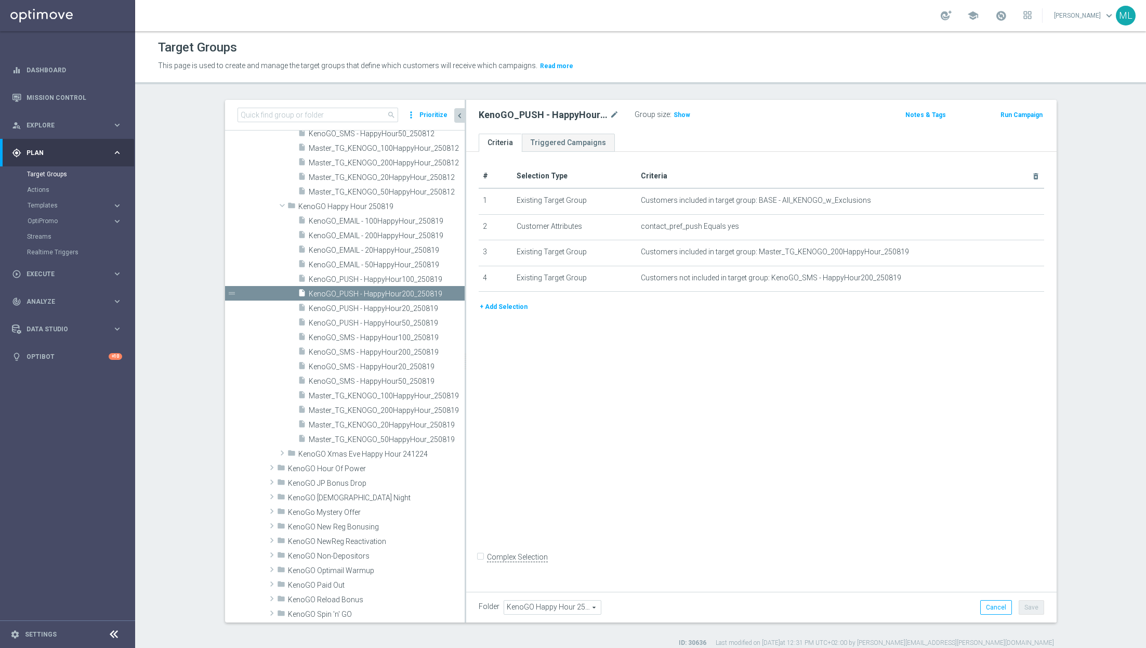
drag, startPoint x: 428, startPoint y: 314, endPoint x: 467, endPoint y: 321, distance: 39.1
click at [467, 321] on as-split "search more_vert Prioritize Customer Target Groups library_add create_new_folder" at bounding box center [641, 361] width 832 height 522
click at [407, 278] on span "KenoGO_PUSH - HappyHour100_250819" at bounding box center [376, 279] width 134 height 9
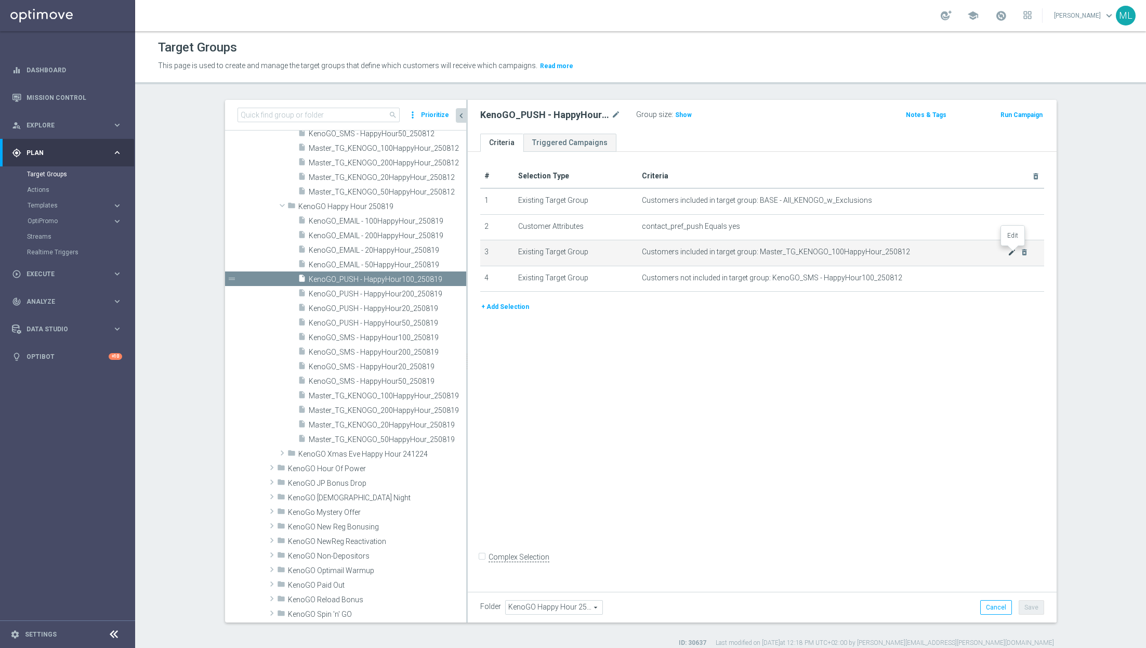
click at [1010, 253] on icon "mode_edit" at bounding box center [1012, 252] width 8 height 8
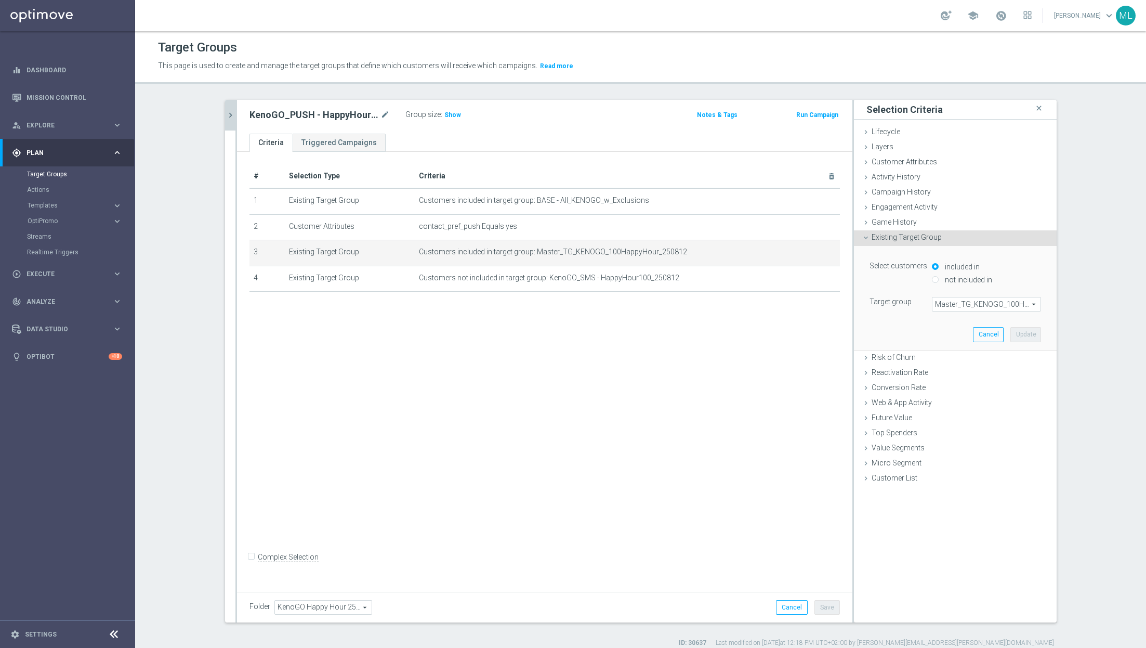
click at [983, 300] on span "Master_TG_KENOGO_100HappyHour_250812" at bounding box center [987, 304] width 108 height 14
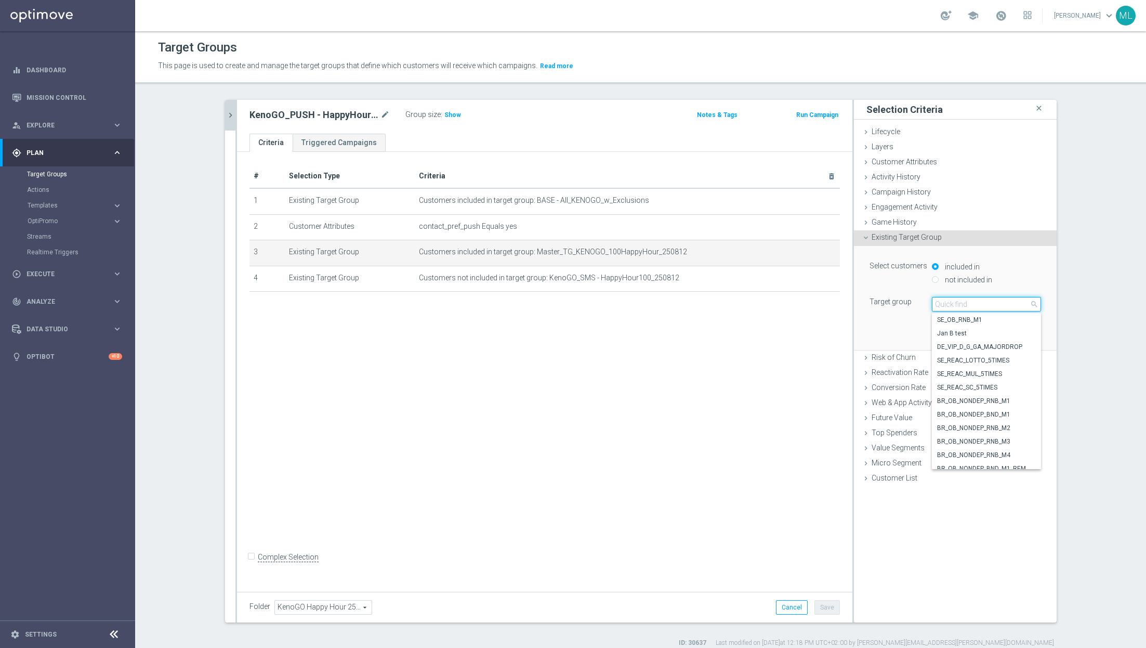
click at [960, 302] on input "search" at bounding box center [986, 304] width 109 height 15
type input "250819"
click at [1009, 332] on span "Master_TG_KENOGO_100HappyHour_250819" at bounding box center [986, 333] width 99 height 8
type input "Master_TG_KENOGO_100HappyHour_250819"
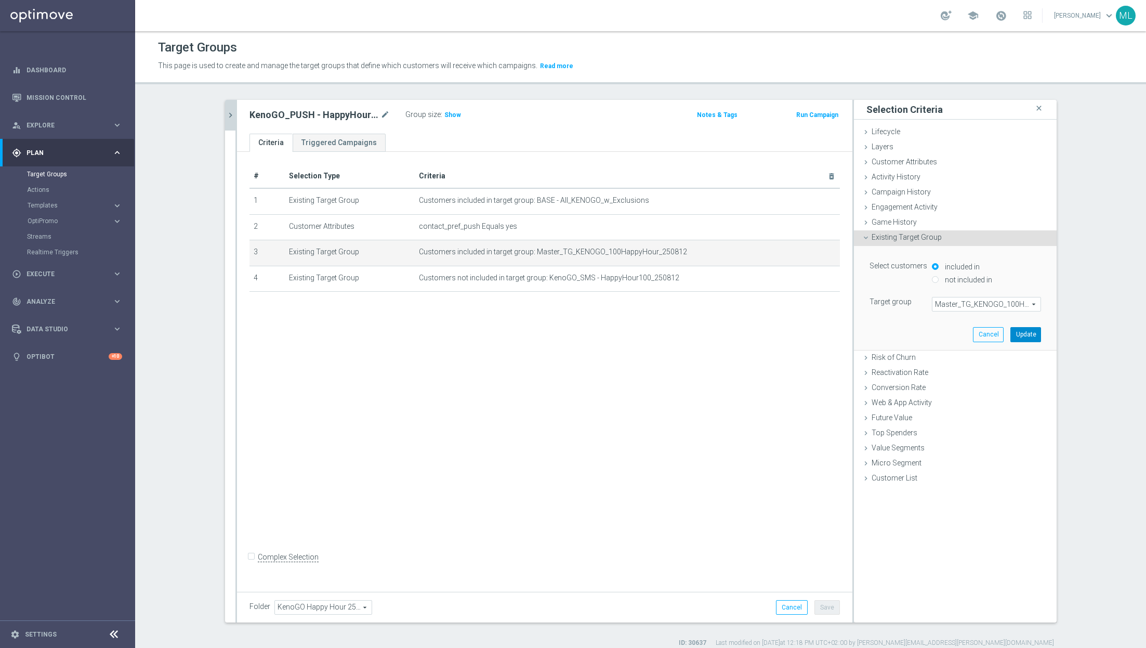
click at [1023, 334] on button "Update" at bounding box center [1026, 334] width 31 height 15
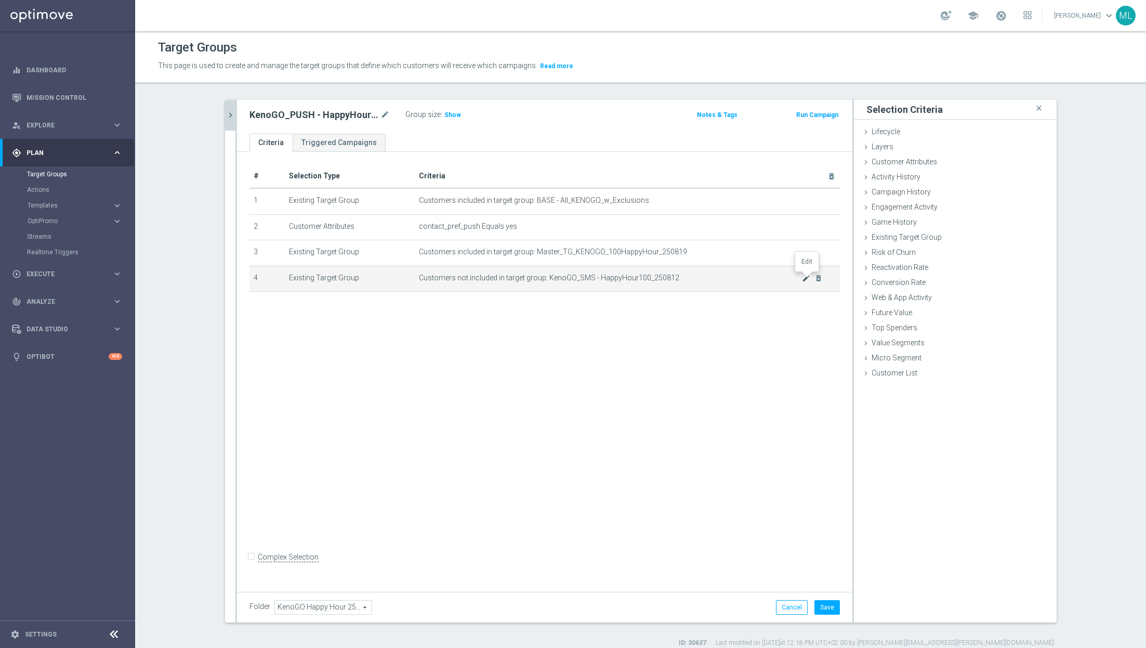
click at [805, 278] on icon "mode_edit" at bounding box center [806, 278] width 8 height 8
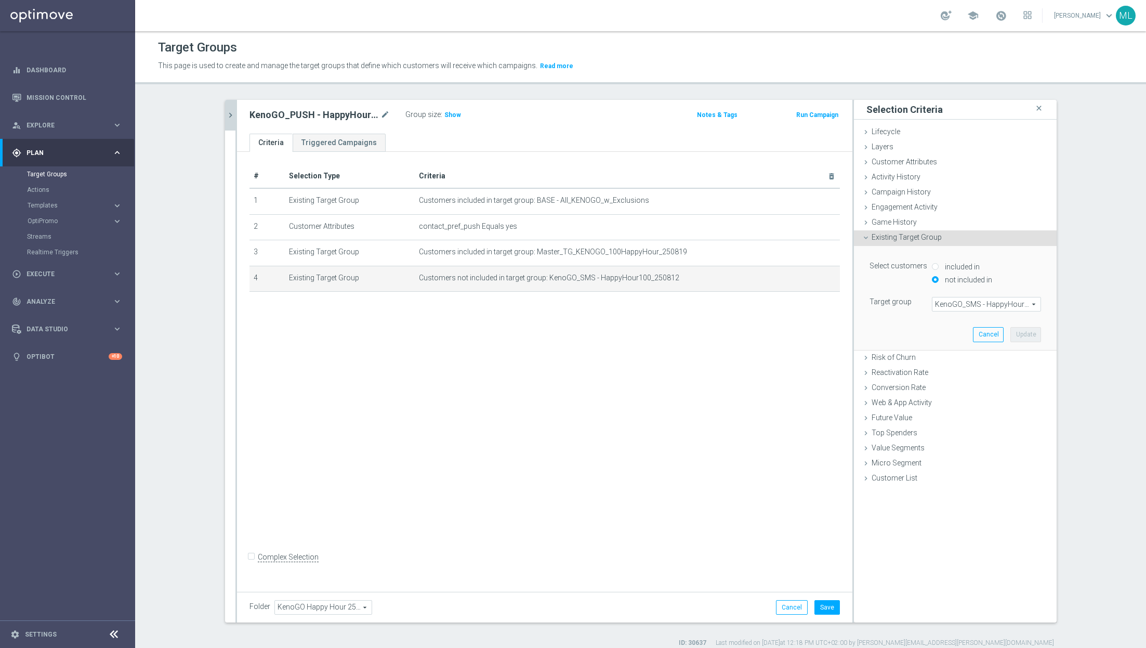
click at [965, 309] on span "KenoGO_SMS - HappyHour100_250812" at bounding box center [987, 304] width 108 height 14
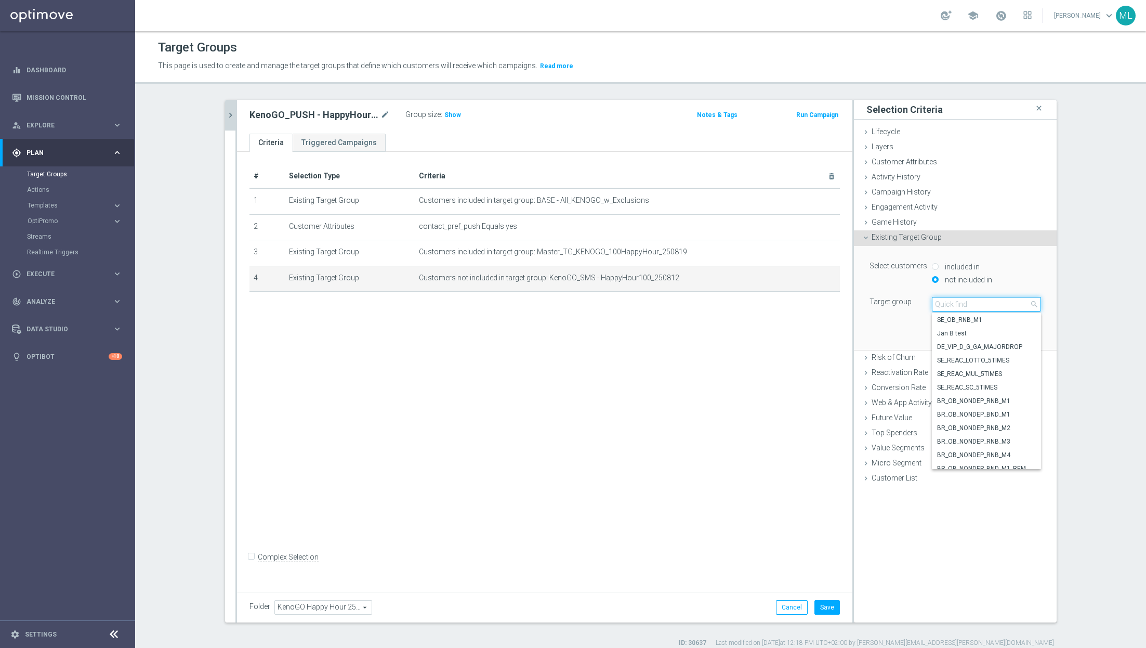
click at [950, 304] on input "search" at bounding box center [986, 304] width 109 height 15
type input "250819"
click at [1010, 434] on span "KenoGO_SMS - HappyHour100_250819" at bounding box center [986, 435] width 99 height 8
type input "KenoGO_SMS - HappyHour100_250819"
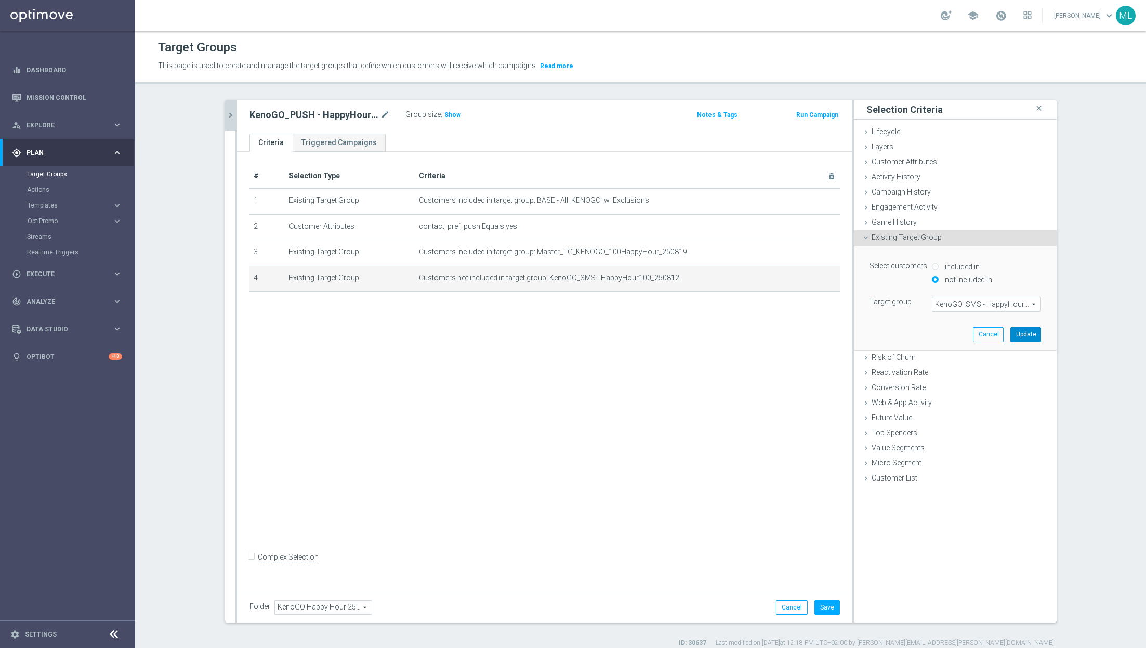
click at [1021, 332] on button "Update" at bounding box center [1026, 334] width 31 height 15
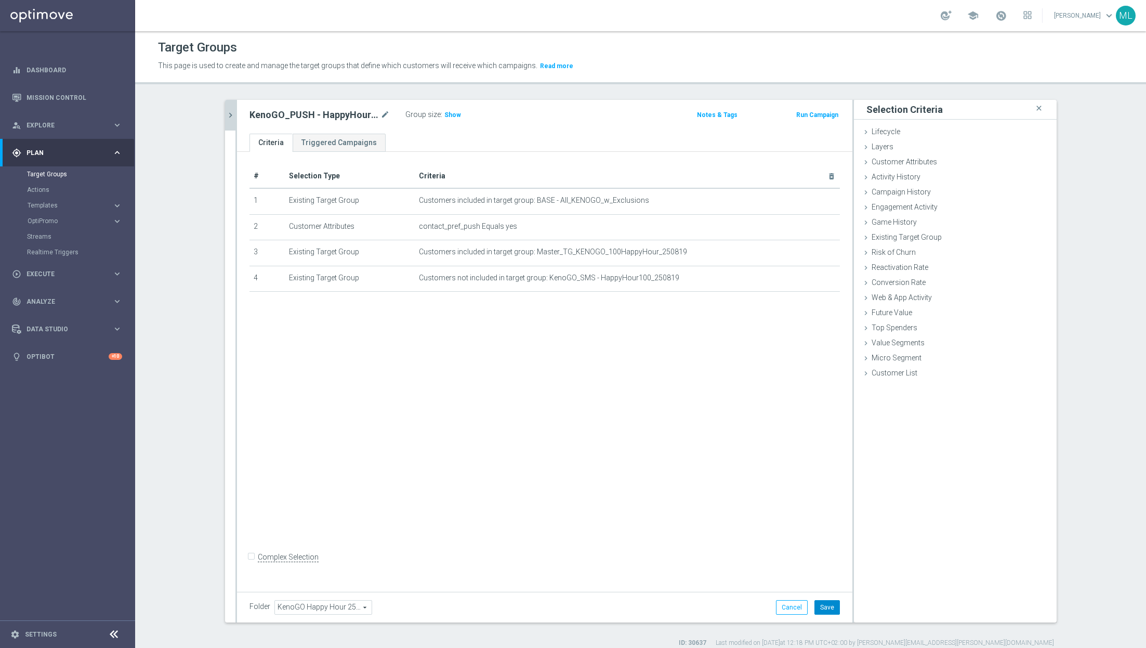
click at [830, 608] on button "Save" at bounding box center [827, 607] width 25 height 15
click at [231, 116] on icon "chevron_right" at bounding box center [231, 115] width 10 height 10
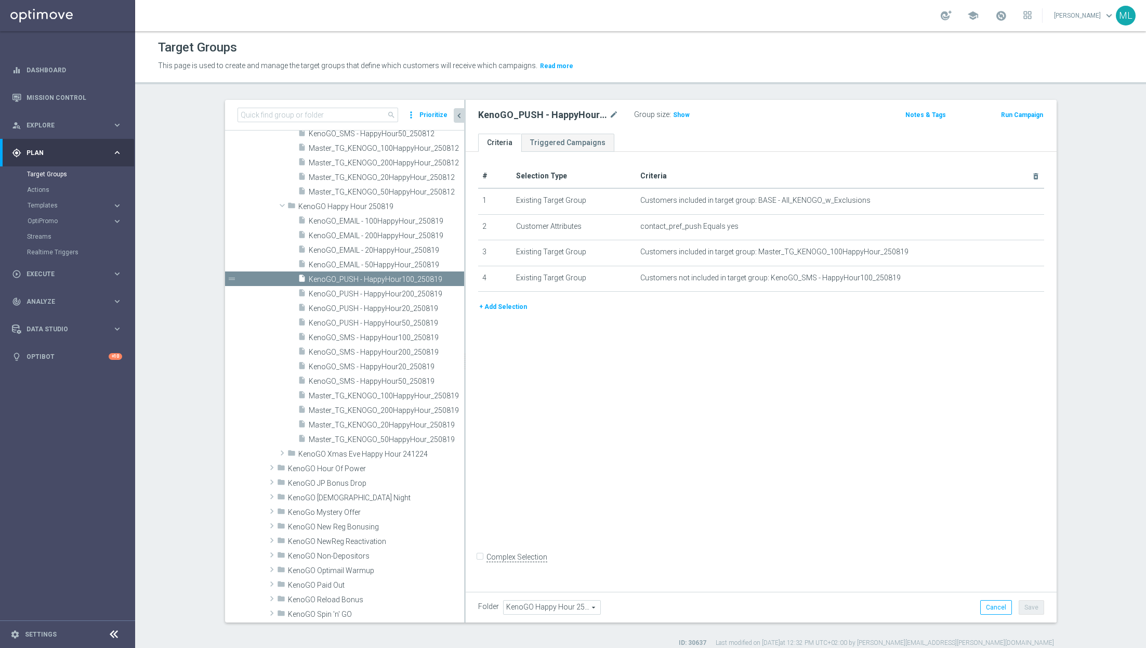
drag, startPoint x: 427, startPoint y: 284, endPoint x: 464, endPoint y: 289, distance: 36.8
click at [464, 289] on div at bounding box center [465, 361] width 2 height 522
click at [406, 321] on span "KenoGO_PUSH - HappyHour50_250819" at bounding box center [374, 323] width 130 height 9
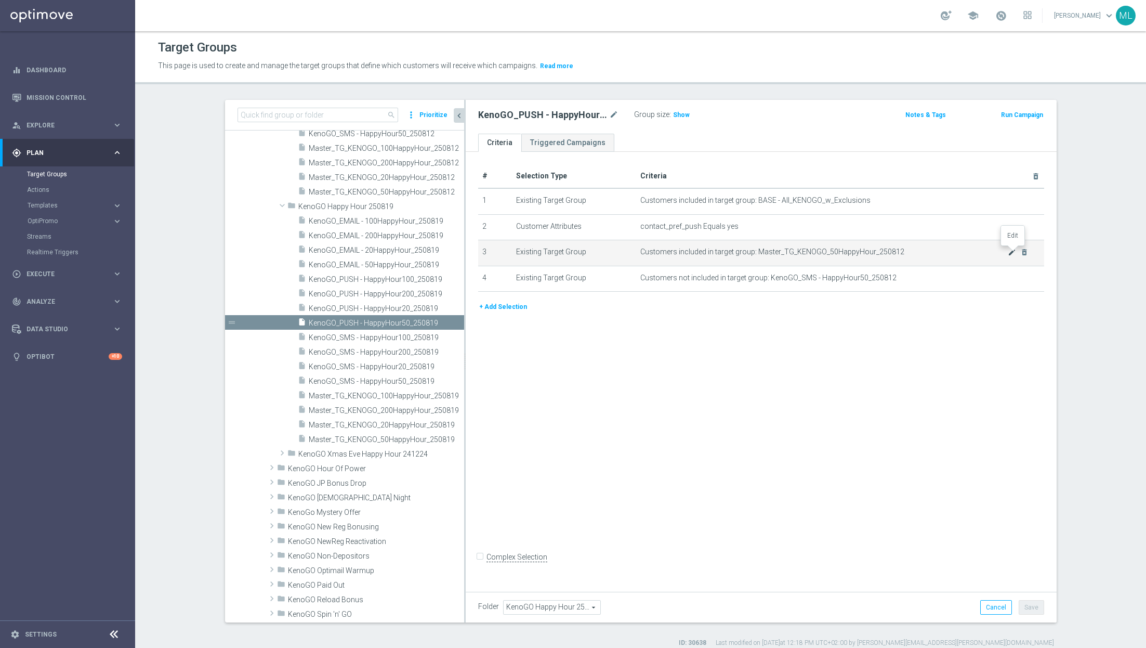
click at [1010, 251] on icon "mode_edit" at bounding box center [1012, 252] width 8 height 8
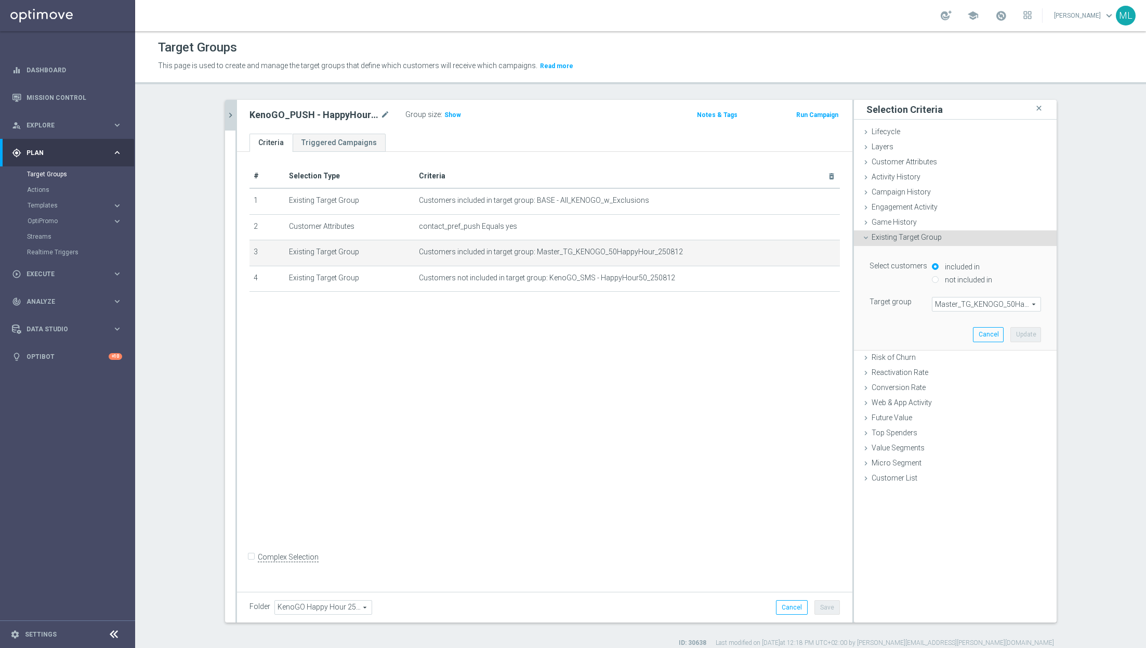
click at [960, 299] on span "Master_TG_KENOGO_50HappyHour_250812" at bounding box center [987, 304] width 108 height 14
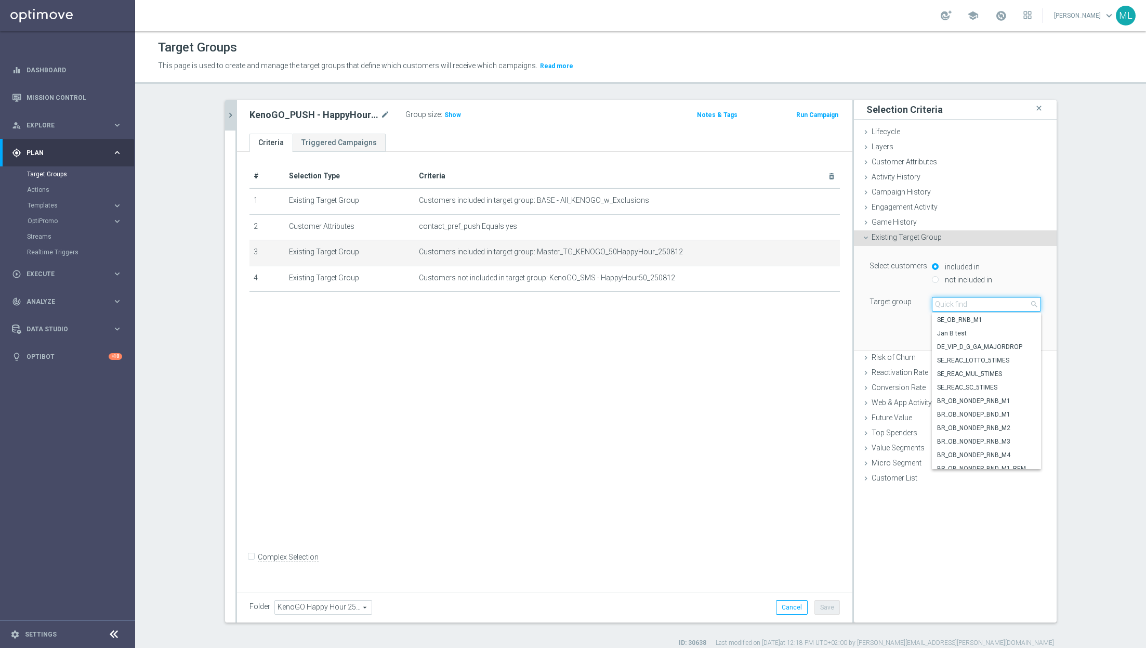
click at [941, 305] on input "search" at bounding box center [986, 304] width 109 height 15
type input "250819"
click at [988, 346] on span "Master_TG_KENOGO_50HappyHour_250819" at bounding box center [986, 347] width 99 height 8
type input "Master_TG_KENOGO_50HappyHour_250819"
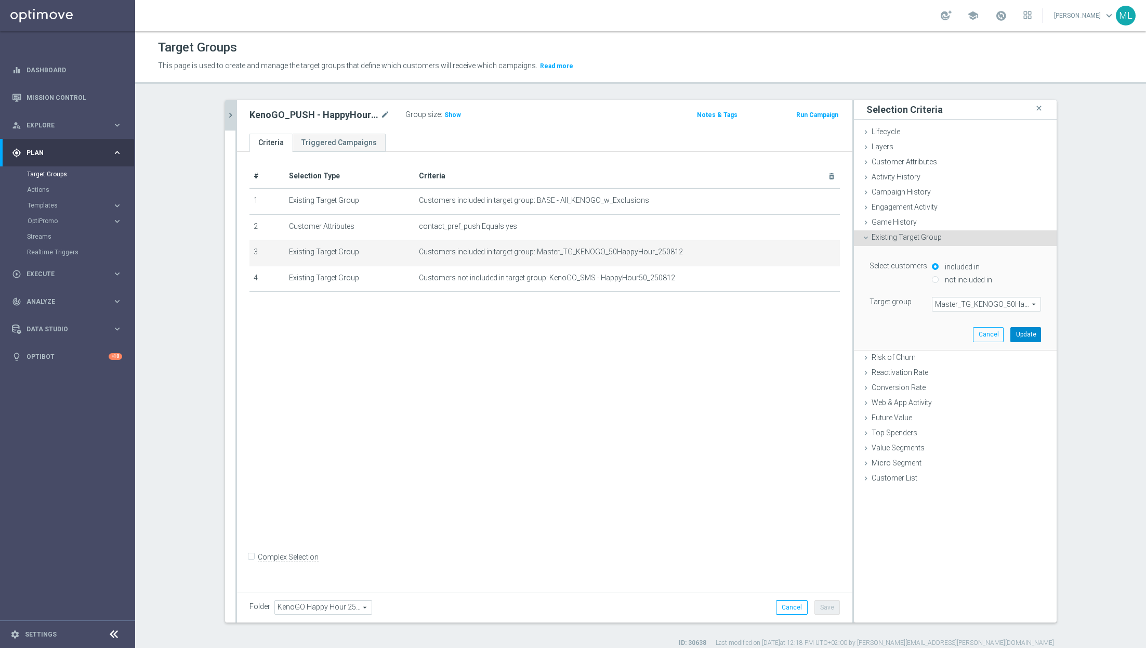
click at [1021, 330] on button "Update" at bounding box center [1026, 334] width 31 height 15
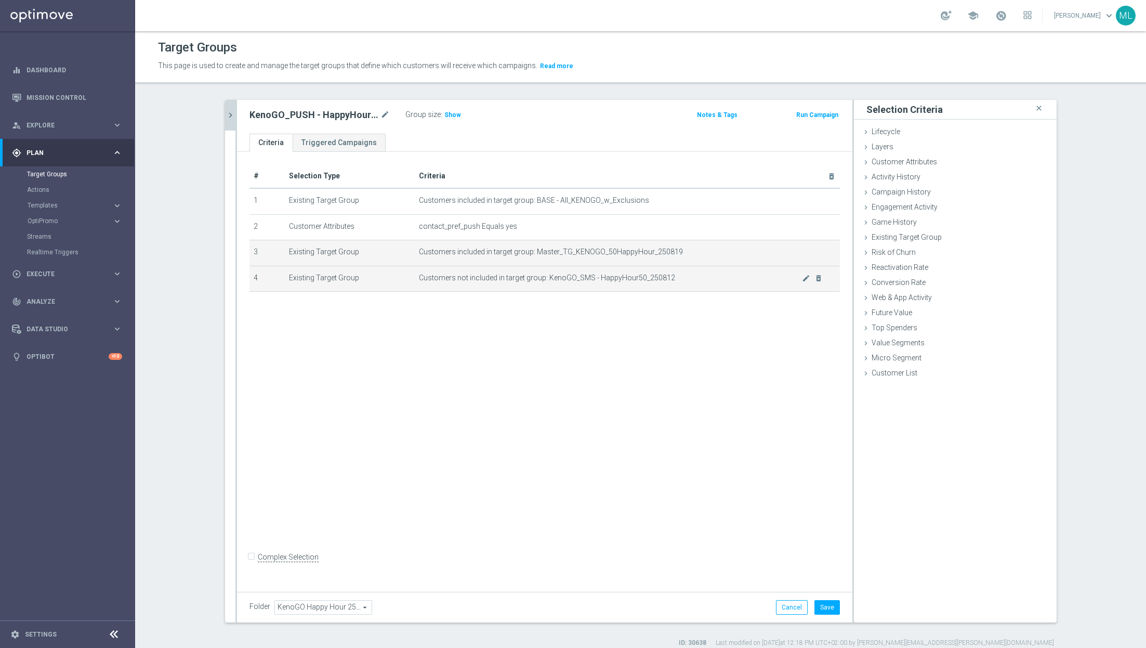
click at [737, 271] on td "Customers not included in target group: KenoGO_SMS - HappyHour50_250812 mode_ed…" at bounding box center [627, 279] width 425 height 26
click at [804, 278] on icon "mode_edit" at bounding box center [806, 278] width 8 height 8
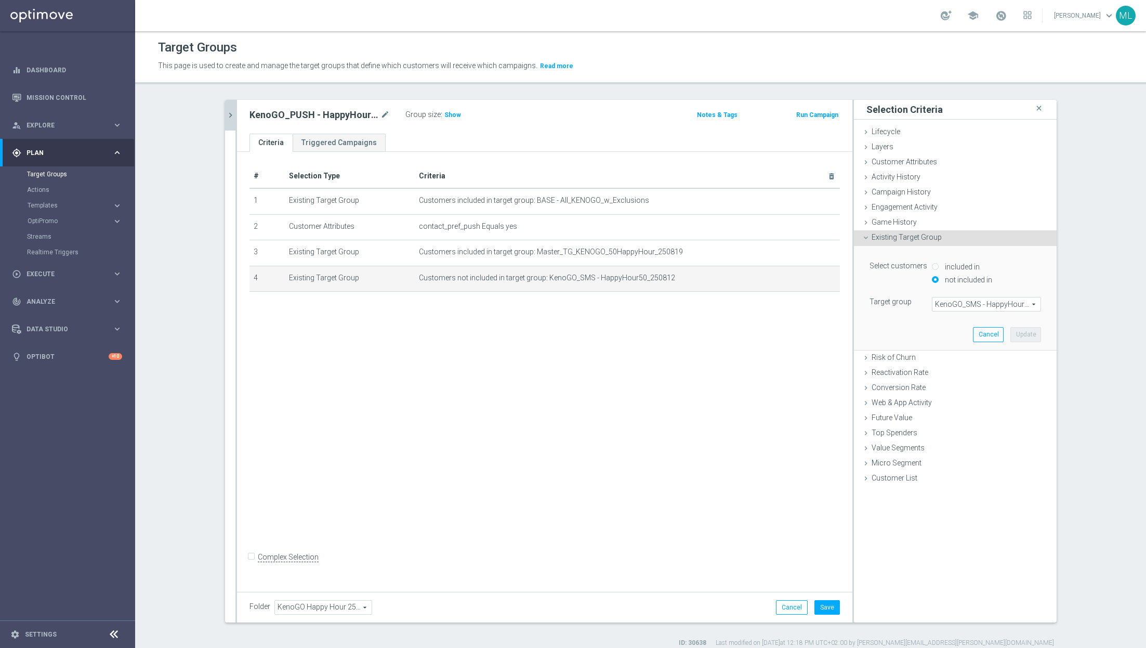
click at [952, 302] on span "KenoGO_SMS - HappyHour50_250812" at bounding box center [987, 304] width 108 height 14
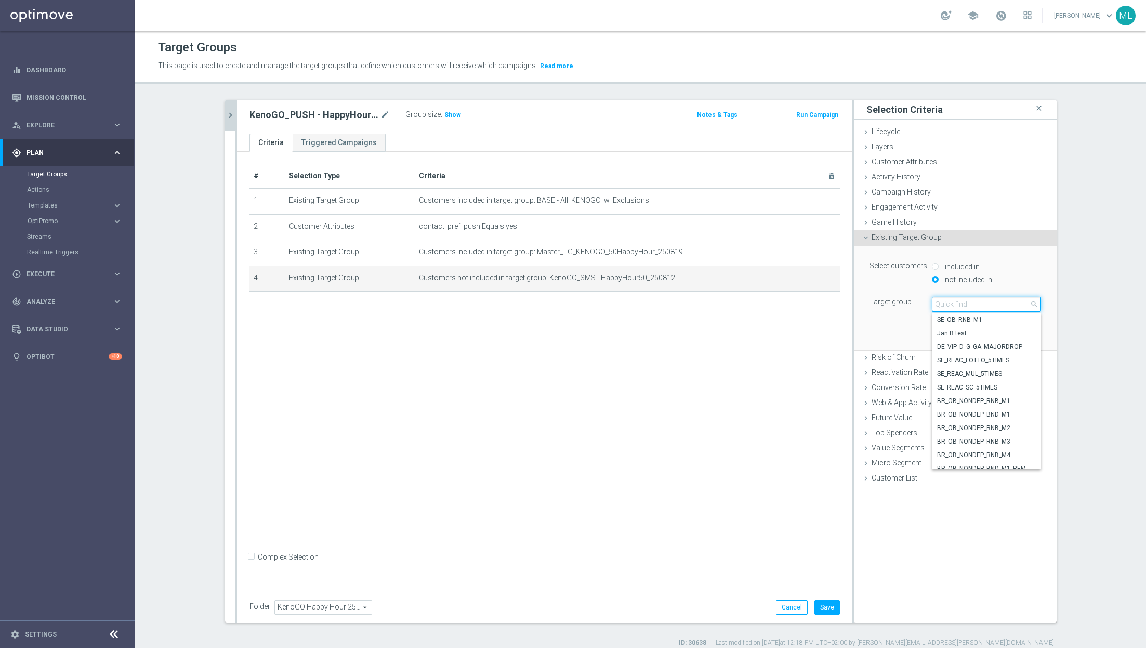
click at [966, 304] on input "search" at bounding box center [986, 304] width 109 height 15
type input "250819"
click at [1011, 445] on span "KenoGO_SMS - HappyHour50_250819" at bounding box center [986, 449] width 99 height 8
type input "KenoGO_SMS - HappyHour50_250819"
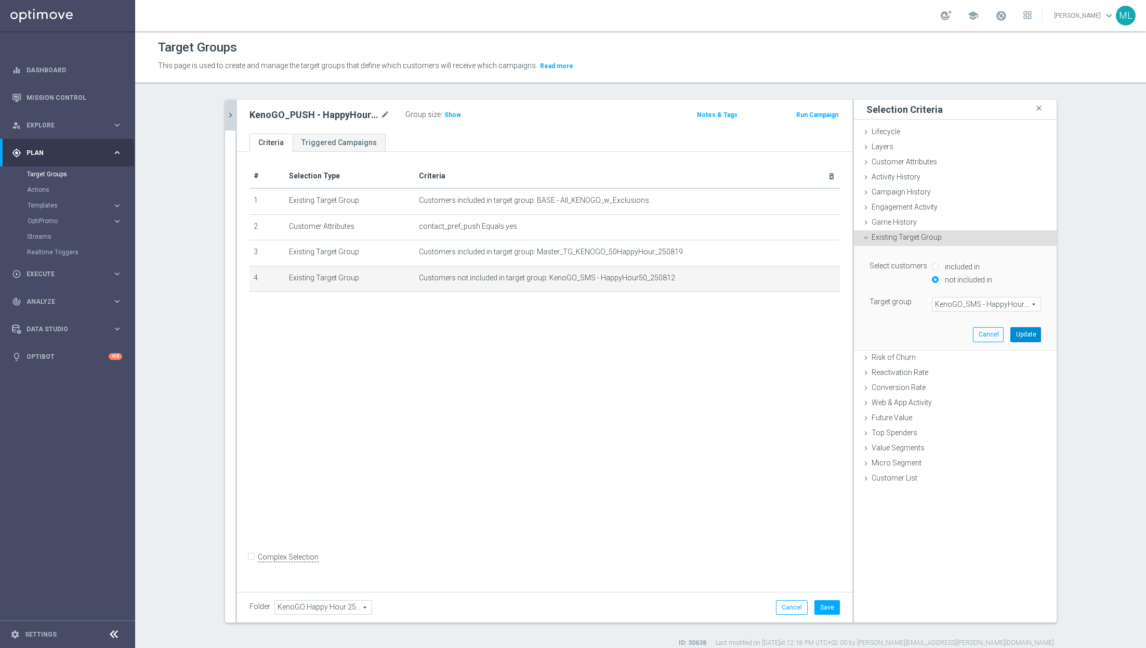
click at [1025, 333] on button "Update" at bounding box center [1026, 334] width 31 height 15
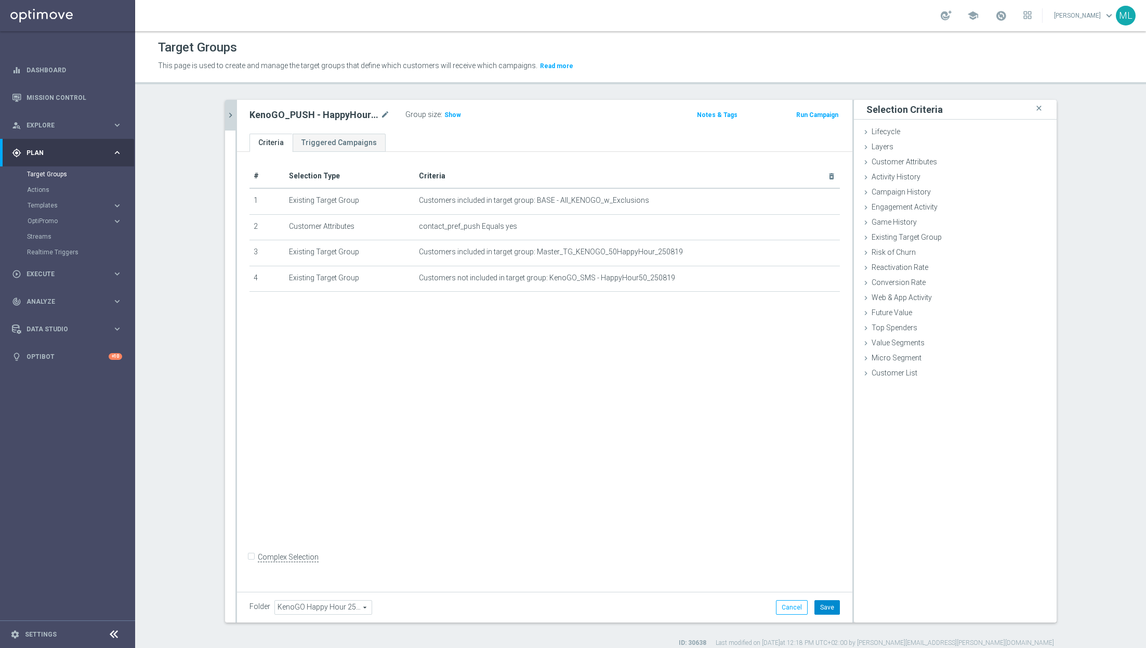
click at [832, 606] on button "Save" at bounding box center [827, 607] width 25 height 15
click at [235, 120] on button "chevron_right" at bounding box center [230, 115] width 10 height 31
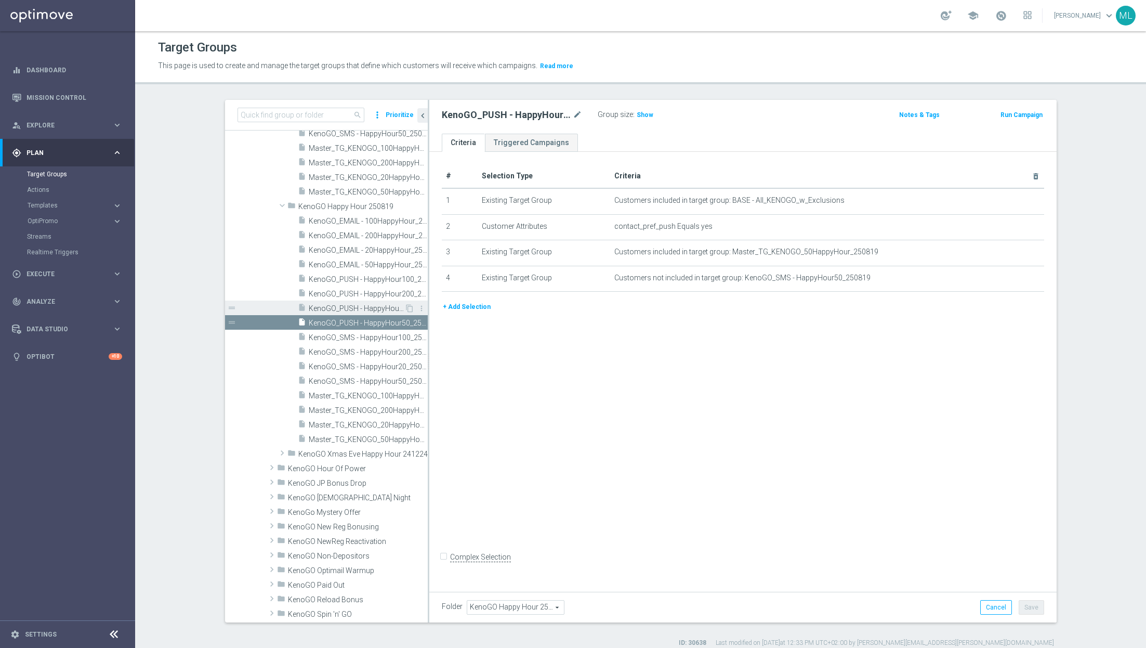
click at [375, 307] on span "KenoGO_PUSH - HappyHour20_250819" at bounding box center [357, 308] width 96 height 9
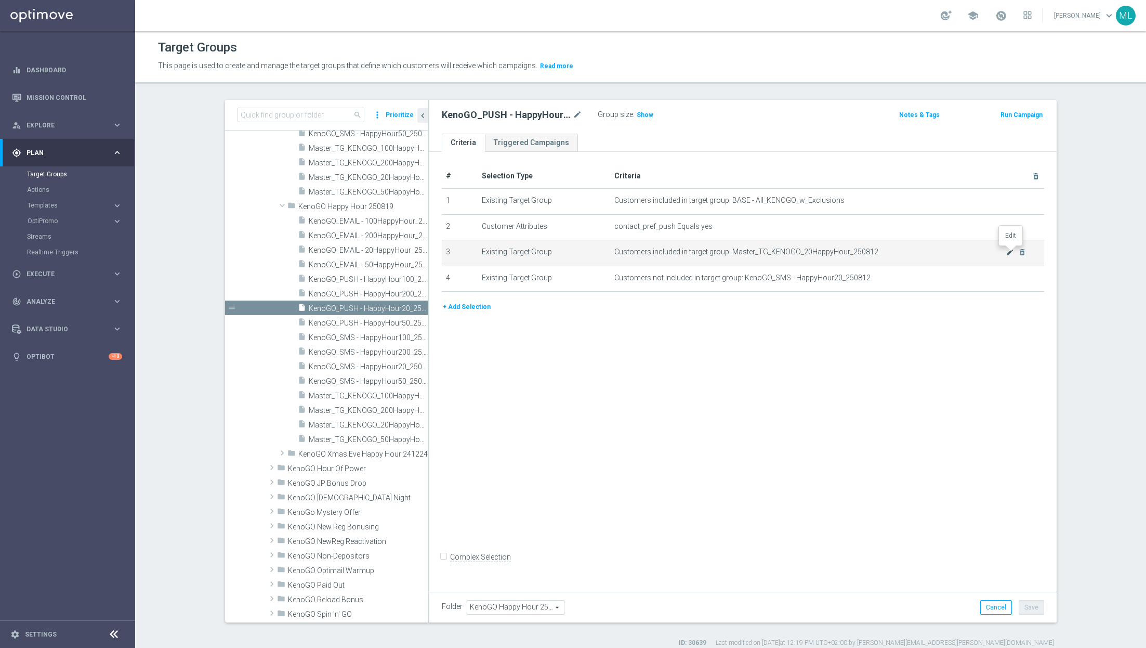
click at [1009, 248] on icon "mode_edit" at bounding box center [1010, 252] width 8 height 8
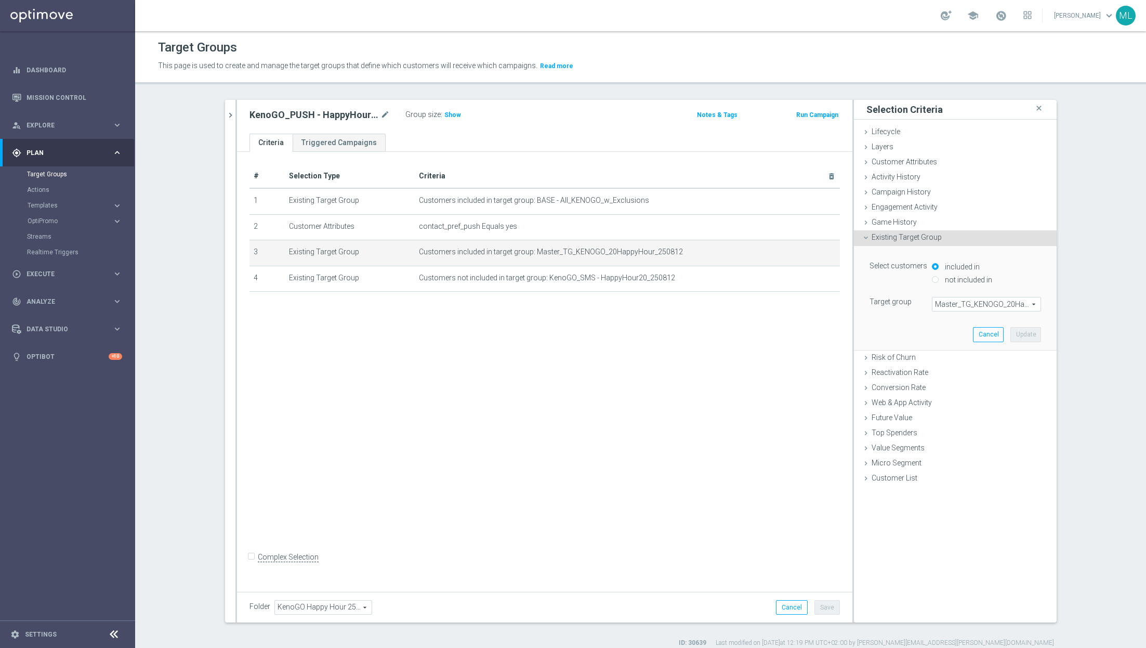
click at [976, 305] on span "Master_TG_KENOGO_20HappyHour_250812" at bounding box center [987, 304] width 108 height 14
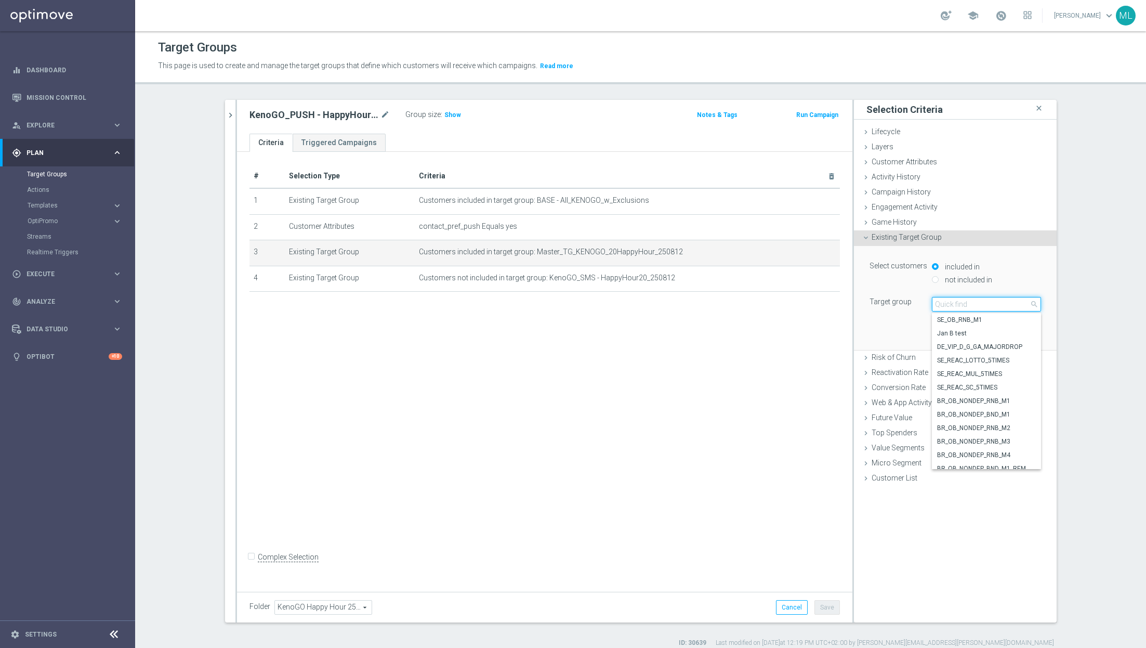
click at [959, 302] on input "search" at bounding box center [986, 304] width 109 height 15
type input "250819"
click at [1003, 359] on span "Master_TG_KENOGO_20HappyHour_250819" at bounding box center [986, 360] width 99 height 8
type input "Master_TG_KENOGO_20HappyHour_250819"
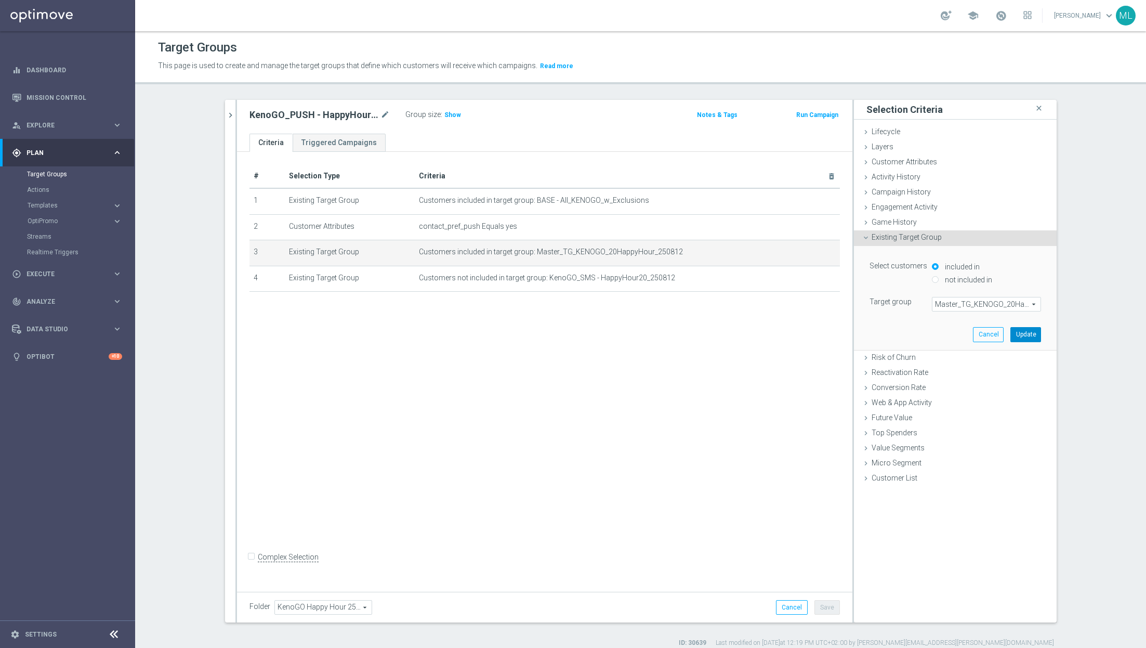
click at [1026, 338] on button "Update" at bounding box center [1026, 334] width 31 height 15
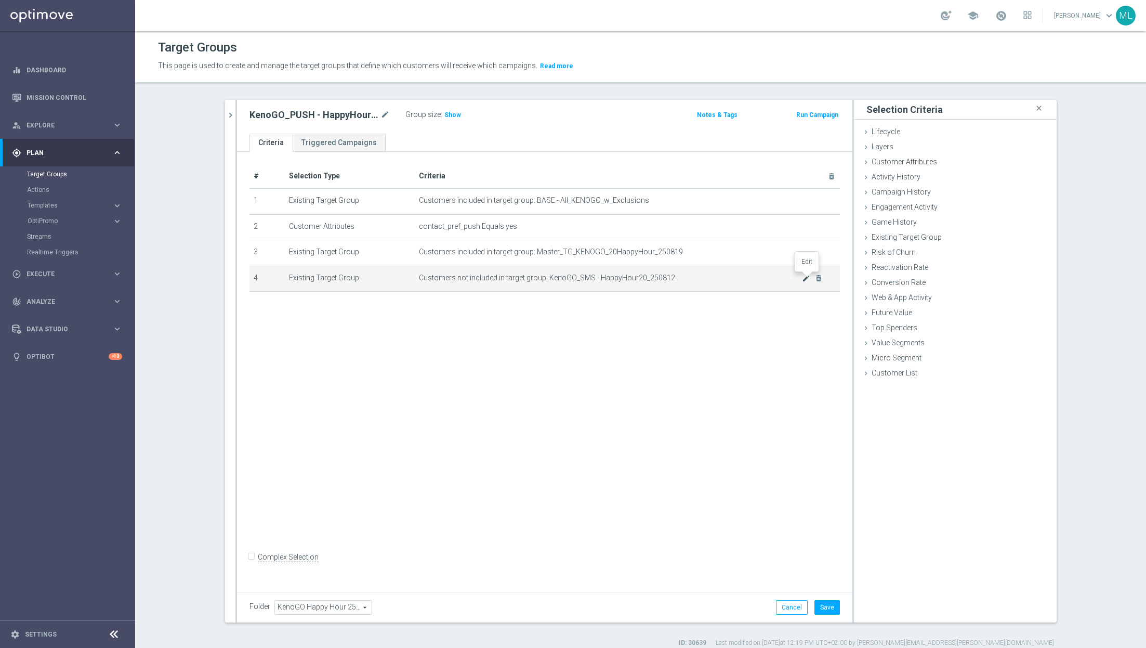
click at [806, 279] on icon "mode_edit" at bounding box center [806, 278] width 8 height 8
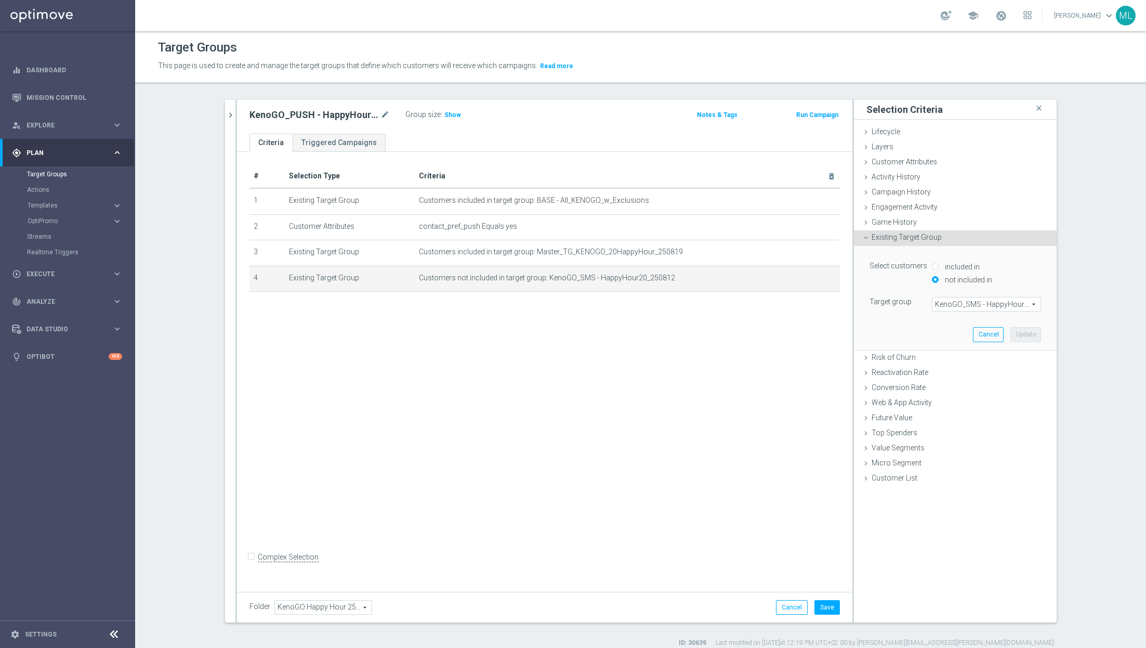
click at [982, 305] on span "KenoGO_SMS - HappyHour20_250812" at bounding box center [987, 304] width 108 height 14
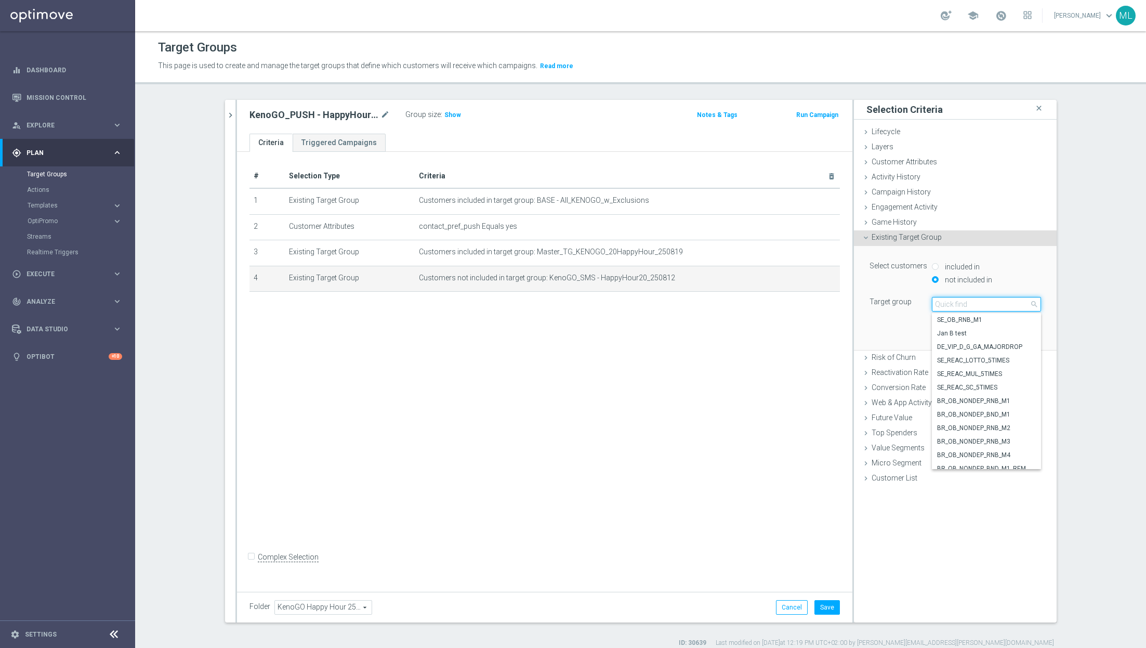
click at [964, 305] on input "search" at bounding box center [986, 304] width 109 height 15
type input "250819"
click at [1009, 461] on span "KenoGO_SMS - HappyHour20_250819" at bounding box center [986, 462] width 99 height 8
type input "KenoGO_SMS - HappyHour20_250819"
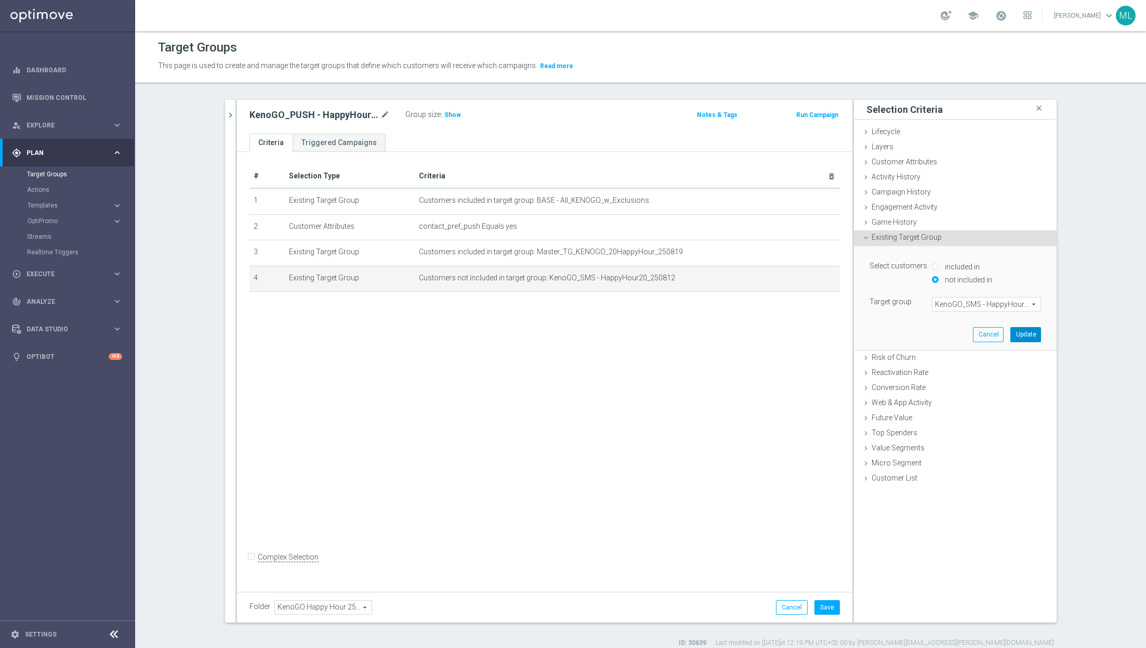
click at [1024, 331] on button "Update" at bounding box center [1026, 334] width 31 height 15
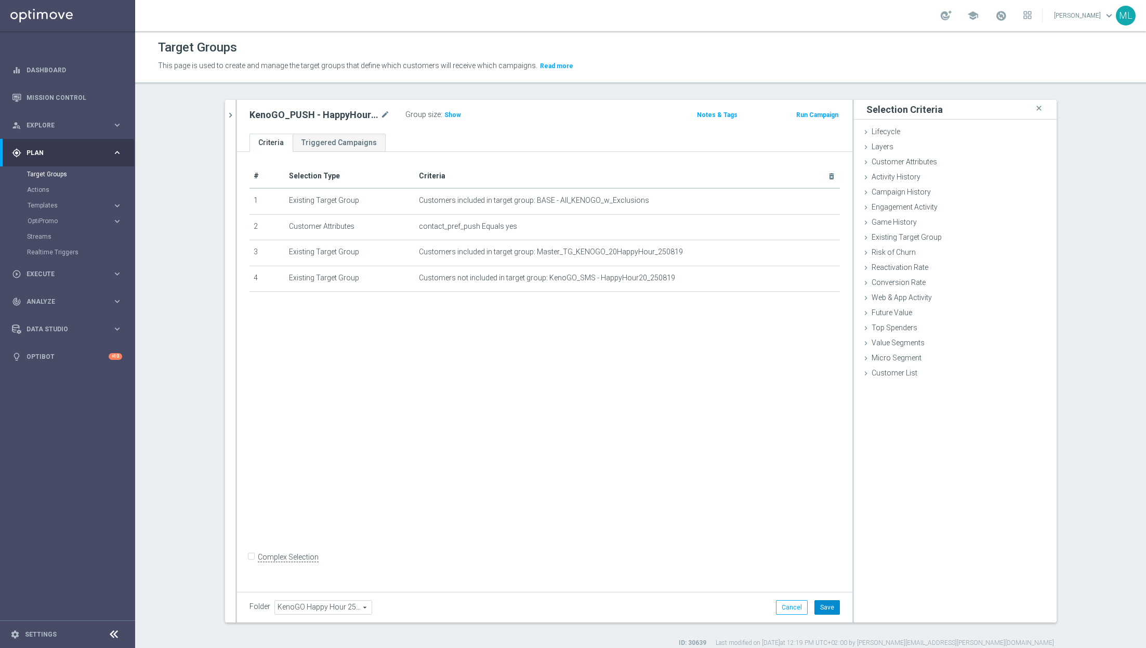
click at [830, 605] on button "Save" at bounding box center [827, 607] width 25 height 15
click at [231, 128] on button "chevron_right" at bounding box center [230, 115] width 10 height 31
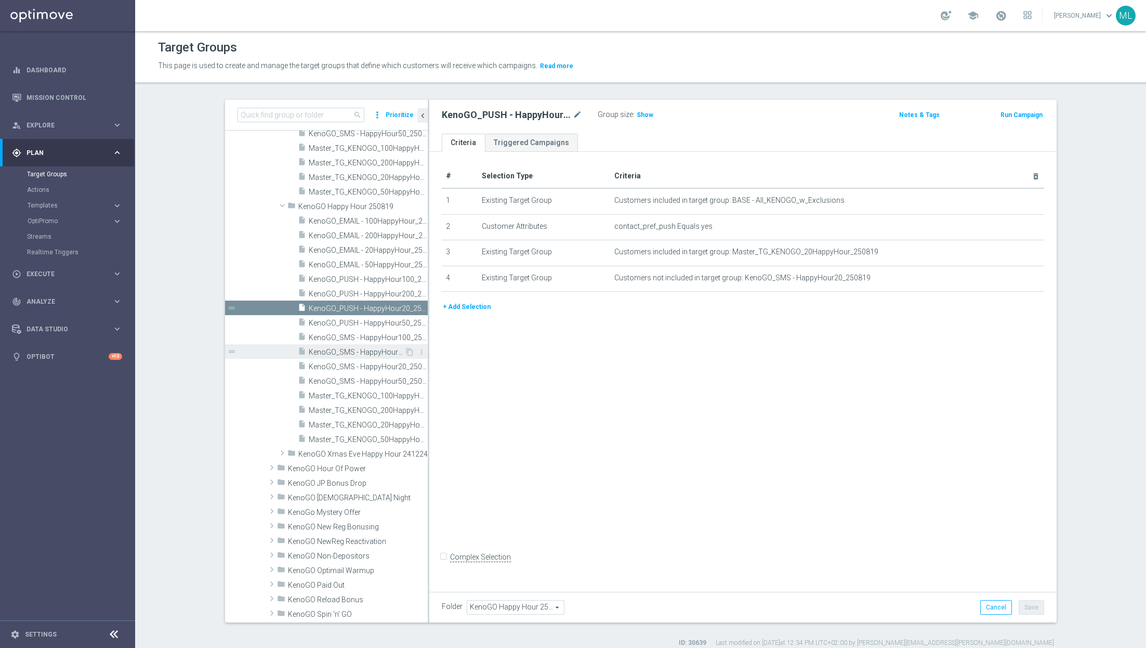
click at [376, 351] on span "KenoGO_SMS - HappyHour200_250819" at bounding box center [357, 352] width 96 height 9
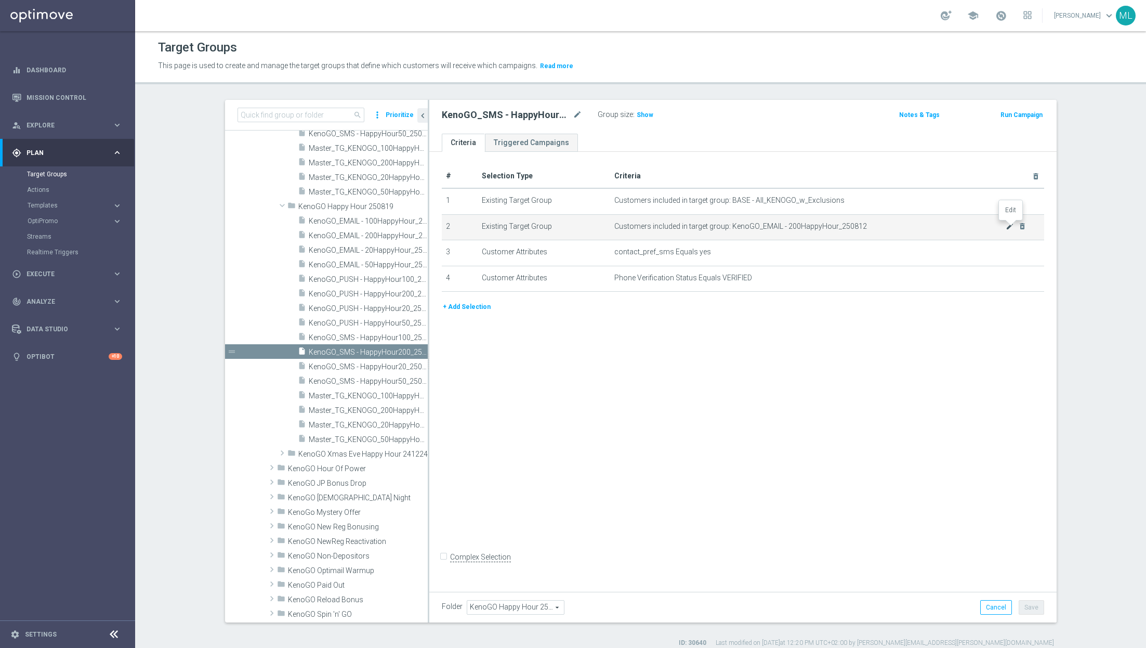
click at [1009, 227] on icon "mode_edit" at bounding box center [1010, 226] width 8 height 8
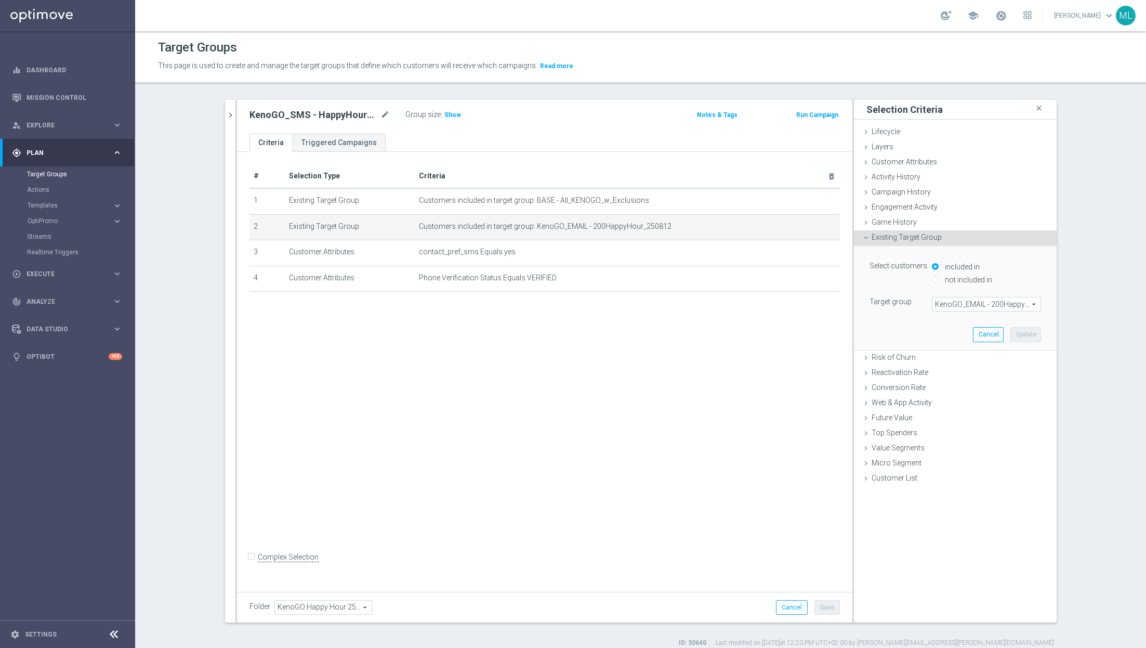
click at [982, 308] on span "KenoGO_EMAIL - 200HappyHour_250812" at bounding box center [987, 304] width 108 height 14
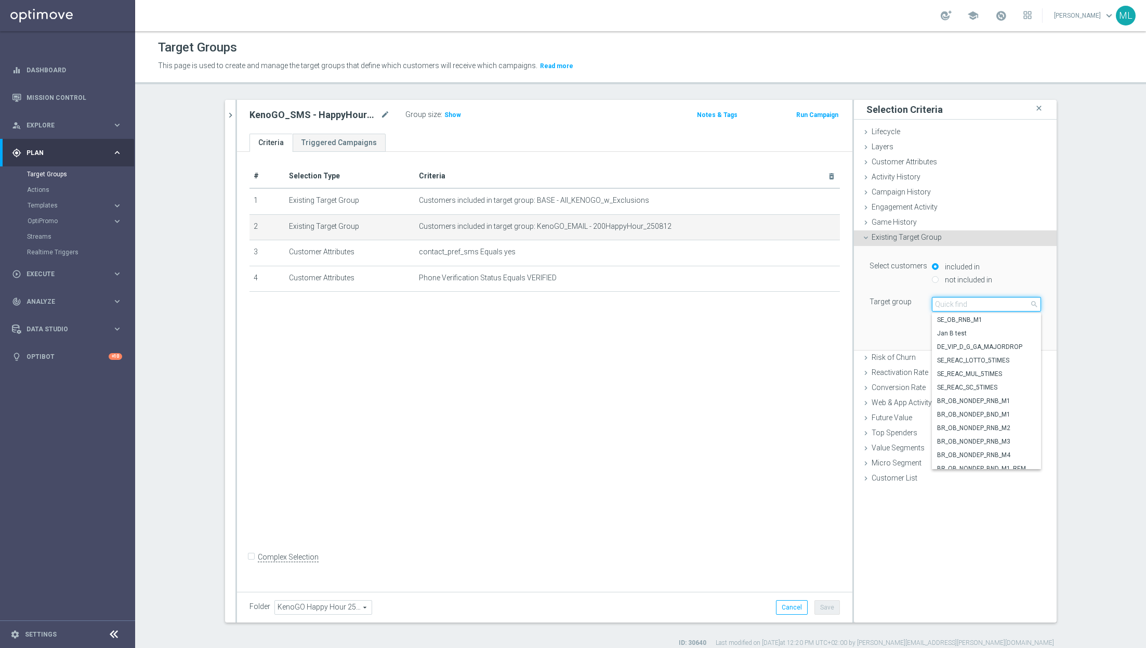
click at [961, 306] on input "search" at bounding box center [986, 304] width 109 height 15
type input "250819"
click at [997, 376] on span "KenoGO_EMAIL - 200HappyHour_250819" at bounding box center [986, 374] width 99 height 8
type input "KenoGO_EMAIL - 200HappyHour_250819"
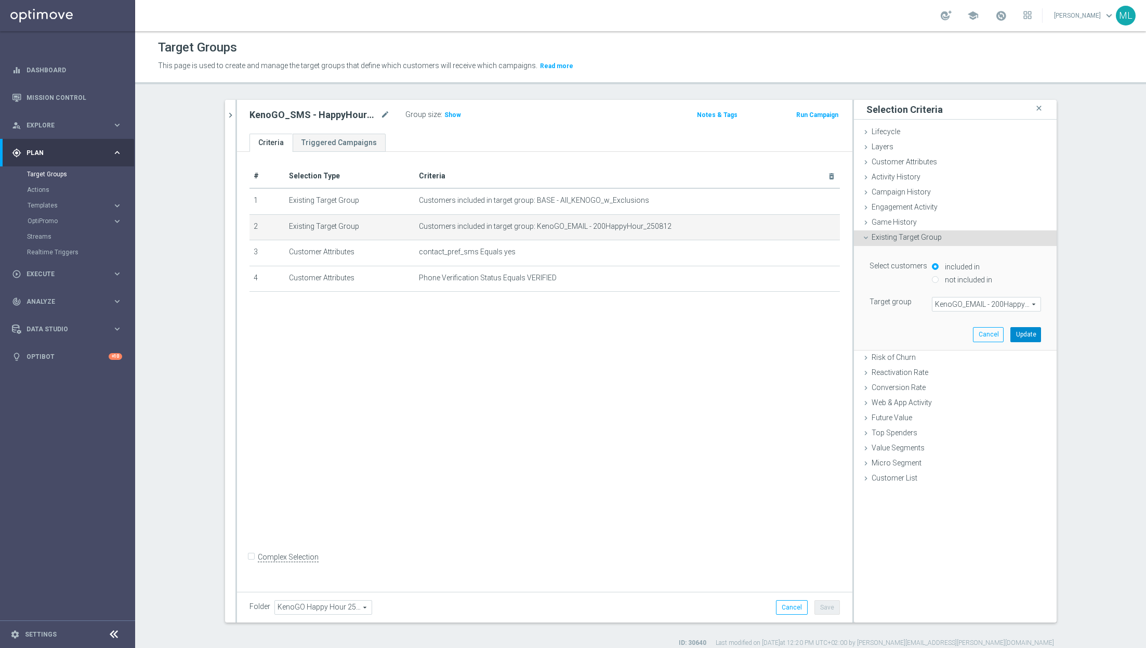
click at [1030, 329] on button "Update" at bounding box center [1026, 334] width 31 height 15
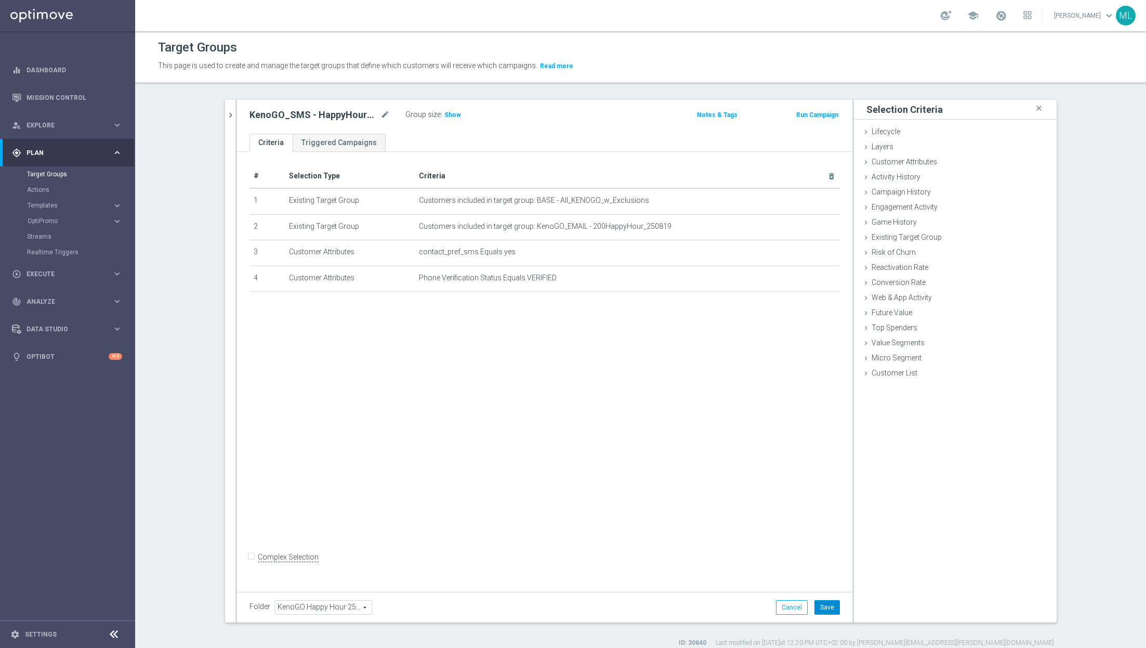
click at [828, 608] on button "Save" at bounding box center [827, 607] width 25 height 15
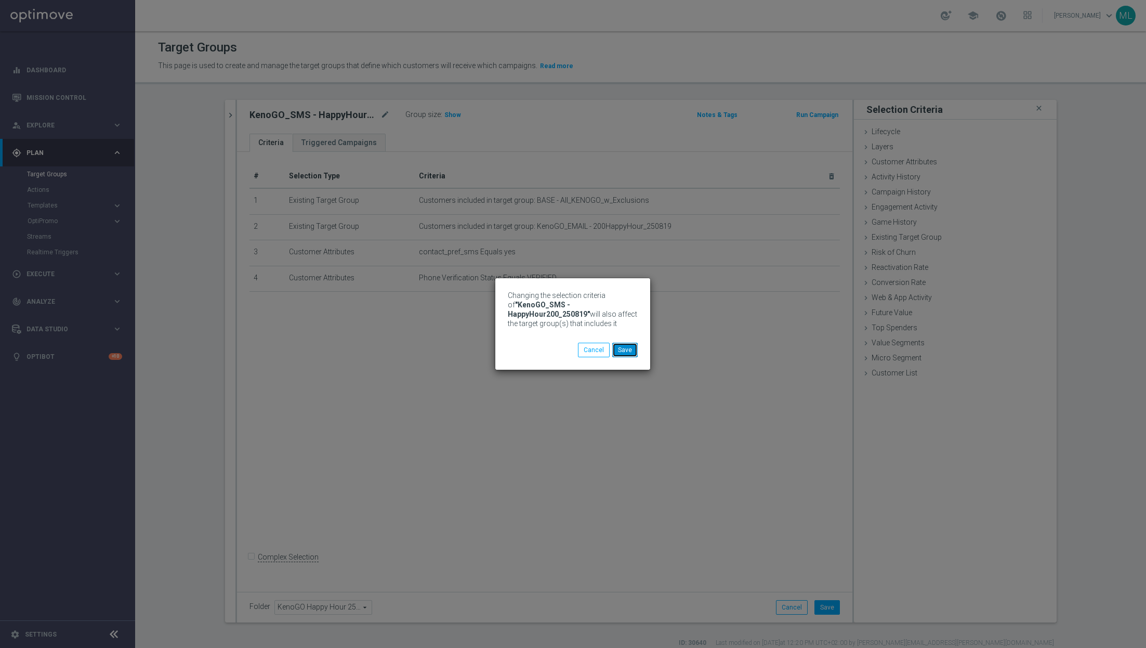
click at [629, 355] on button "Save" at bounding box center [624, 350] width 25 height 15
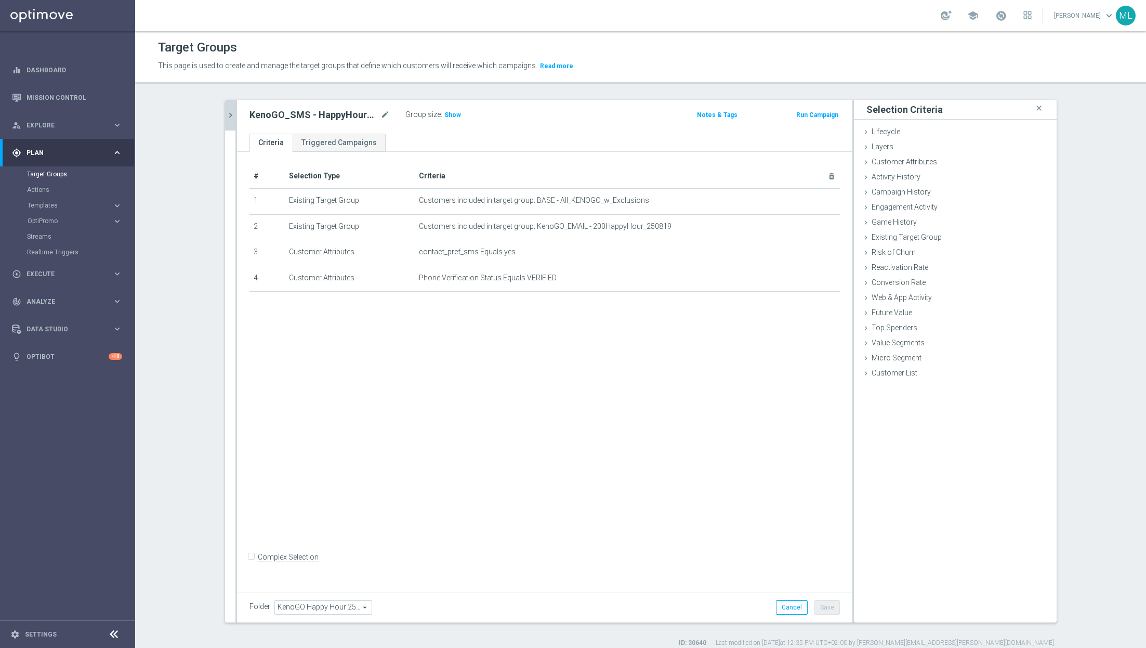
click at [231, 110] on icon "chevron_right" at bounding box center [231, 115] width 10 height 10
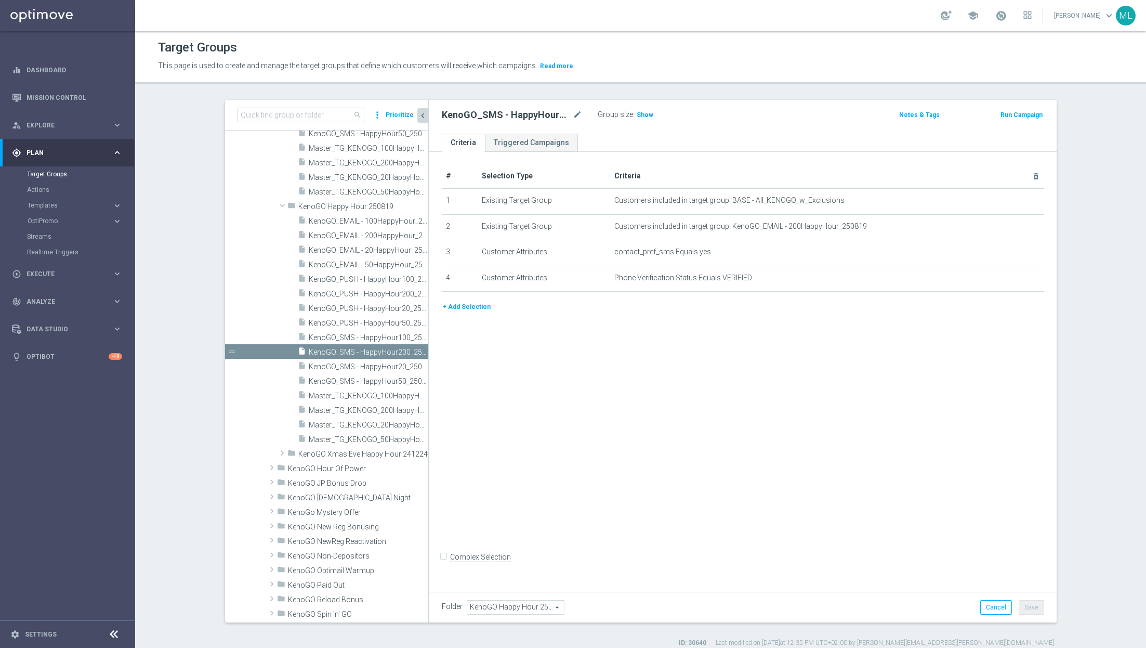
click at [429, 369] on div "# Selection Type Criteria delete_forever 1 Existing Target Group Customers incl…" at bounding box center [743, 369] width 628 height 435
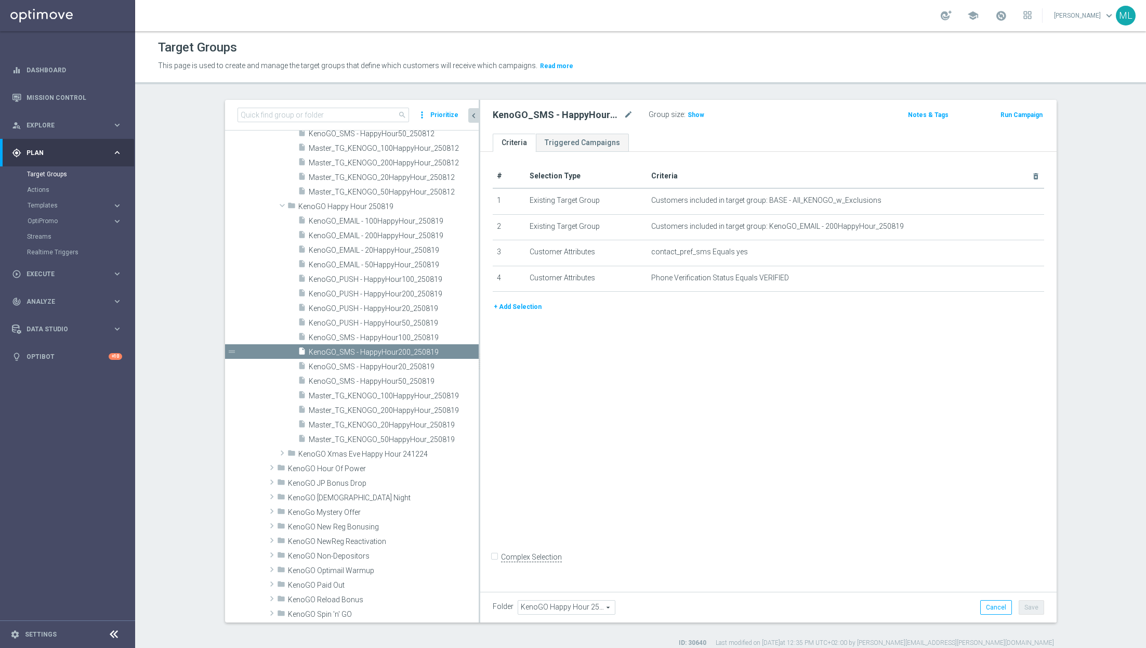
drag, startPoint x: 428, startPoint y: 369, endPoint x: 479, endPoint y: 374, distance: 51.2
click at [479, 374] on div at bounding box center [480, 361] width 2 height 522
click at [403, 338] on span "KenoGO_SMS - HappyHour100_250819" at bounding box center [381, 337] width 145 height 9
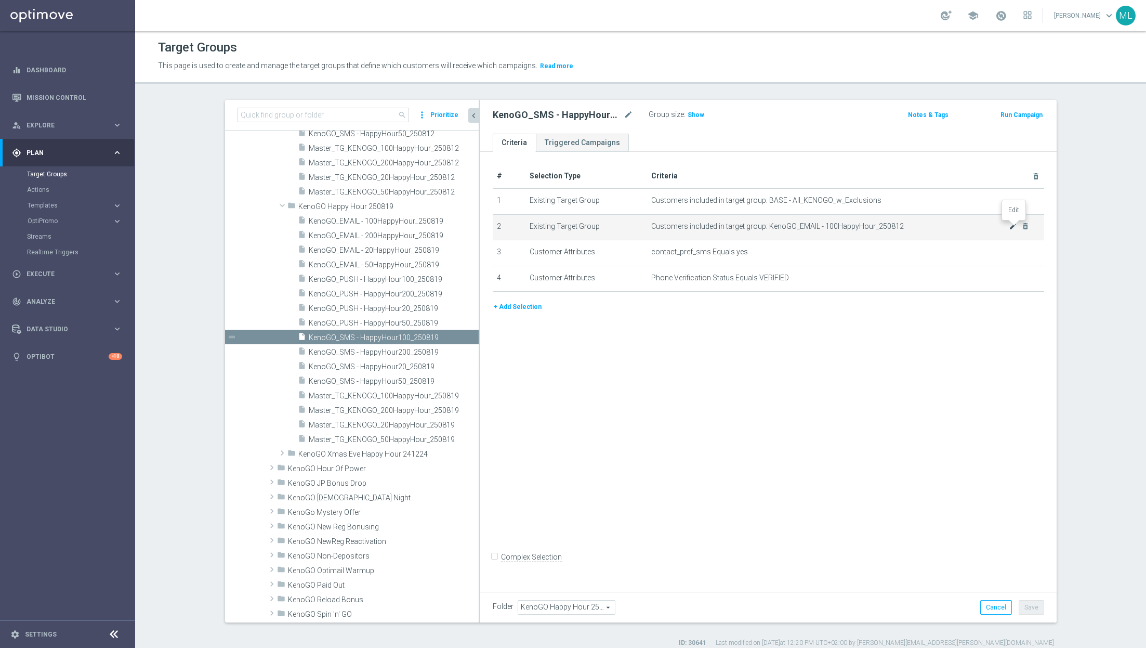
click at [1012, 225] on icon "mode_edit" at bounding box center [1013, 226] width 8 height 8
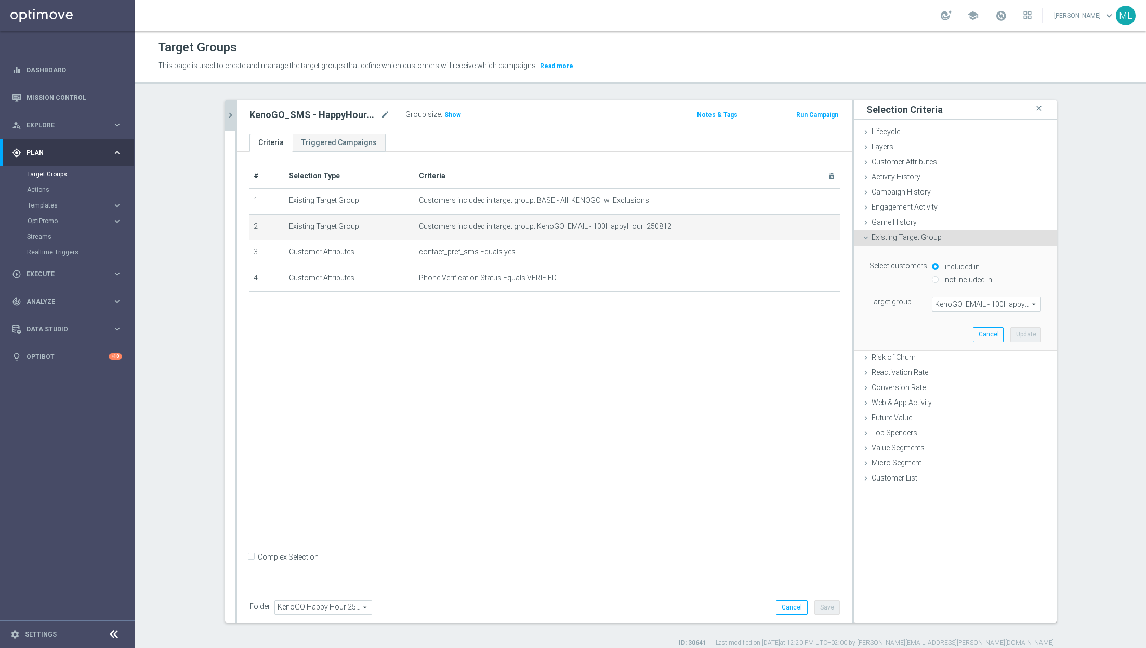
click at [971, 303] on span "KenoGO_EMAIL - 100HappyHour_250812" at bounding box center [987, 304] width 108 height 14
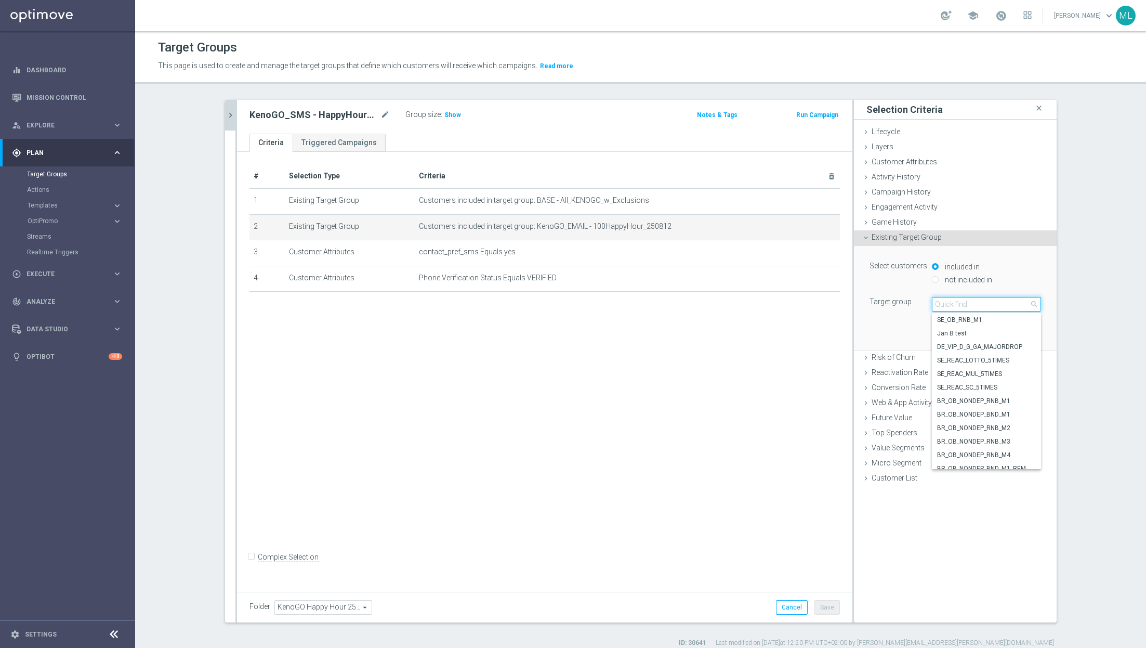
click at [961, 303] on input "search" at bounding box center [986, 304] width 109 height 15
type input "250819"
click at [985, 388] on span "KenoGO_EMAIL - 100HappyHour_250819" at bounding box center [986, 387] width 99 height 8
type input "KenoGO_EMAIL - 100HappyHour_250819"
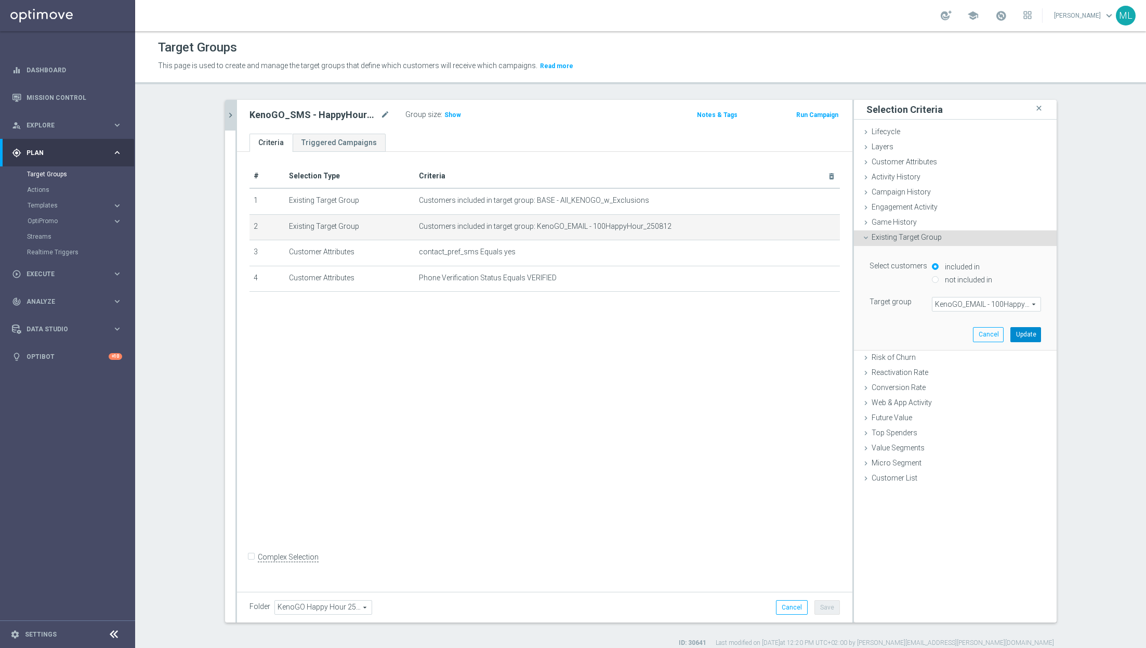
click at [1028, 334] on button "Update" at bounding box center [1026, 334] width 31 height 15
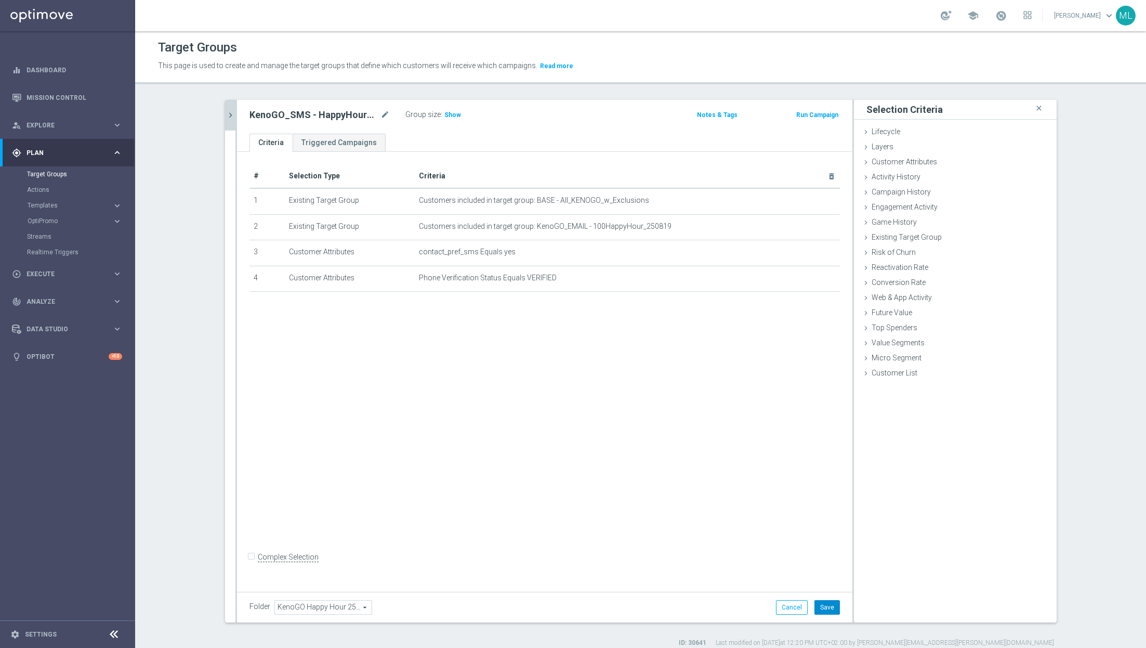
click at [829, 606] on button "Save" at bounding box center [827, 607] width 25 height 15
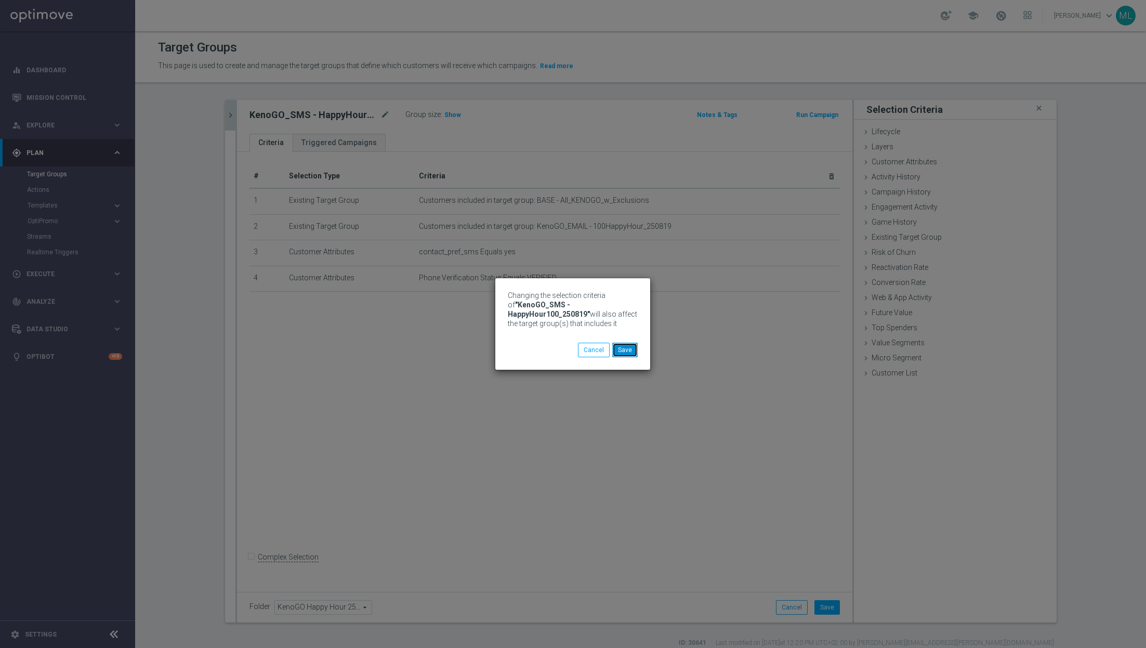
click at [633, 351] on button "Save" at bounding box center [624, 350] width 25 height 15
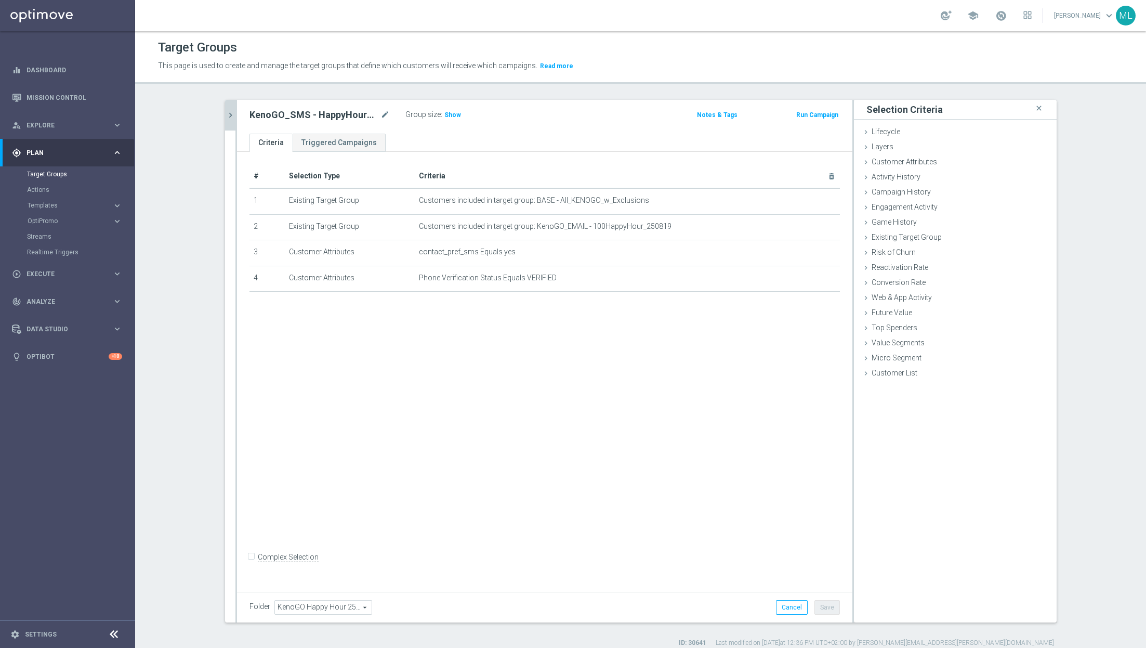
click at [230, 118] on icon "chevron_right" at bounding box center [231, 115] width 10 height 10
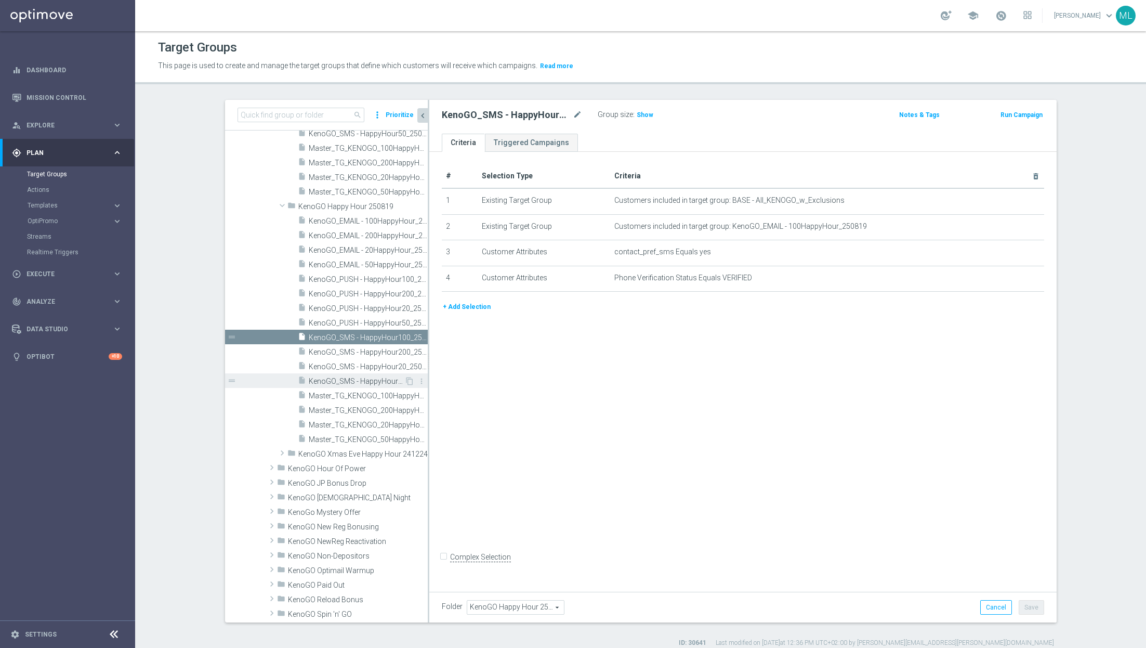
click at [378, 377] on span "KenoGO_SMS - HappyHour50_250819" at bounding box center [357, 381] width 96 height 9
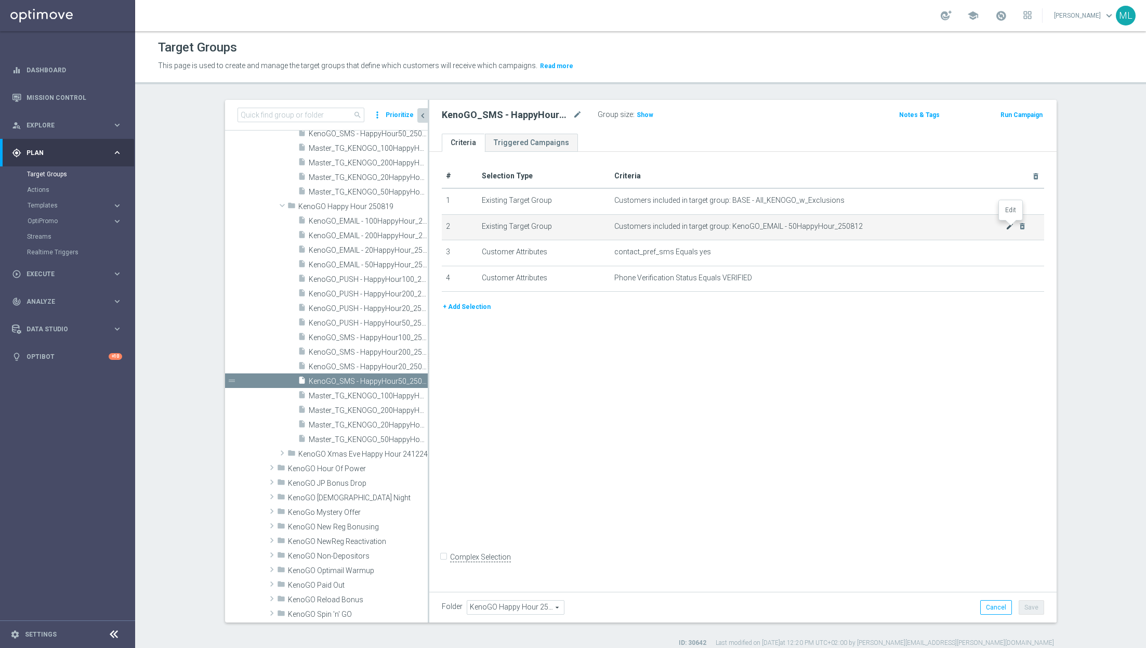
click at [1009, 224] on icon "mode_edit" at bounding box center [1010, 226] width 8 height 8
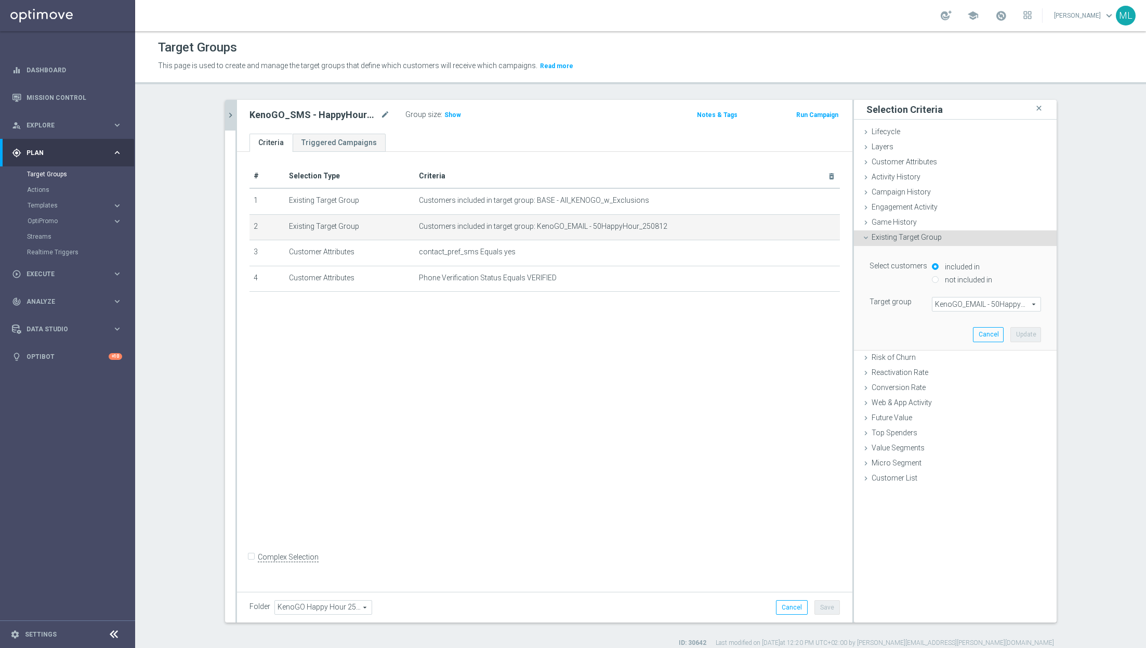
click at [947, 301] on span "KenoGO_EMAIL - 50HappyHour_250812" at bounding box center [987, 304] width 108 height 14
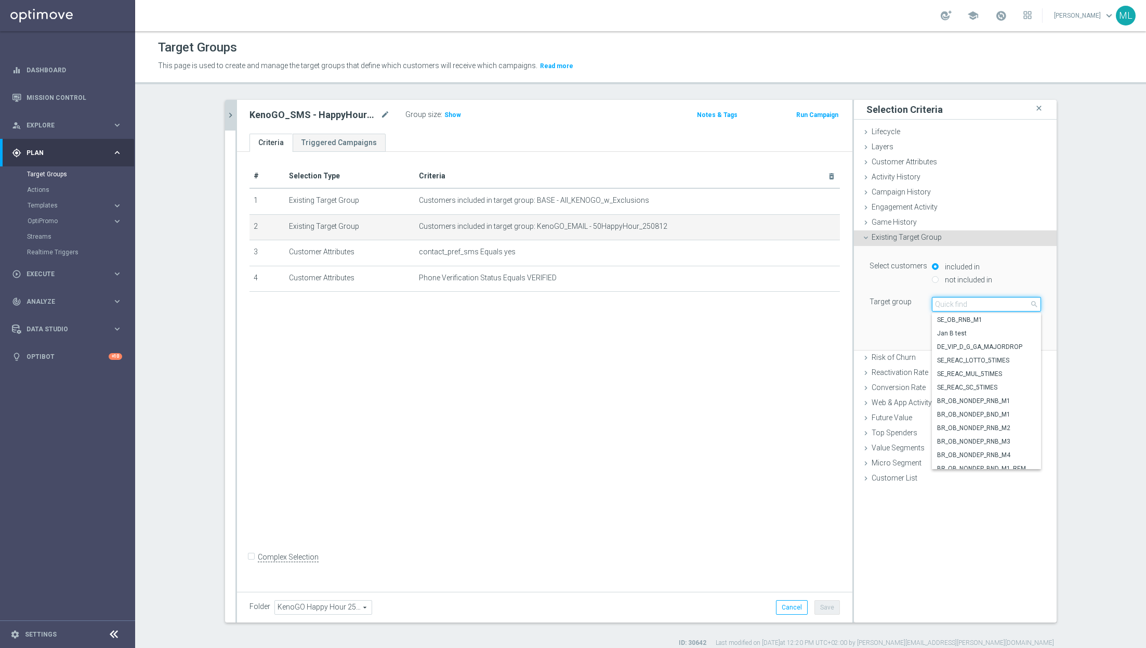
click at [947, 301] on input "search" at bounding box center [986, 304] width 109 height 15
type input "250819"
click at [1001, 402] on span "KenoGO_EMAIL - 50HappyHour_250819" at bounding box center [986, 401] width 99 height 8
type input "KenoGO_EMAIL - 50HappyHour_250819"
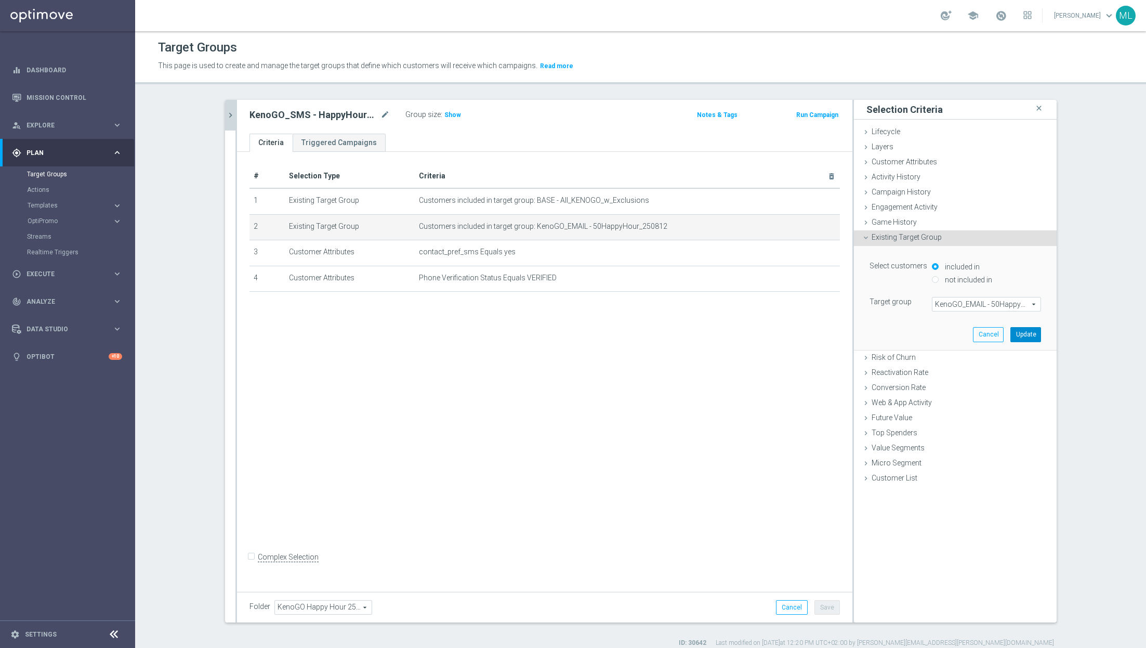
click at [1033, 334] on button "Update" at bounding box center [1026, 334] width 31 height 15
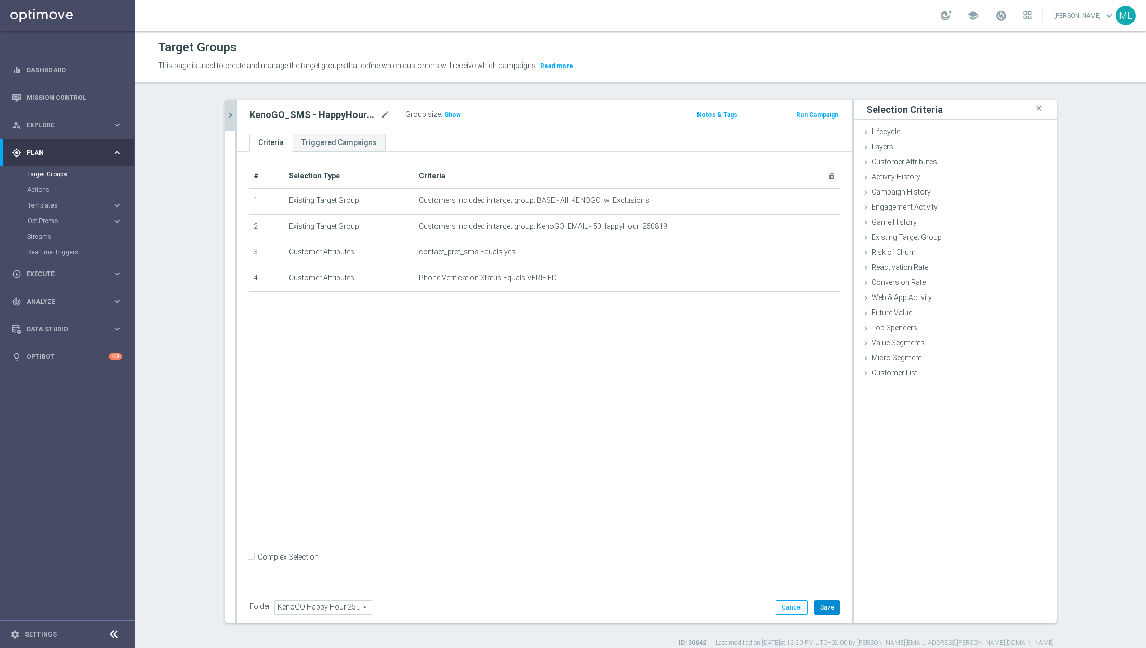
click at [831, 605] on button "Save" at bounding box center [827, 607] width 25 height 15
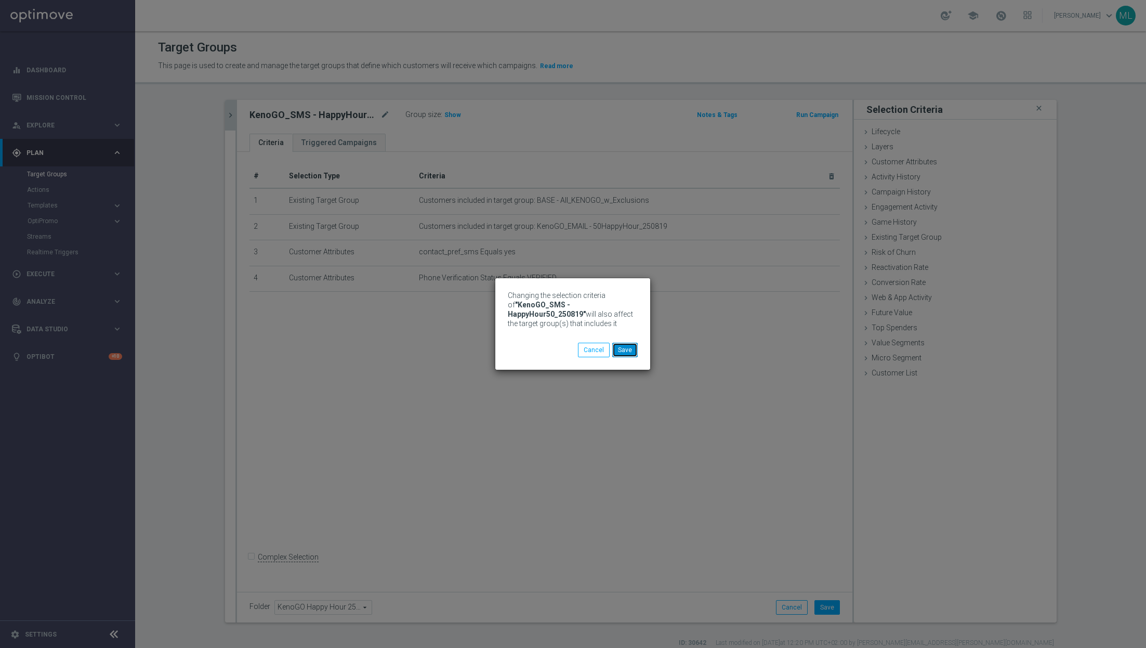
click at [628, 349] on button "Save" at bounding box center [624, 350] width 25 height 15
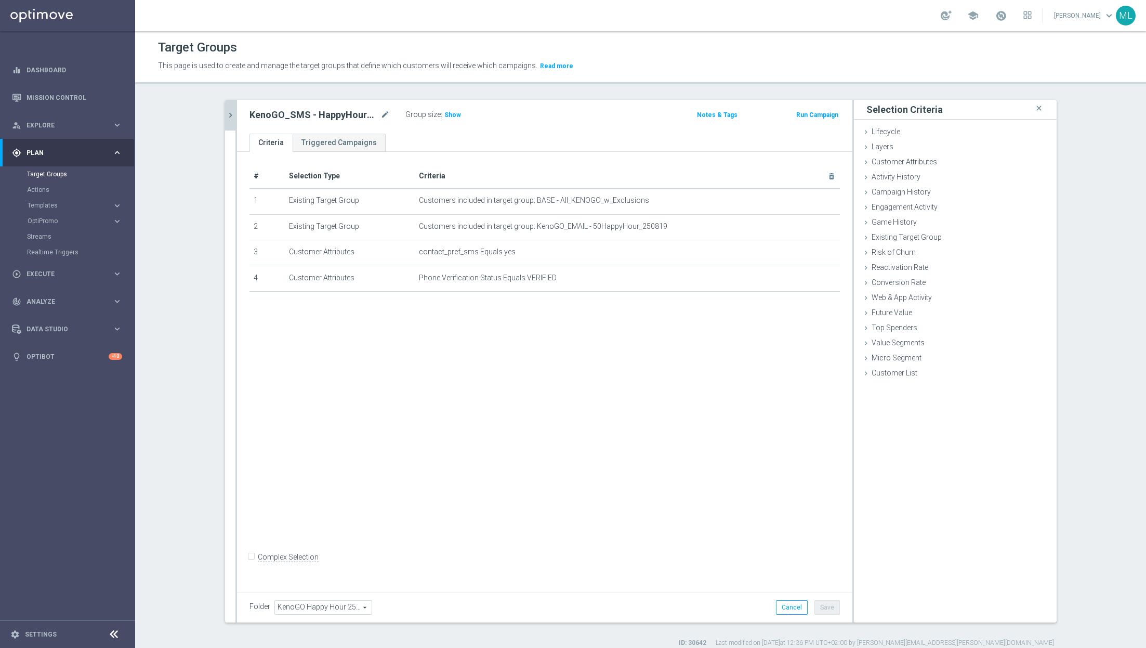
click at [228, 116] on icon "chevron_right" at bounding box center [231, 115] width 10 height 10
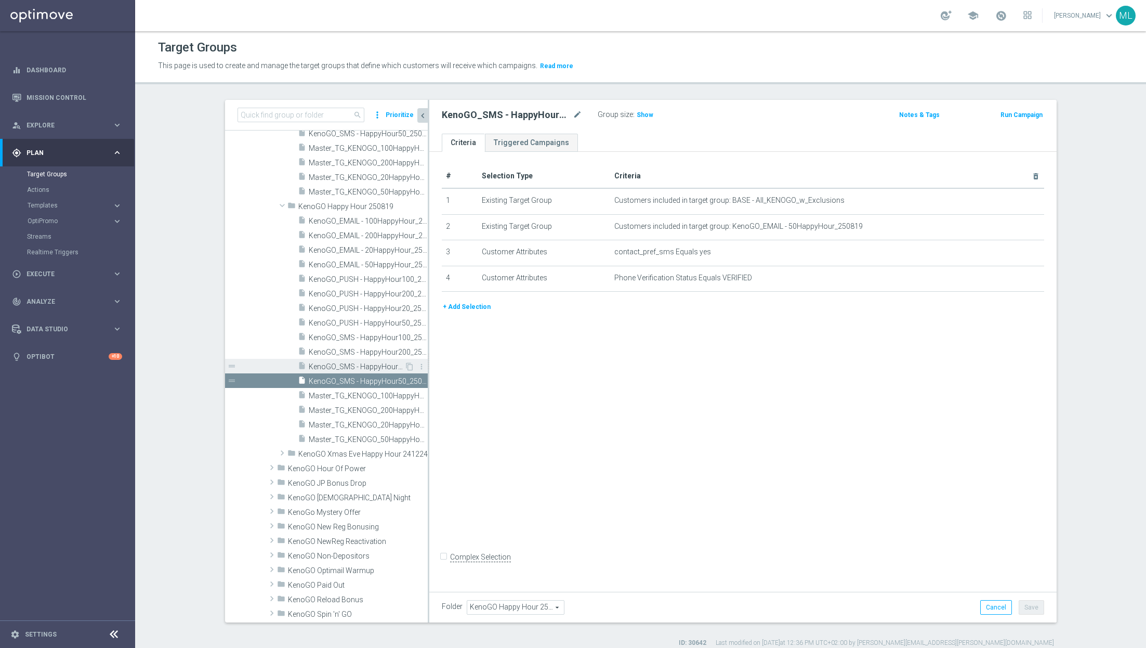
click at [377, 365] on span "KenoGO_SMS - HappyHour20_250819" at bounding box center [357, 366] width 96 height 9
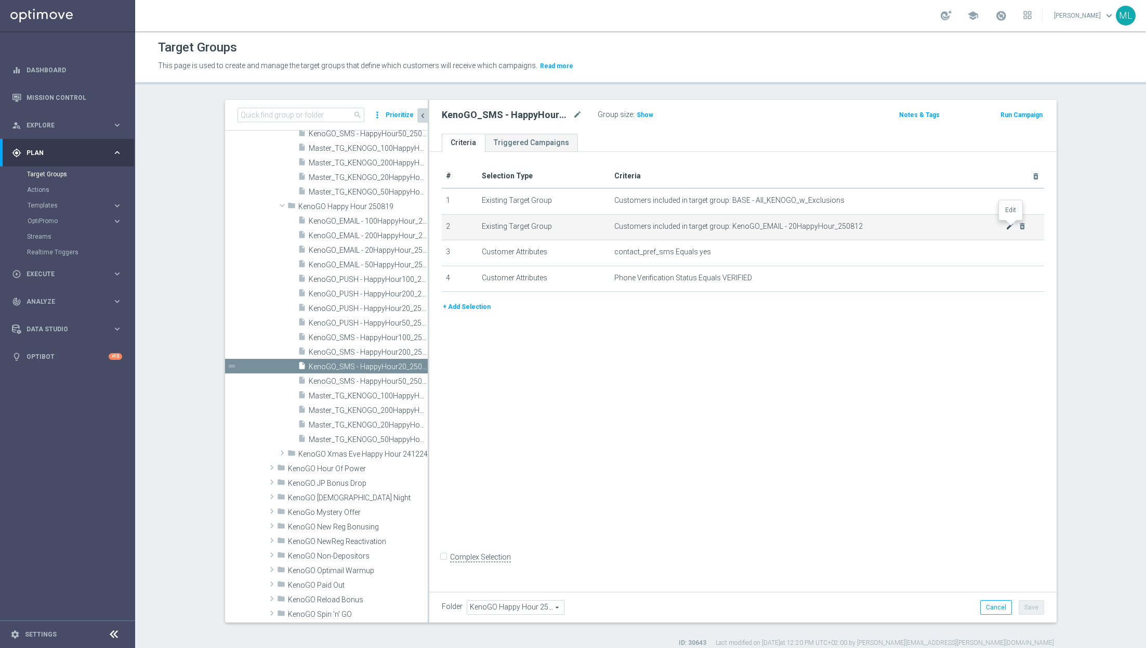
click at [1009, 226] on icon "mode_edit" at bounding box center [1010, 226] width 8 height 8
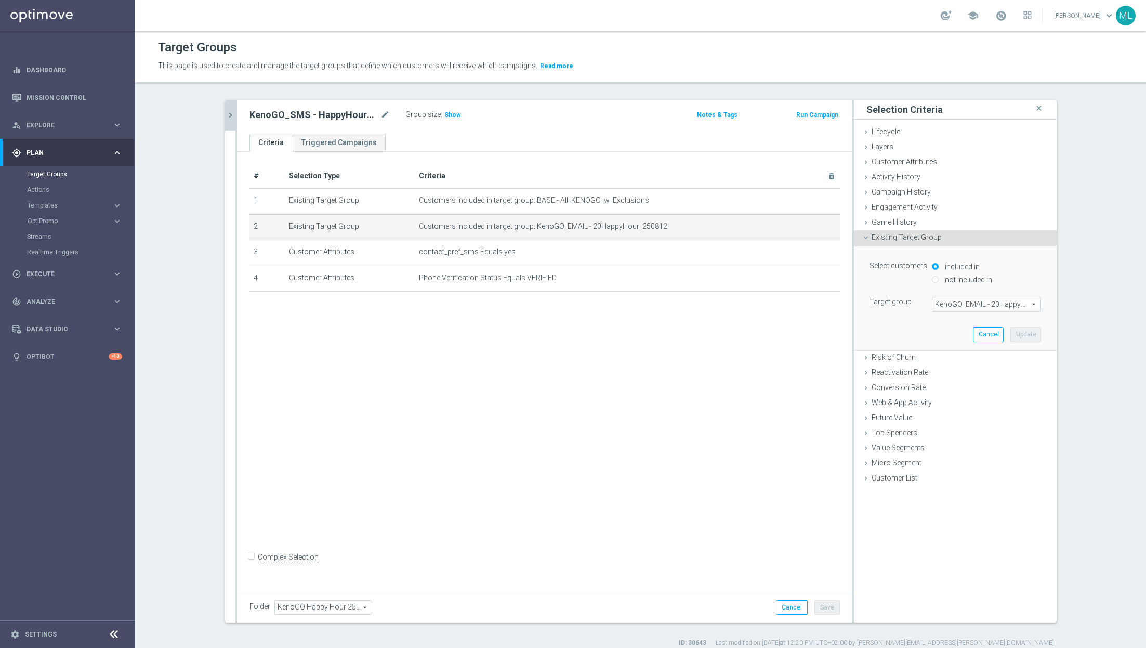
click at [973, 305] on span "KenoGO_EMAIL - 20HappyHour_250812" at bounding box center [987, 304] width 108 height 14
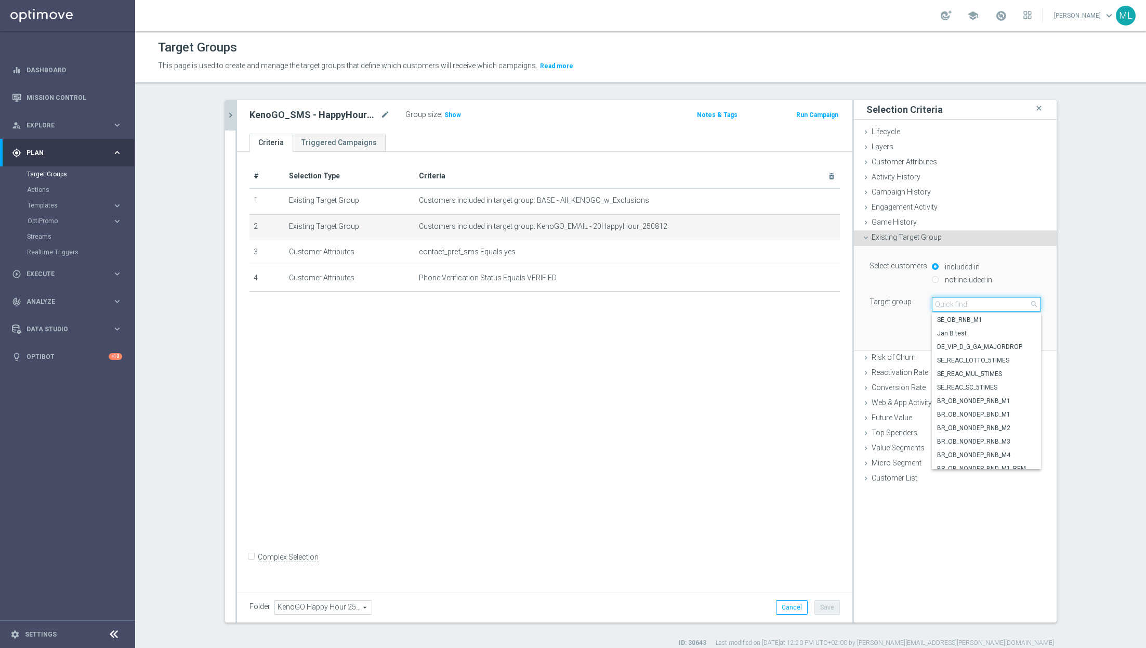
click at [953, 305] on input "search" at bounding box center [986, 304] width 109 height 15
type input "250819"
click at [992, 414] on span "KenoGO_EMAIL - 20HappyHour_250819" at bounding box center [986, 414] width 99 height 8
type input "KenoGO_EMAIL - 20HappyHour_250819"
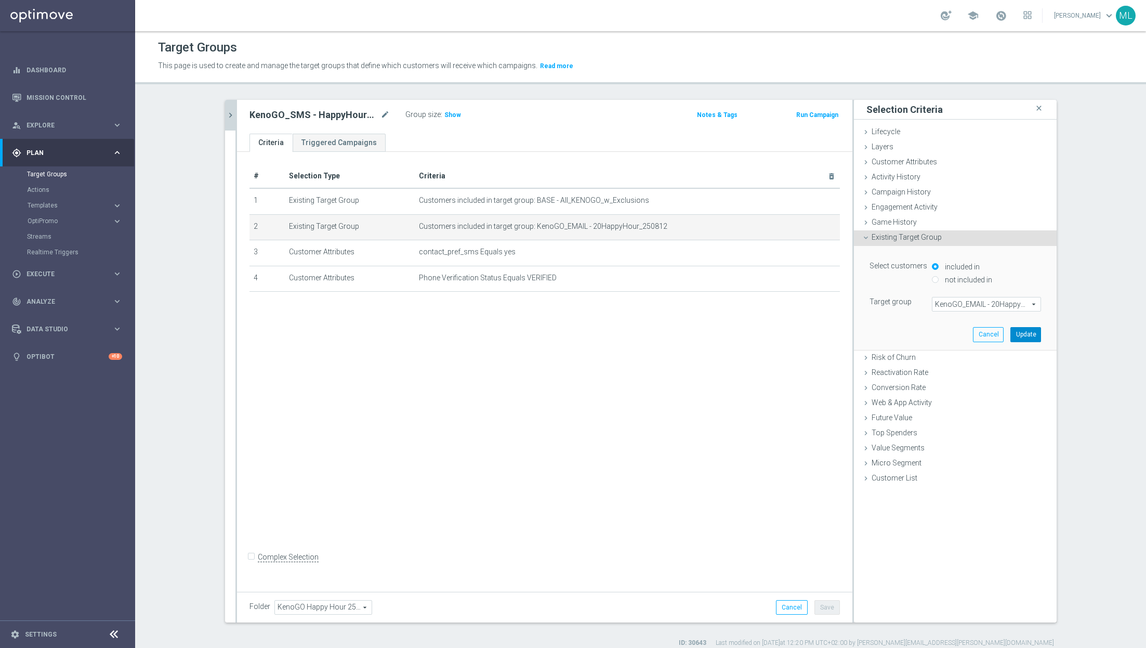
click at [1029, 332] on button "Update" at bounding box center [1026, 334] width 31 height 15
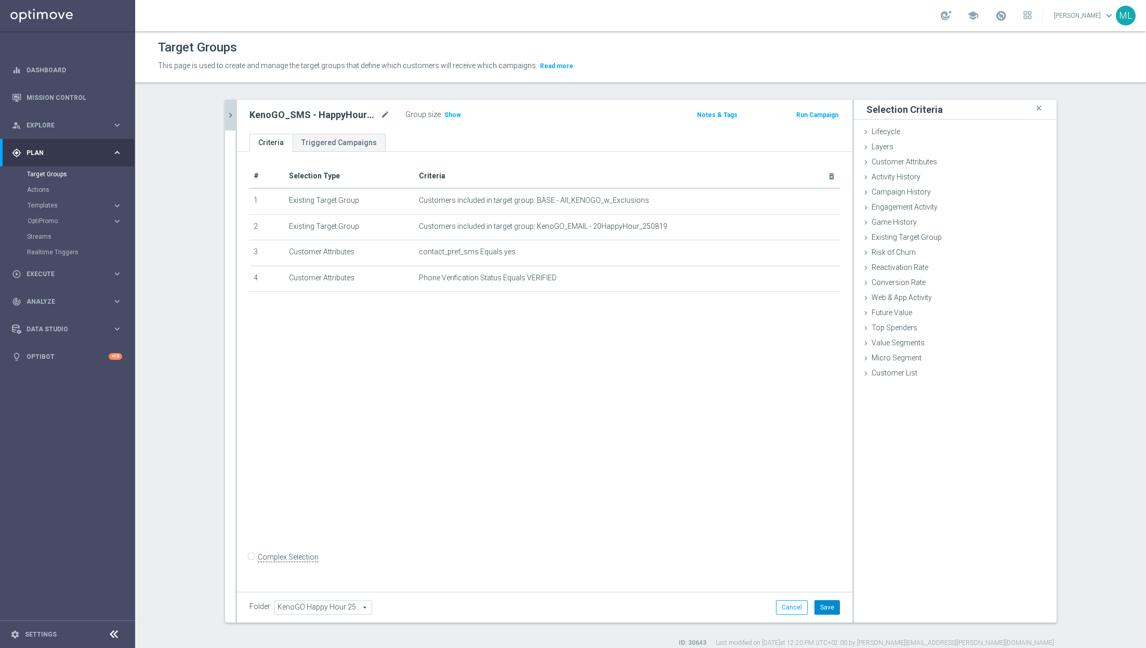
click at [826, 604] on button "Save" at bounding box center [827, 607] width 25 height 15
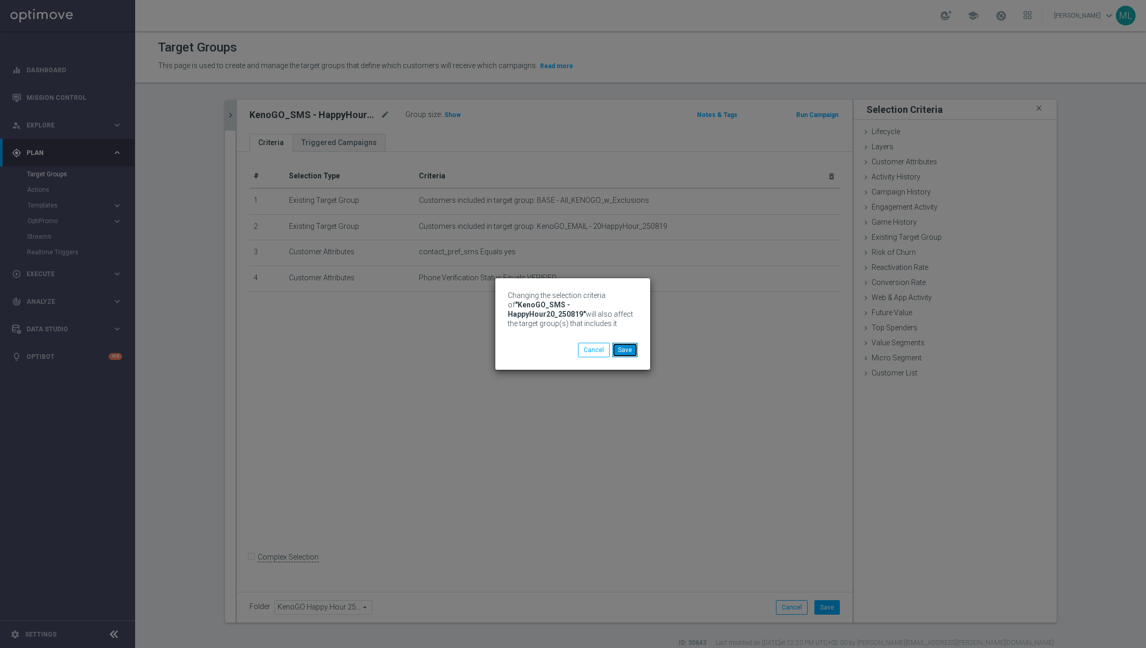
click at [633, 350] on button "Save" at bounding box center [624, 350] width 25 height 15
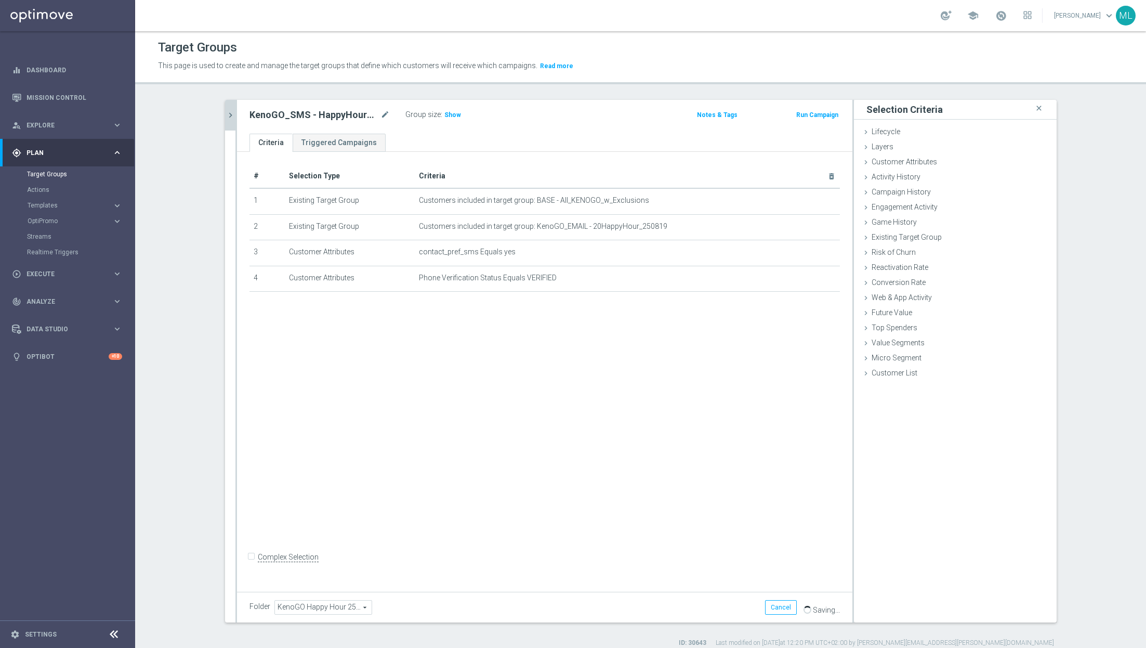
click at [230, 114] on icon "chevron_right" at bounding box center [231, 115] width 10 height 10
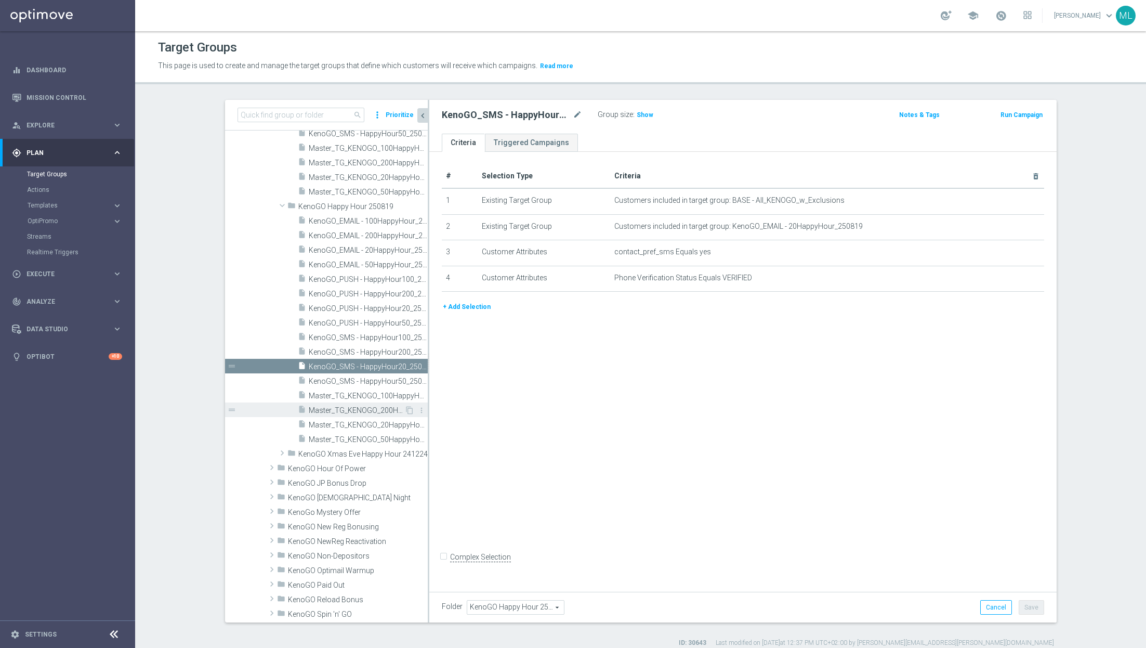
click at [347, 408] on span "Master_TG_KENOGO_200HappyHour_250819" at bounding box center [357, 410] width 96 height 9
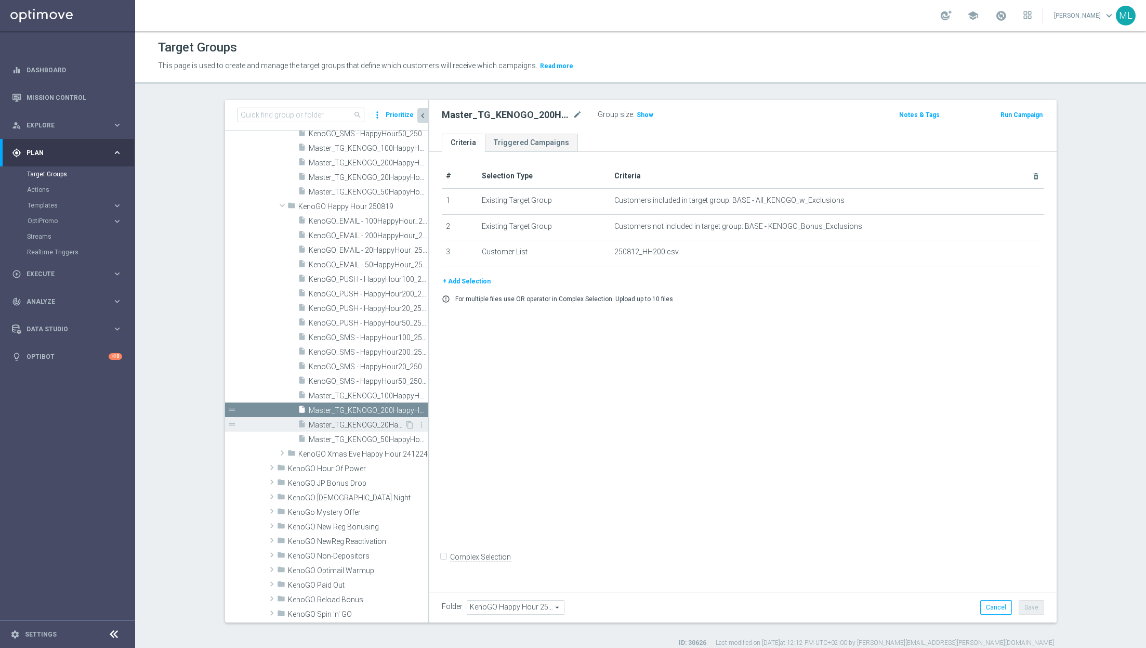
click at [357, 423] on span "Master_TG_KENOGO_20HappyHour_250819" at bounding box center [357, 425] width 96 height 9
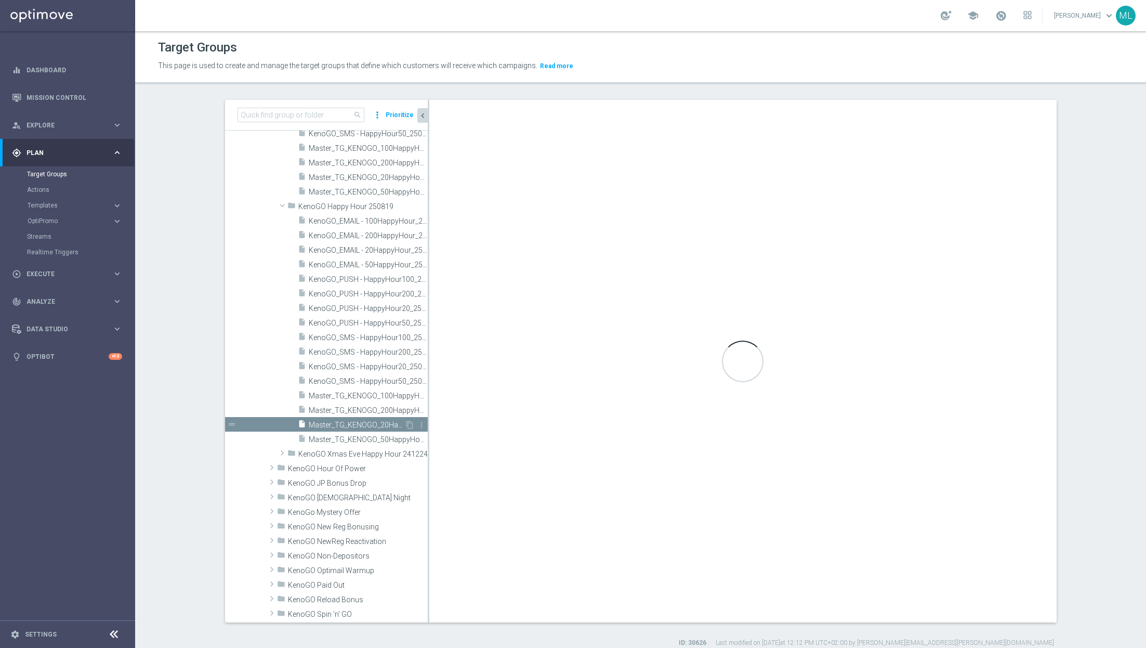
checkbox input "true"
